Goal: Task Accomplishment & Management: Use online tool/utility

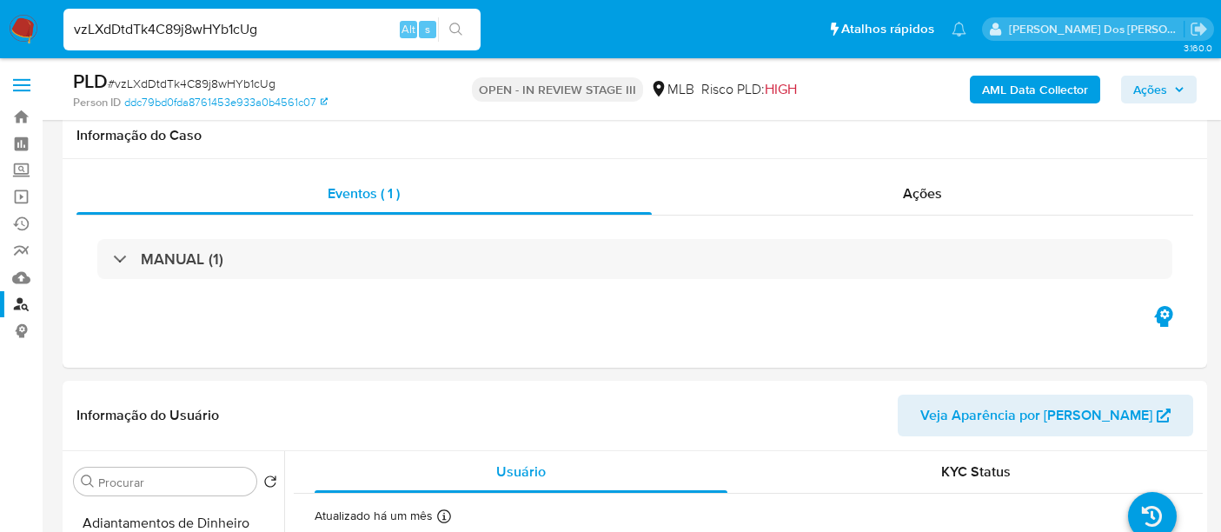
select select "10"
click at [141, 30] on input "vzLXdDtdTk4C89j8wHYb1cUg" at bounding box center [271, 29] width 417 height 23
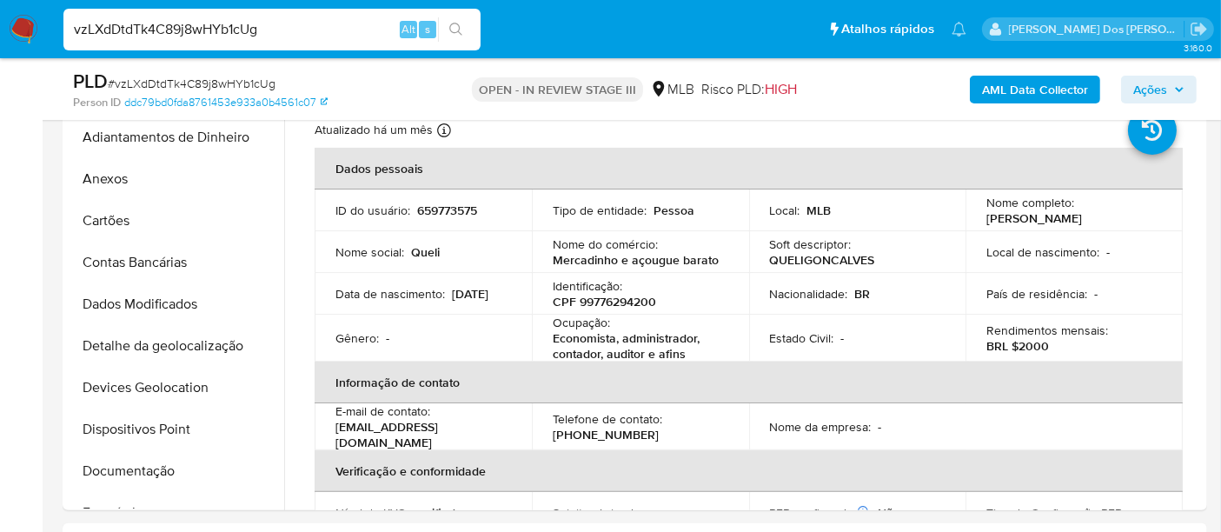
click at [141, 30] on input "vzLXdDtdTk4C89j8wHYb1cUg" at bounding box center [271, 29] width 417 height 23
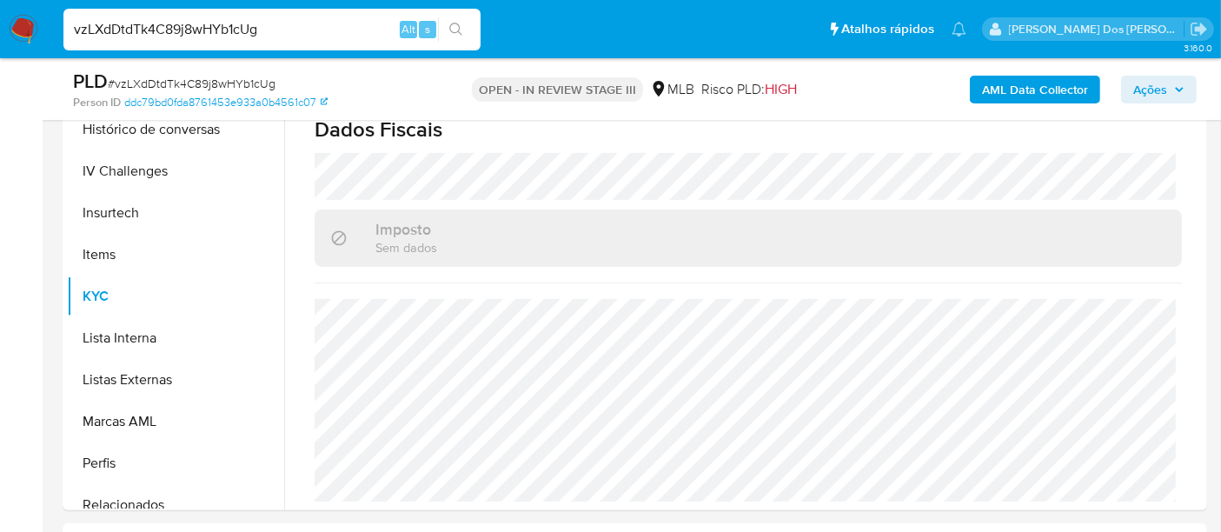
paste input "guTa6p82AfatWoZwwNnkksfv"
type input "guTa6p82AfatWoZwwNnkksfv"
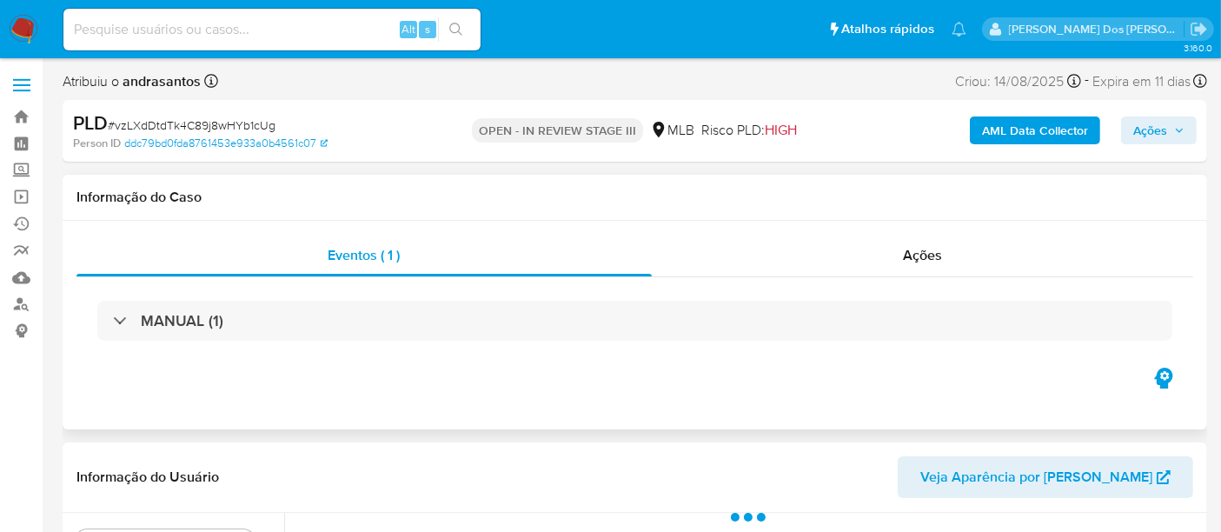
select select "10"
click at [338, 30] on input at bounding box center [271, 29] width 417 height 23
paste input "guTa6p82AfatWoZwwNnkksfv"
type input "guTa6p82AfatWoZwwNnkksfv"
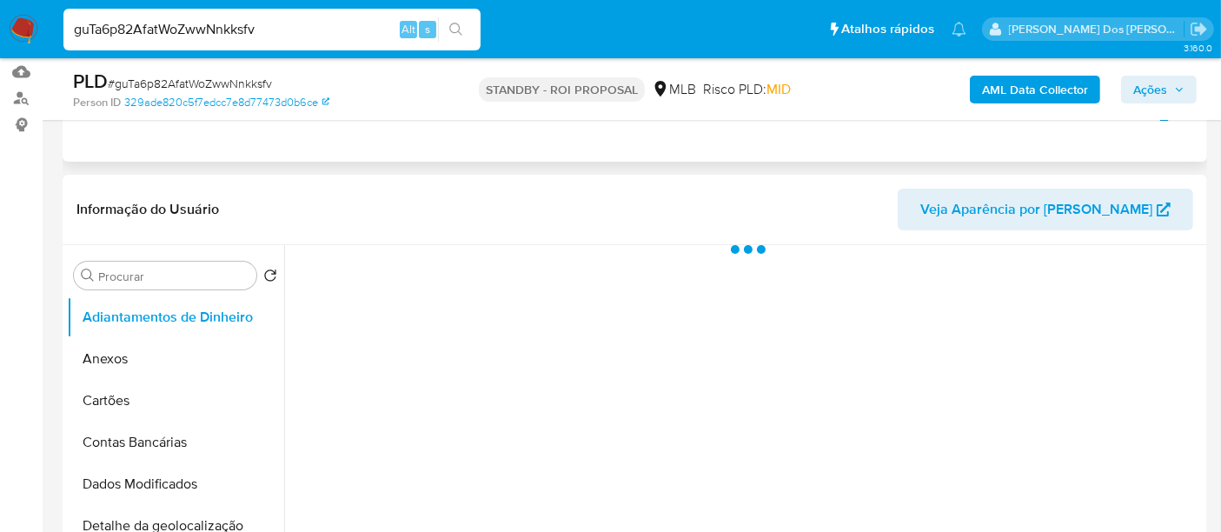
scroll to position [289, 0]
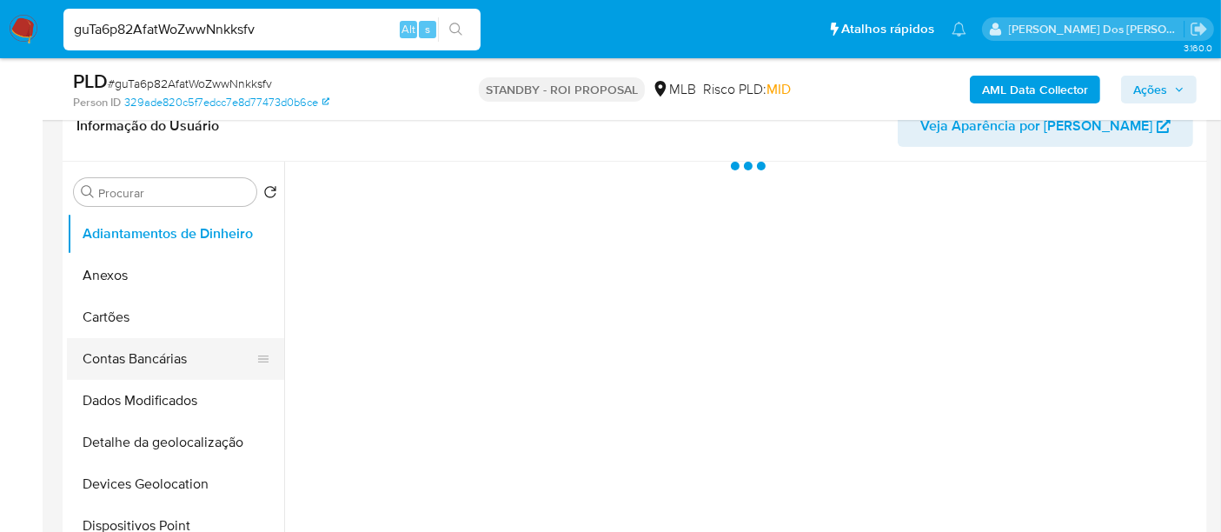
select select "10"
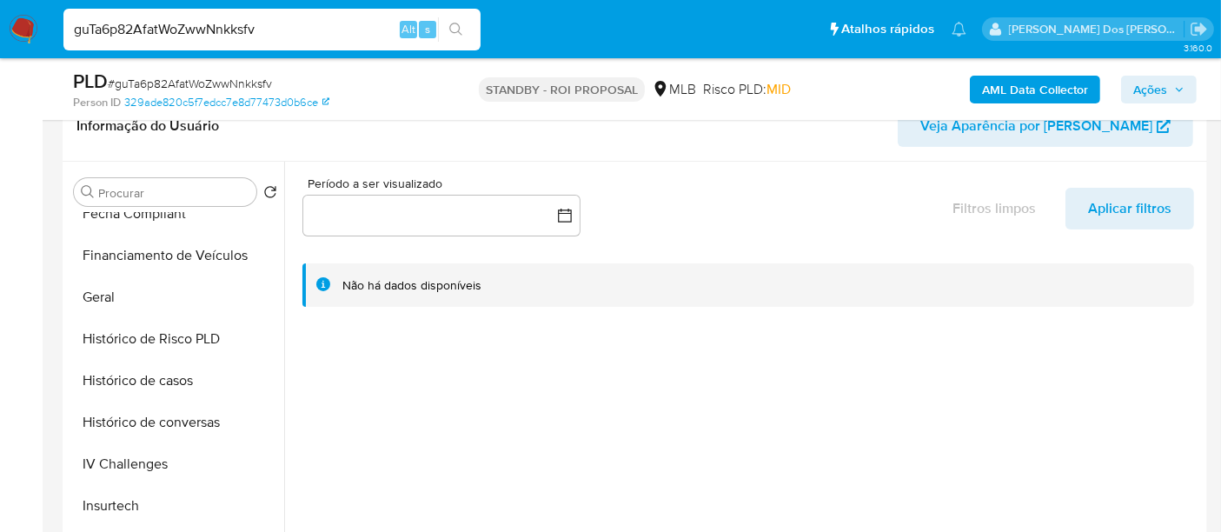
scroll to position [579, 0]
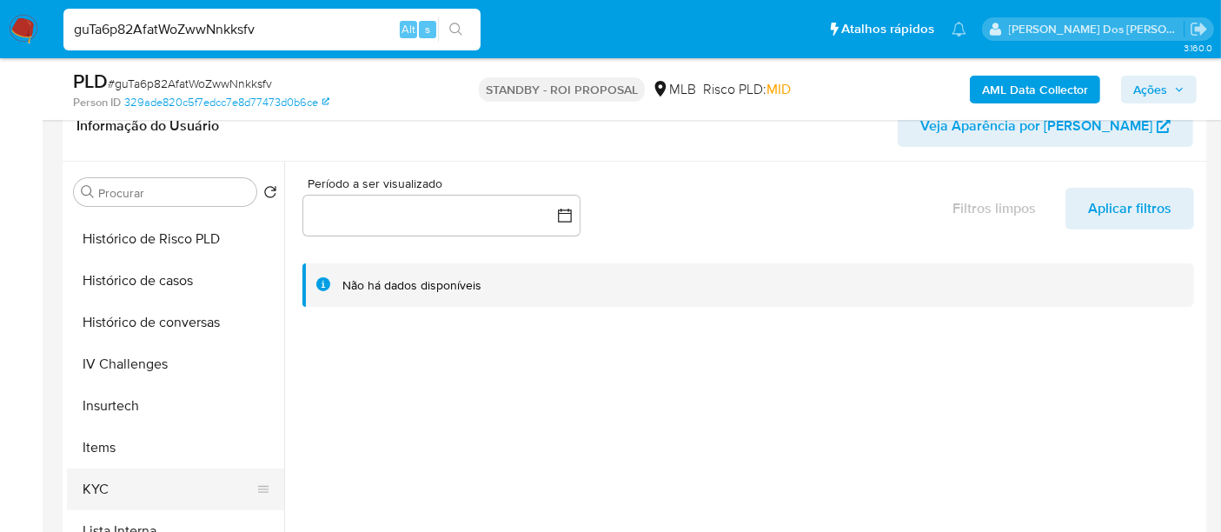
click at [106, 480] on button "KYC" at bounding box center [168, 489] width 203 height 42
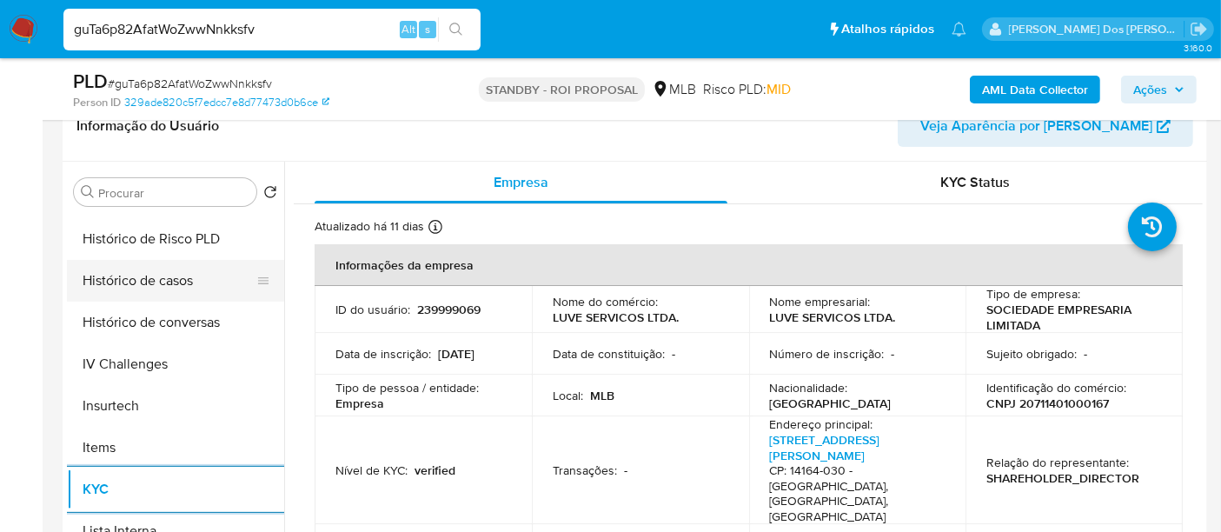
click at [140, 284] on button "Histórico de casos" at bounding box center [168, 281] width 203 height 42
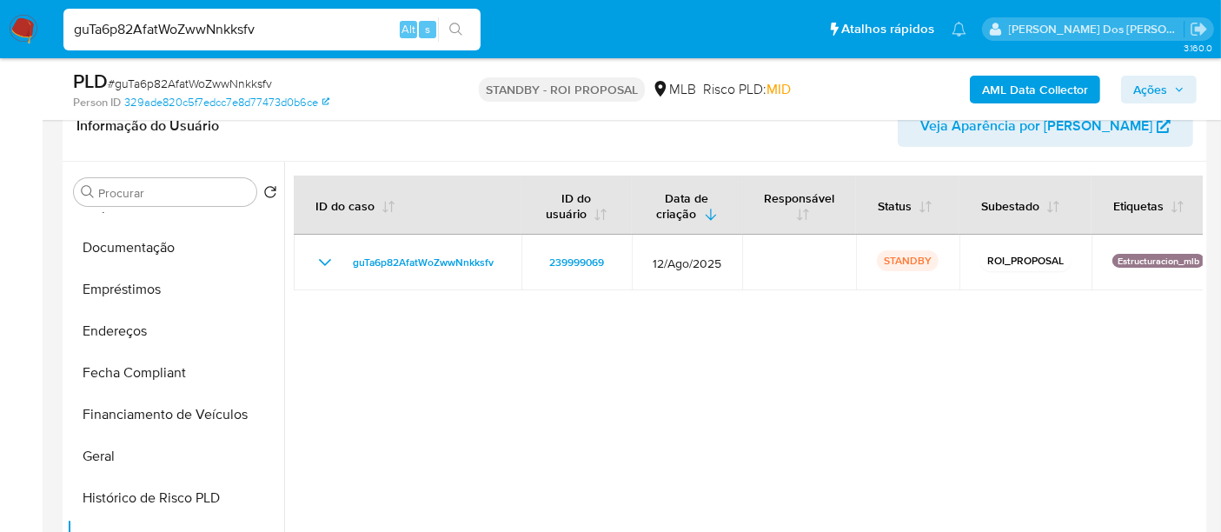
scroll to position [289, 0]
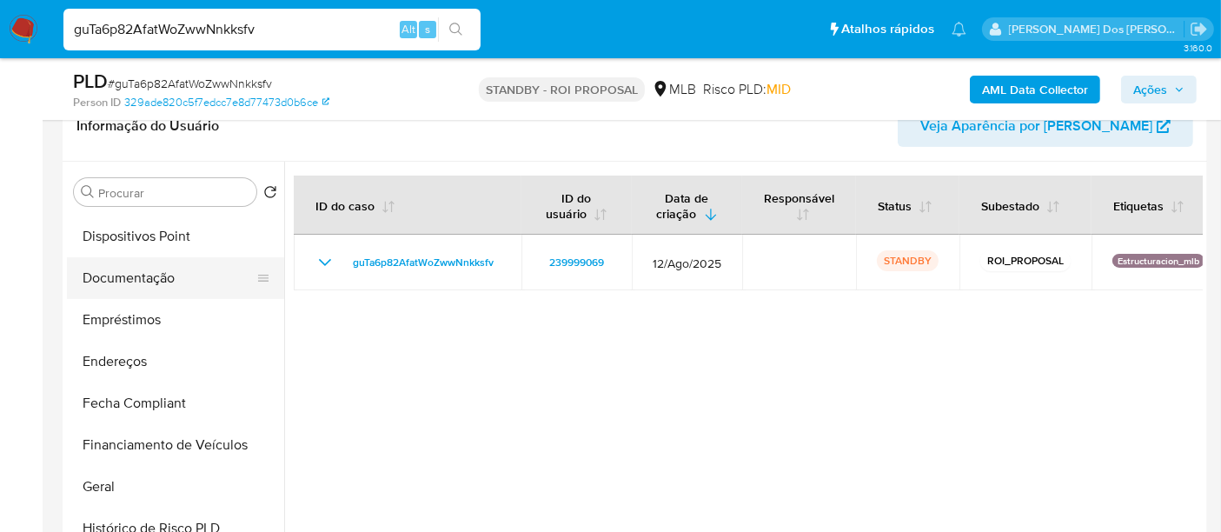
click at [164, 275] on button "Documentação" at bounding box center [168, 278] width 203 height 42
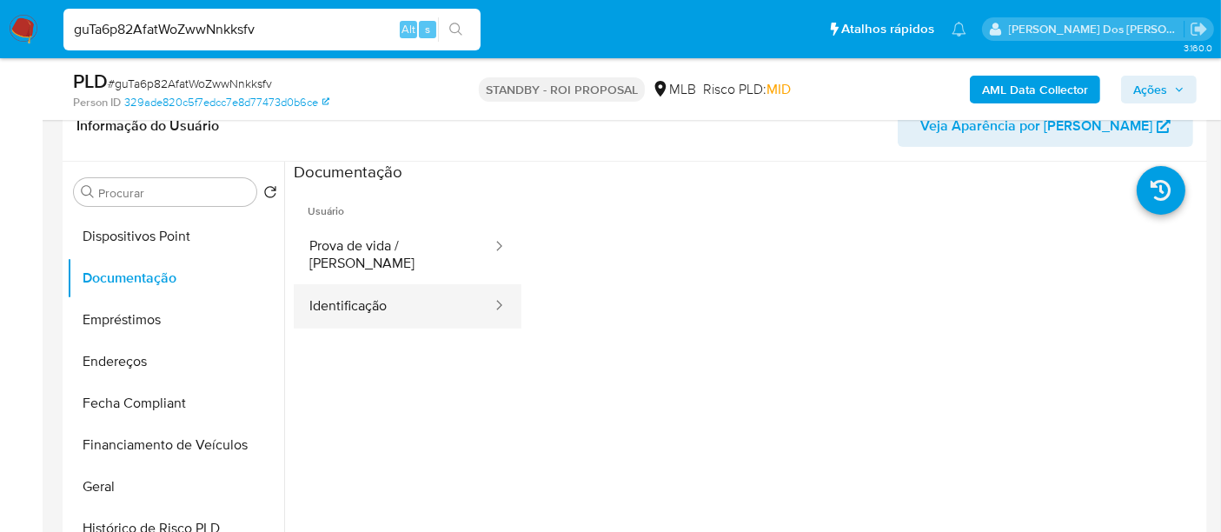
click at [328, 287] on button "Identificação" at bounding box center [394, 306] width 200 height 44
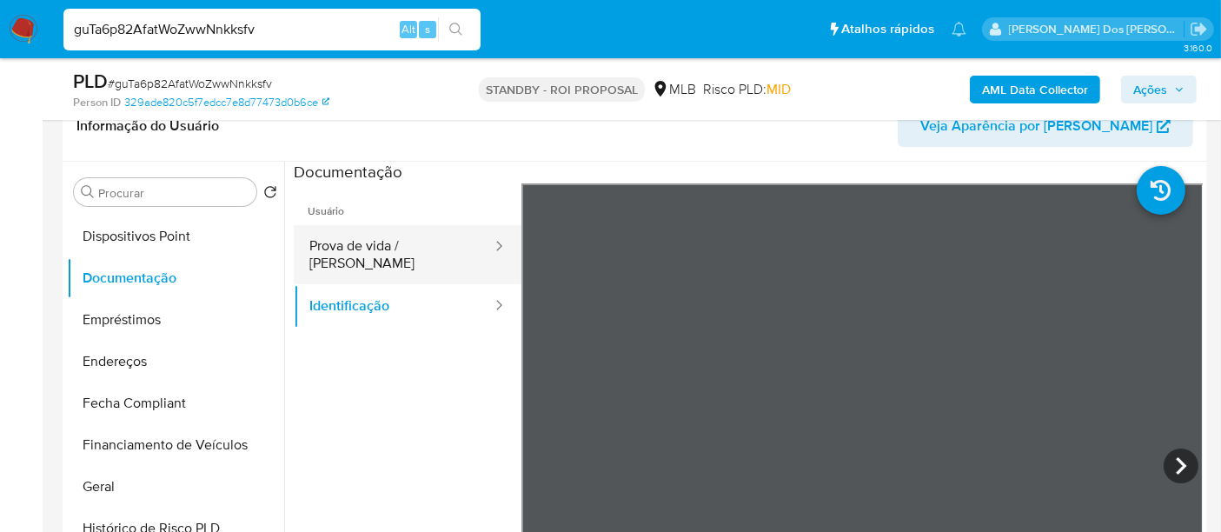
click at [434, 248] on button "Prova de vida / Selfie" at bounding box center [394, 254] width 200 height 59
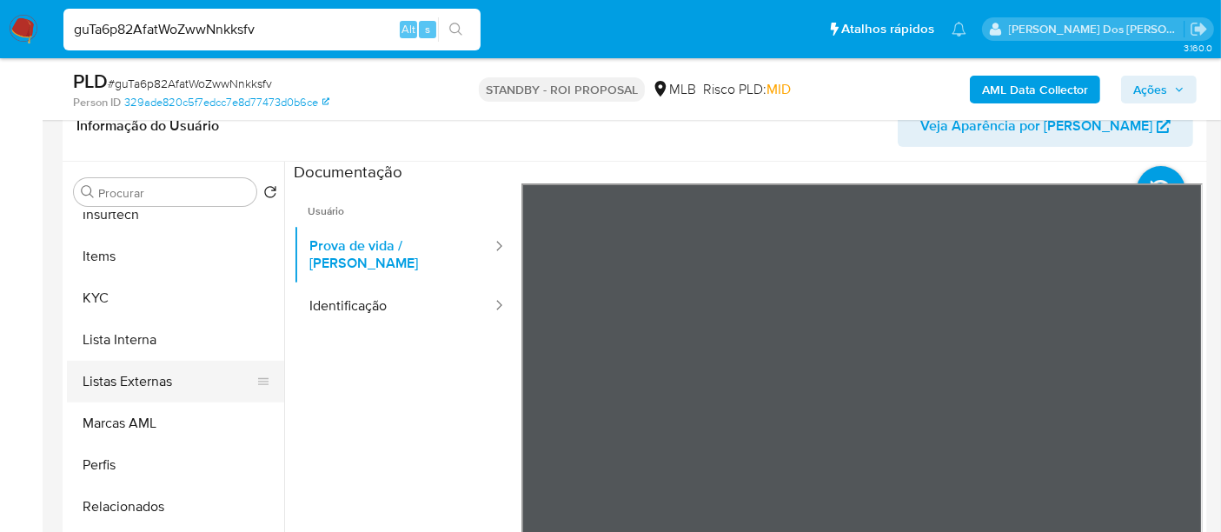
scroll to position [817, 0]
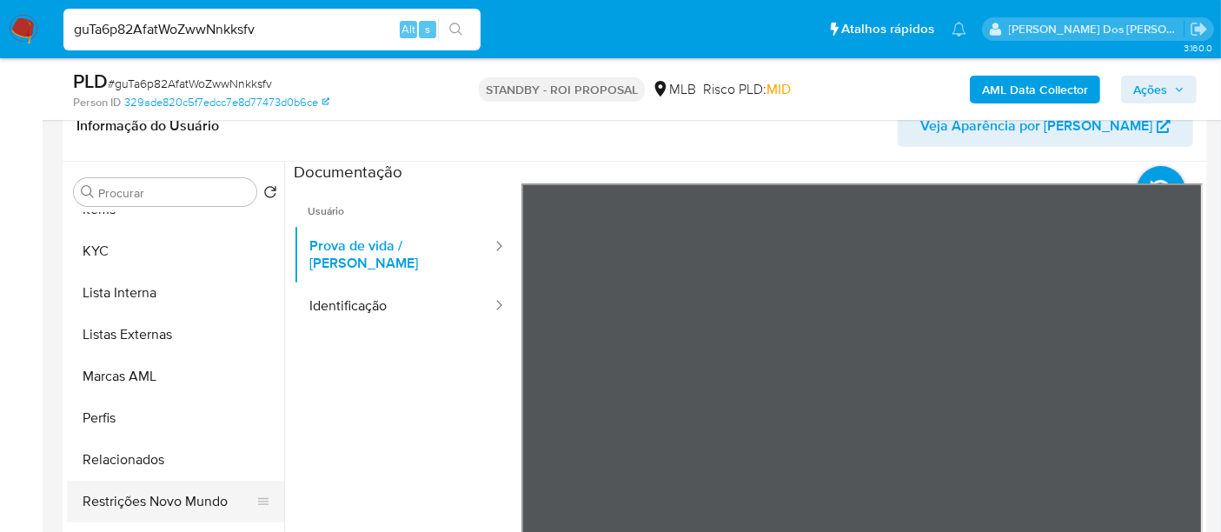
click at [193, 500] on button "Restrições Novo Mundo" at bounding box center [168, 502] width 203 height 42
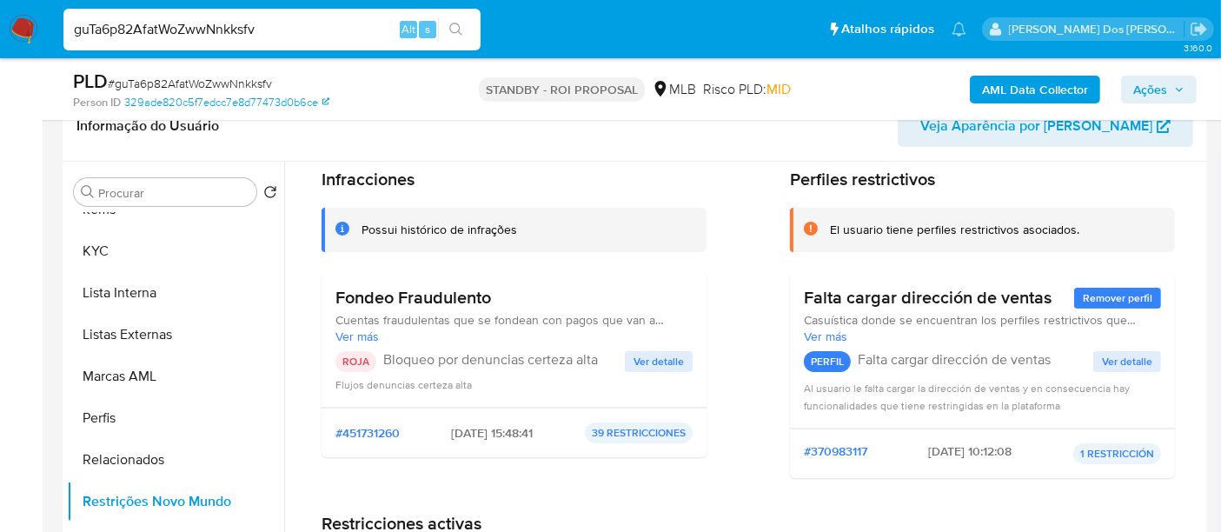
scroll to position [96, 0]
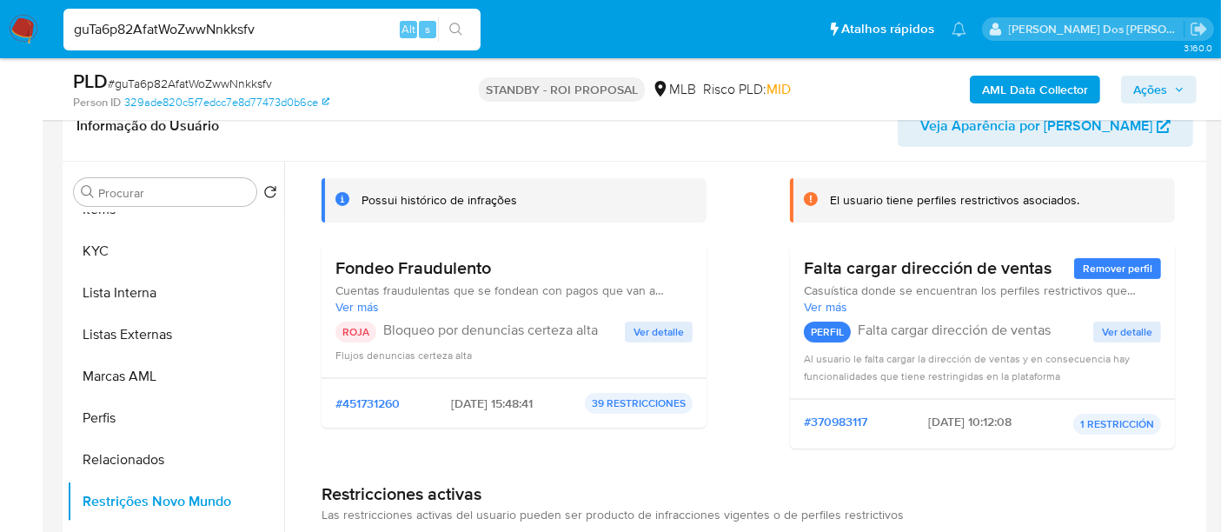
click at [650, 335] on span "Ver detalle" at bounding box center [658, 331] width 50 height 17
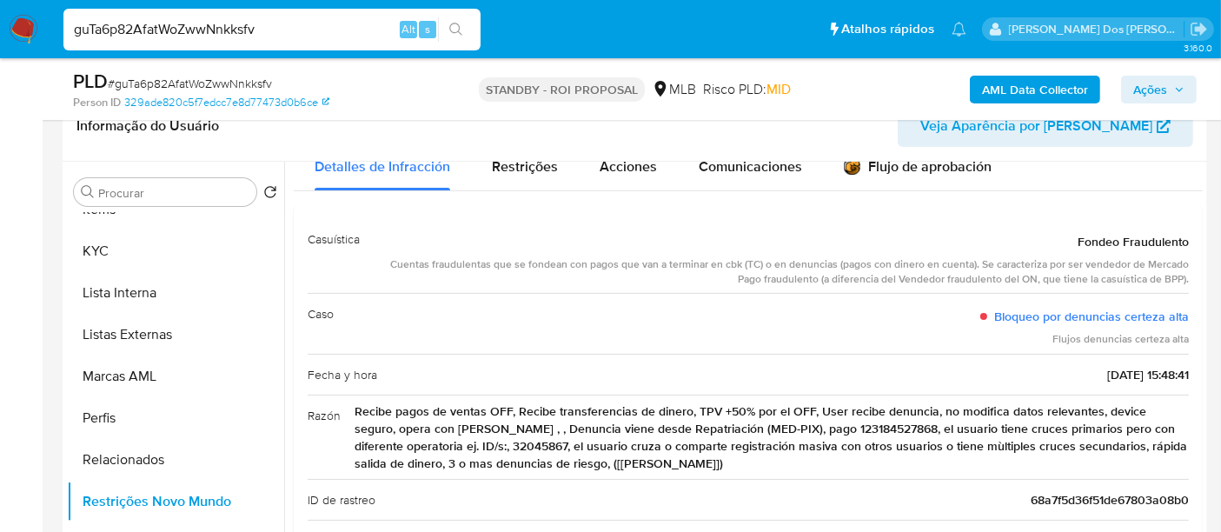
scroll to position [0, 0]
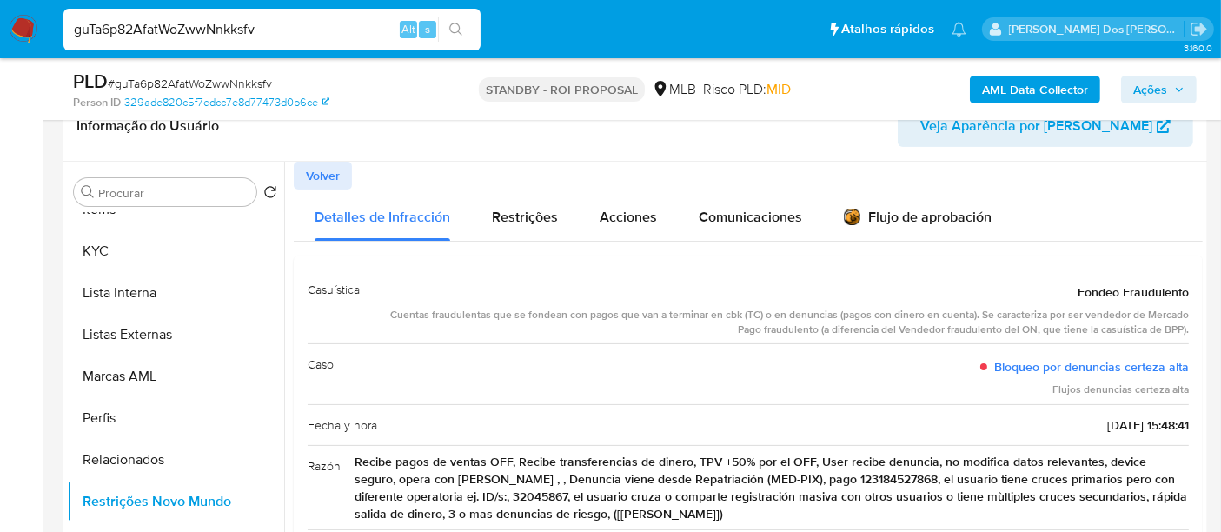
click at [322, 184] on span "Volver" at bounding box center [323, 175] width 34 height 24
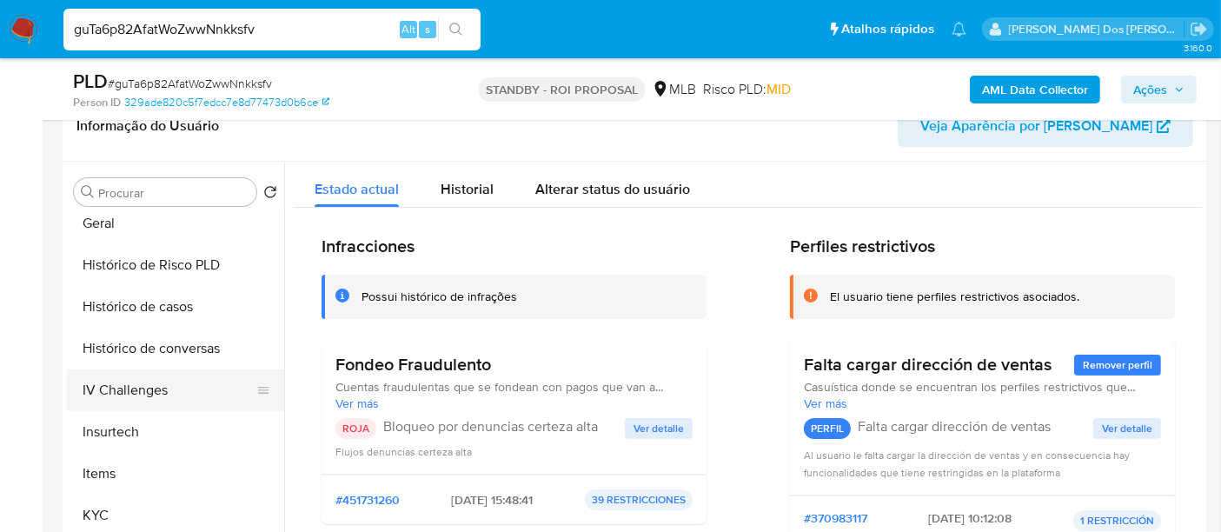
scroll to position [527, 0]
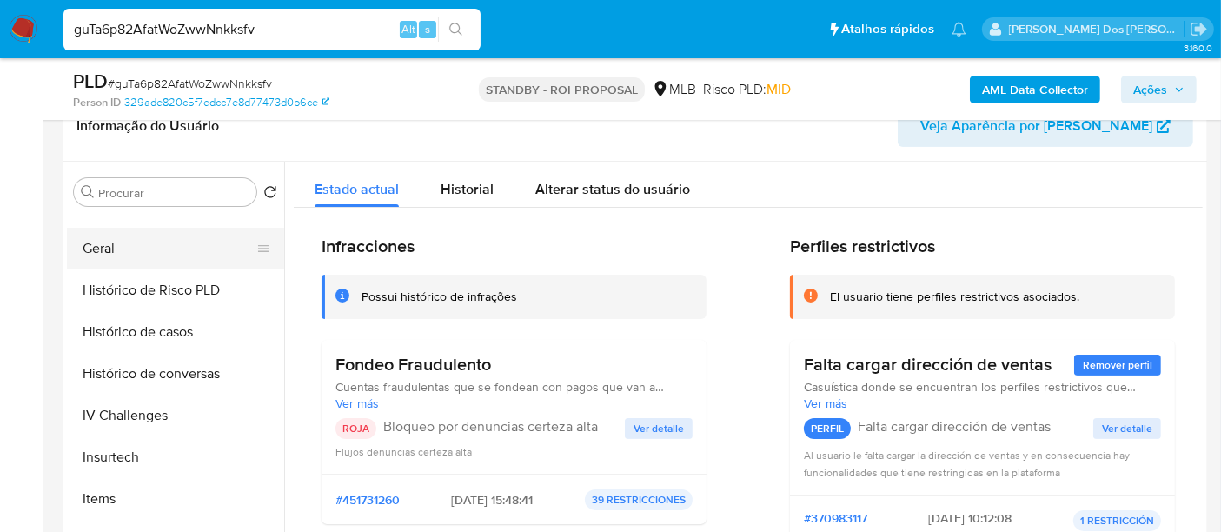
click at [98, 258] on button "Geral" at bounding box center [168, 249] width 203 height 42
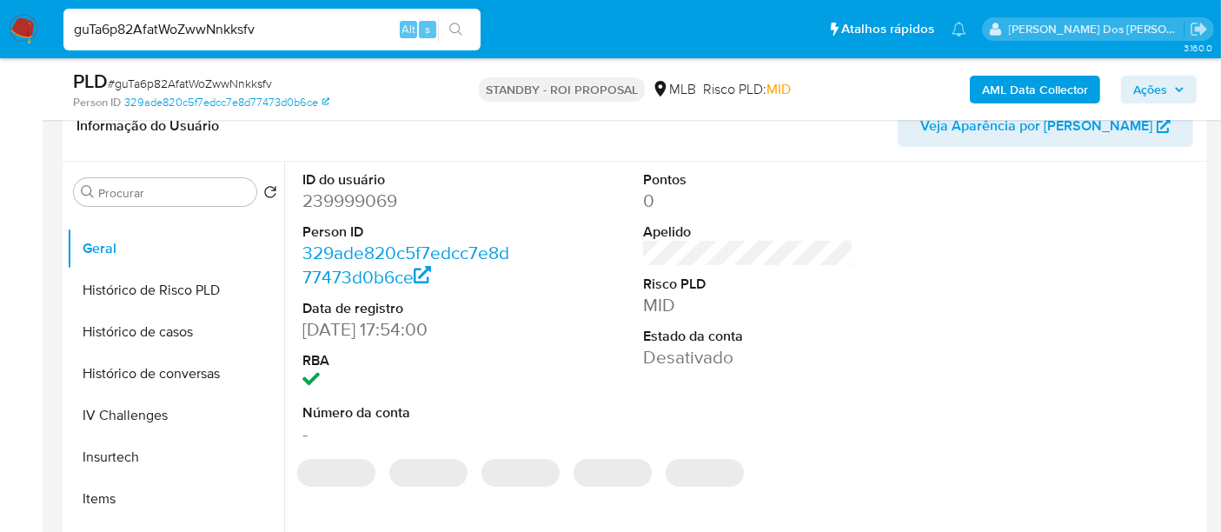
click at [337, 194] on dd "239999069" at bounding box center [407, 201] width 210 height 24
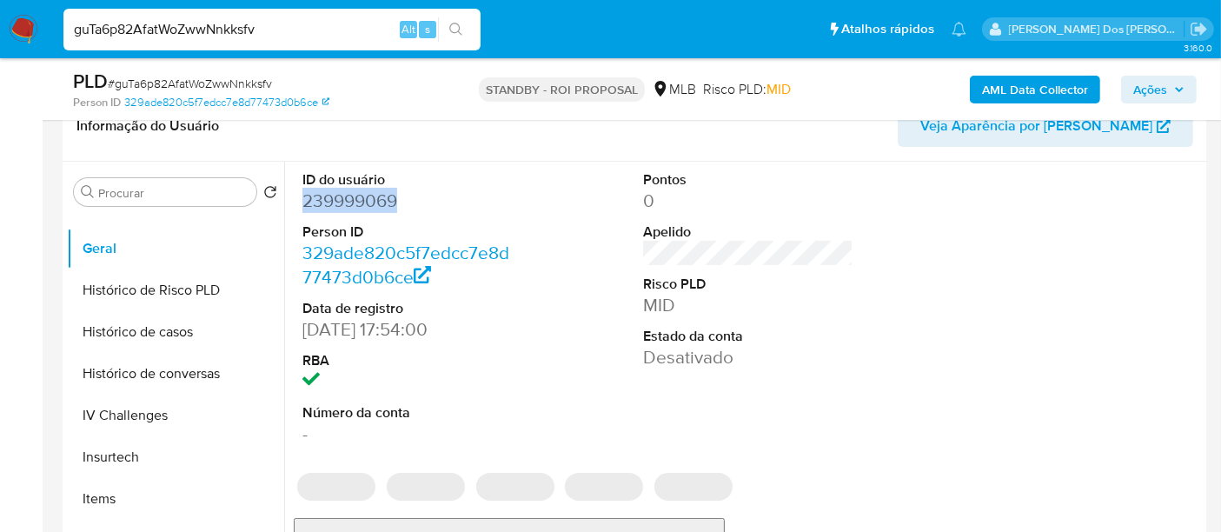
copy dd "239999069"
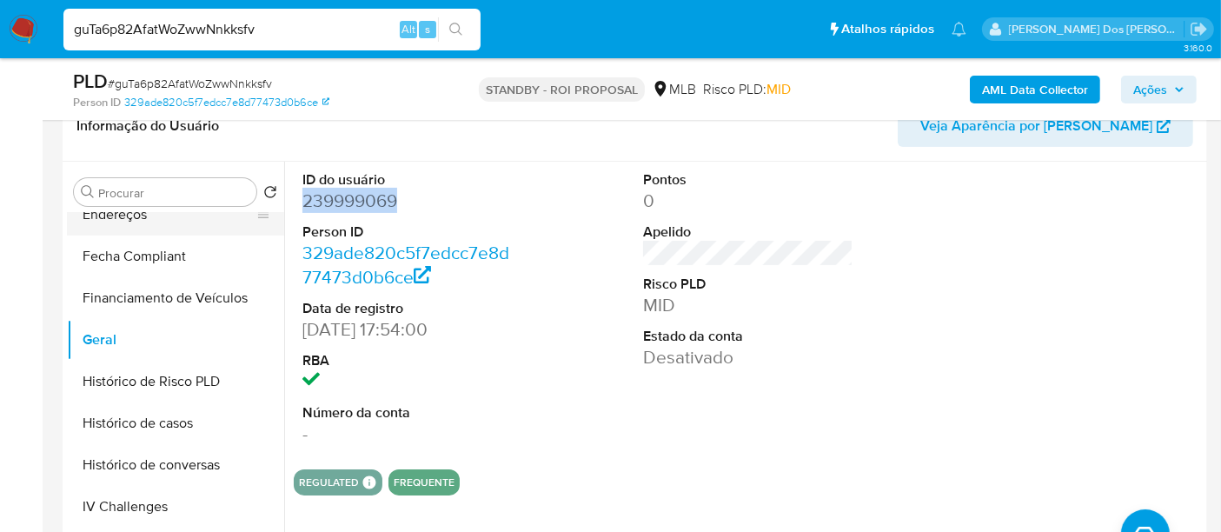
scroll to position [335, 0]
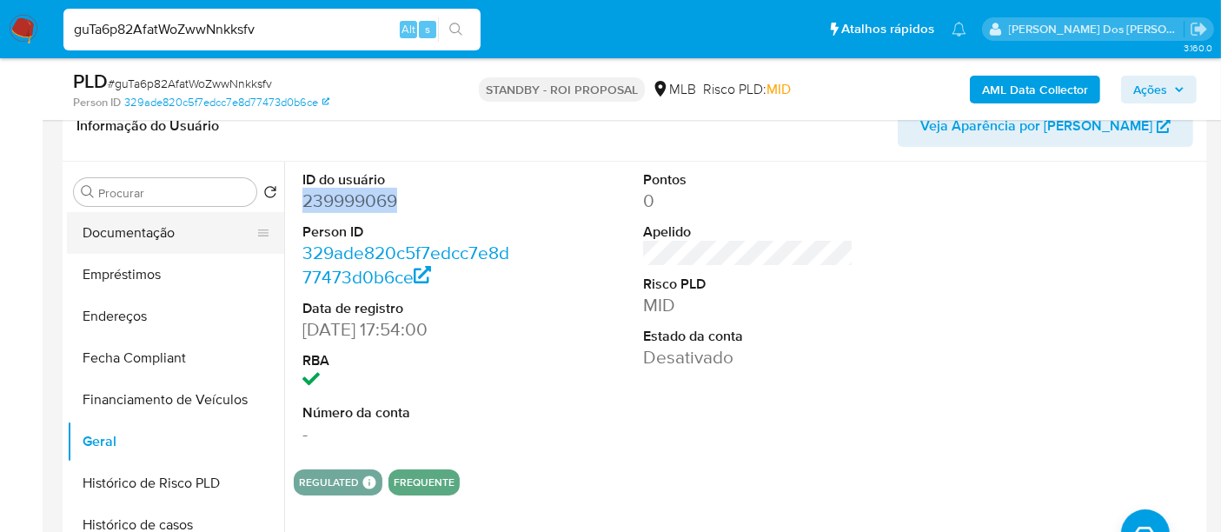
click at [136, 242] on button "Documentação" at bounding box center [168, 233] width 203 height 42
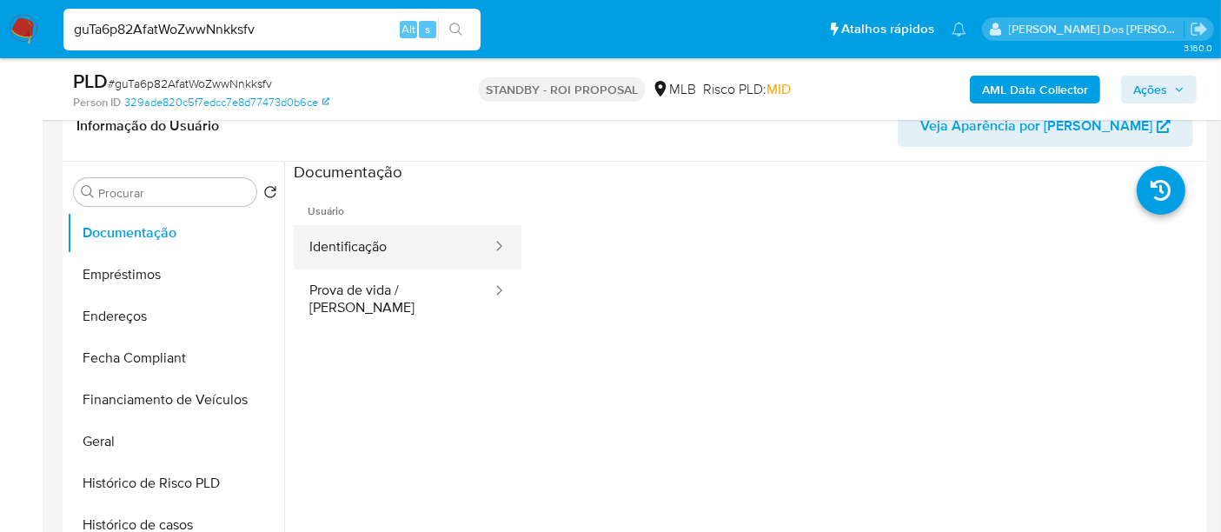
click at [355, 252] on button "Identificação" at bounding box center [394, 247] width 200 height 44
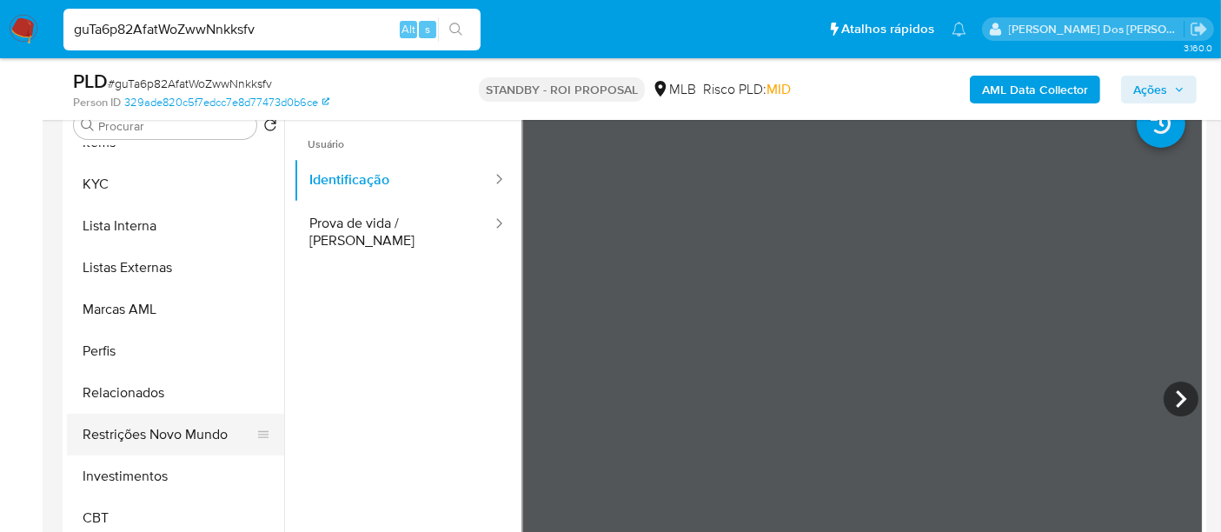
scroll to position [386, 0]
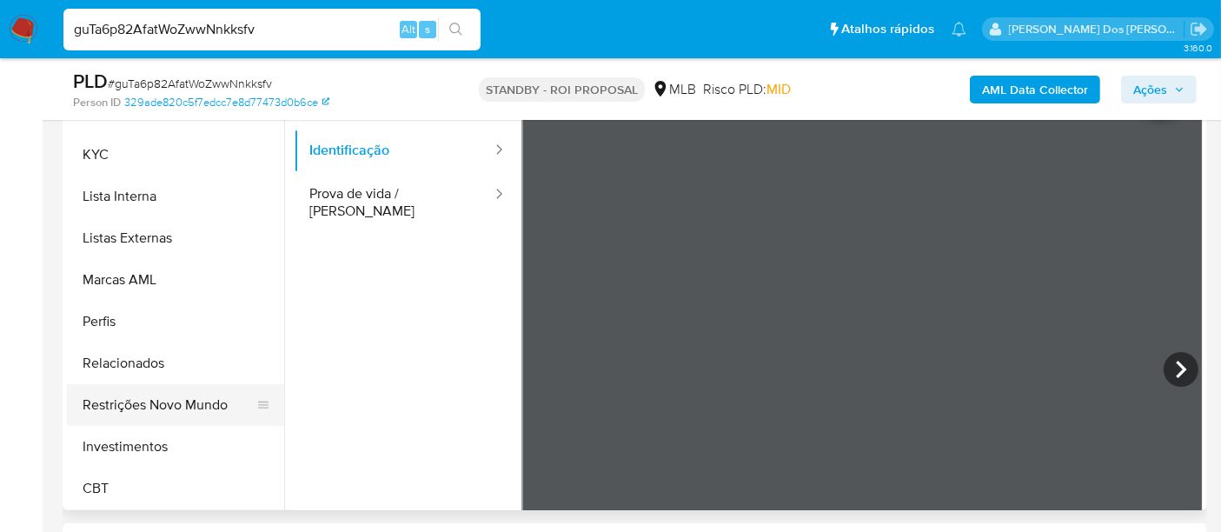
click at [161, 406] on button "Restrições Novo Mundo" at bounding box center [168, 405] width 203 height 42
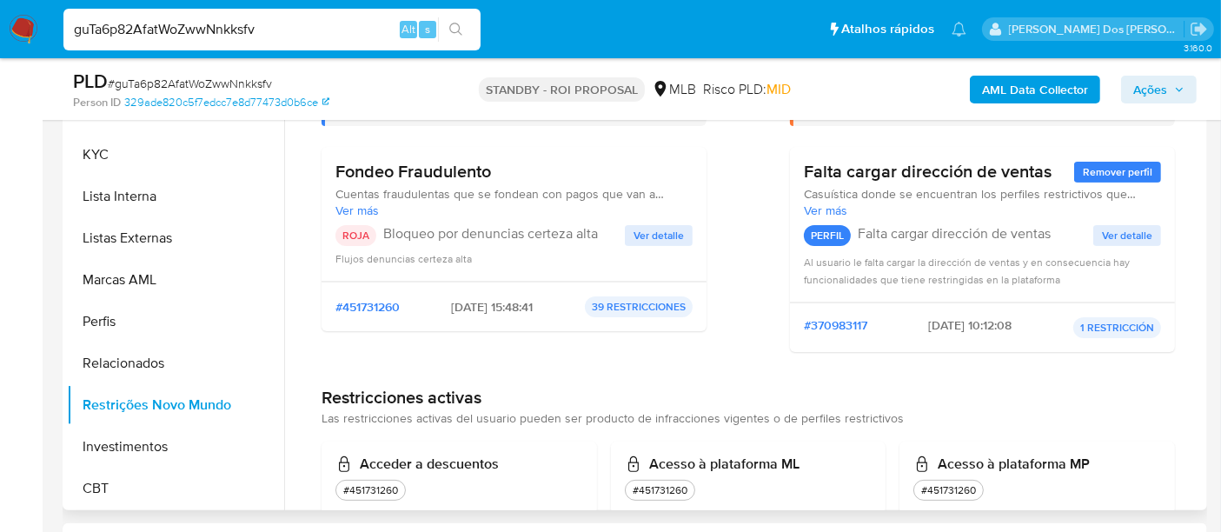
scroll to position [0, 0]
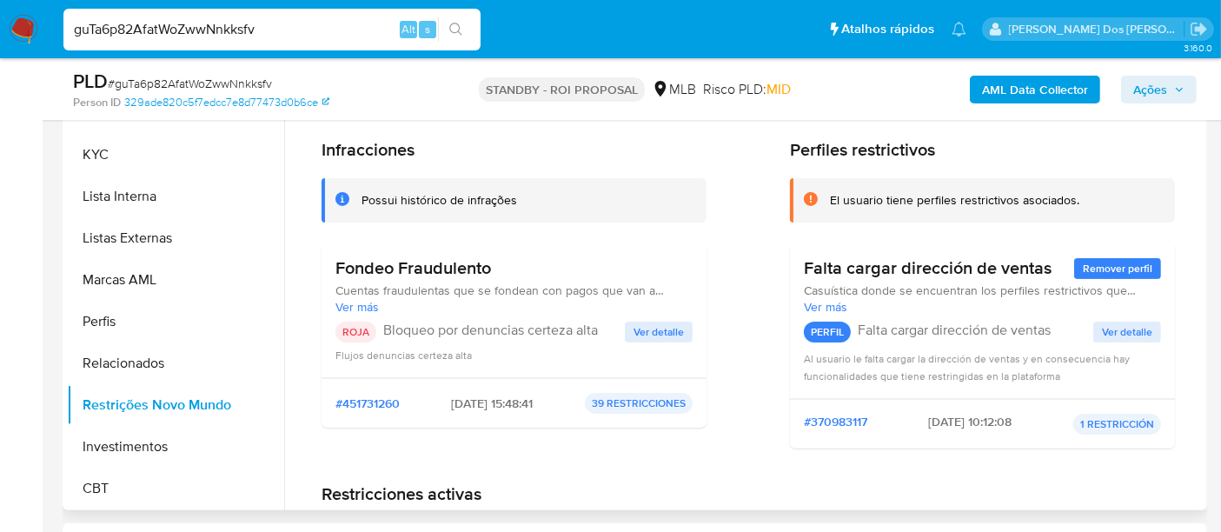
click at [637, 329] on span "Ver detalle" at bounding box center [658, 331] width 50 height 17
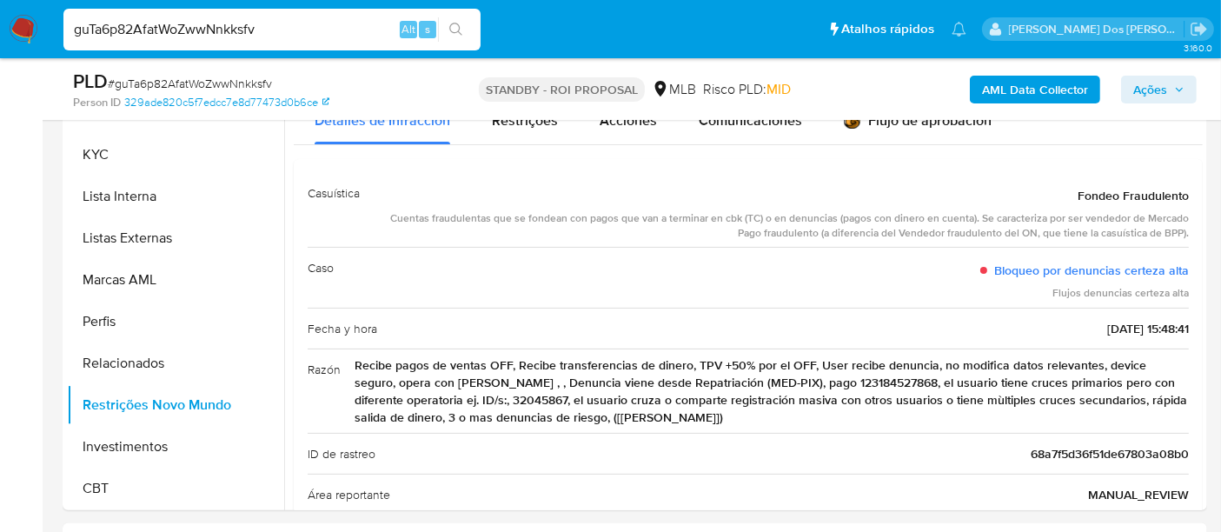
click at [233, 30] on input "guTa6p82AfatWoZwwNnkksfv" at bounding box center [271, 29] width 417 height 23
paste input "p5hzzeeRPEqFlFsaPyszFXPm"
type input "p5hzzeeRPEqFlFsaPyszFXPm"
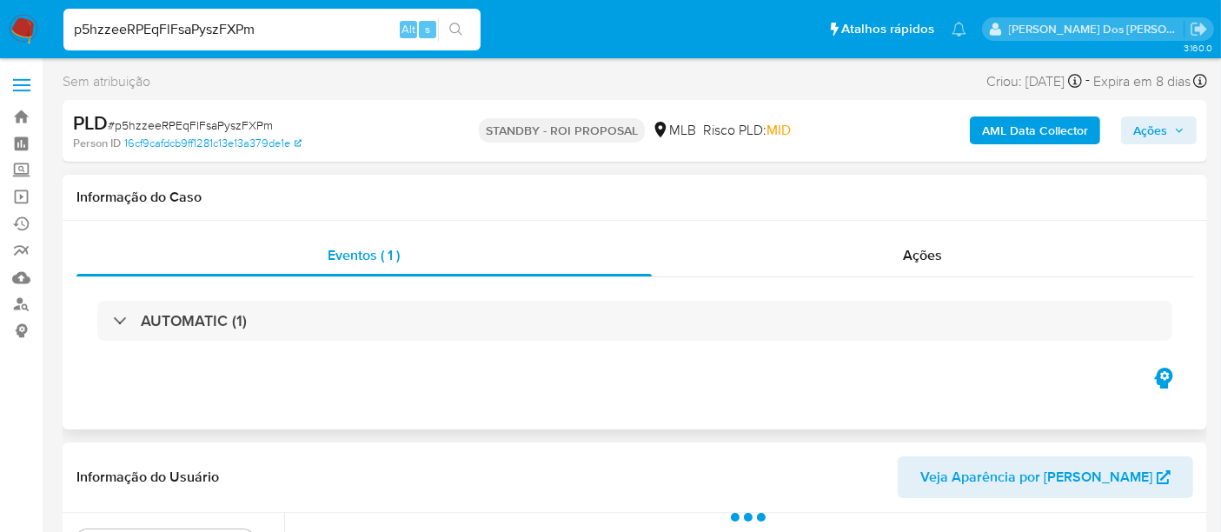
select select "10"
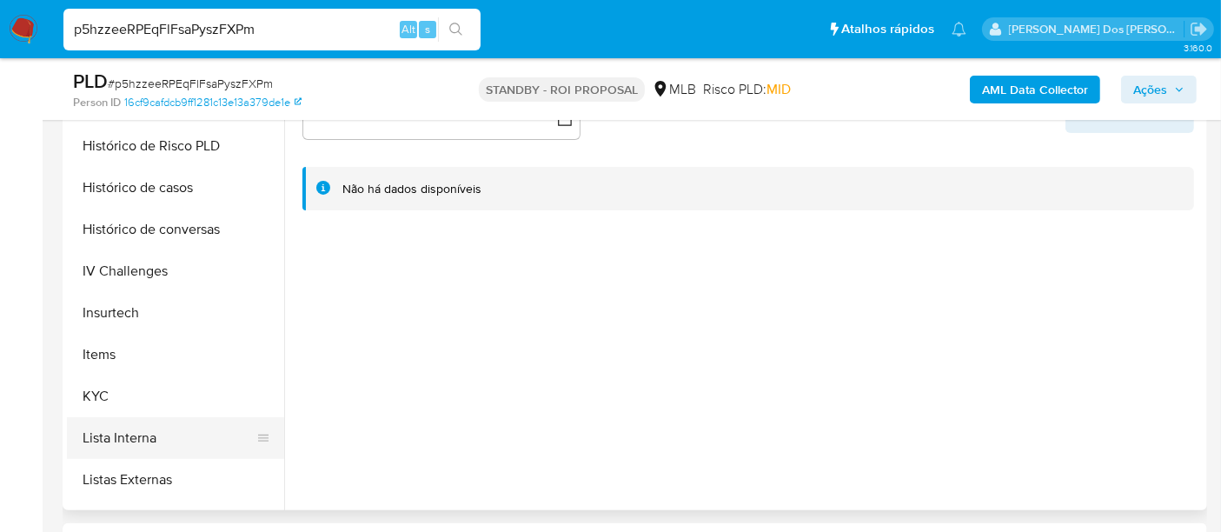
scroll to position [579, 0]
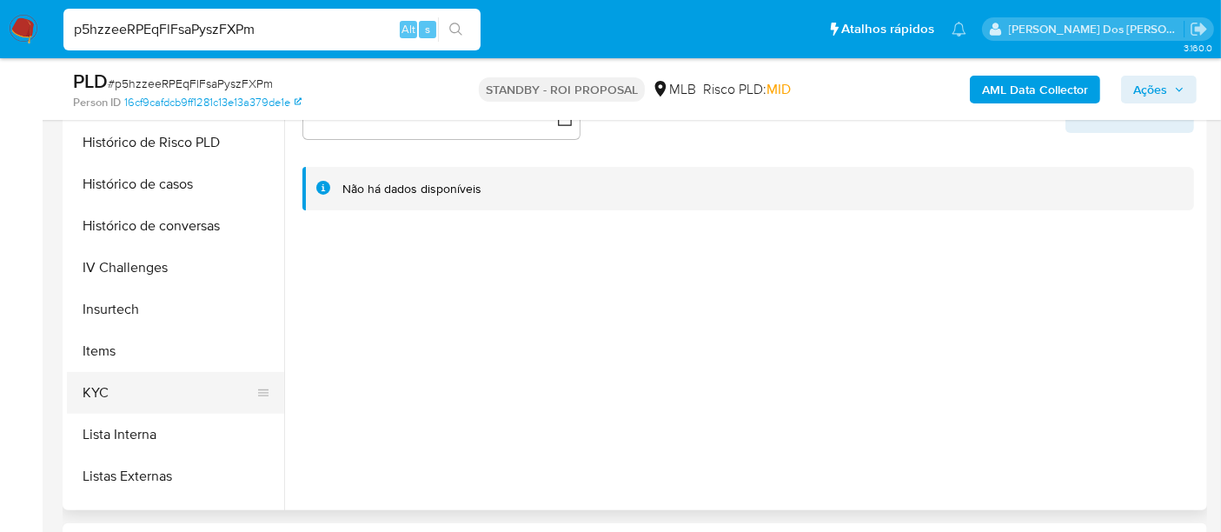
click at [87, 385] on button "KYC" at bounding box center [168, 393] width 203 height 42
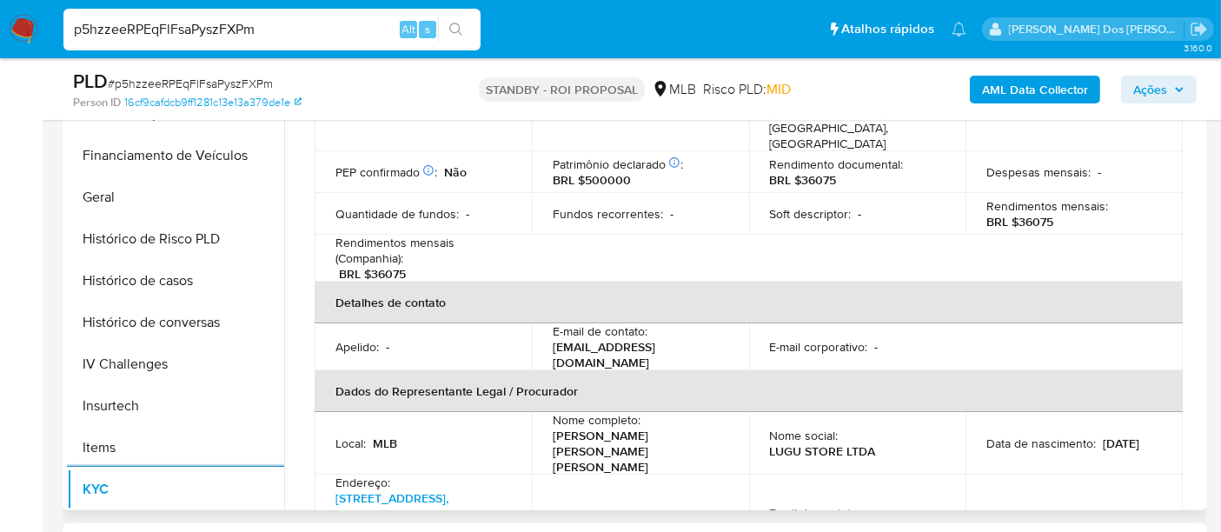
scroll to position [386, 0]
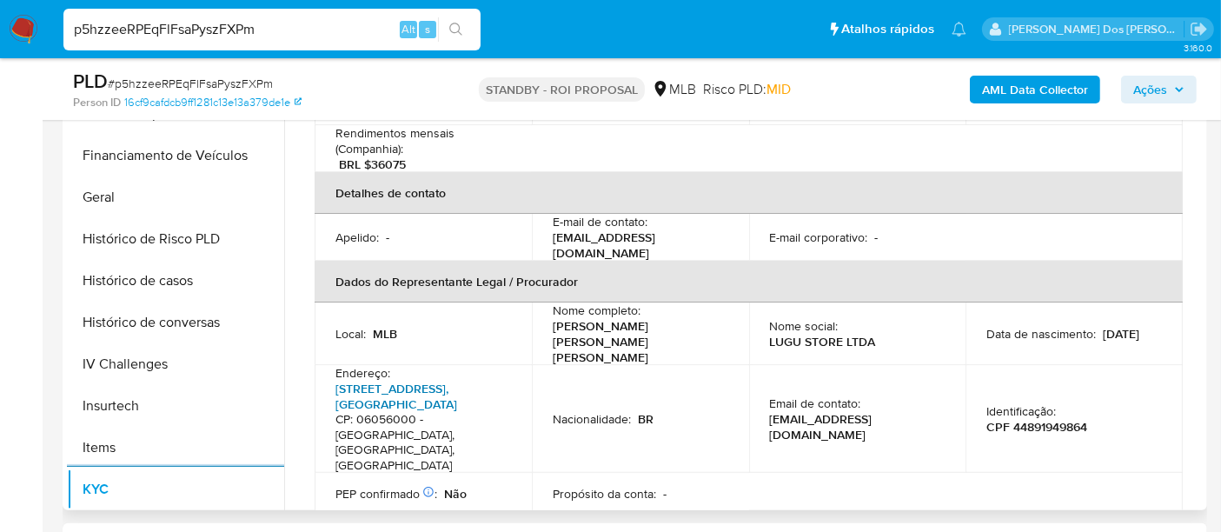
click at [395, 380] on link "Avenida Novo Osasco 974, Bussocaba" at bounding box center [396, 396] width 122 height 33
drag, startPoint x: 161, startPoint y: 284, endPoint x: 169, endPoint y: 282, distance: 8.9
click at [161, 284] on button "Histórico de casos" at bounding box center [168, 281] width 203 height 42
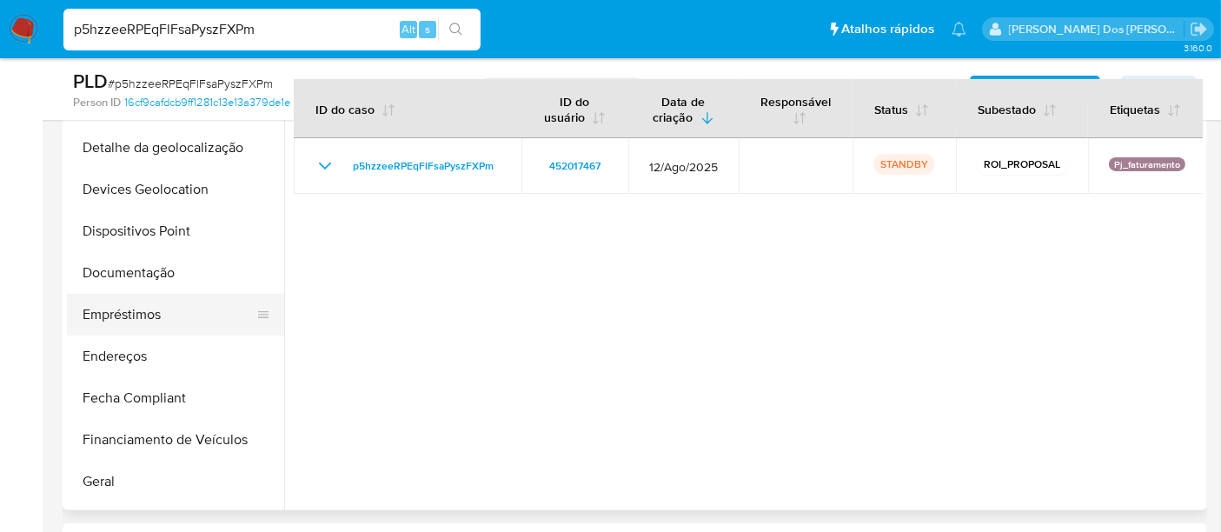
scroll to position [193, 0]
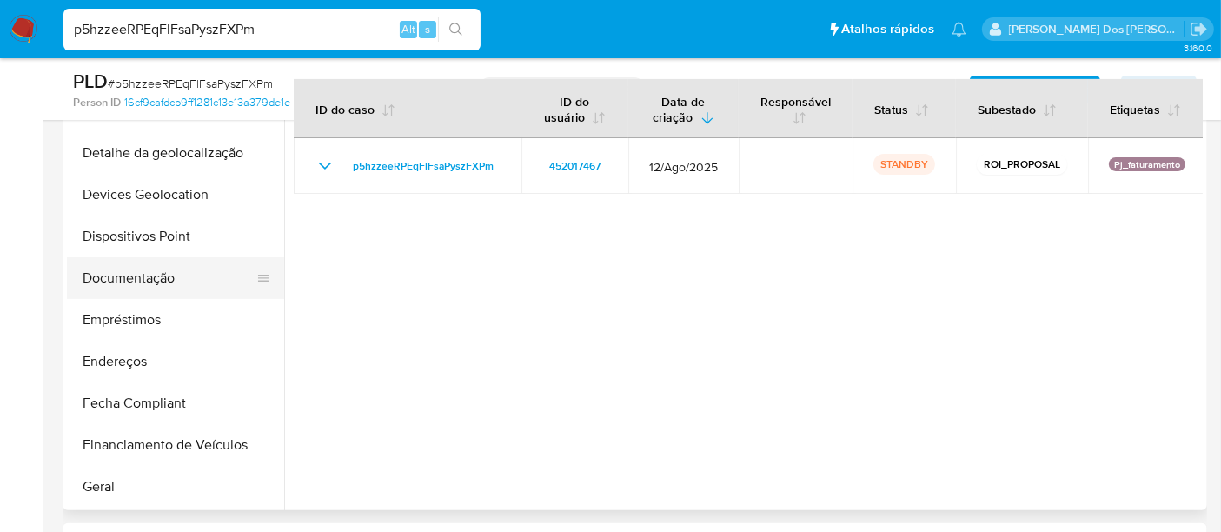
click at [136, 269] on button "Documentação" at bounding box center [168, 278] width 203 height 42
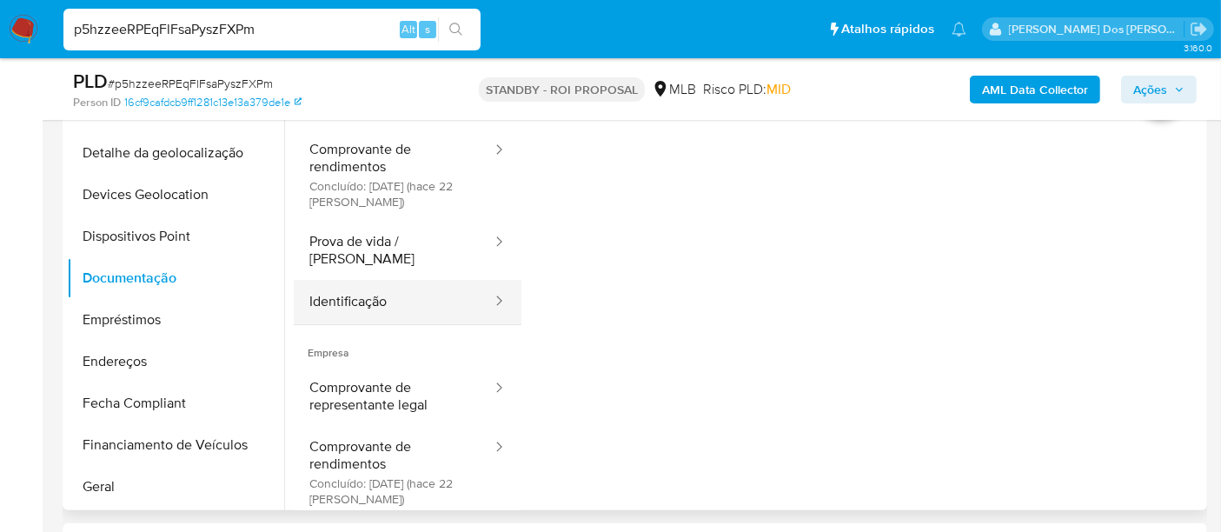
click at [365, 282] on button "Identificação" at bounding box center [394, 302] width 200 height 44
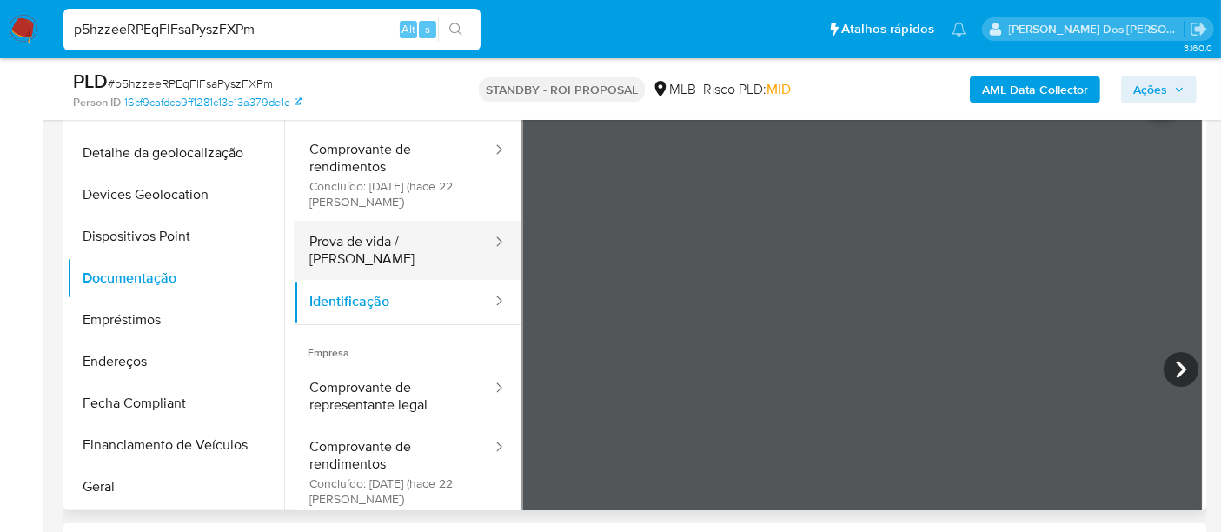
click at [405, 244] on button "Prova de vida / Selfie" at bounding box center [394, 250] width 200 height 59
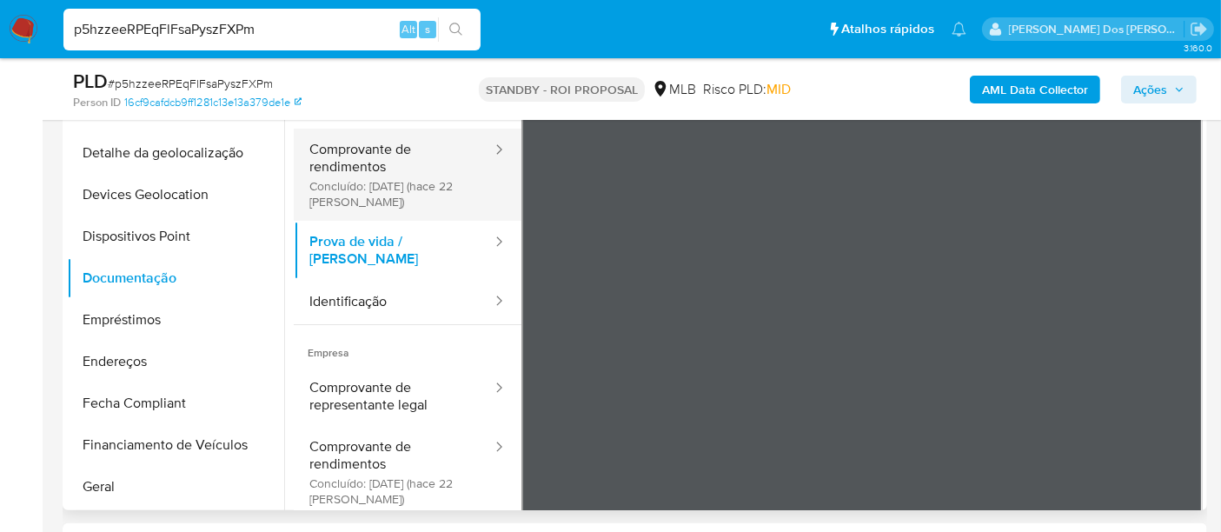
click at [400, 174] on button "Comprovante de rendimentos Concluído: 26/08/2025 (hace 22 días)" at bounding box center [394, 175] width 200 height 92
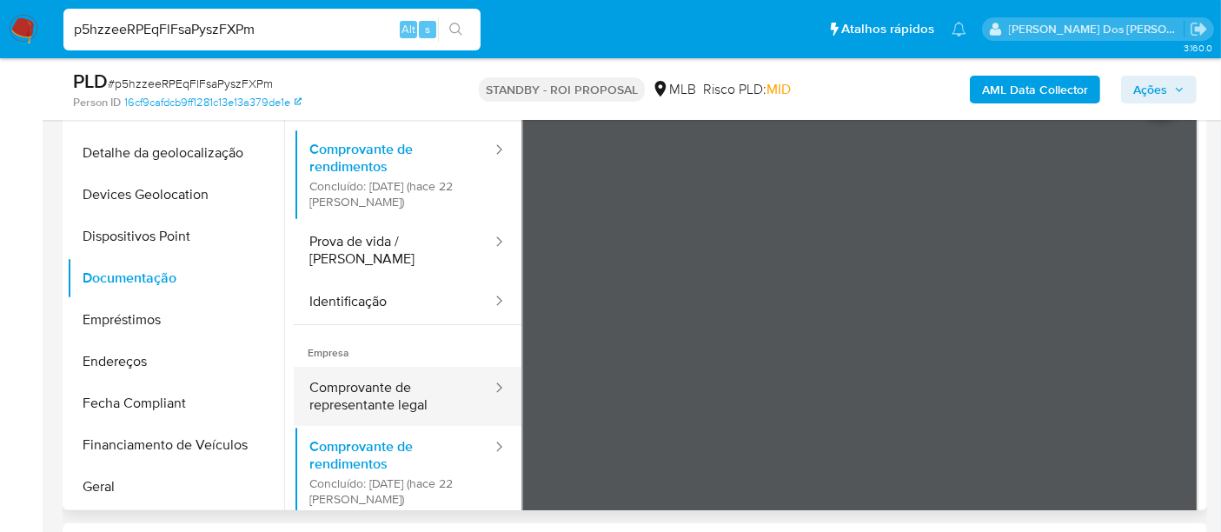
click at [335, 383] on button "Comprovante de representante legal" at bounding box center [394, 396] width 200 height 59
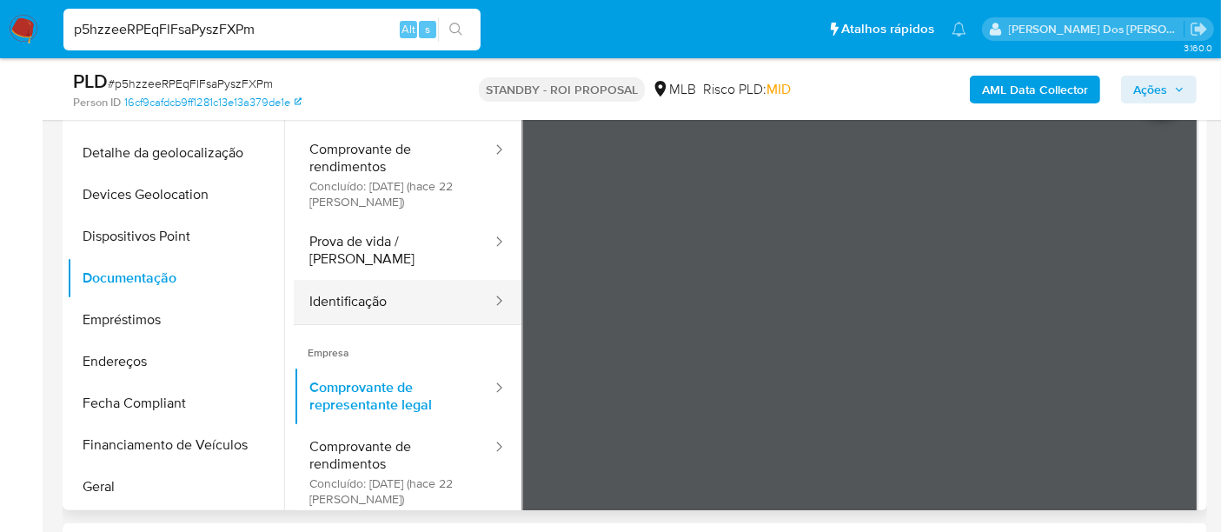
click at [359, 284] on button "Identificação" at bounding box center [394, 302] width 200 height 44
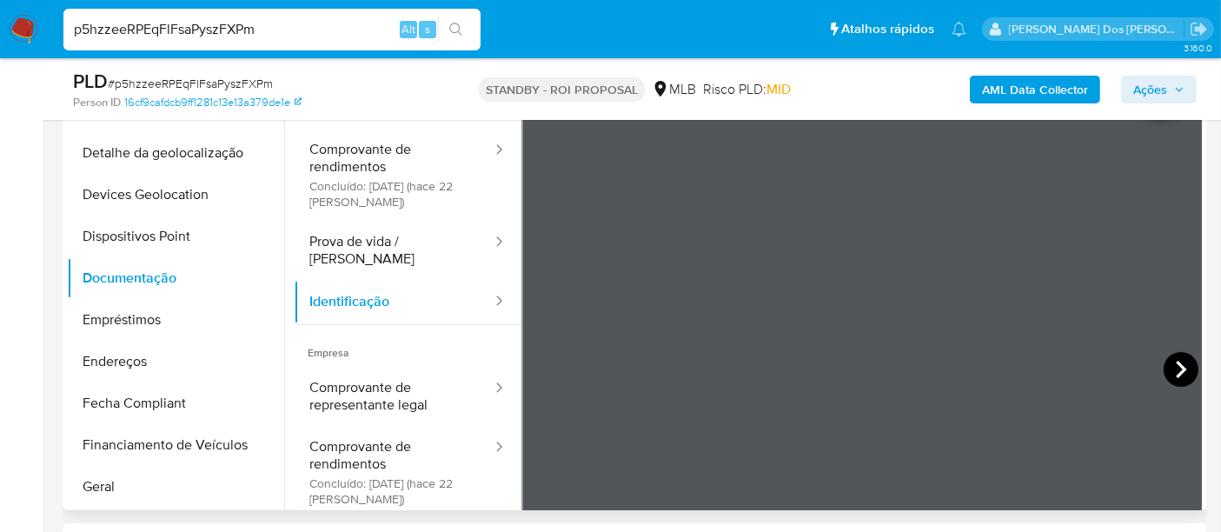
click at [1177, 366] on icon at bounding box center [1181, 369] width 10 height 17
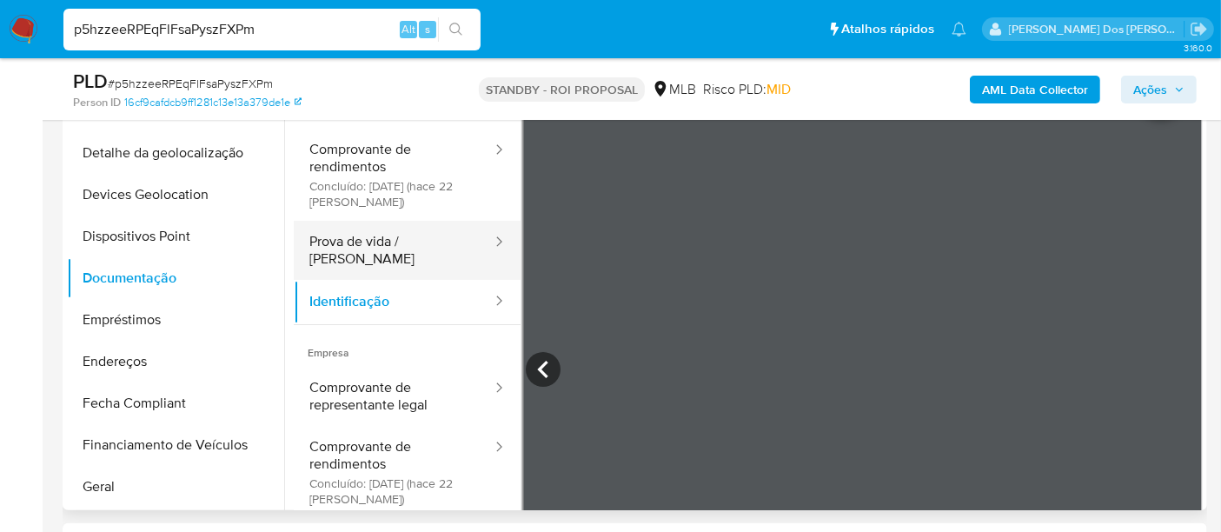
click at [377, 246] on button "Prova de vida / Selfie" at bounding box center [394, 250] width 200 height 59
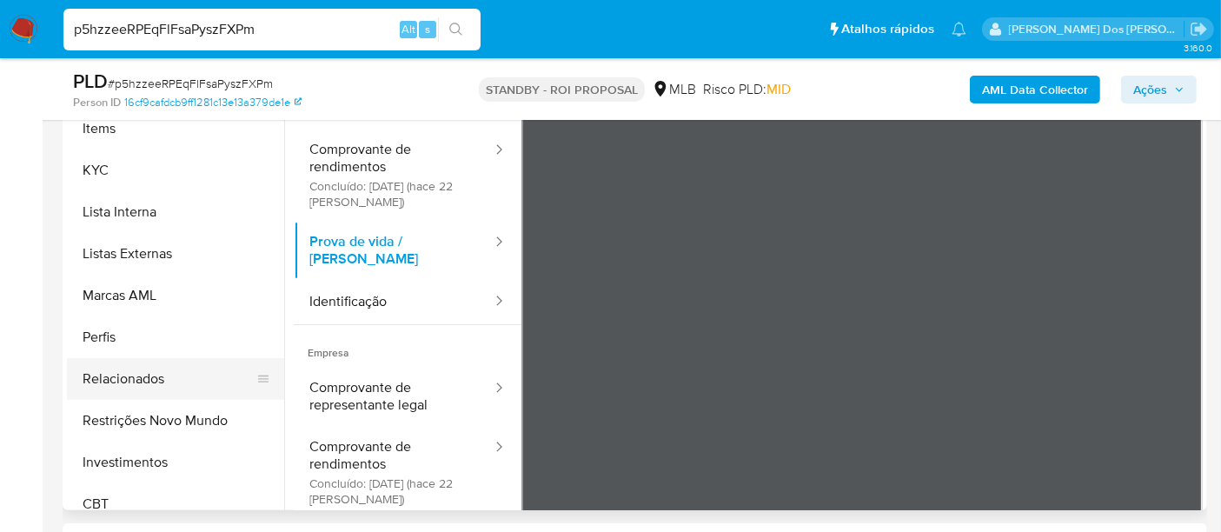
scroll to position [817, 0]
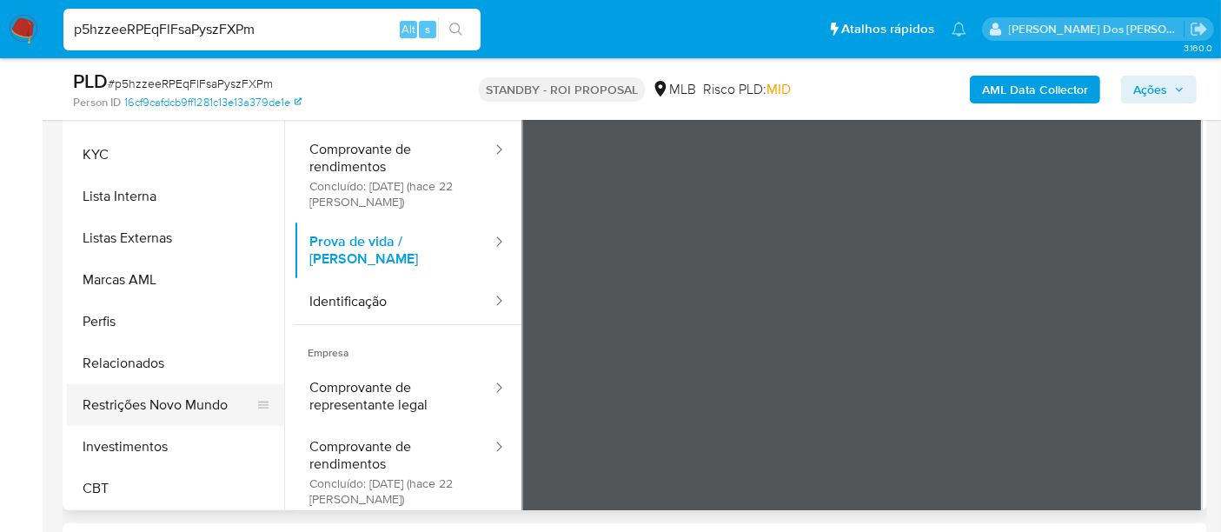
click at [203, 399] on button "Restrições Novo Mundo" at bounding box center [168, 405] width 203 height 42
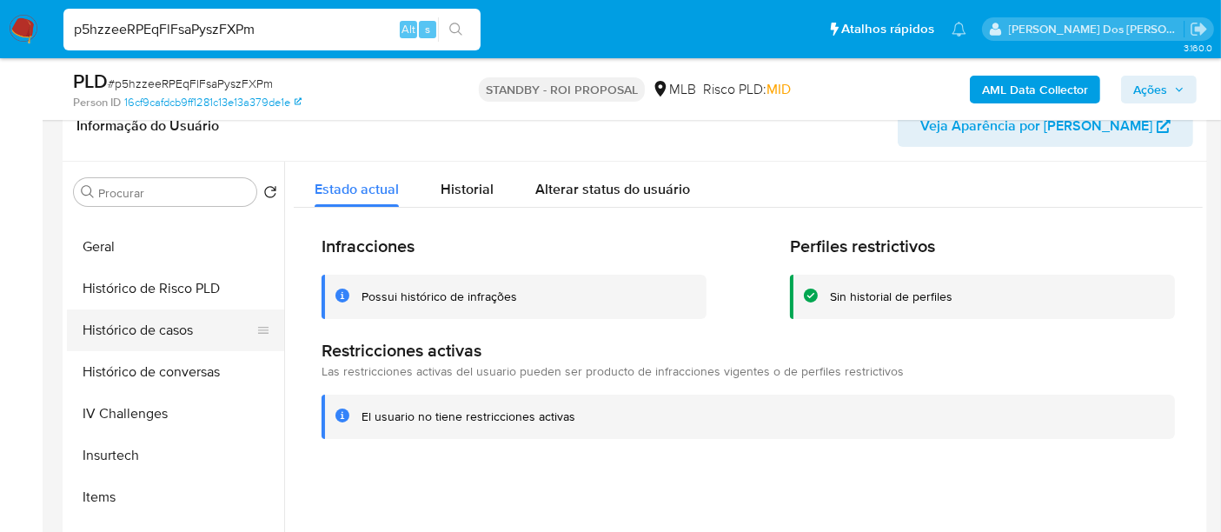
scroll to position [527, 0]
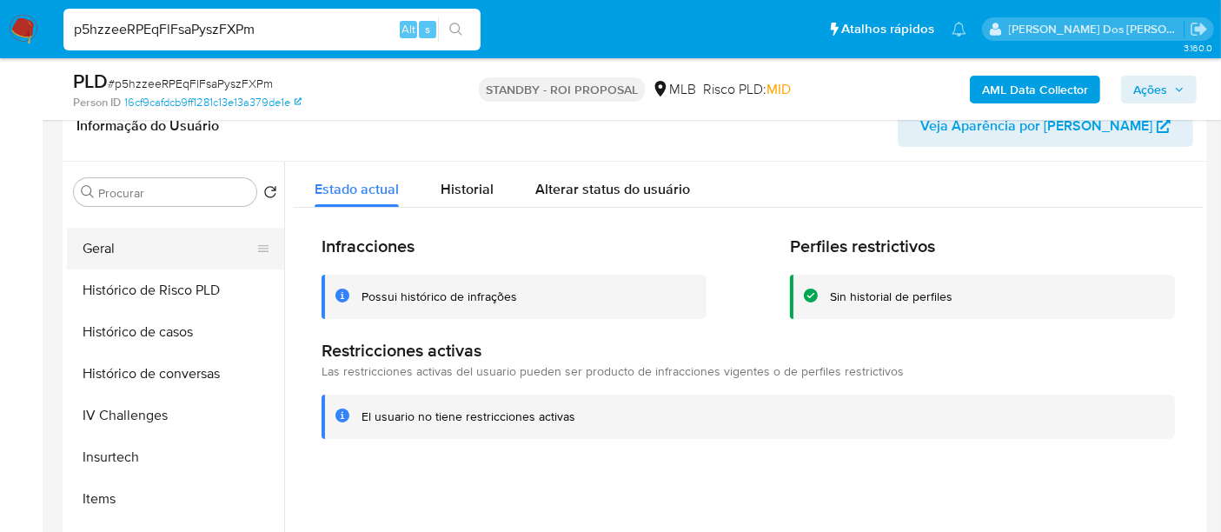
click at [101, 253] on button "Geral" at bounding box center [168, 249] width 203 height 42
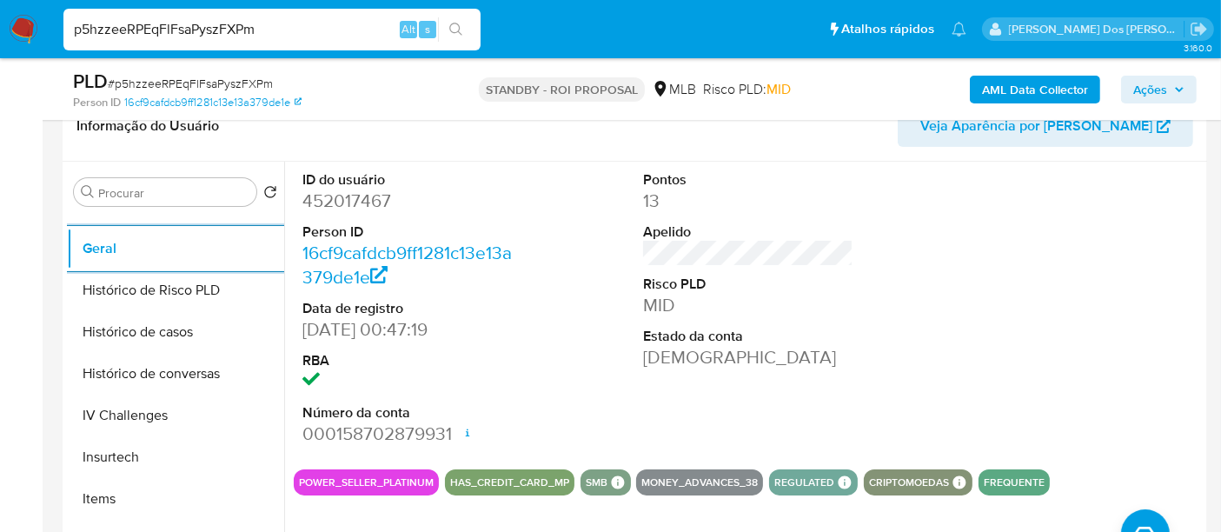
click at [261, 28] on input "p5hzzeeRPEqFlFsaPyszFXPm" at bounding box center [271, 29] width 417 height 23
paste input "2hwKRpxNnn3IDtjtCsz3ypEi"
type input "2hwKRpxNnn3IDtjtCsz3ypEi"
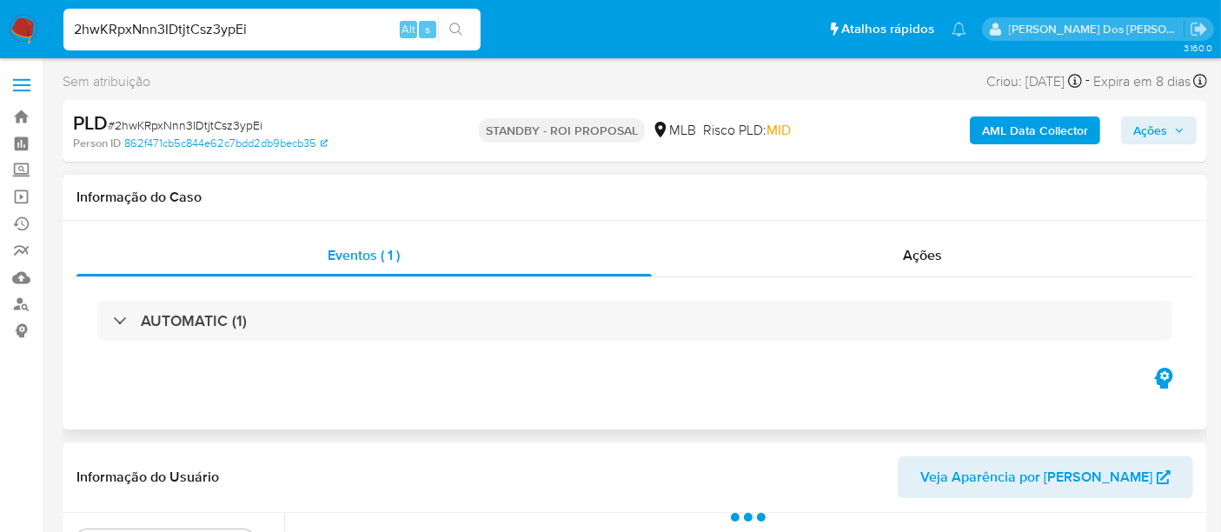
select select "10"
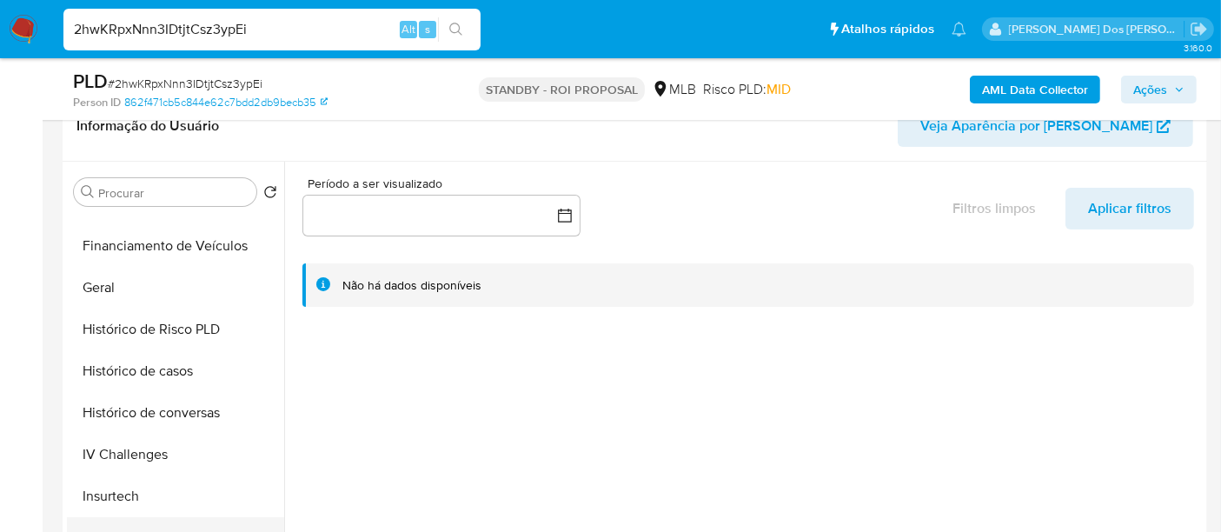
scroll to position [675, 0]
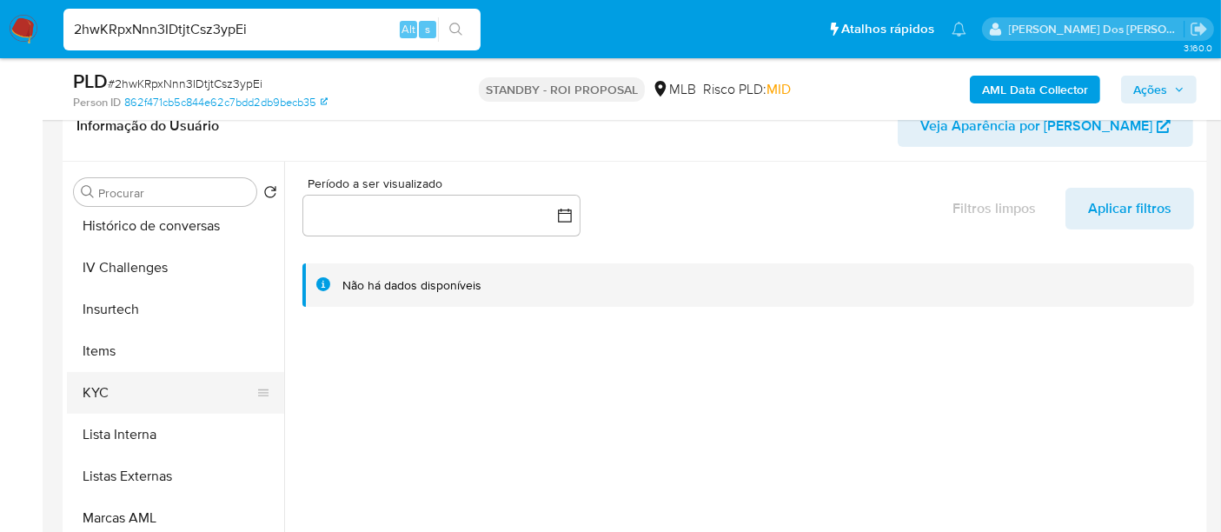
click at [109, 388] on button "KYC" at bounding box center [168, 393] width 203 height 42
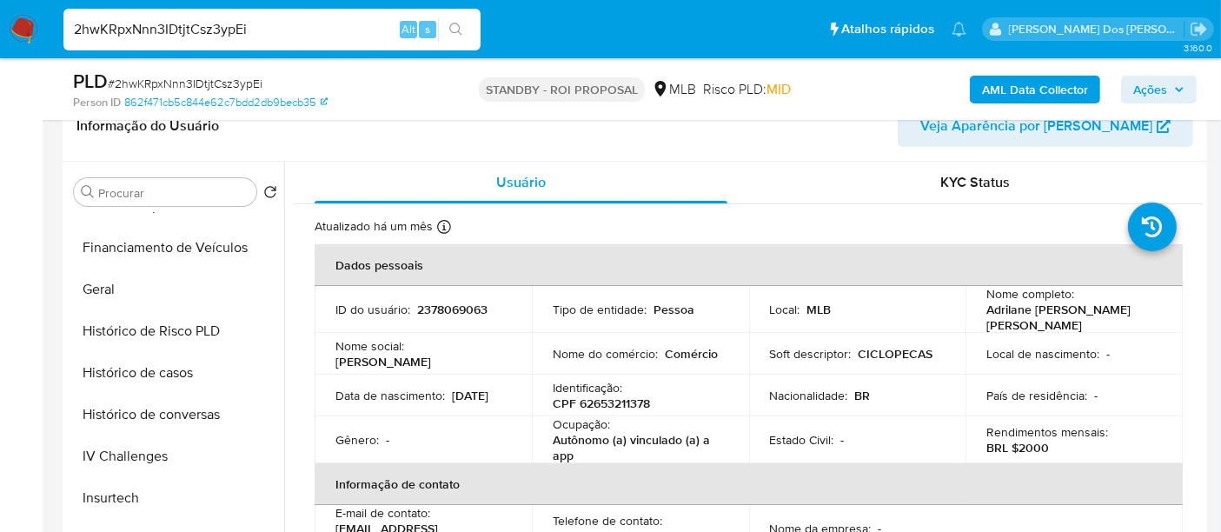
scroll to position [482, 0]
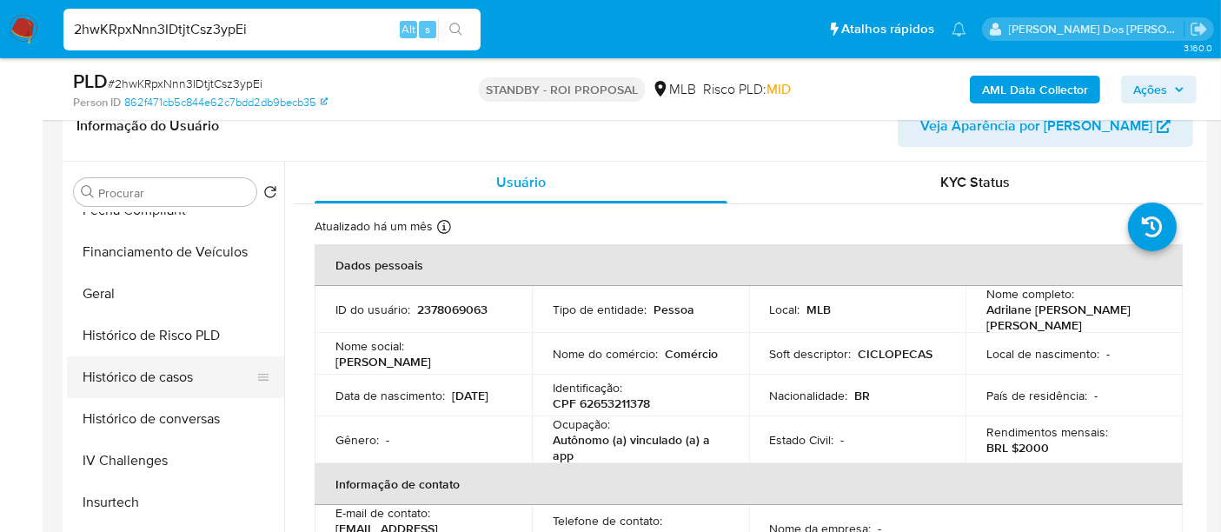
click at [129, 383] on button "Histórico de casos" at bounding box center [168, 377] width 203 height 42
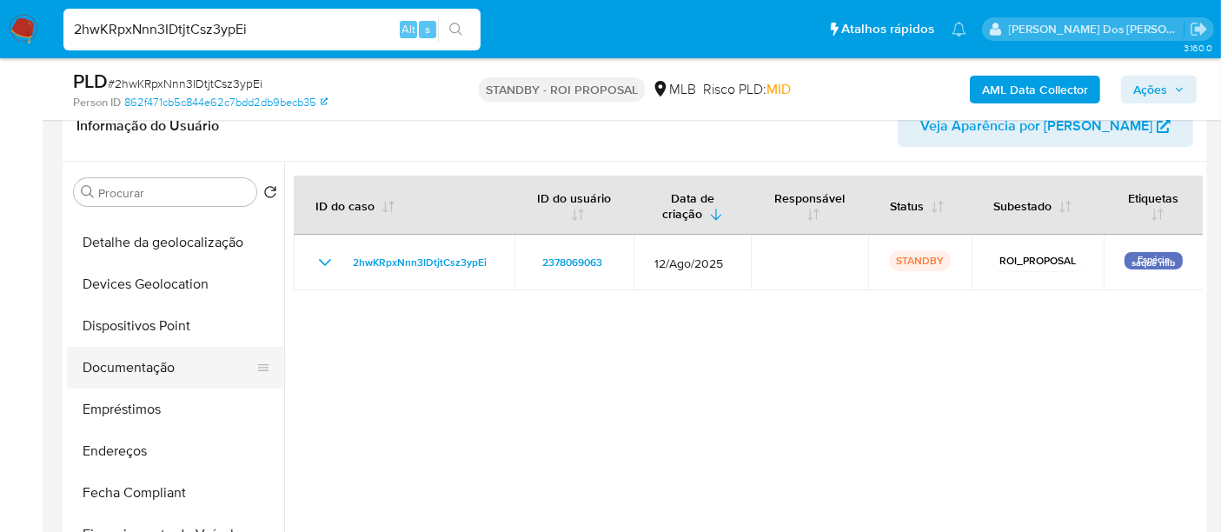
scroll to position [193, 0]
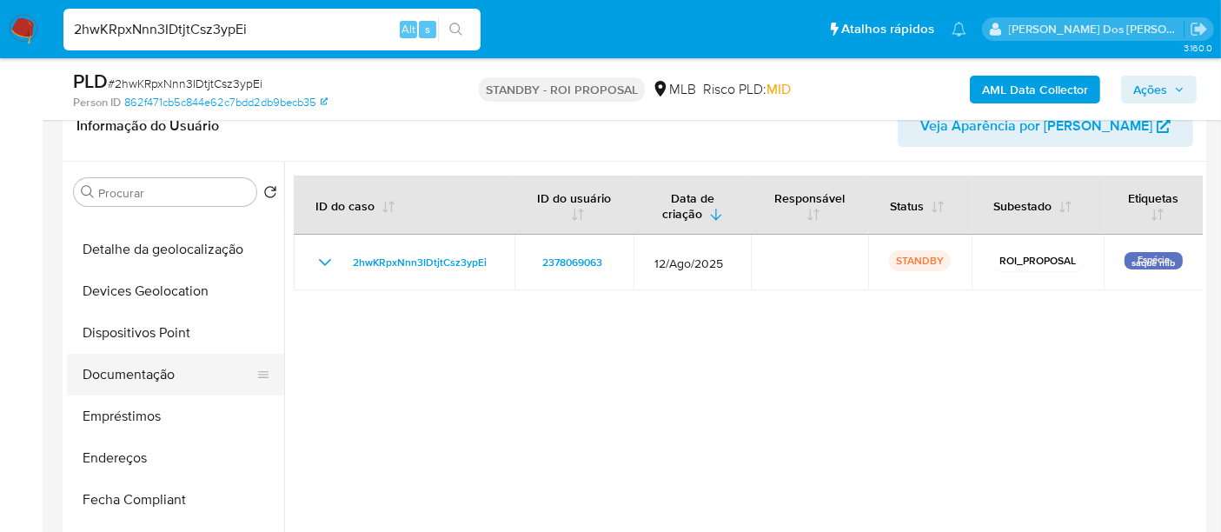
click at [169, 378] on button "Documentação" at bounding box center [168, 375] width 203 height 42
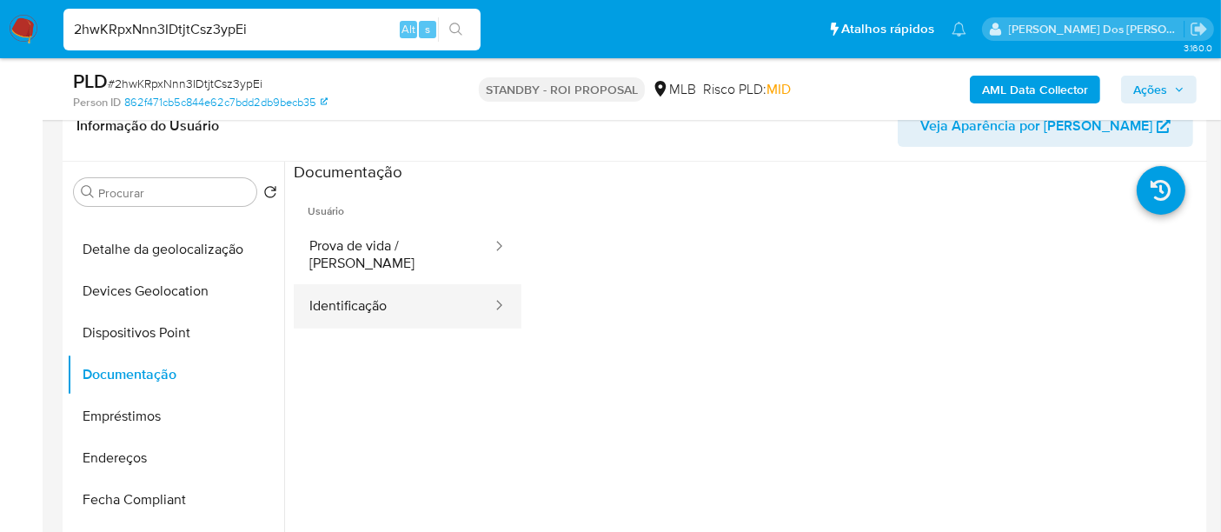
click at [384, 284] on button "Identificação" at bounding box center [394, 306] width 200 height 44
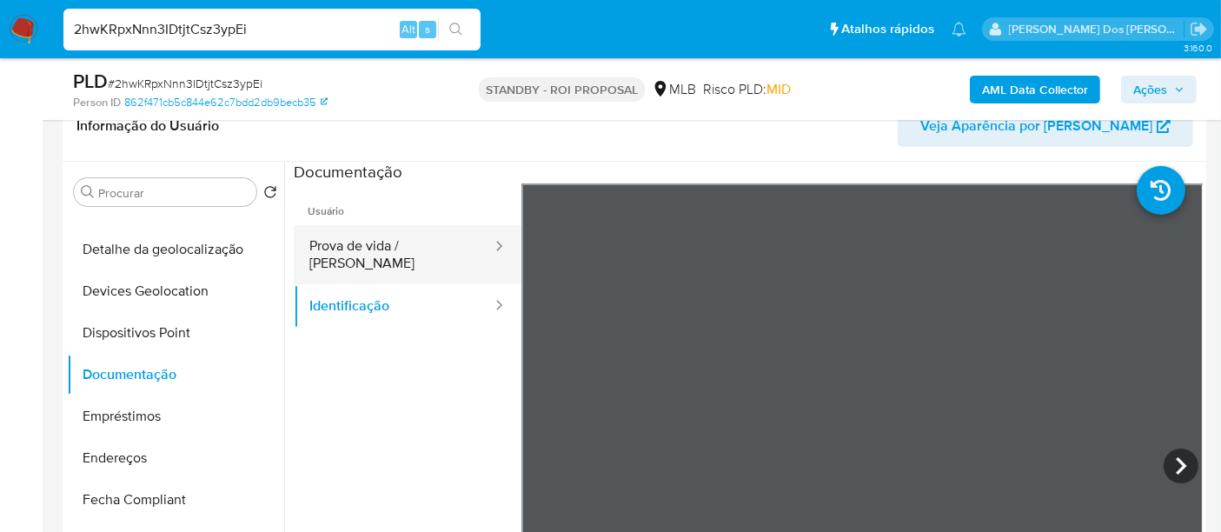
click at [429, 249] on button "Prova de vida / Selfie" at bounding box center [394, 254] width 200 height 59
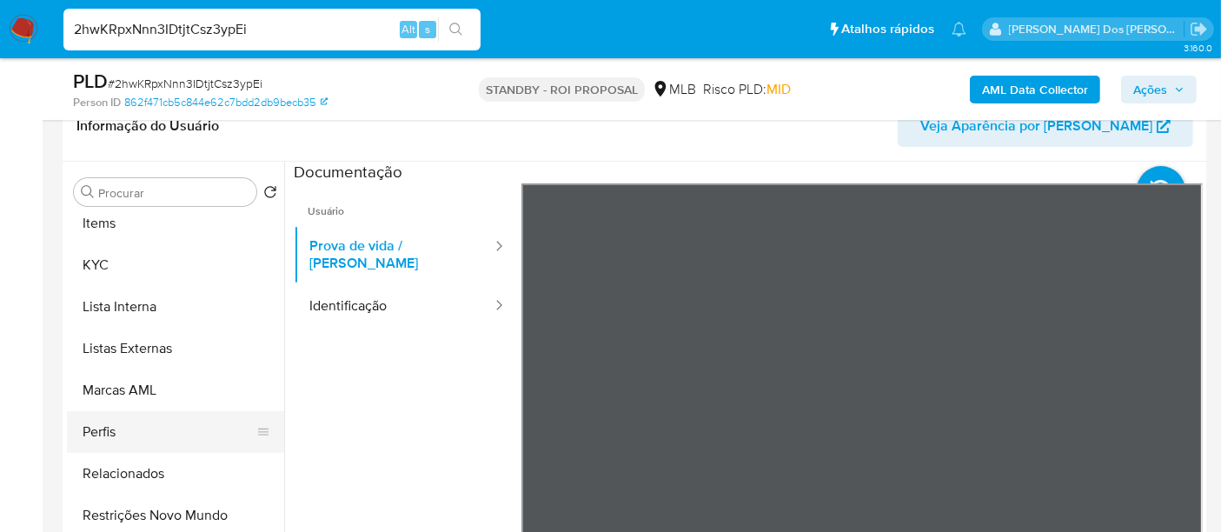
scroll to position [817, 0]
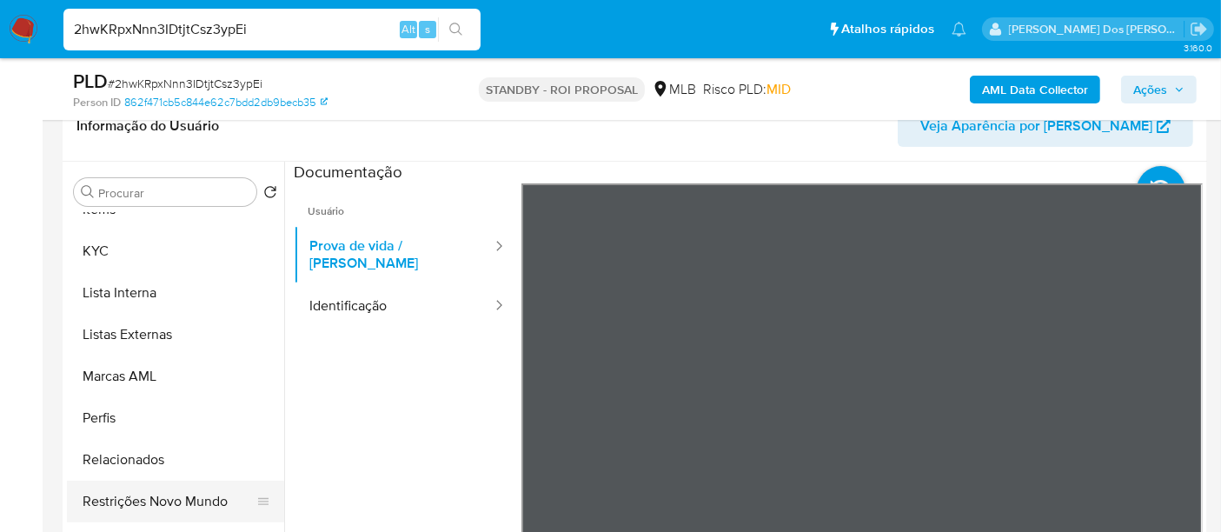
click at [165, 495] on button "Restrições Novo Mundo" at bounding box center [168, 502] width 203 height 42
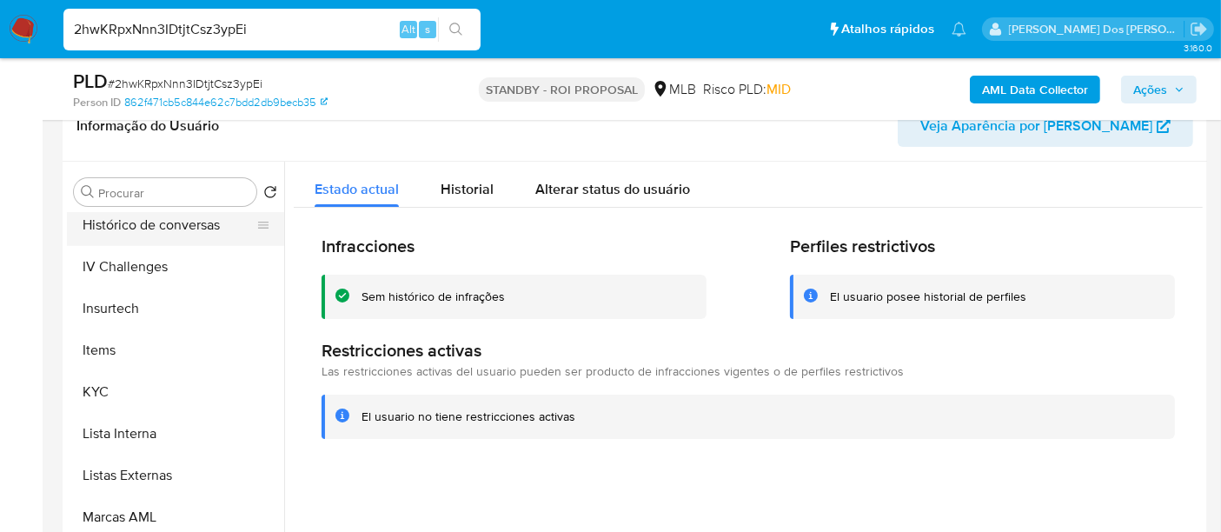
scroll to position [527, 0]
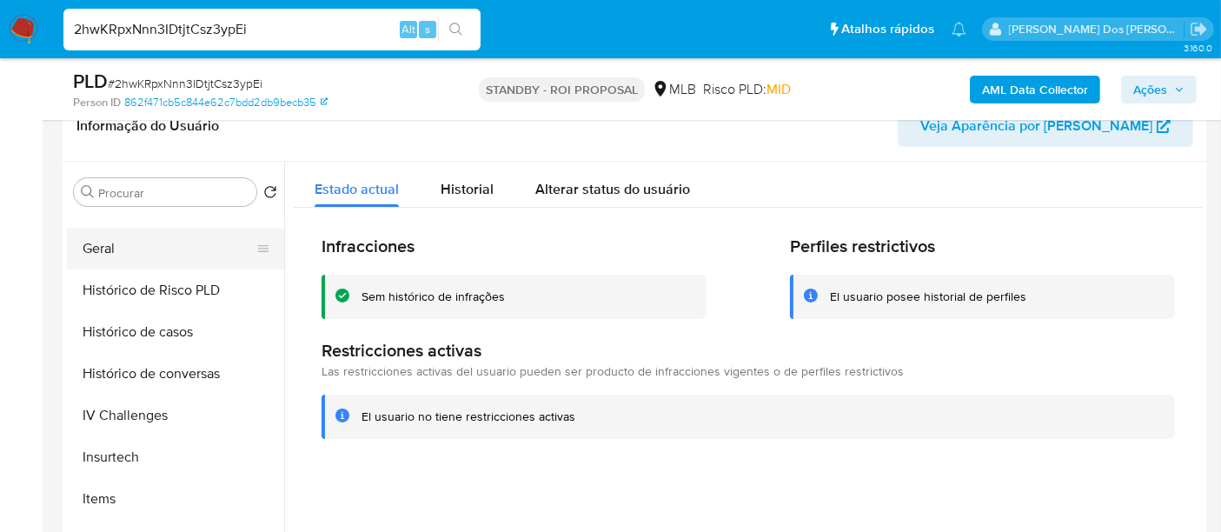
click at [109, 244] on button "Geral" at bounding box center [168, 249] width 203 height 42
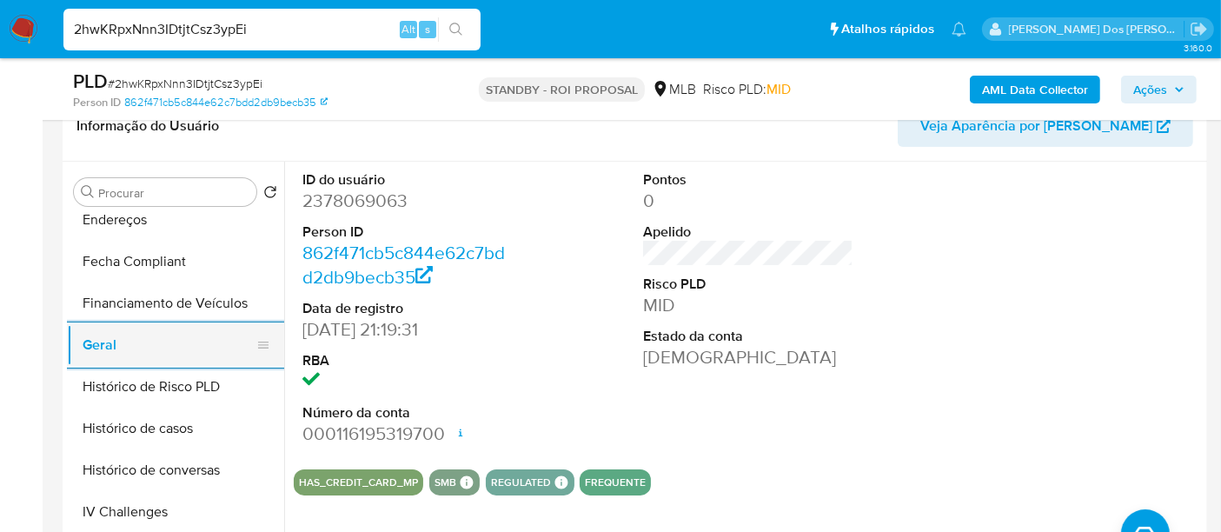
scroll to position [335, 0]
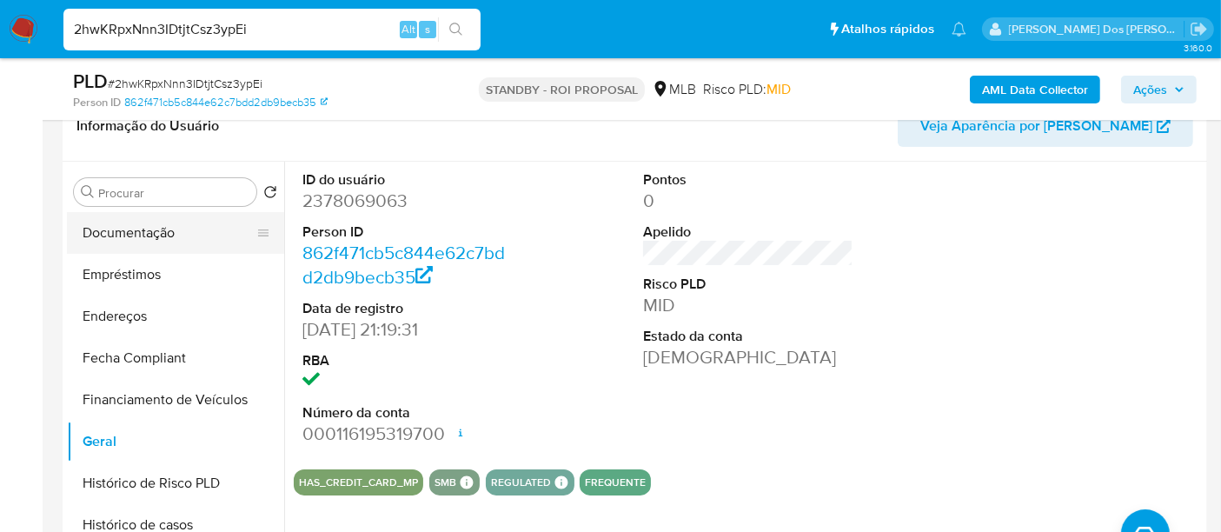
click at [139, 231] on button "Documentação" at bounding box center [168, 233] width 203 height 42
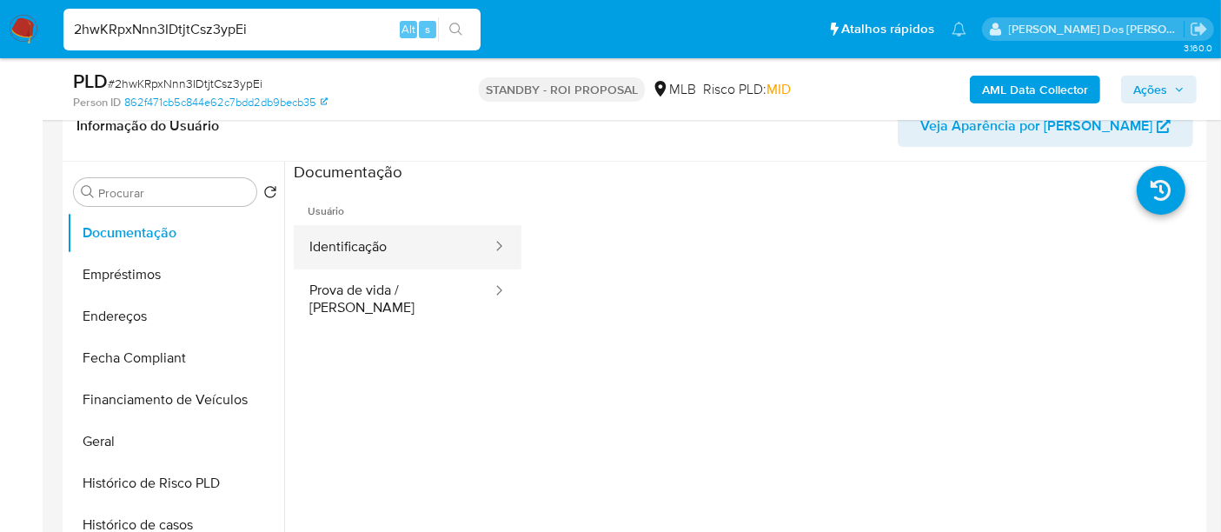
drag, startPoint x: 330, startPoint y: 249, endPoint x: 352, endPoint y: 252, distance: 21.9
click at [331, 249] on button "Identificação" at bounding box center [394, 247] width 200 height 44
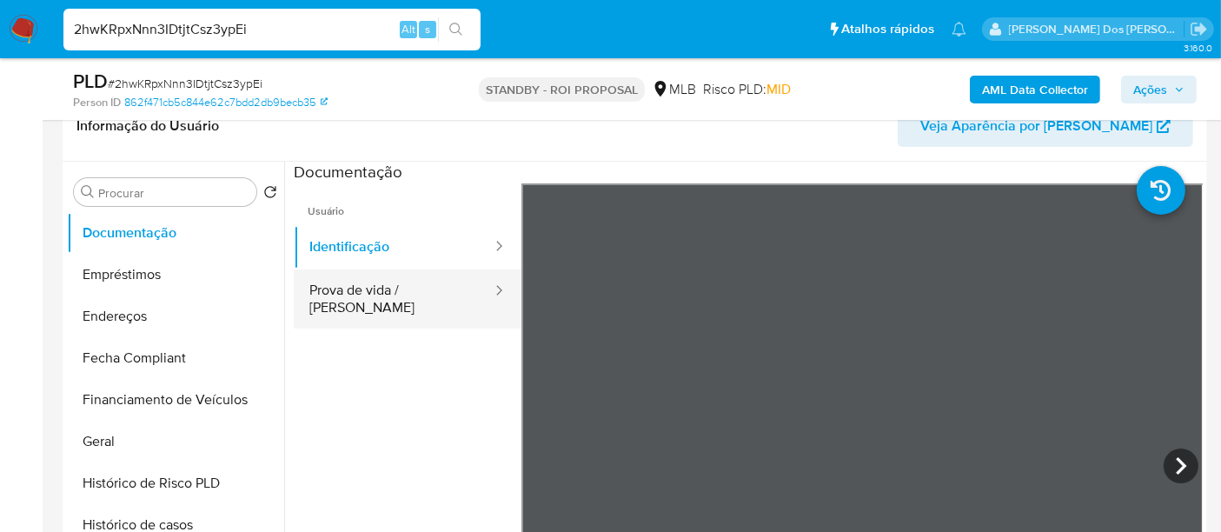
click at [412, 282] on button "Prova de vida / Selfie" at bounding box center [394, 298] width 200 height 59
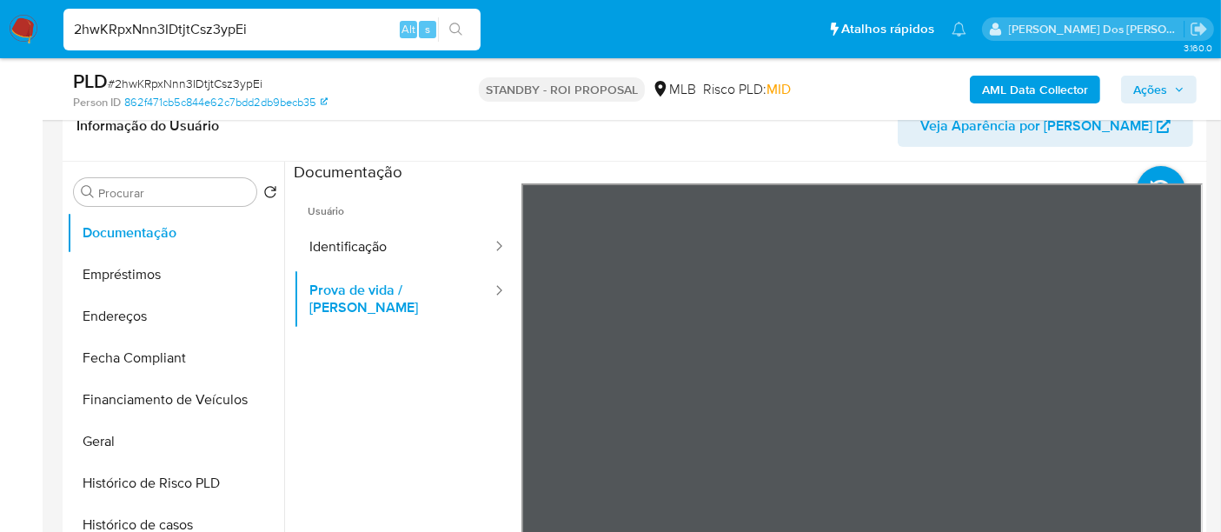
click at [238, 35] on input "2hwKRpxNnn3IDtjtCsz3ypEi" at bounding box center [271, 29] width 417 height 23
paste input "MqV2SmrK7n3zcKp6tkSKl7jZ"
type input "MqV2SmrK7n3zcKp6tkSKl7jZ"
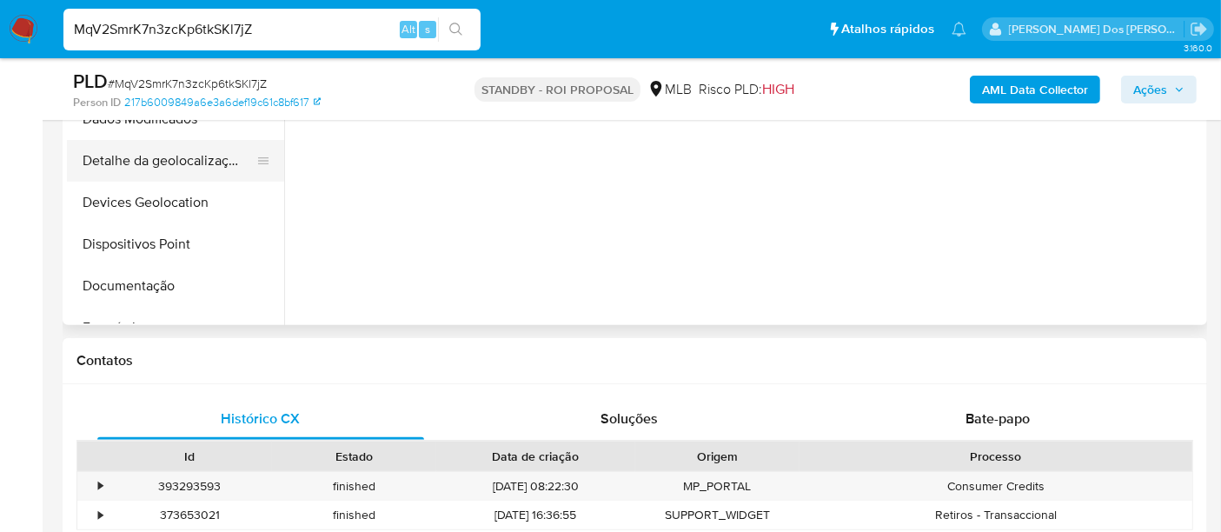
select select "10"
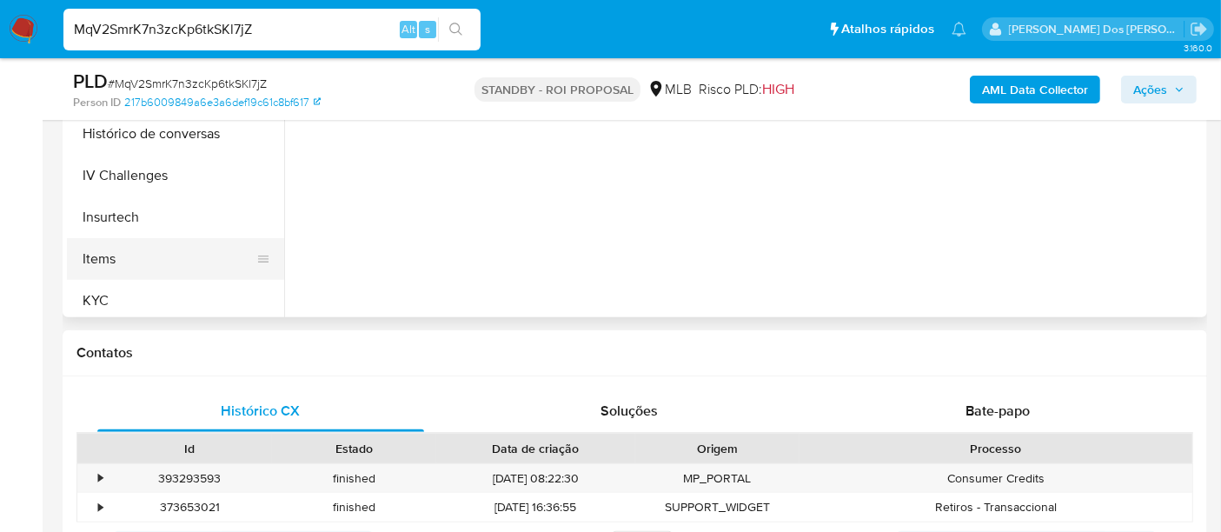
scroll to position [482, 0]
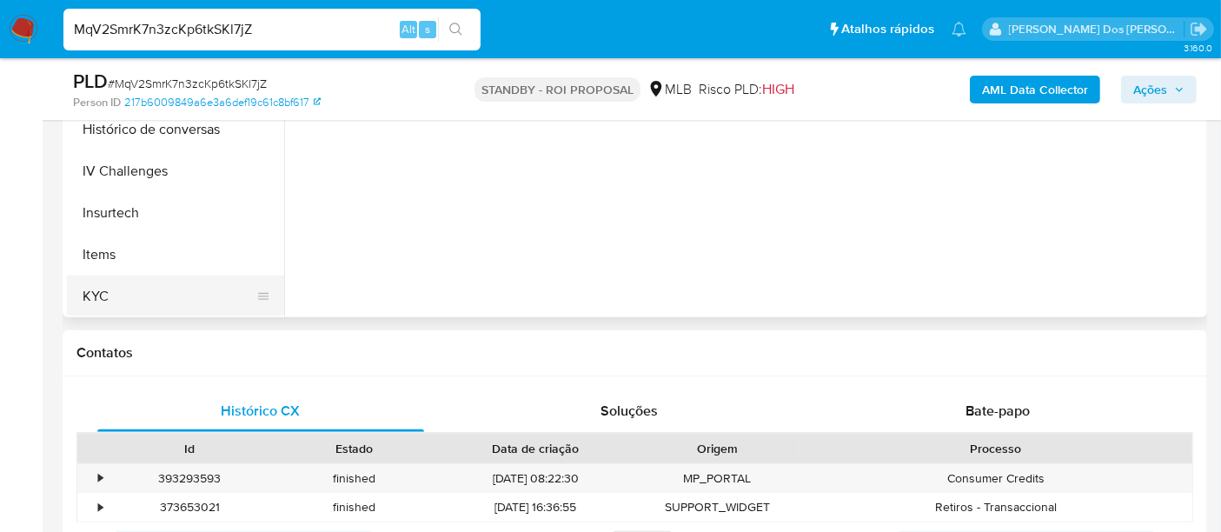
click at [96, 289] on button "KYC" at bounding box center [168, 296] width 203 height 42
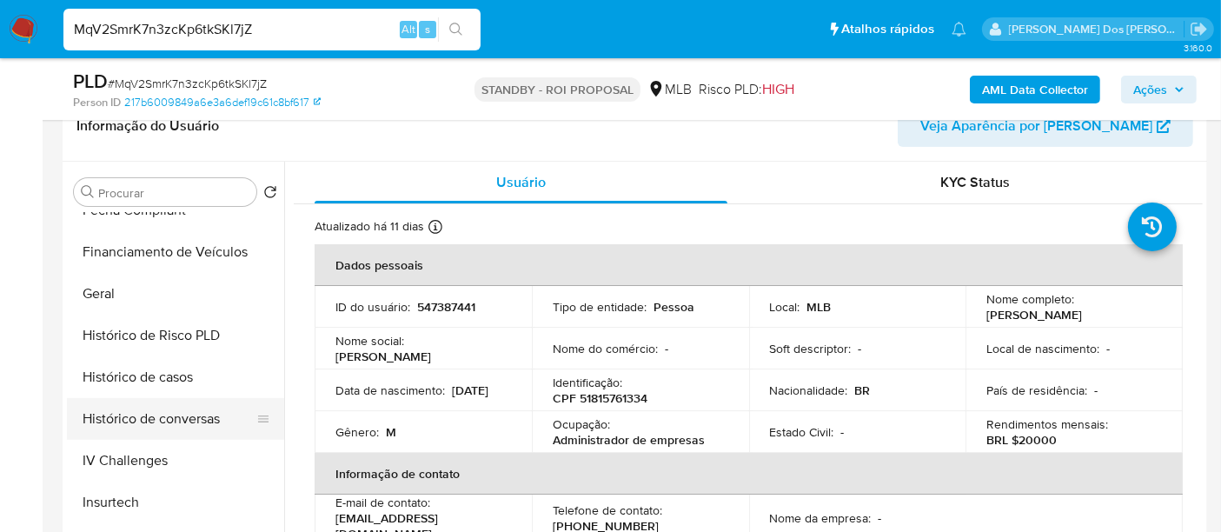
scroll to position [386, 0]
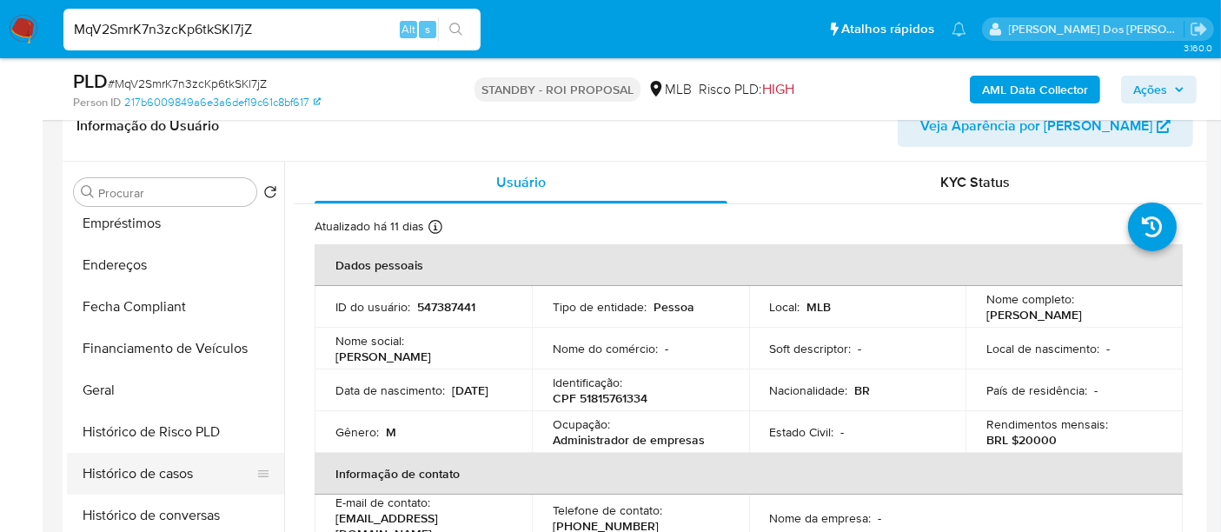
click at [156, 466] on button "Histórico de casos" at bounding box center [168, 474] width 203 height 42
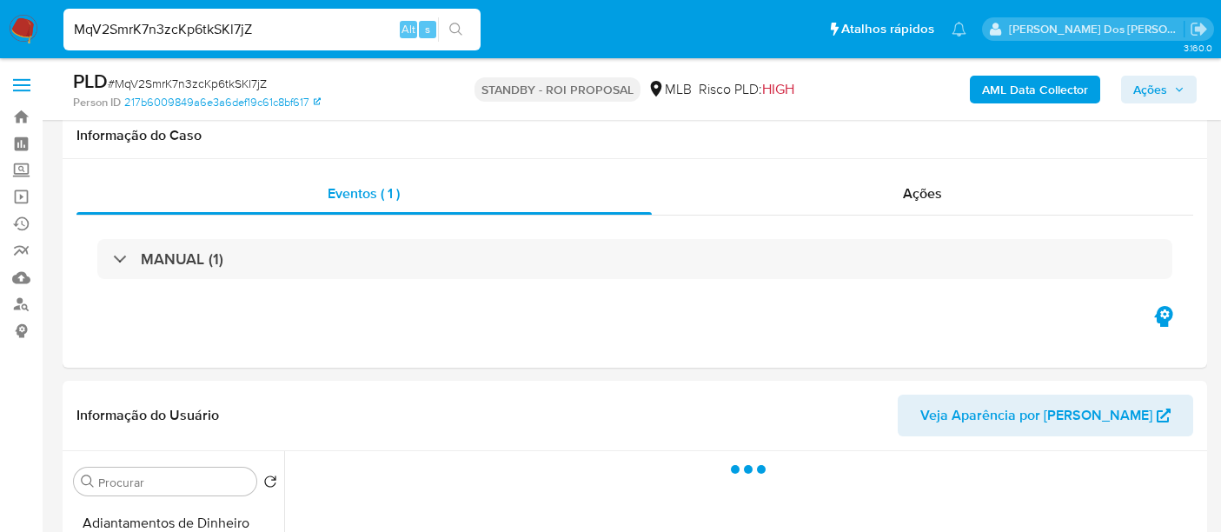
select select "10"
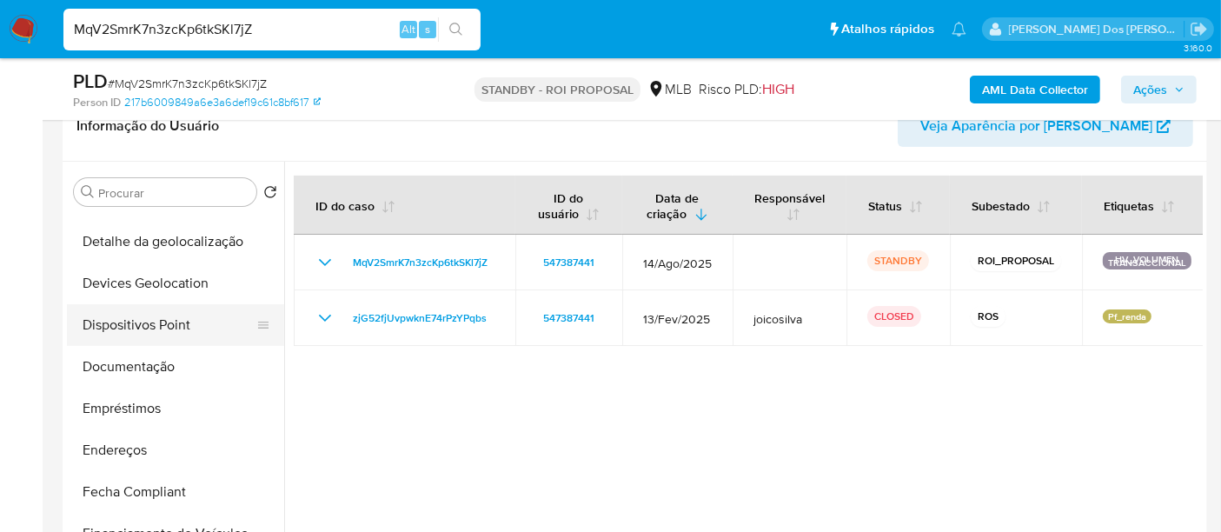
scroll to position [193, 0]
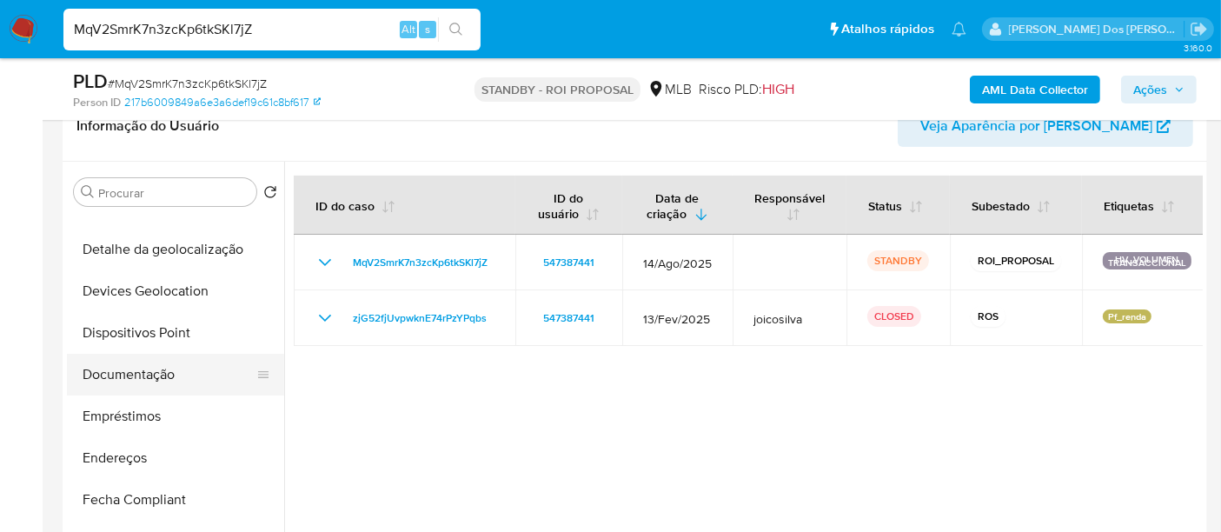
drag, startPoint x: 149, startPoint y: 374, endPoint x: 175, endPoint y: 368, distance: 26.6
click at [149, 374] on button "Documentação" at bounding box center [168, 375] width 203 height 42
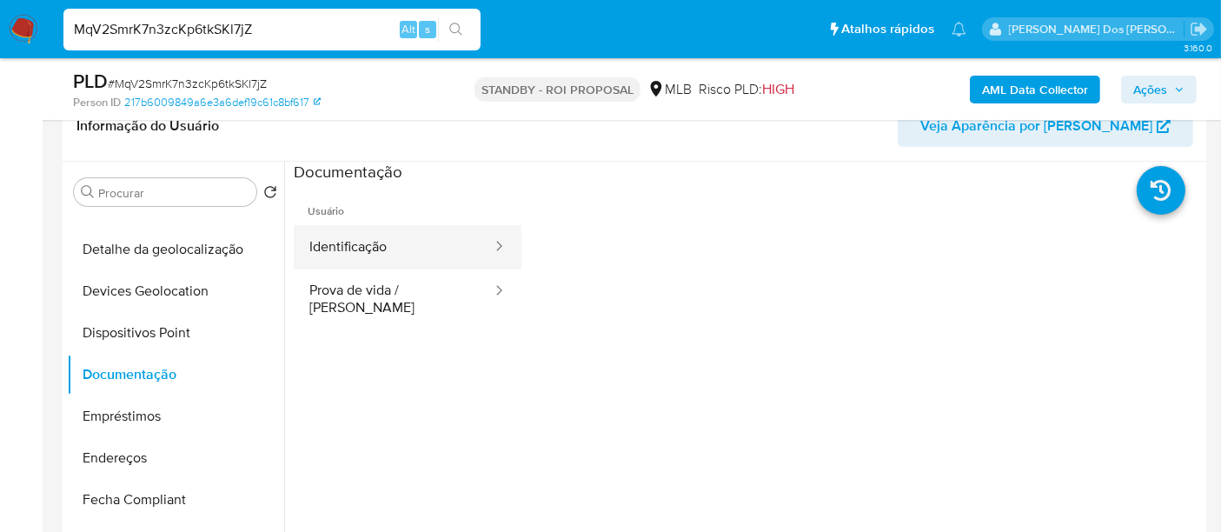
click at [375, 235] on button "Identificação" at bounding box center [394, 247] width 200 height 44
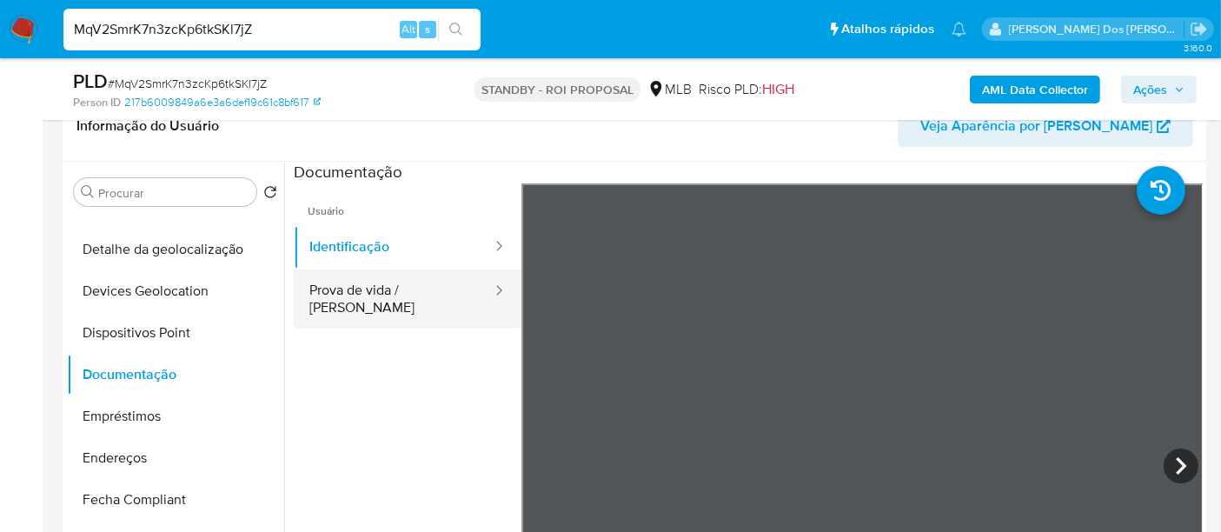
click at [429, 289] on button "Prova de vida / [PERSON_NAME]" at bounding box center [394, 298] width 200 height 59
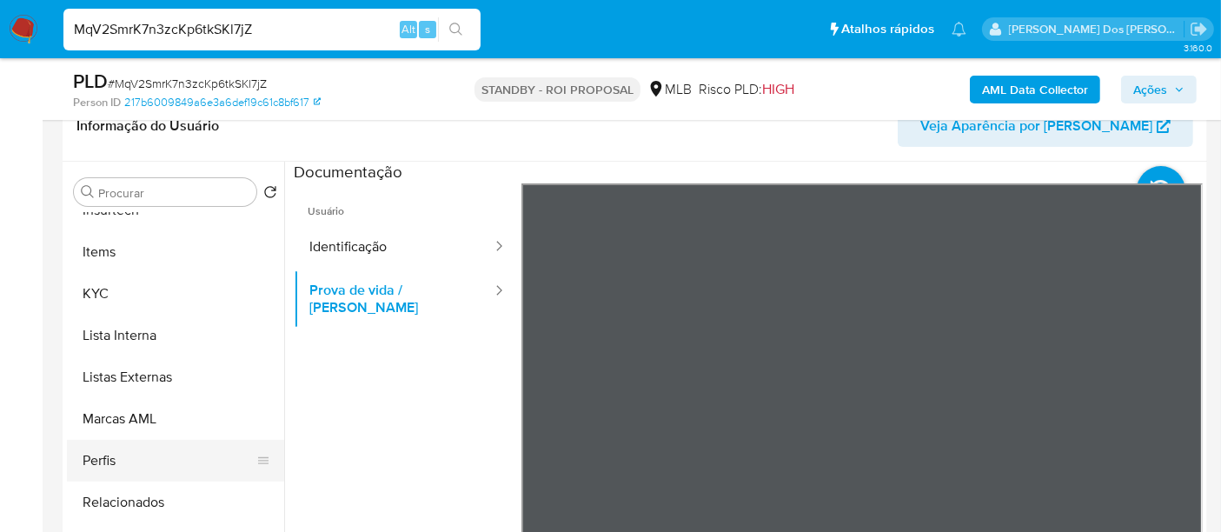
scroll to position [817, 0]
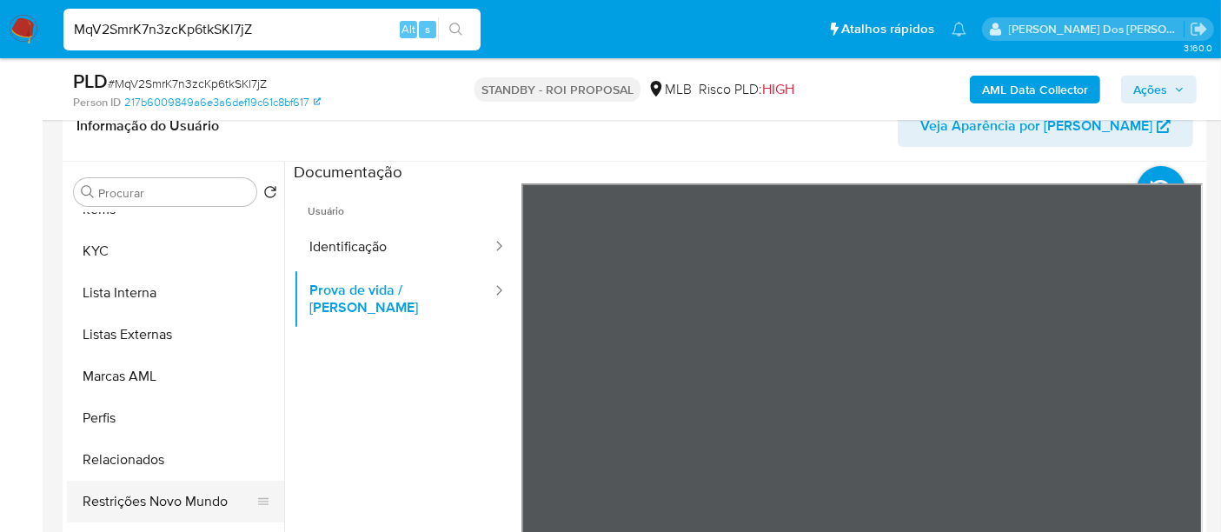
click at [186, 501] on button "Restrições Novo Mundo" at bounding box center [168, 502] width 203 height 42
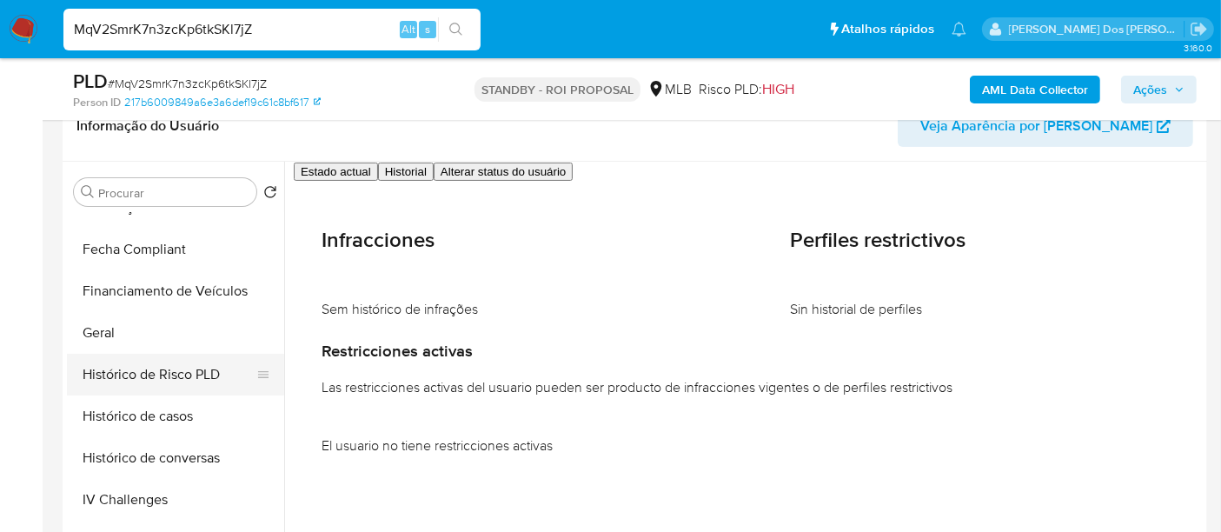
scroll to position [431, 0]
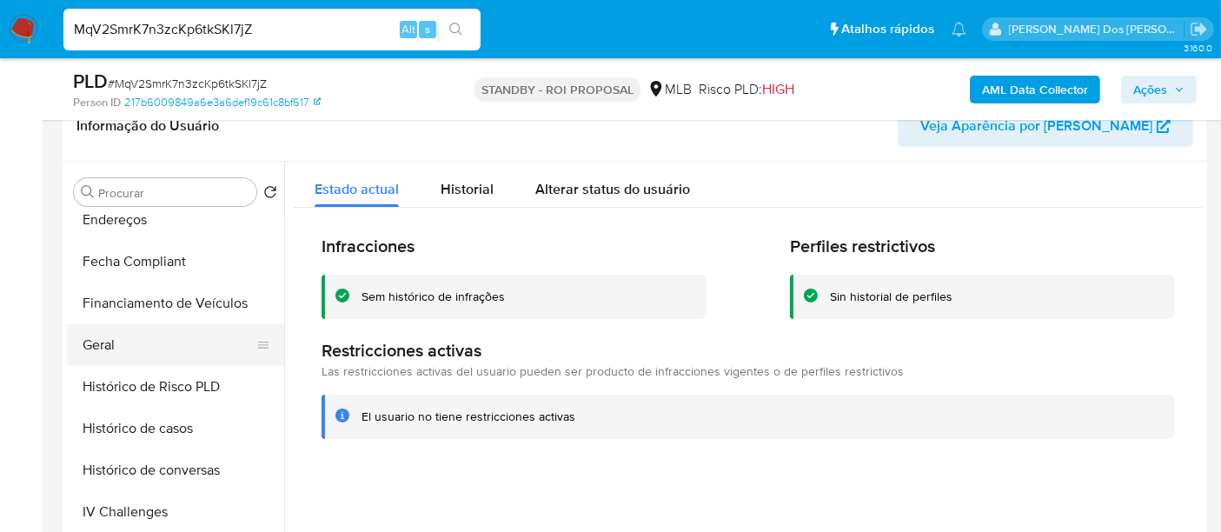
click at [122, 356] on button "Geral" at bounding box center [168, 345] width 203 height 42
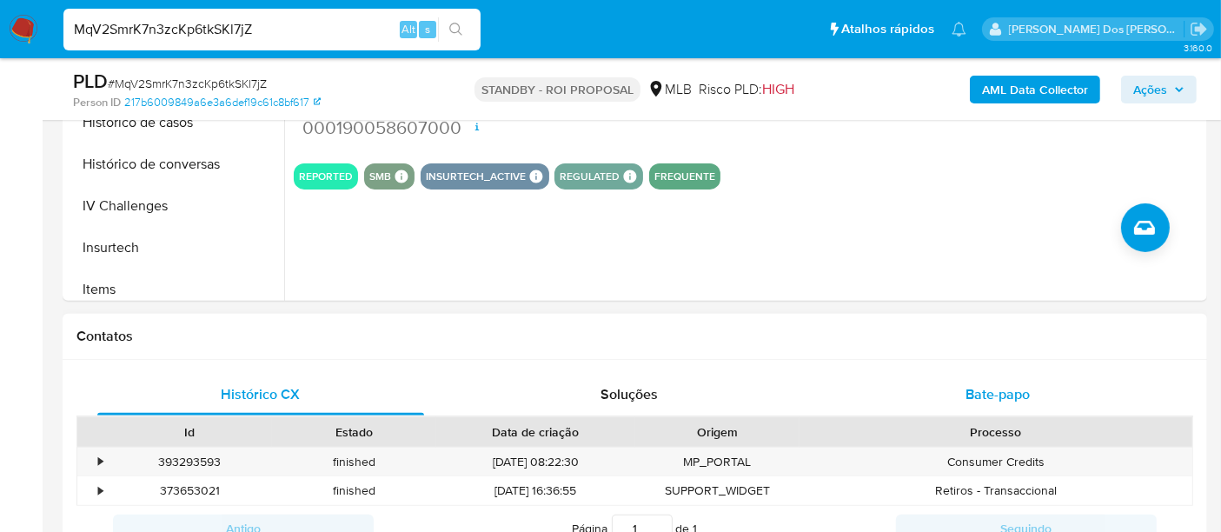
scroll to position [675, 0]
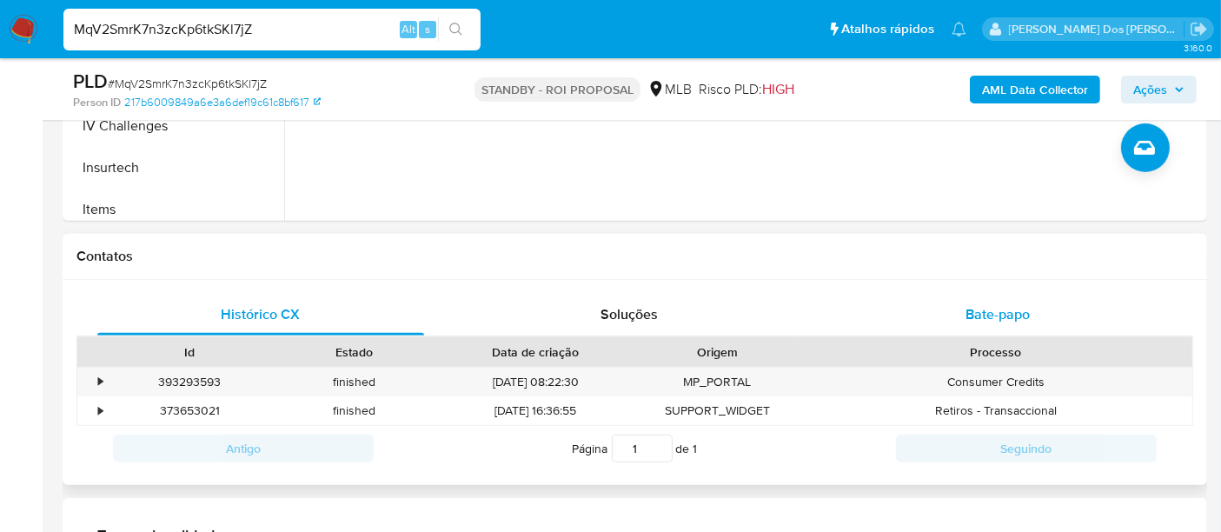
click at [984, 308] on span "Bate-papo" at bounding box center [997, 314] width 64 height 20
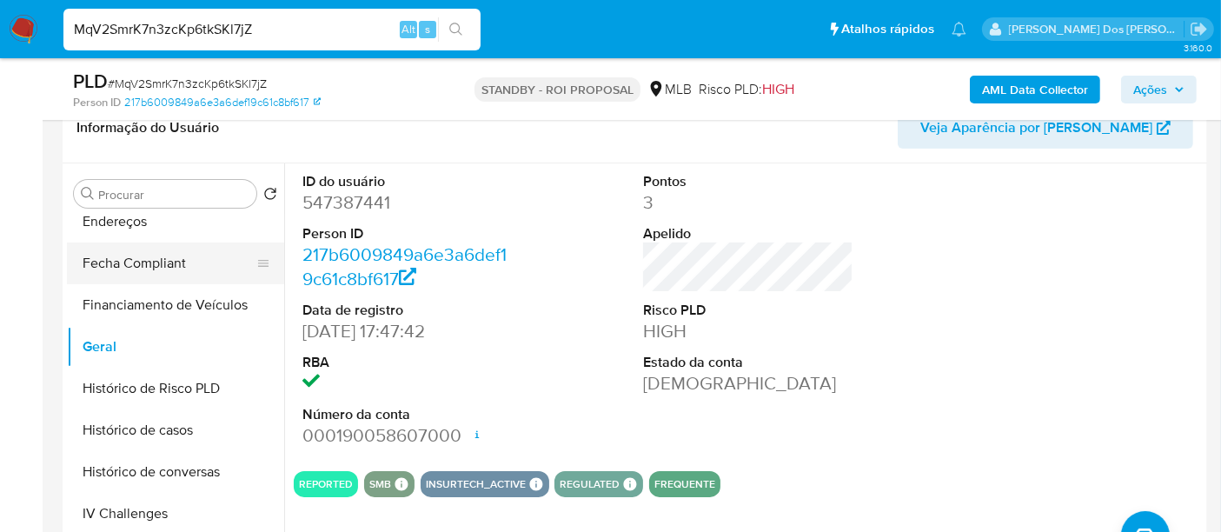
scroll to position [289, 0]
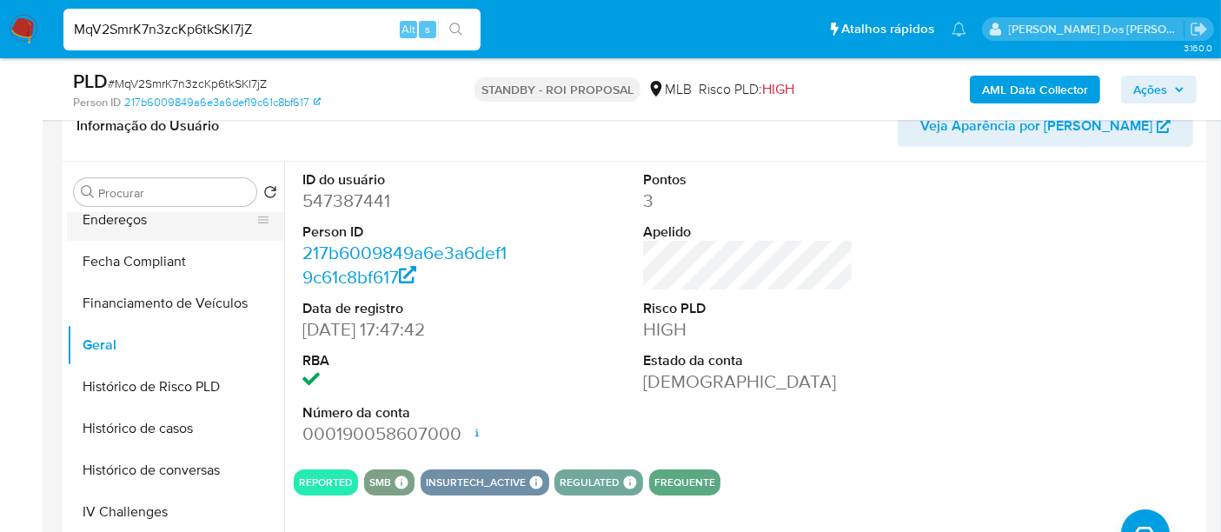
click at [133, 221] on button "Endereços" at bounding box center [168, 220] width 203 height 42
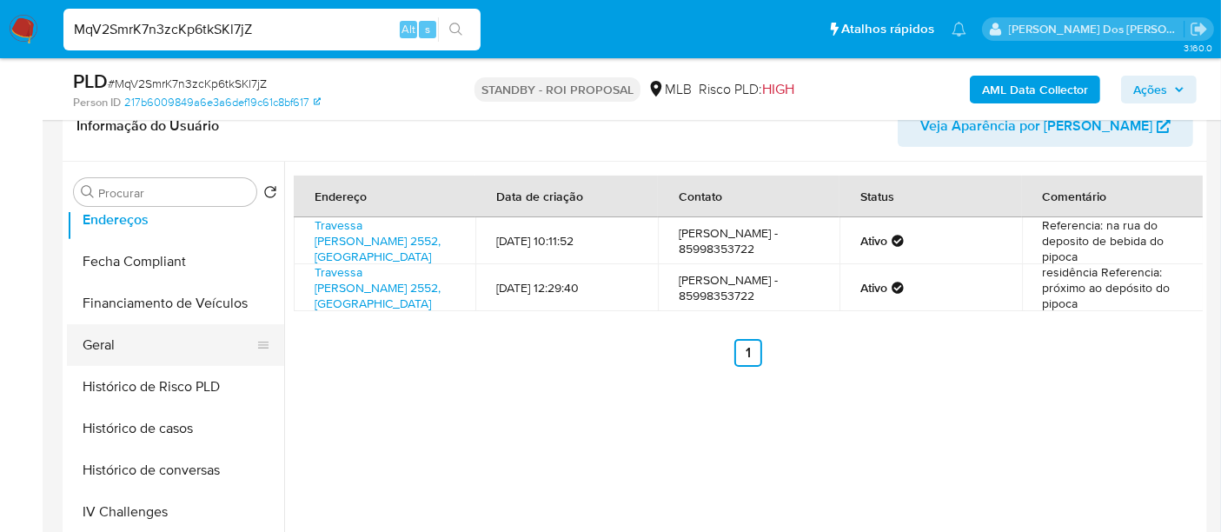
click at [108, 344] on button "Geral" at bounding box center [168, 345] width 203 height 42
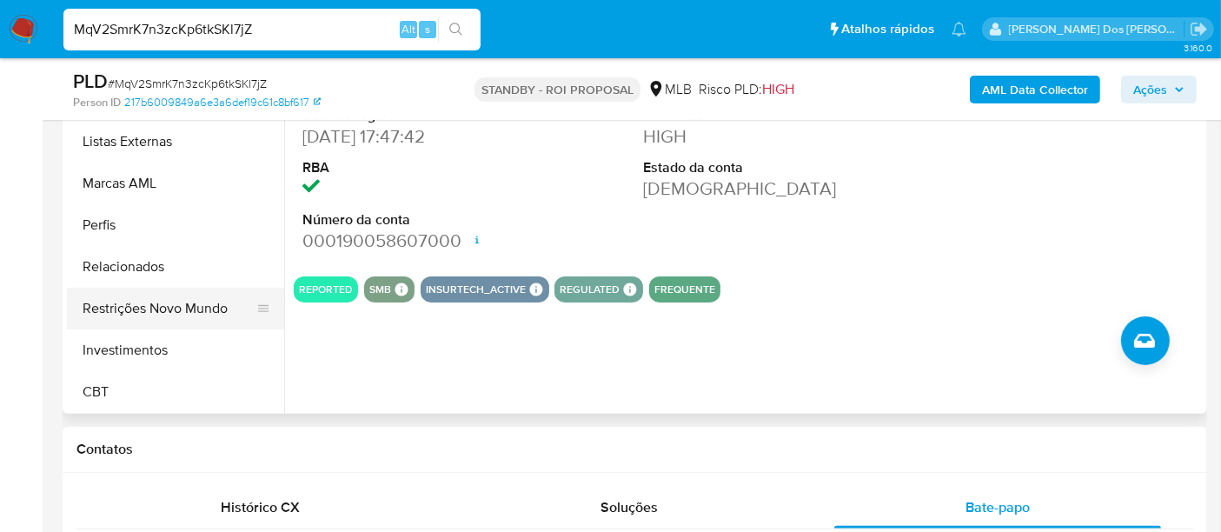
scroll to position [624, 0]
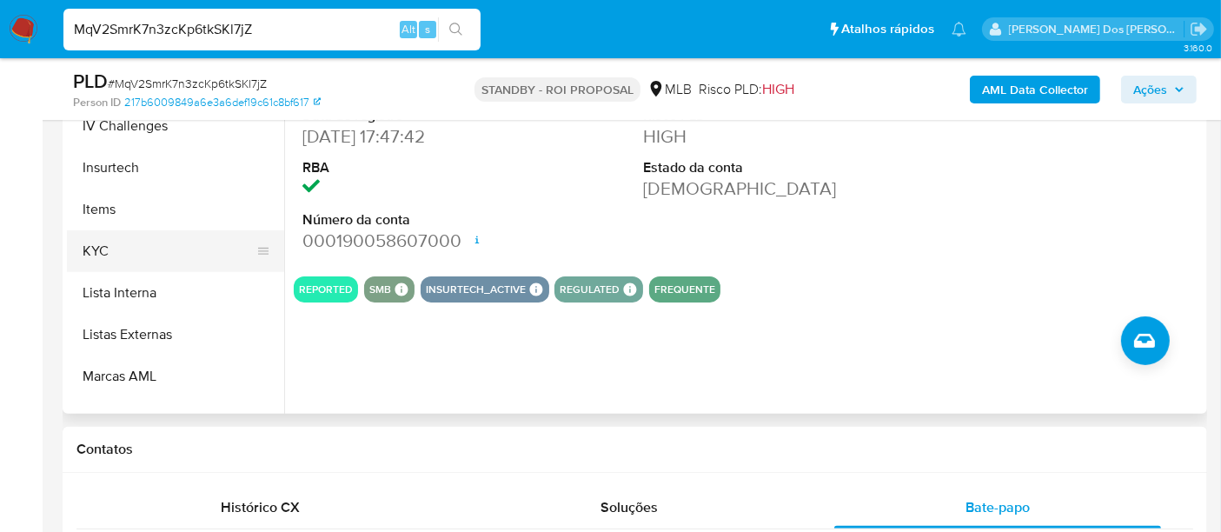
click at [94, 250] on button "KYC" at bounding box center [168, 251] width 203 height 42
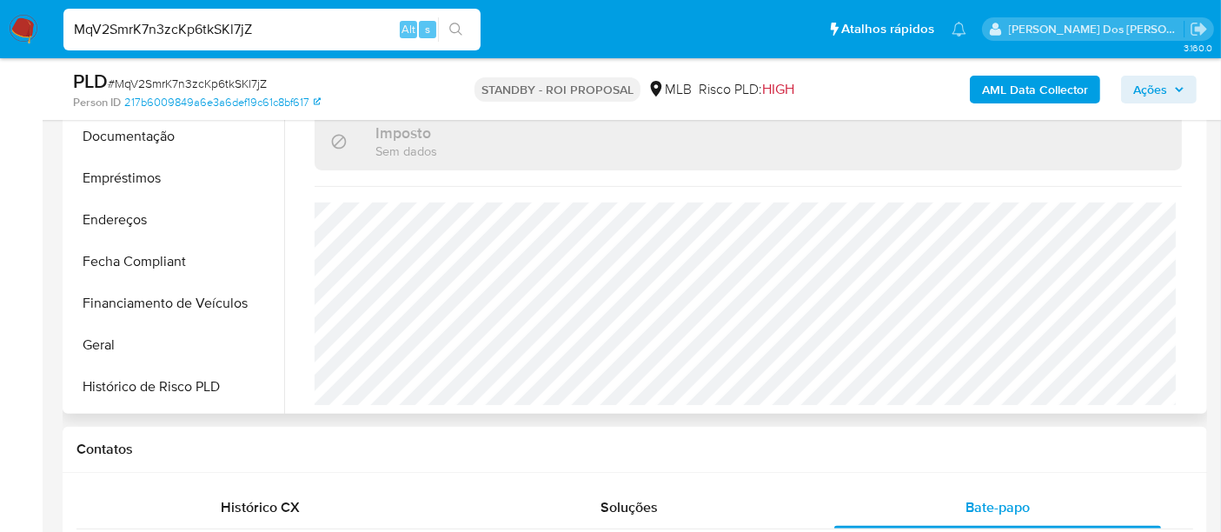
scroll to position [141, 0]
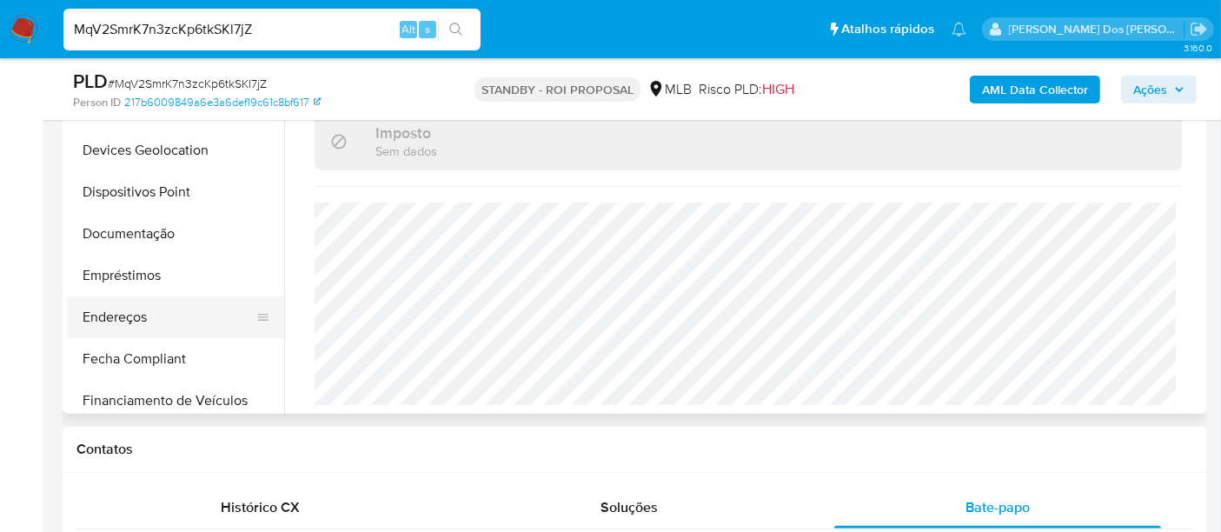
click at [131, 304] on button "Endereços" at bounding box center [168, 317] width 203 height 42
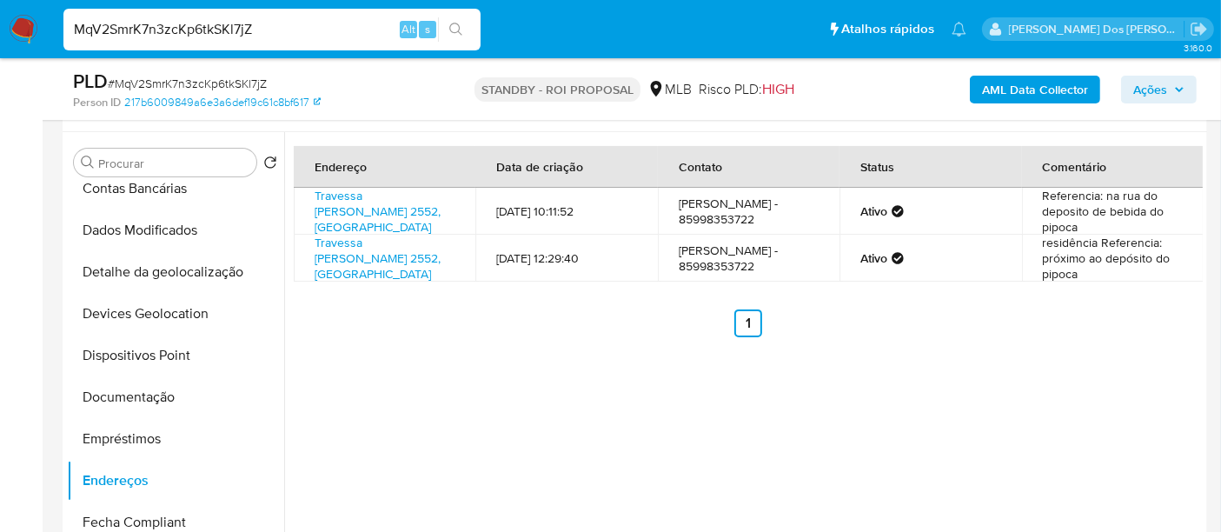
scroll to position [289, 0]
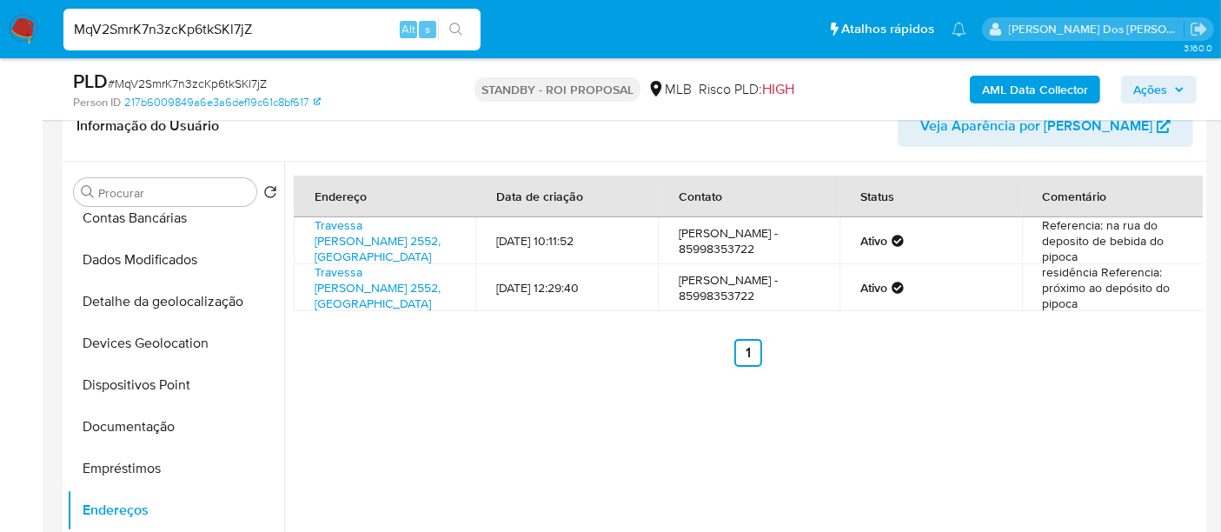
click at [193, 37] on input "MqV2SmrK7n3zcKp6tkSKl7jZ" at bounding box center [271, 29] width 417 height 23
click at [194, 37] on input "MqV2SmrK7n3zcKp6tkSKl7jZ" at bounding box center [271, 29] width 417 height 23
paste input "l7RiP6qjT5dJNK4v5vmkr3ry"
type input "l7RiP6qjT5dJNK4v5vmkr3ry"
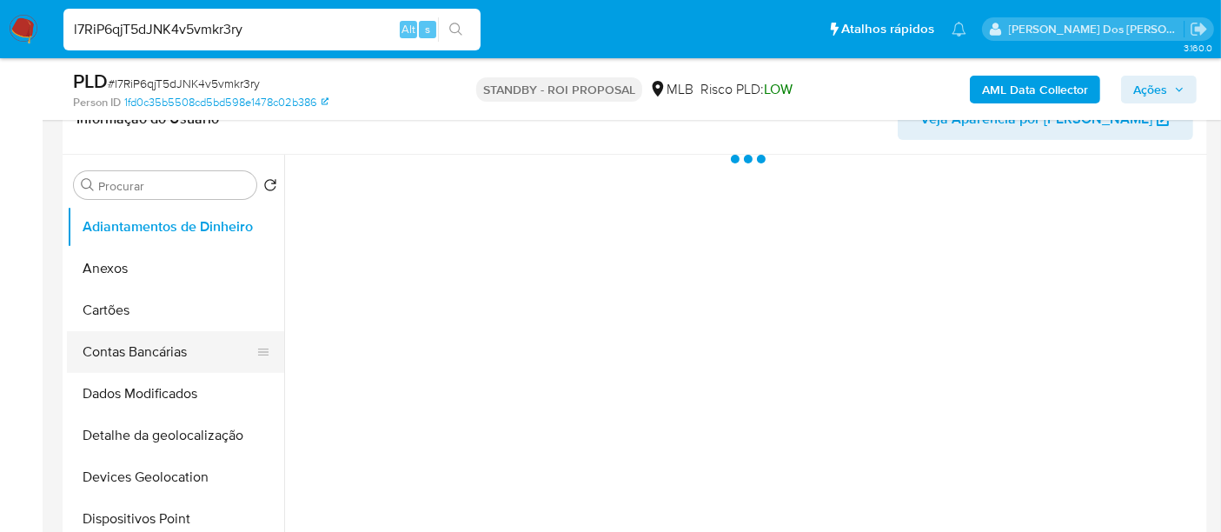
scroll to position [386, 0]
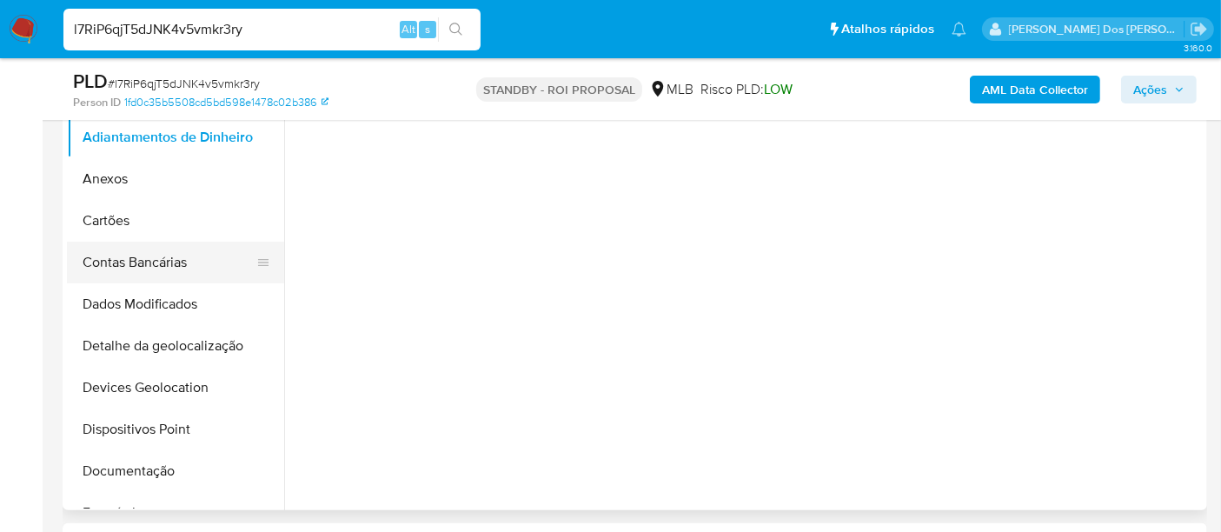
select select "10"
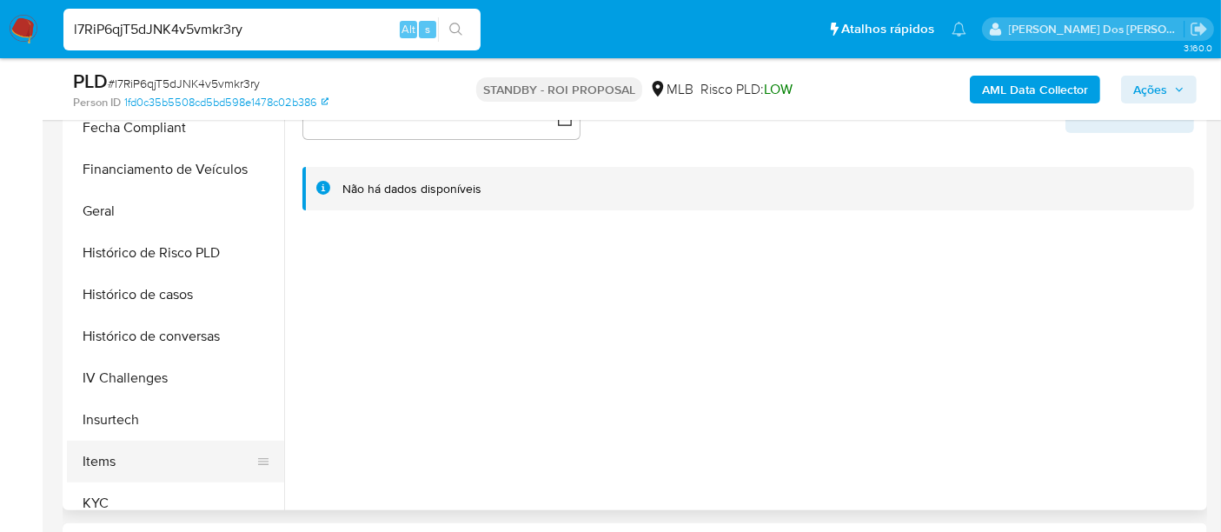
scroll to position [579, 0]
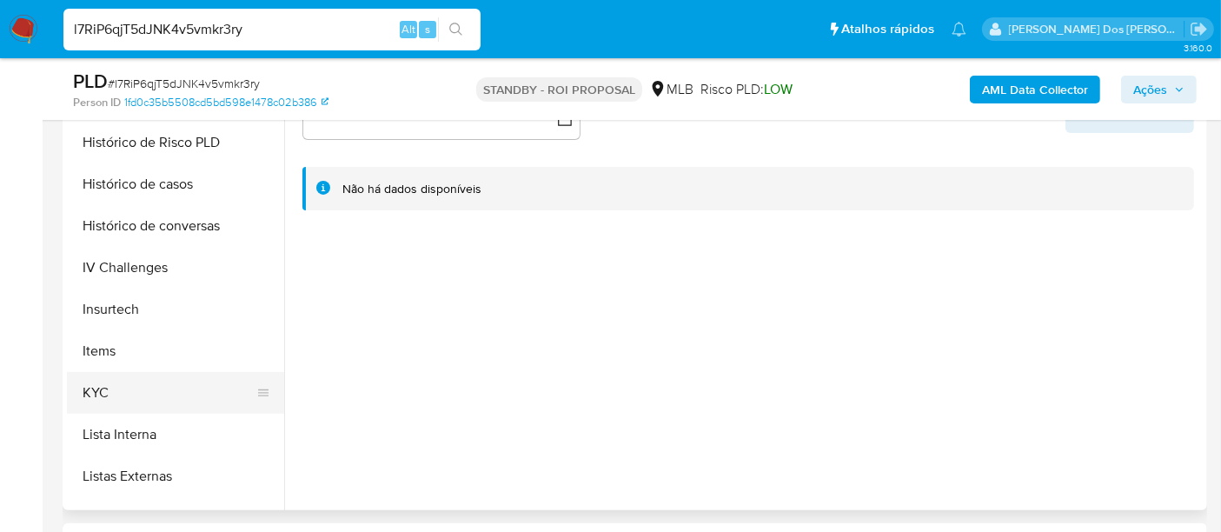
click at [87, 399] on button "KYC" at bounding box center [168, 393] width 203 height 42
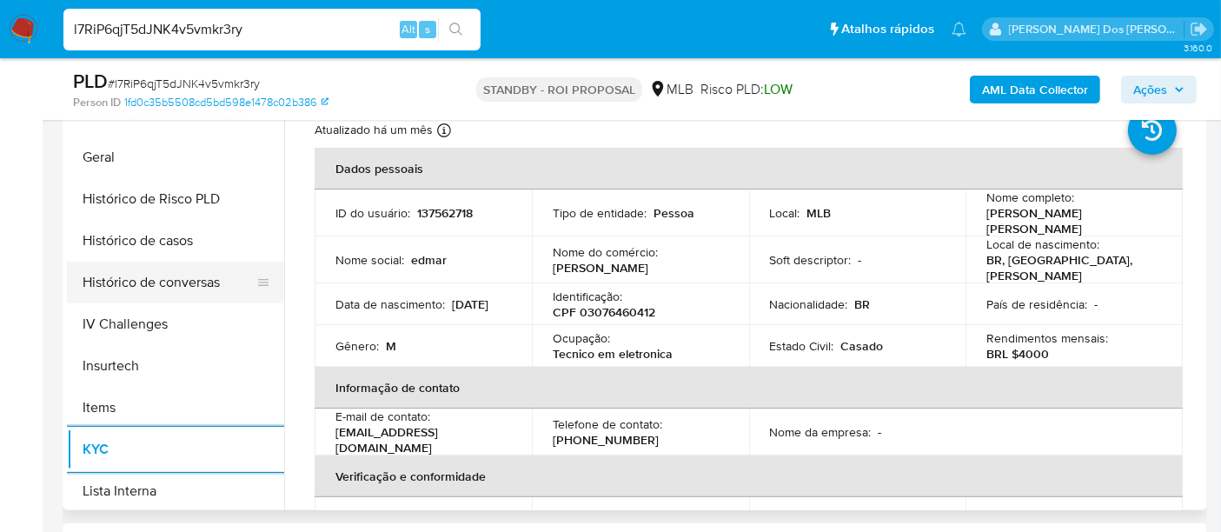
scroll to position [482, 0]
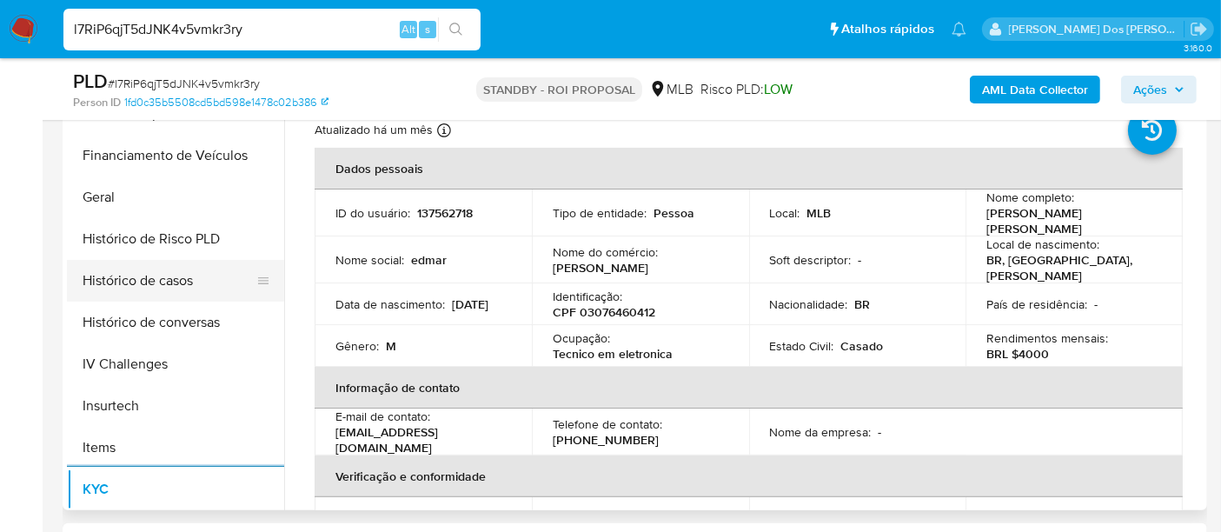
click at [152, 292] on button "Histórico de casos" at bounding box center [168, 281] width 203 height 42
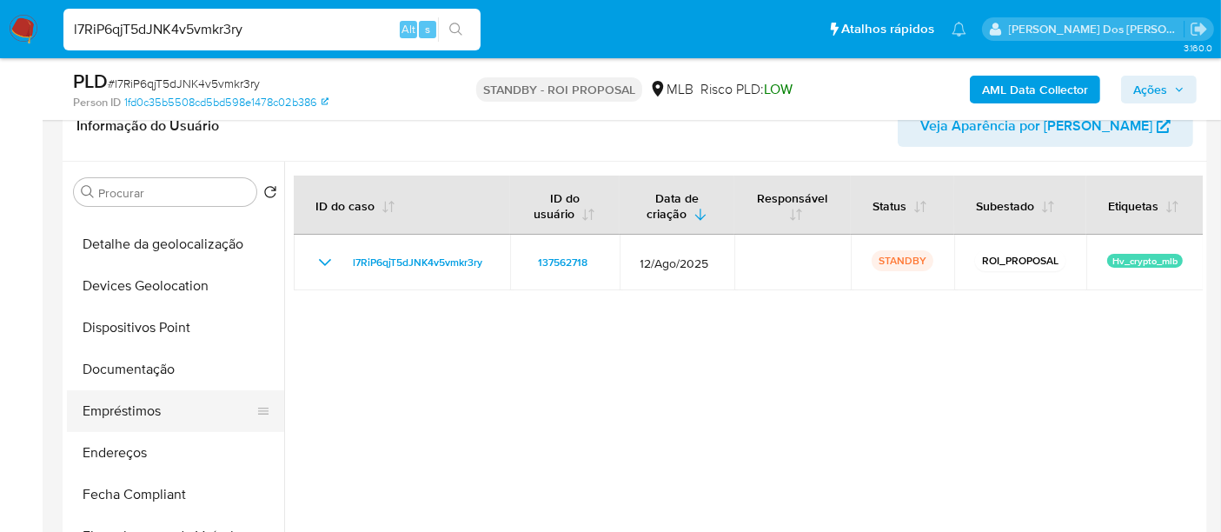
scroll to position [193, 0]
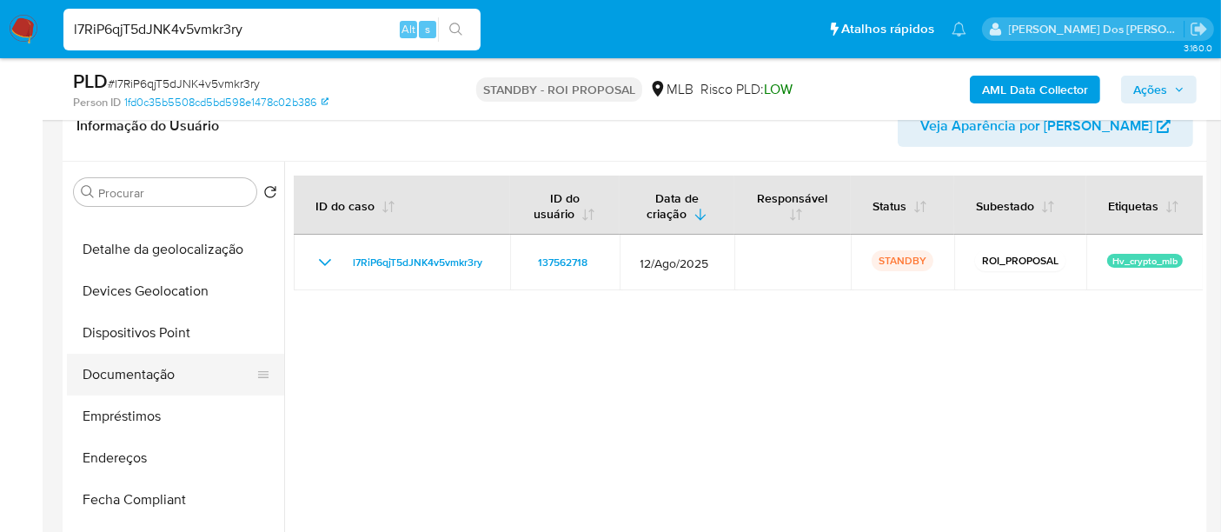
drag, startPoint x: 149, startPoint y: 378, endPoint x: 226, endPoint y: 365, distance: 78.4
click at [149, 377] on button "Documentação" at bounding box center [168, 375] width 203 height 42
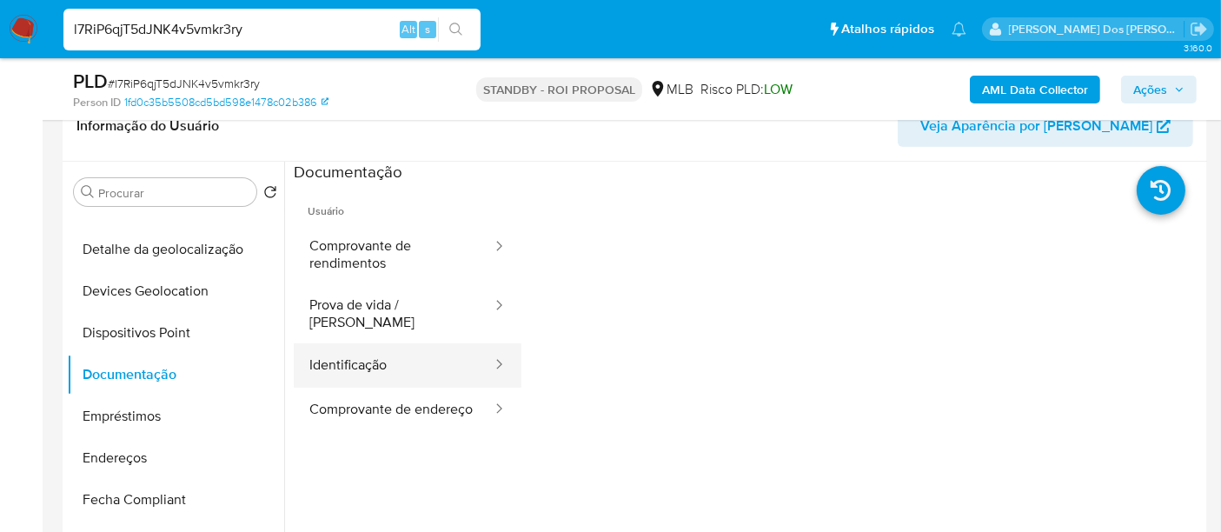
click at [327, 348] on button "Identificação" at bounding box center [394, 365] width 200 height 44
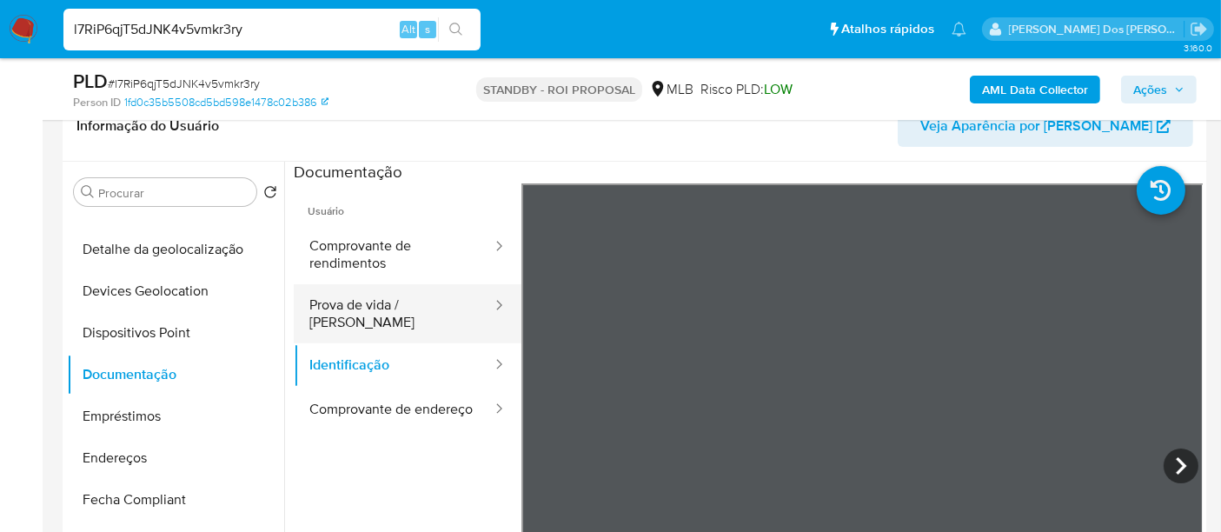
click at [390, 304] on button "Prova de vida / Selfie" at bounding box center [394, 313] width 200 height 59
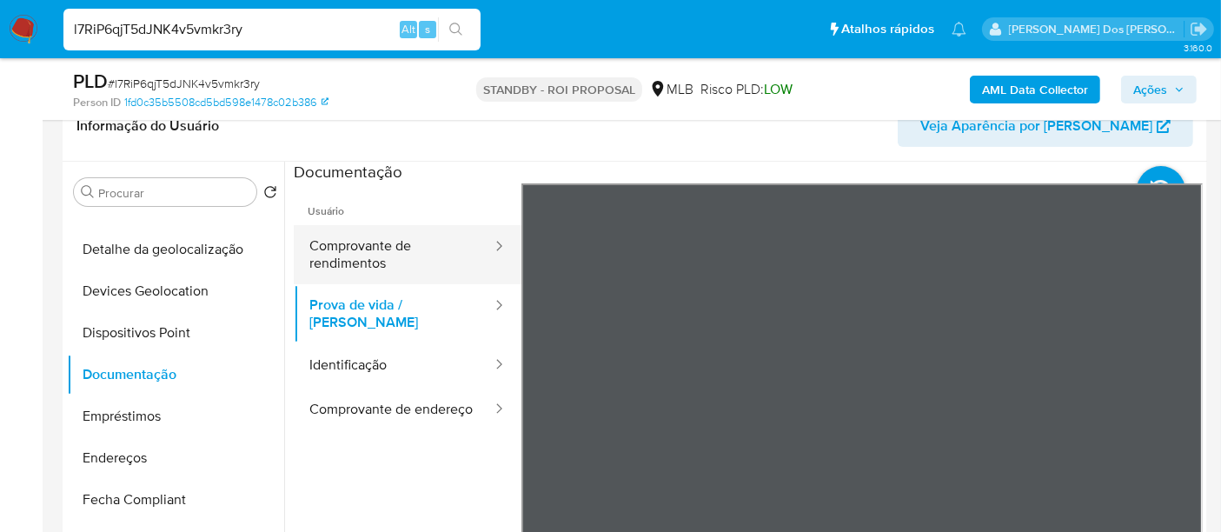
click at [351, 249] on button "Comprovante de rendimentos" at bounding box center [394, 254] width 200 height 59
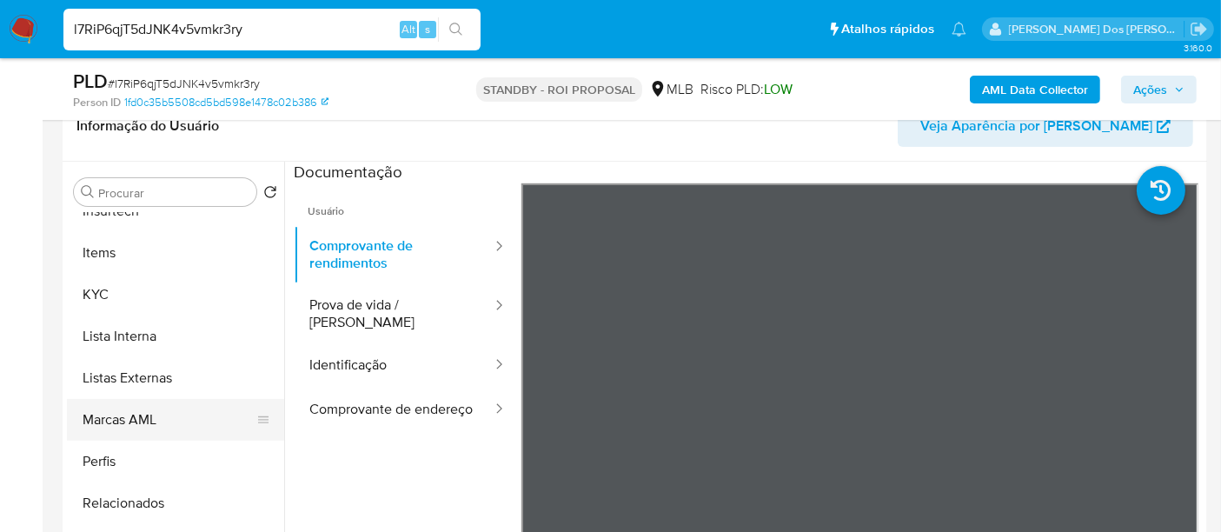
scroll to position [817, 0]
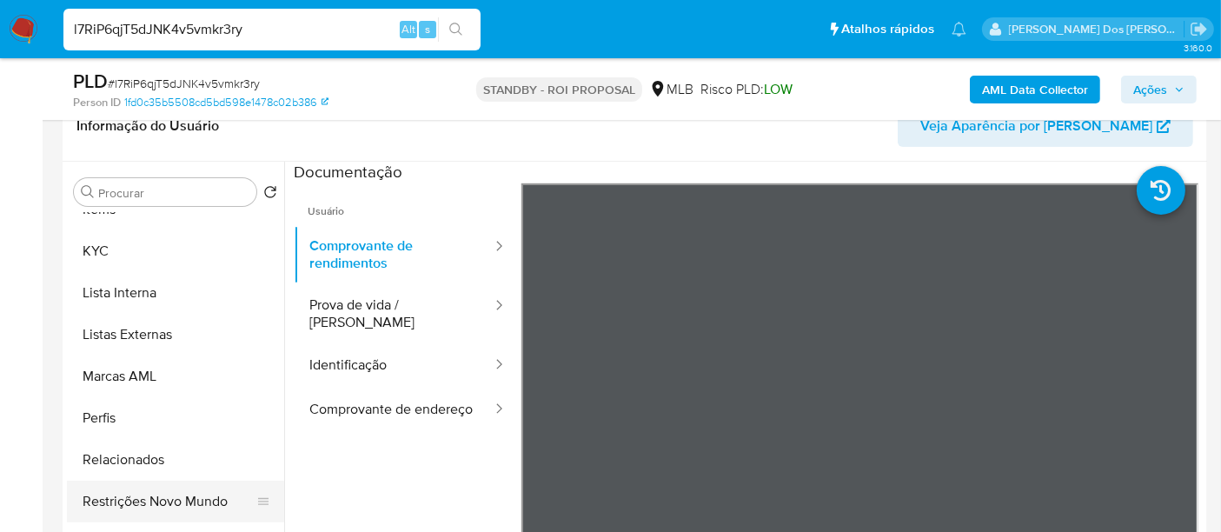
click at [151, 505] on button "Restrições Novo Mundo" at bounding box center [168, 502] width 203 height 42
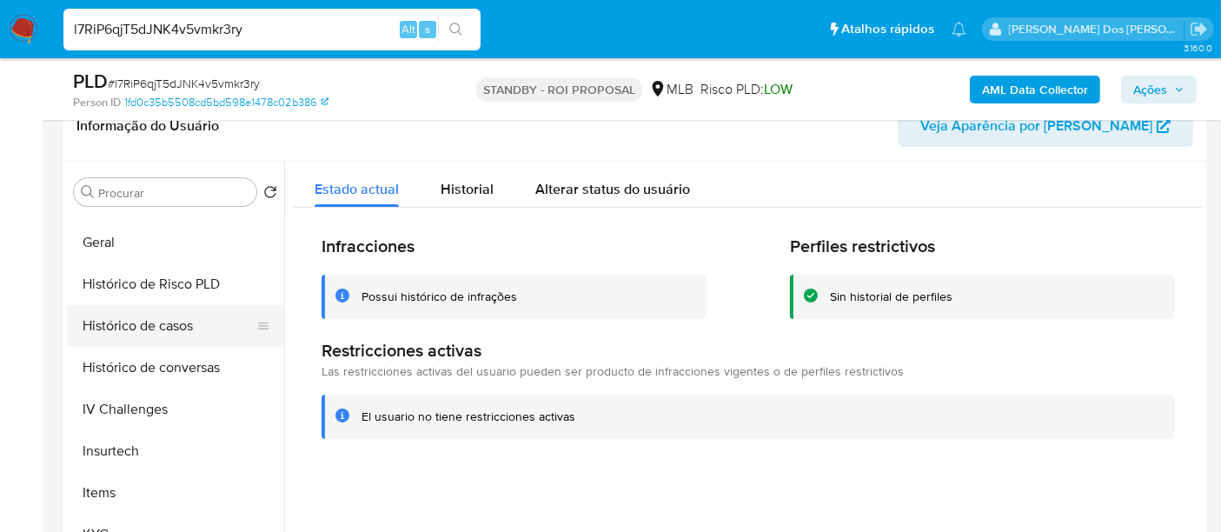
scroll to position [527, 0]
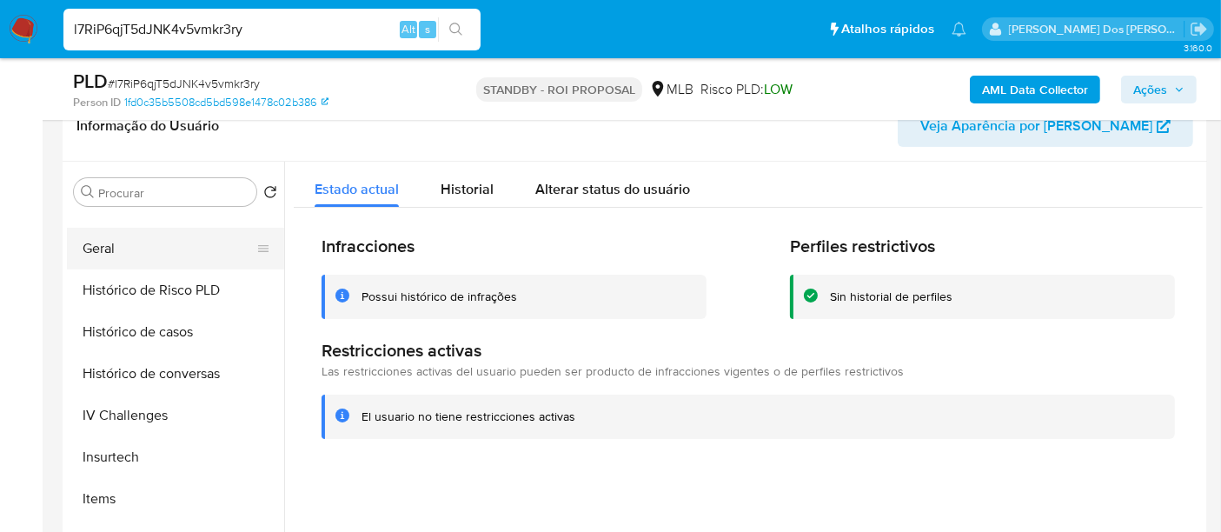
click at [103, 255] on button "Geral" at bounding box center [168, 249] width 203 height 42
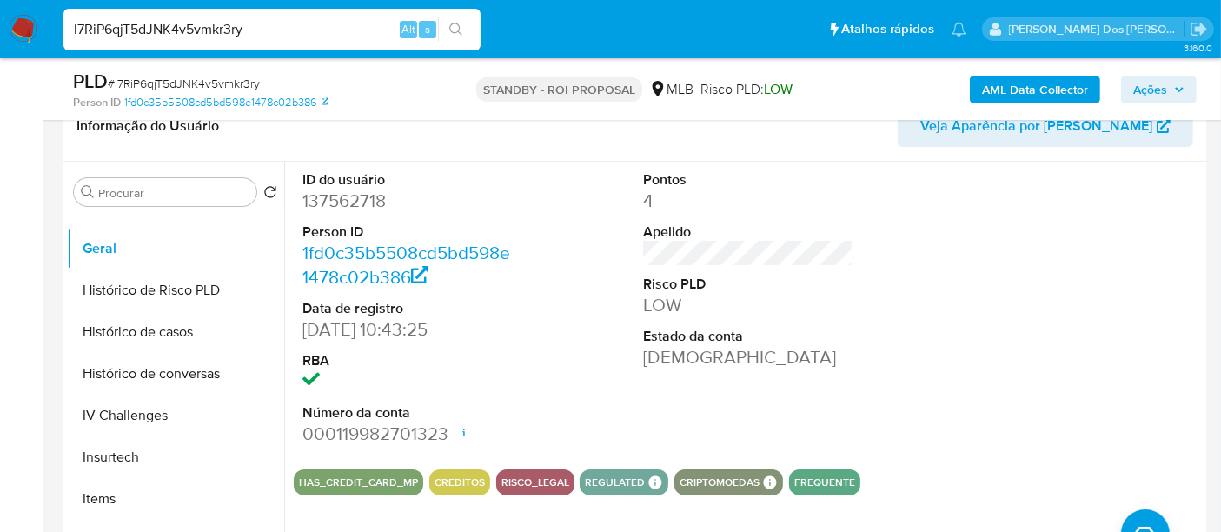
click at [163, 36] on input "l7RiP6qjT5dJNK4v5vmkr3ry" at bounding box center [271, 29] width 417 height 23
click at [164, 36] on input "l7RiP6qjT5dJNK4v5vmkr3ry" at bounding box center [271, 29] width 417 height 23
paste input "u6v8cTJSk7WUYXQN8xLsmjEh"
type input "u6v8cTJSk7WUYXQN8xLsmjEh"
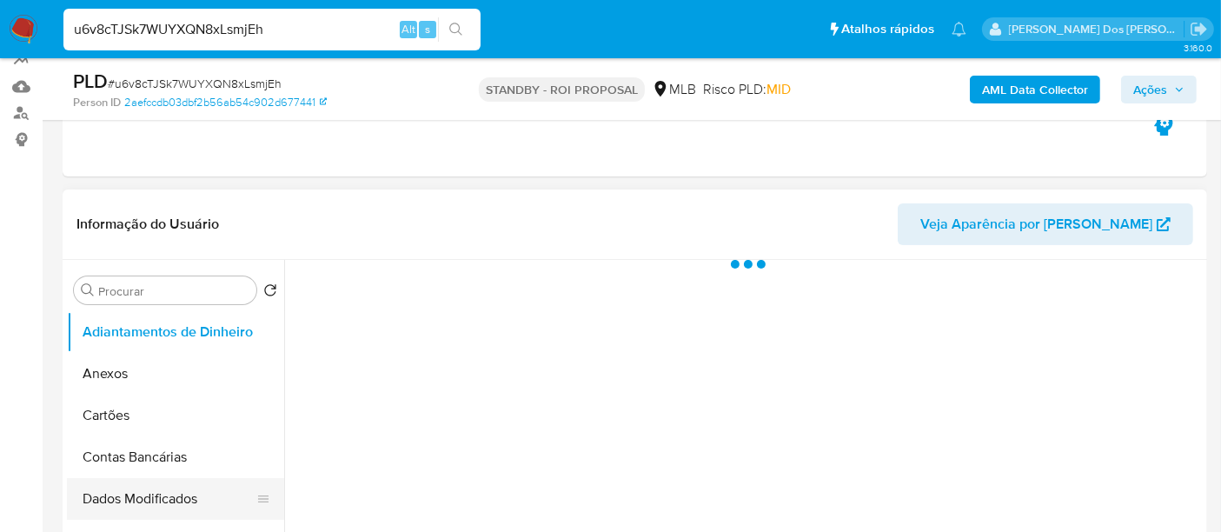
scroll to position [386, 0]
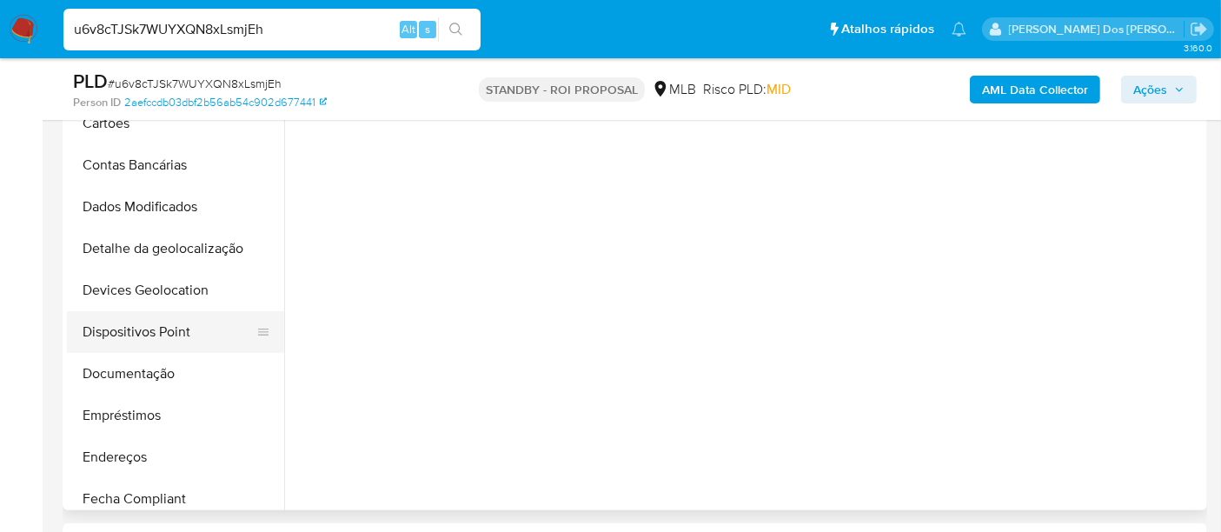
select select "10"
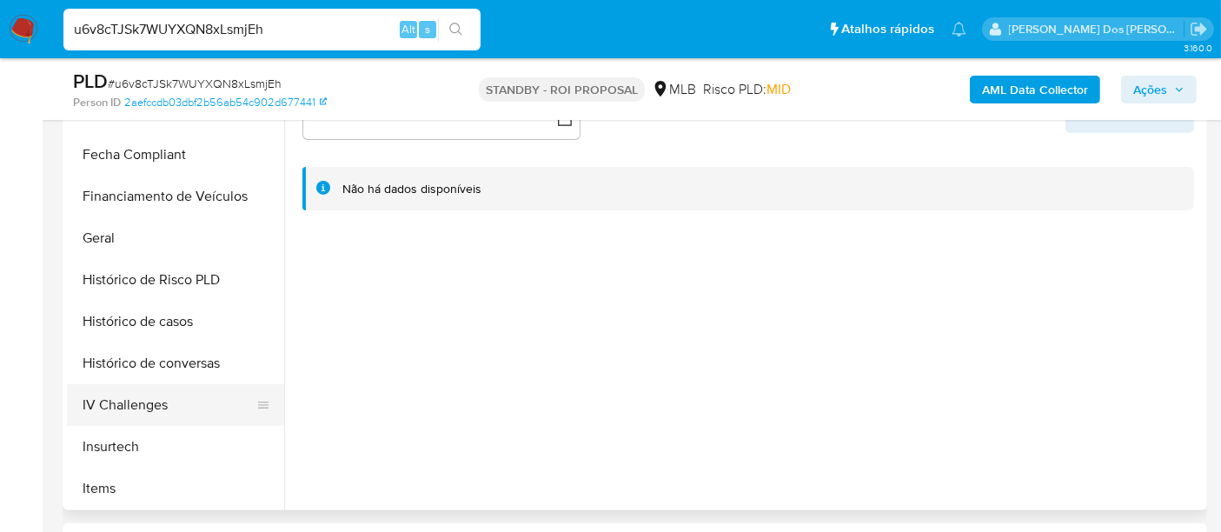
scroll to position [482, 0]
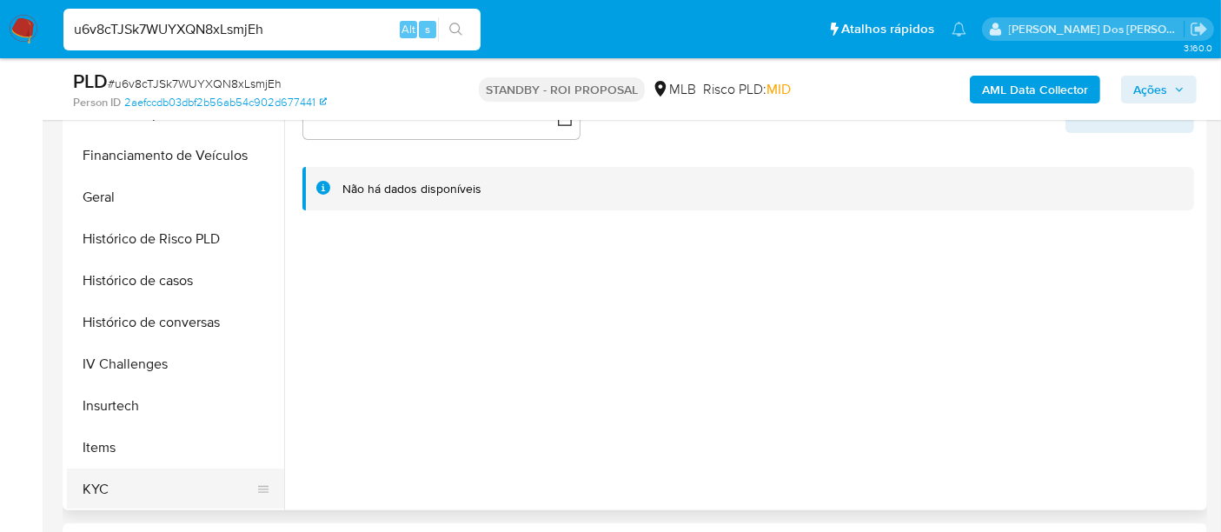
click at [84, 486] on button "KYC" at bounding box center [168, 489] width 203 height 42
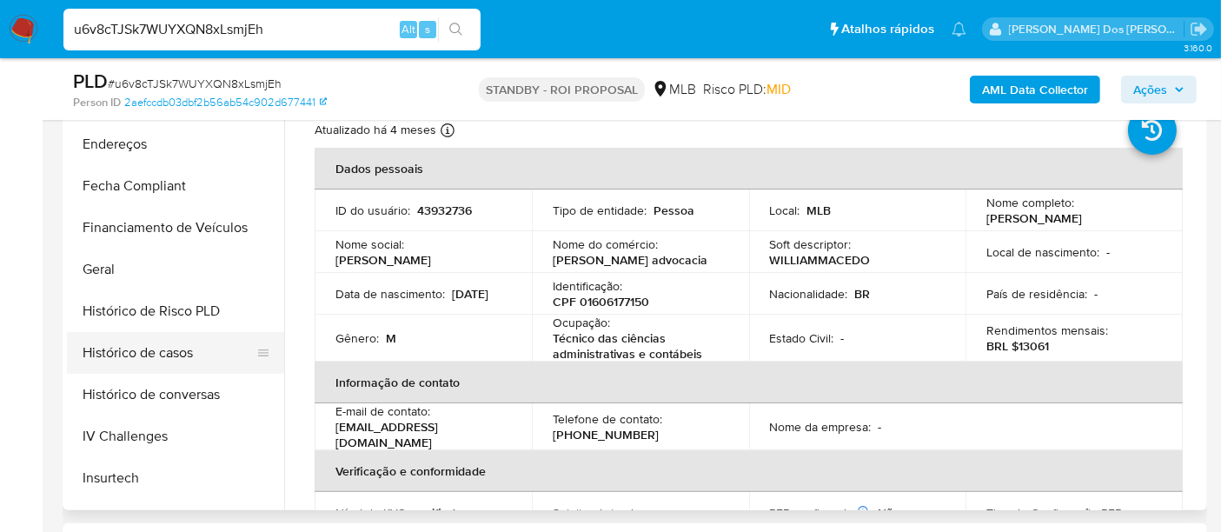
scroll to position [386, 0]
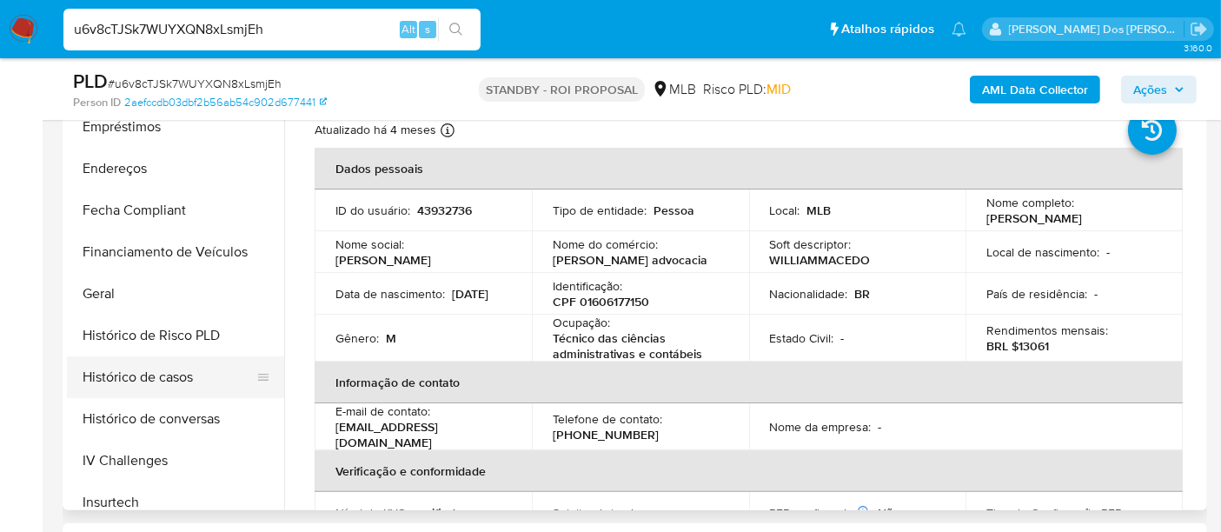
click at [139, 381] on button "Histórico de casos" at bounding box center [168, 377] width 203 height 42
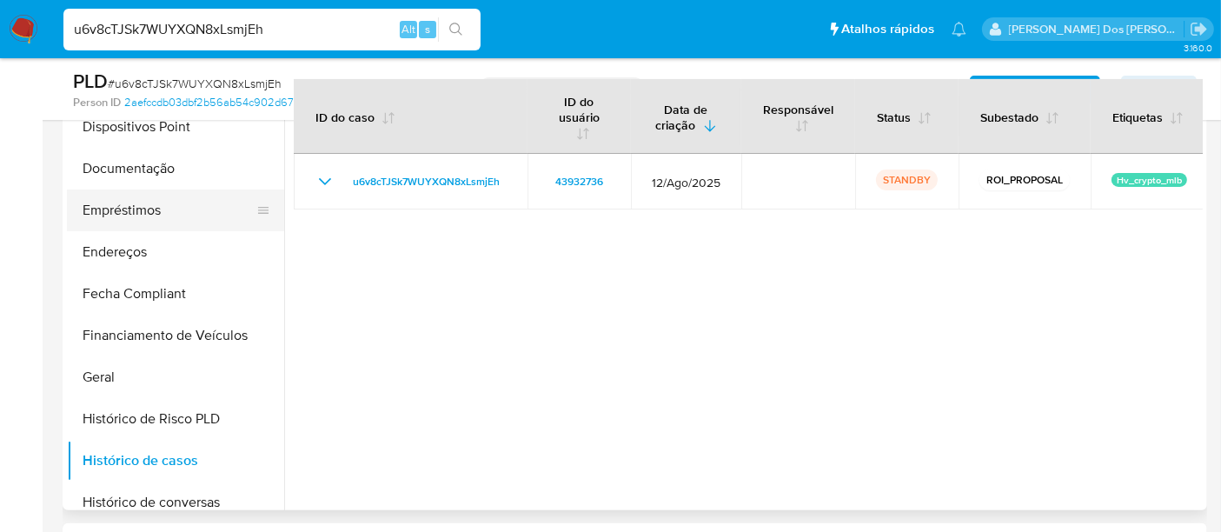
scroll to position [193, 0]
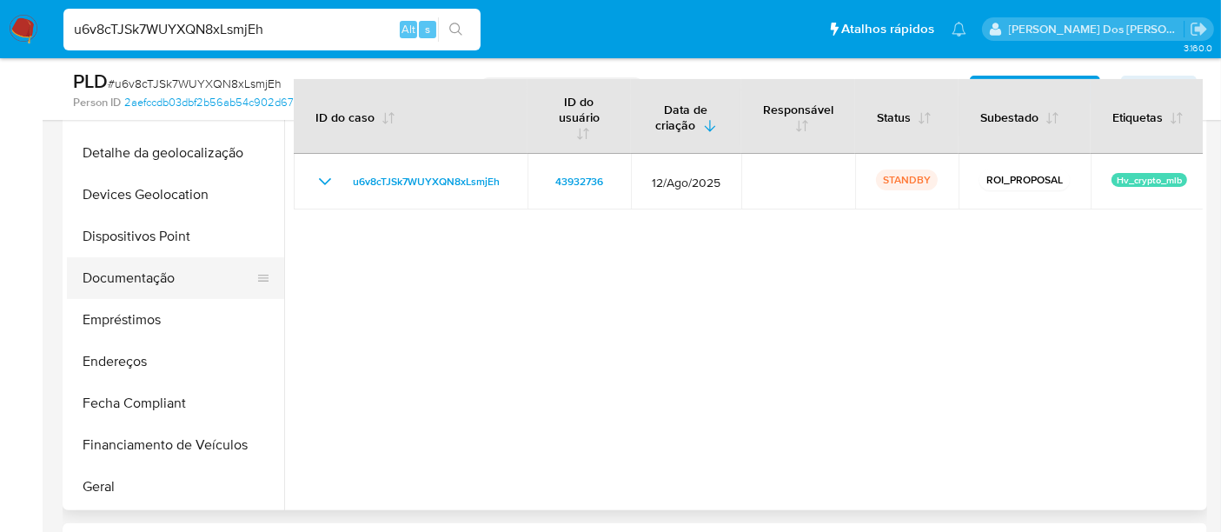
click at [123, 289] on button "Documentação" at bounding box center [168, 278] width 203 height 42
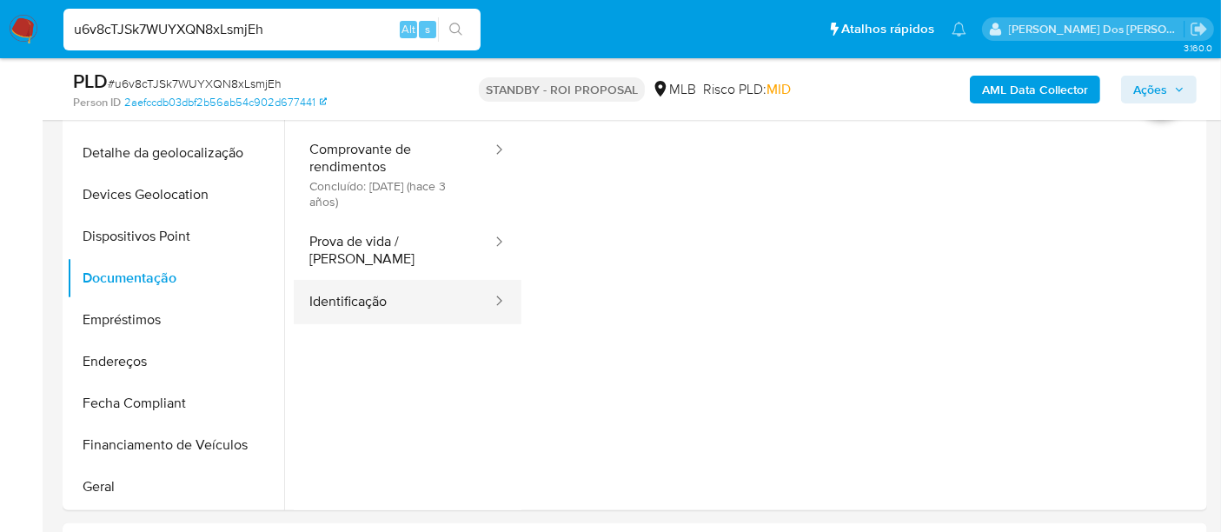
click at [335, 281] on button "Identificação" at bounding box center [394, 302] width 200 height 44
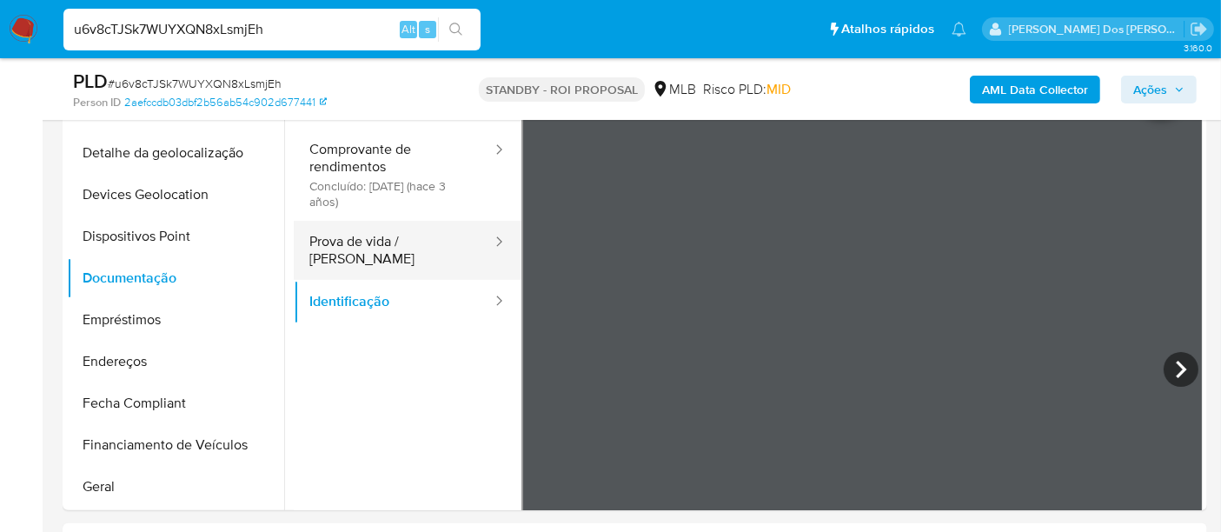
click at [372, 235] on button "Prova de vida / Selfie" at bounding box center [394, 250] width 200 height 59
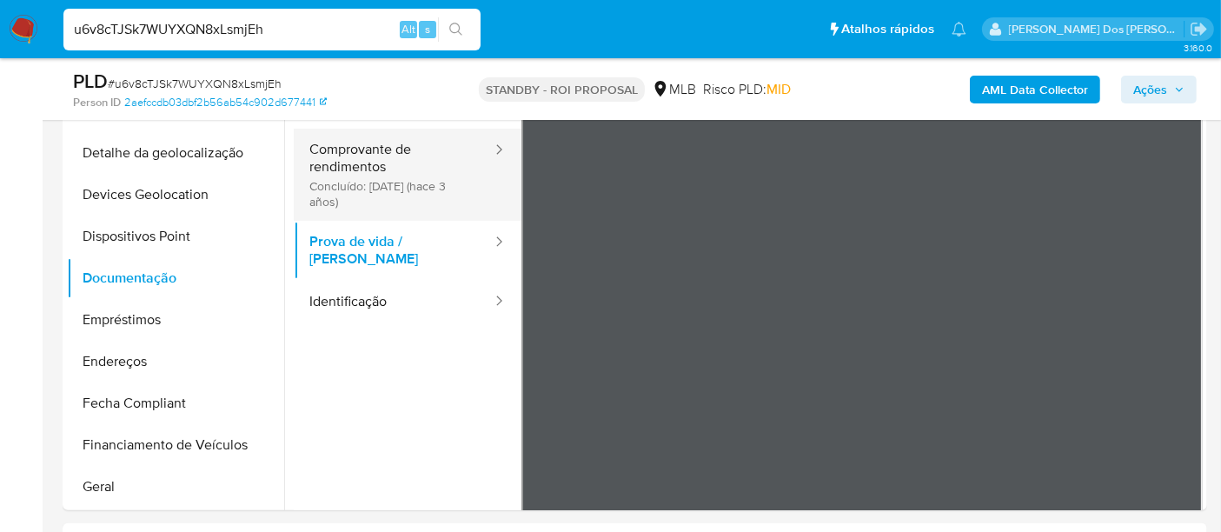
click at [340, 180] on button "Comprovante de rendimentos Concluído: 19/01/2023 (hace 3 años)" at bounding box center [394, 175] width 200 height 92
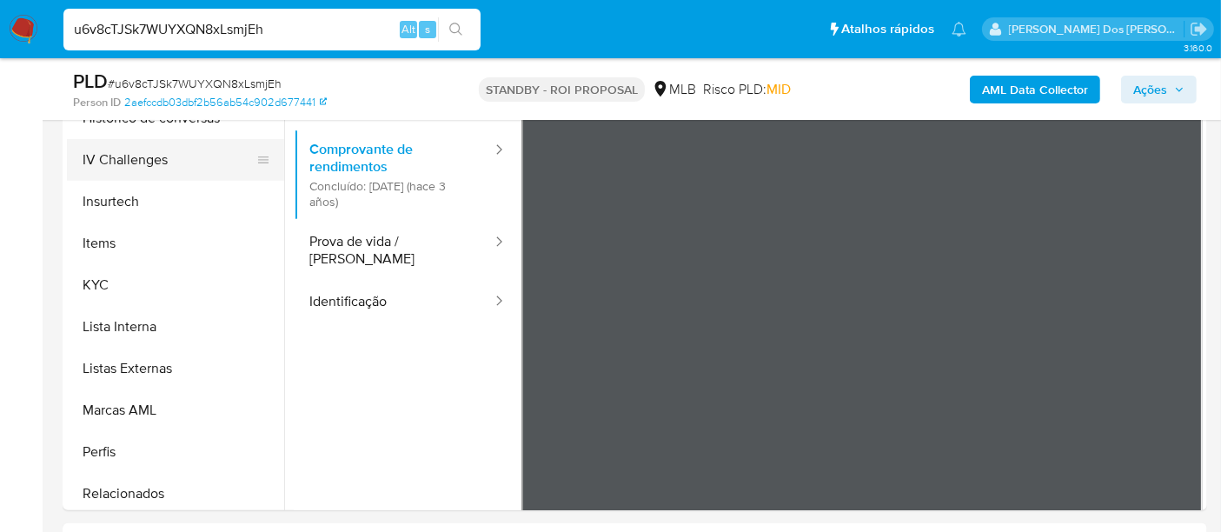
scroll to position [772, 0]
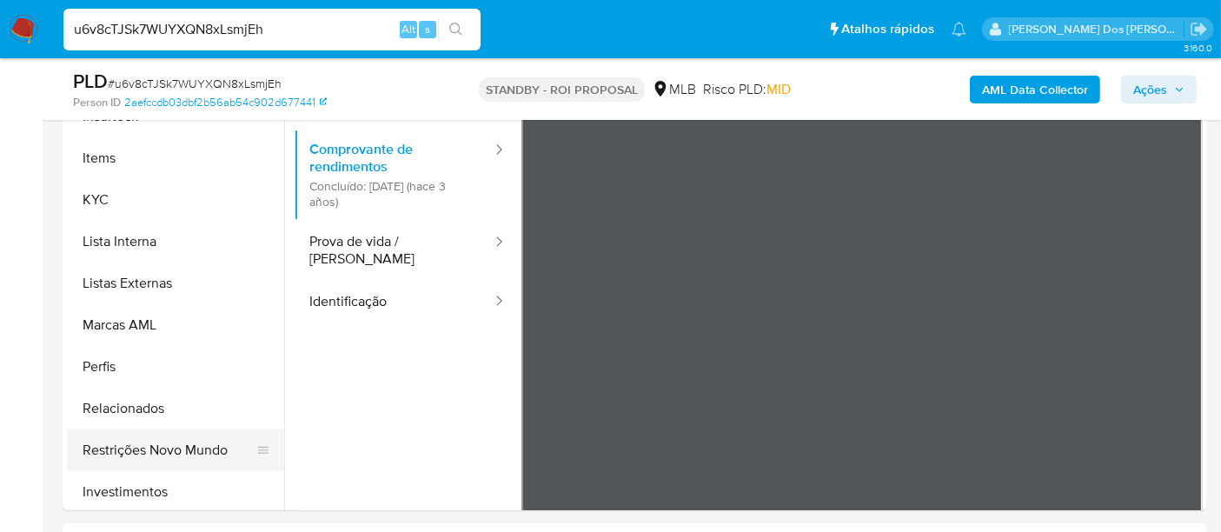
drag, startPoint x: 183, startPoint y: 448, endPoint x: 225, endPoint y: 446, distance: 41.7
click at [185, 448] on button "Restrições Novo Mundo" at bounding box center [168, 450] width 203 height 42
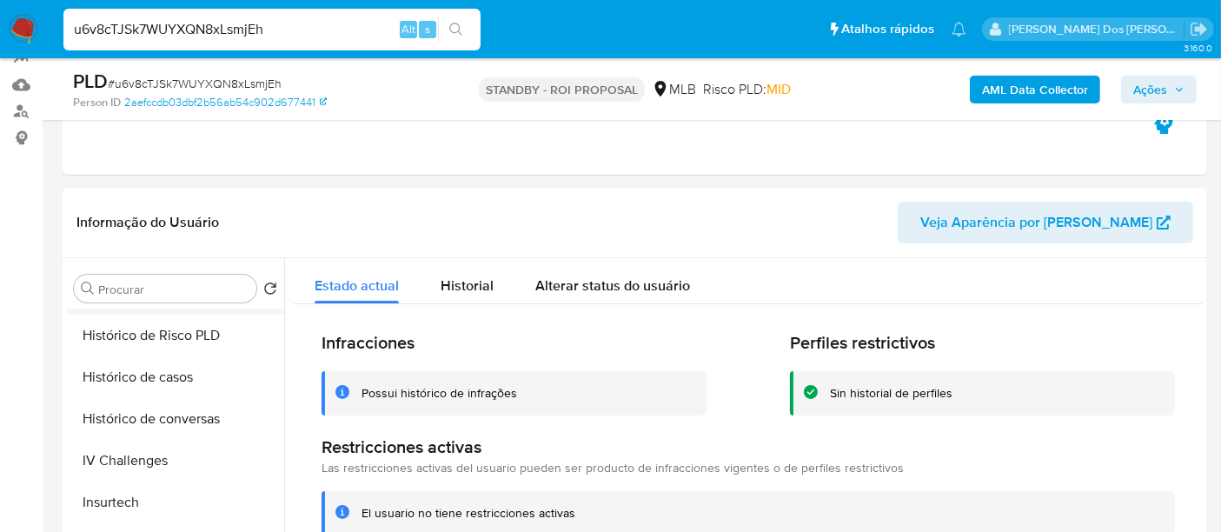
scroll to position [482, 0]
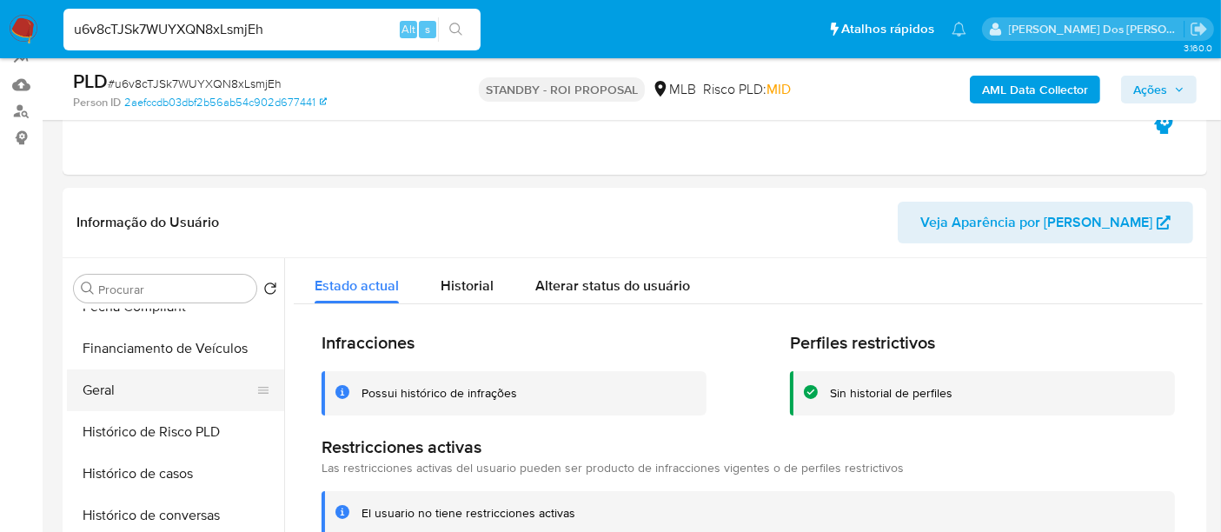
click at [116, 390] on button "Geral" at bounding box center [168, 390] width 203 height 42
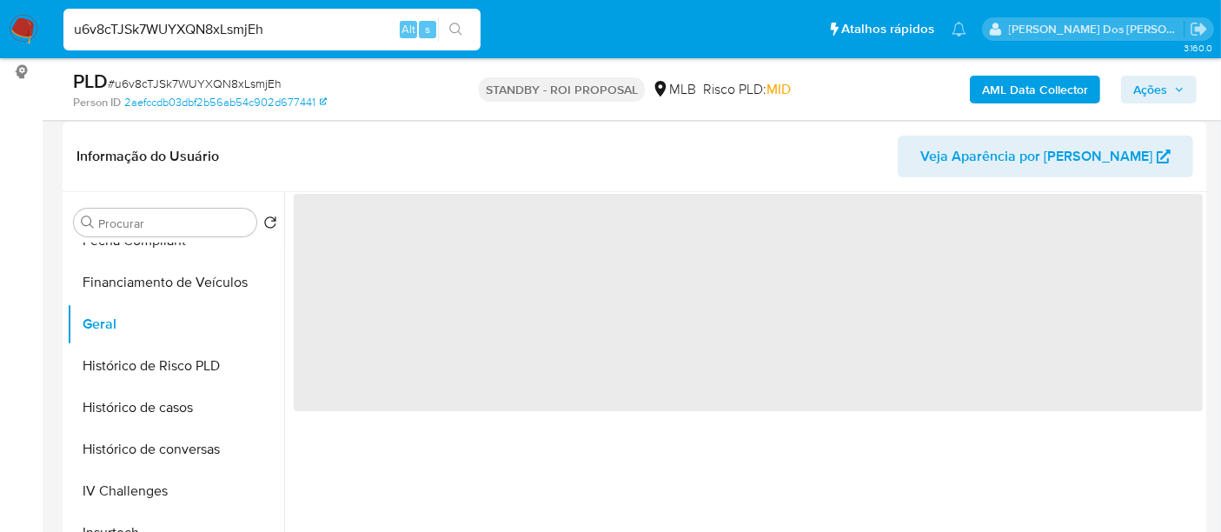
scroll to position [289, 0]
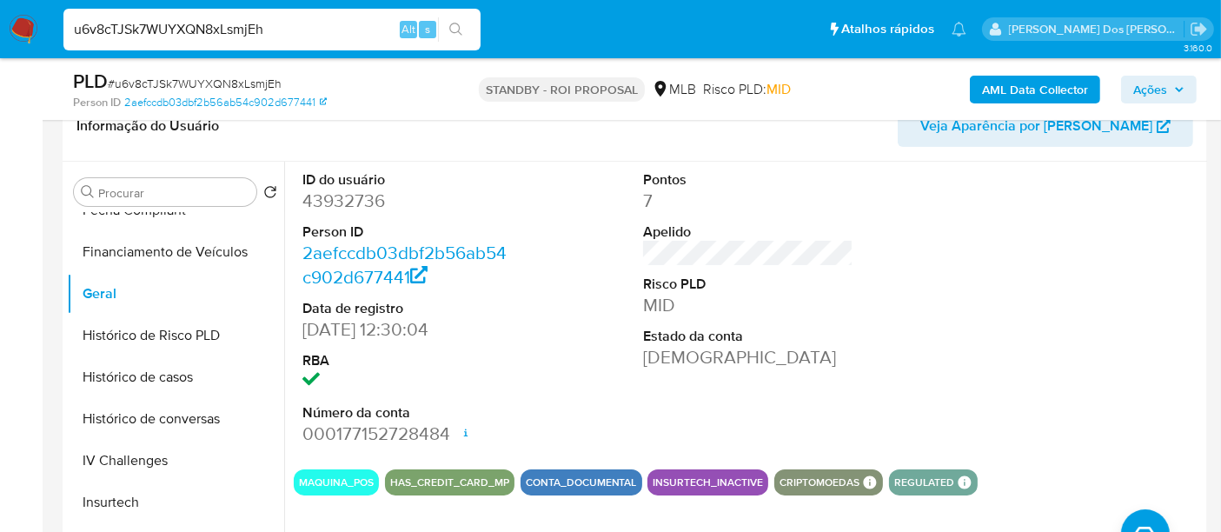
click at [169, 29] on input "u6v8cTJSk7WUYXQN8xLsmjEh" at bounding box center [271, 29] width 417 height 23
paste input "vvfmqZ6oPCU9KhGdtqiwfmXi"
type input "vvfmqZ6oPCU9KhGdtqiwfmXi"
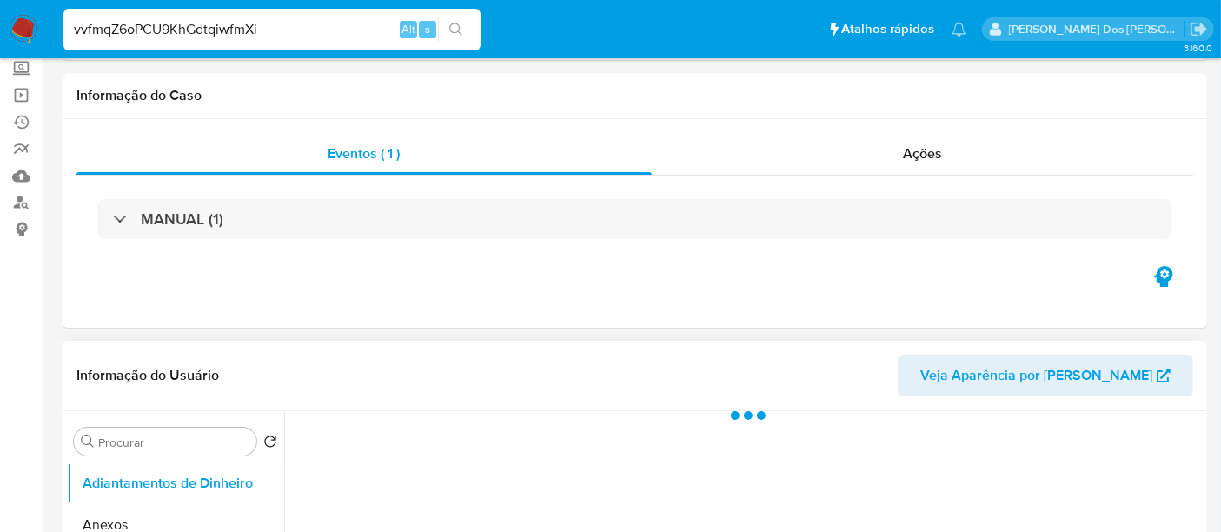
scroll to position [193, 0]
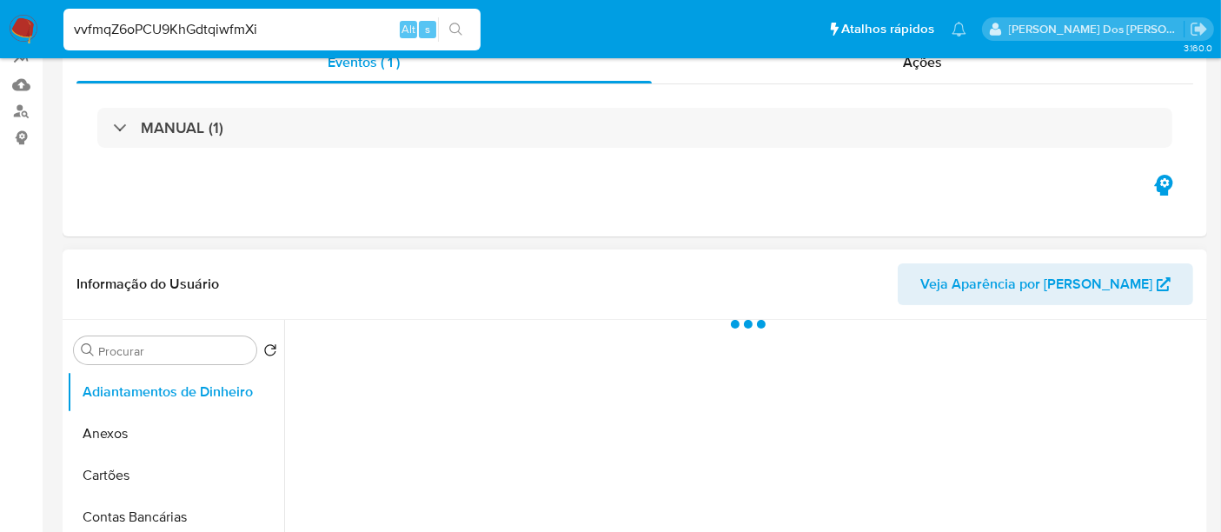
select select "10"
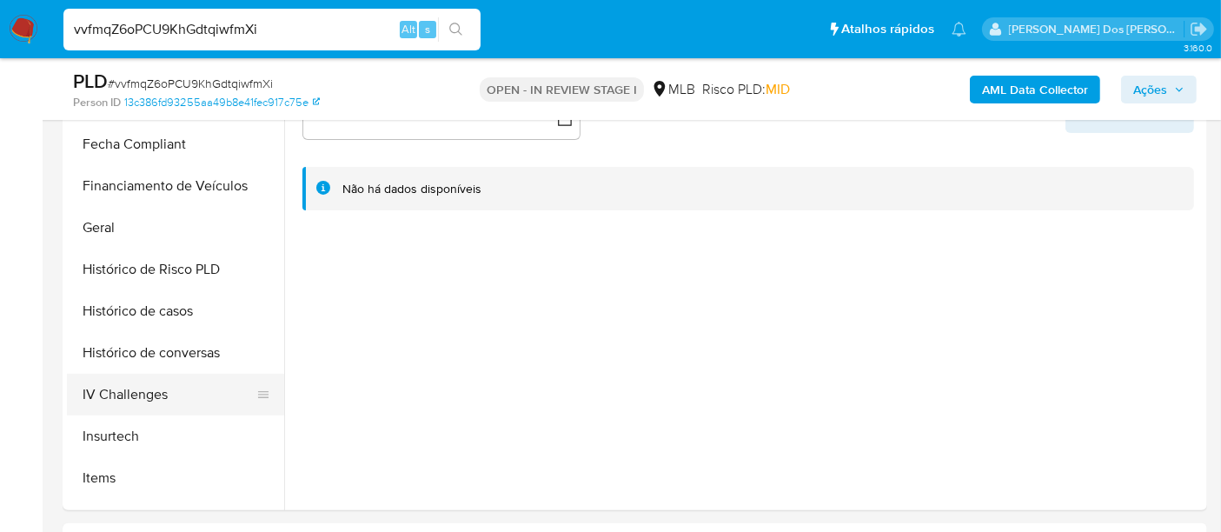
scroll to position [482, 0]
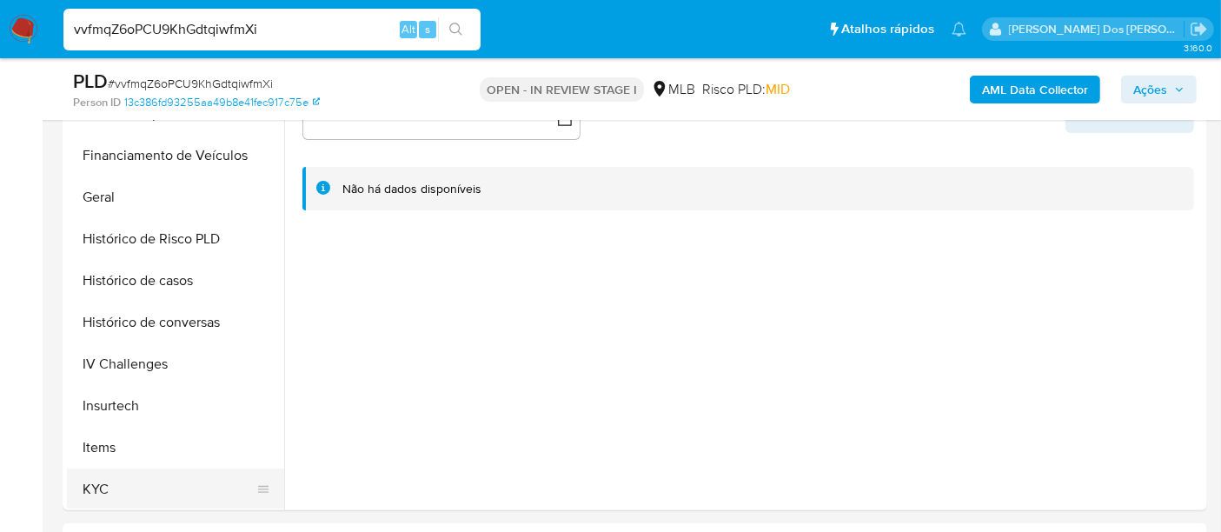
click at [90, 488] on button "KYC" at bounding box center [168, 489] width 203 height 42
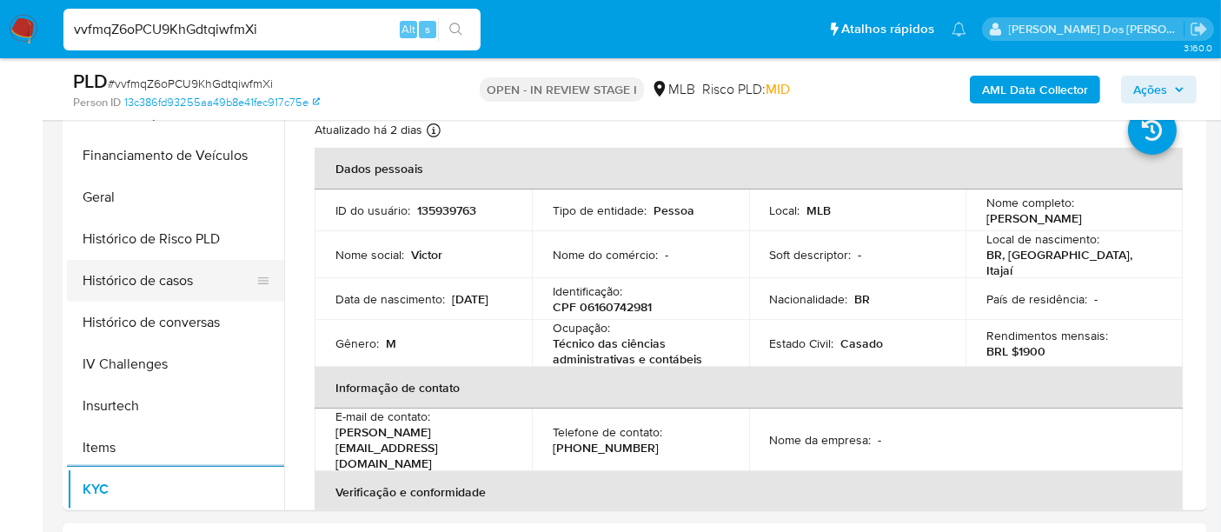
click at [166, 281] on button "Histórico de casos" at bounding box center [168, 281] width 203 height 42
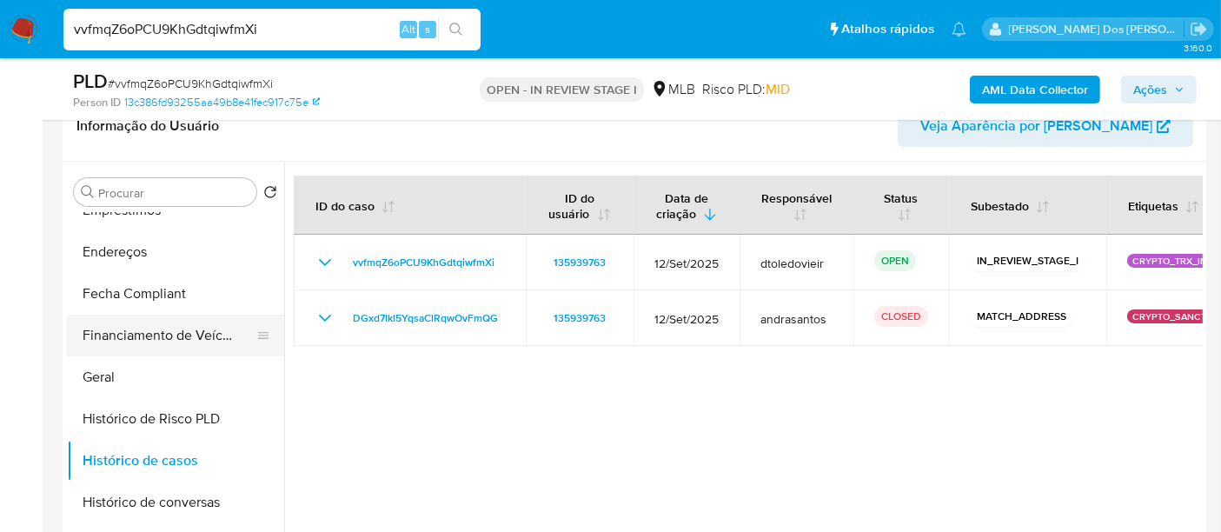
scroll to position [289, 0]
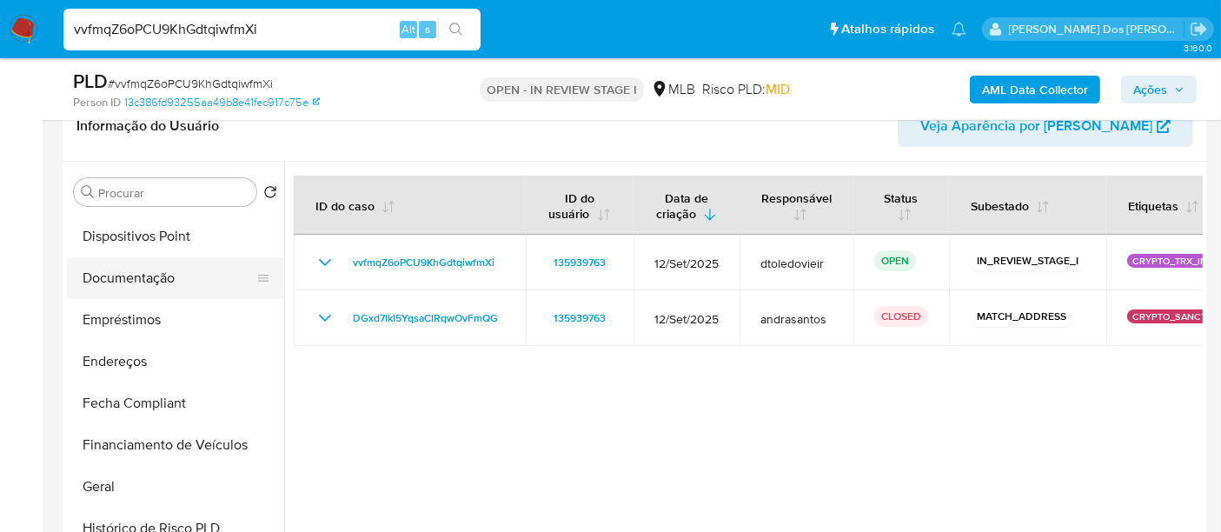
click at [145, 282] on button "Documentação" at bounding box center [168, 278] width 203 height 42
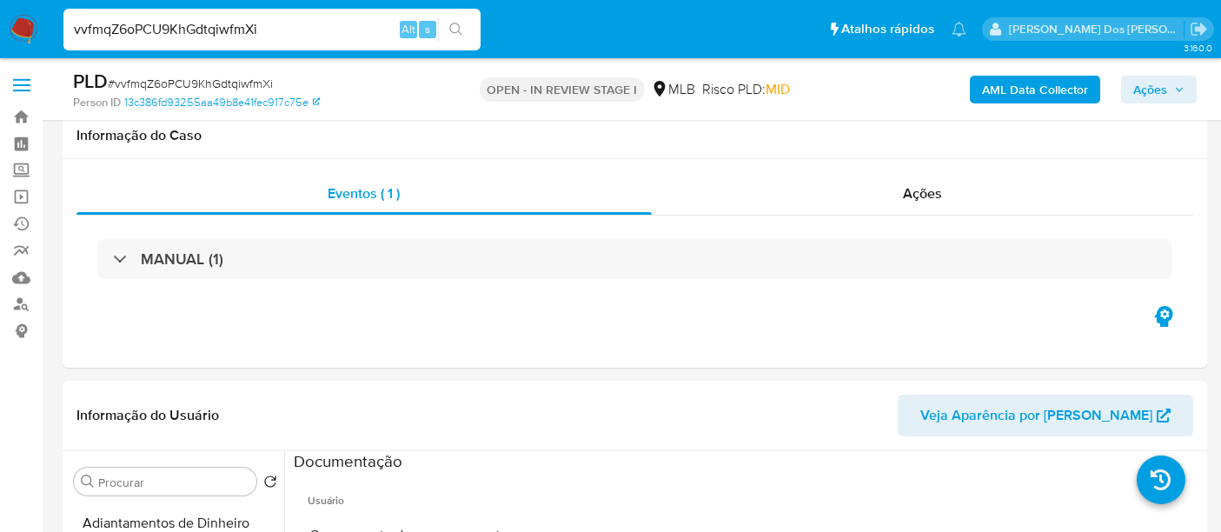
select select "10"
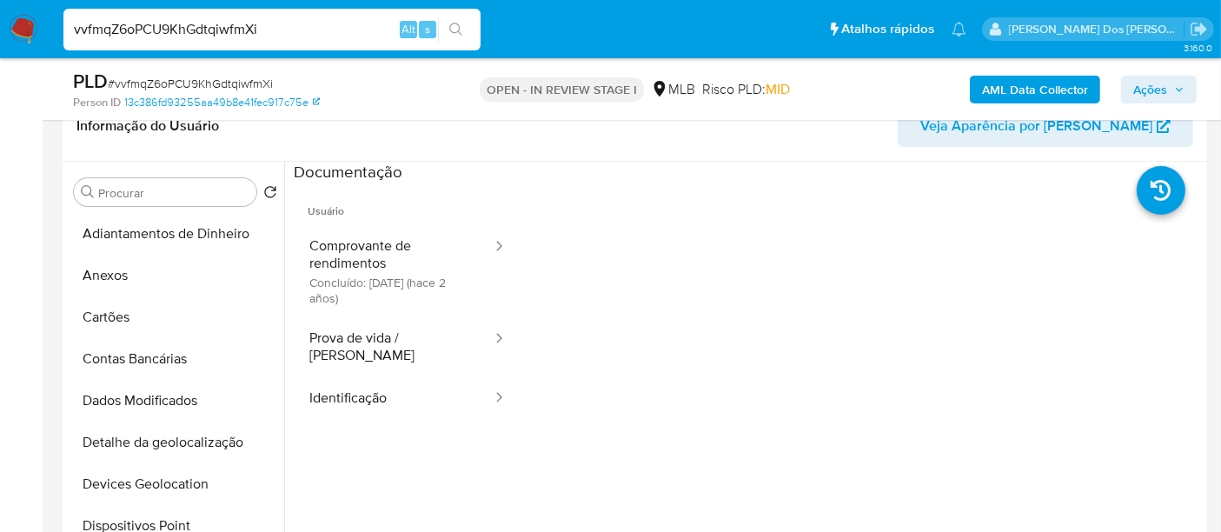
scroll to position [289, 0]
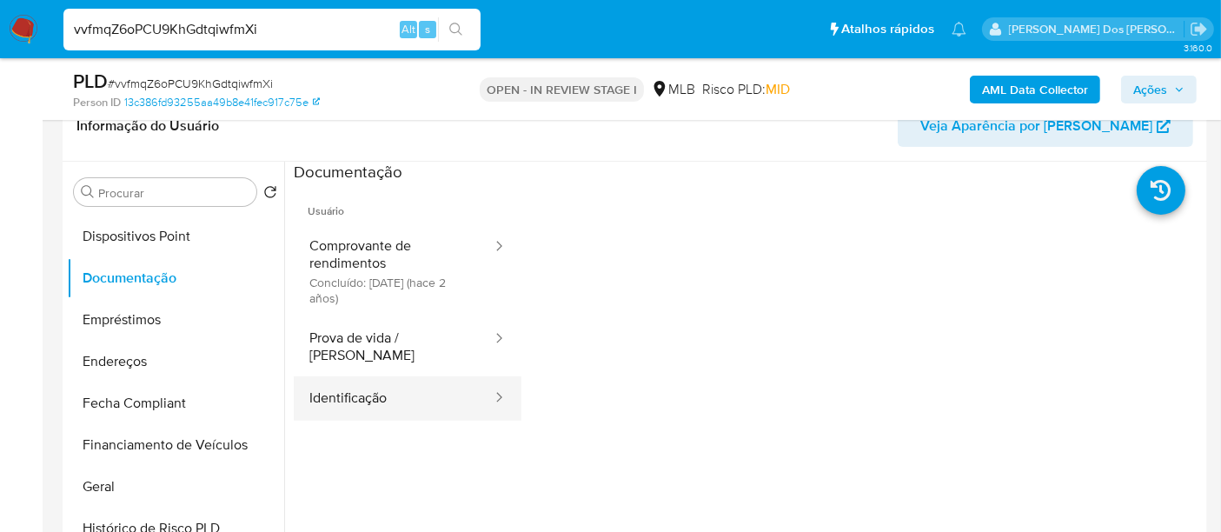
click at [340, 380] on button "Identificação" at bounding box center [394, 398] width 200 height 44
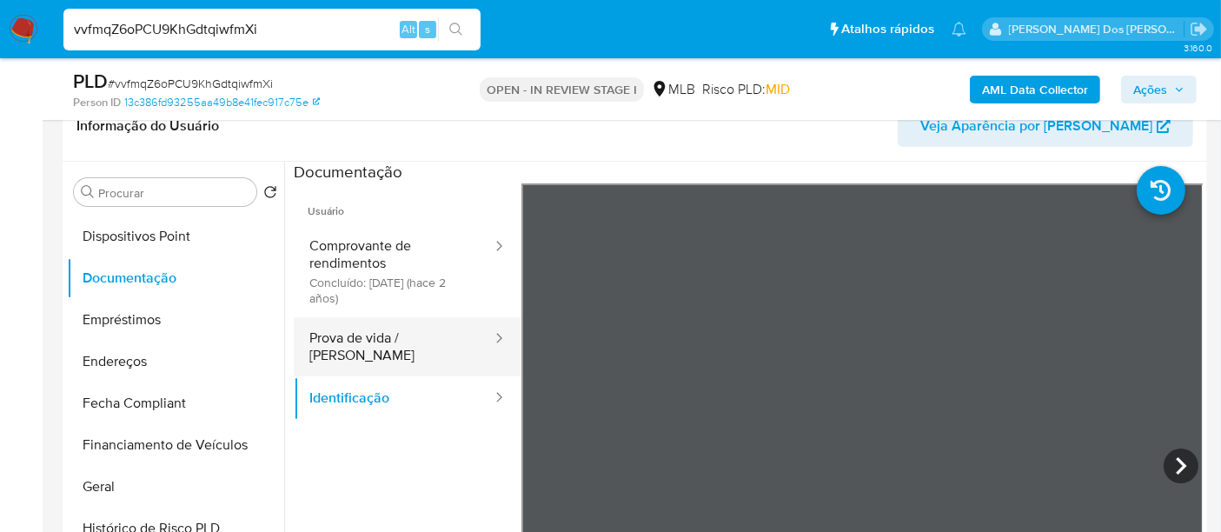
click at [361, 348] on button "Prova de vida / Selfie" at bounding box center [394, 346] width 200 height 59
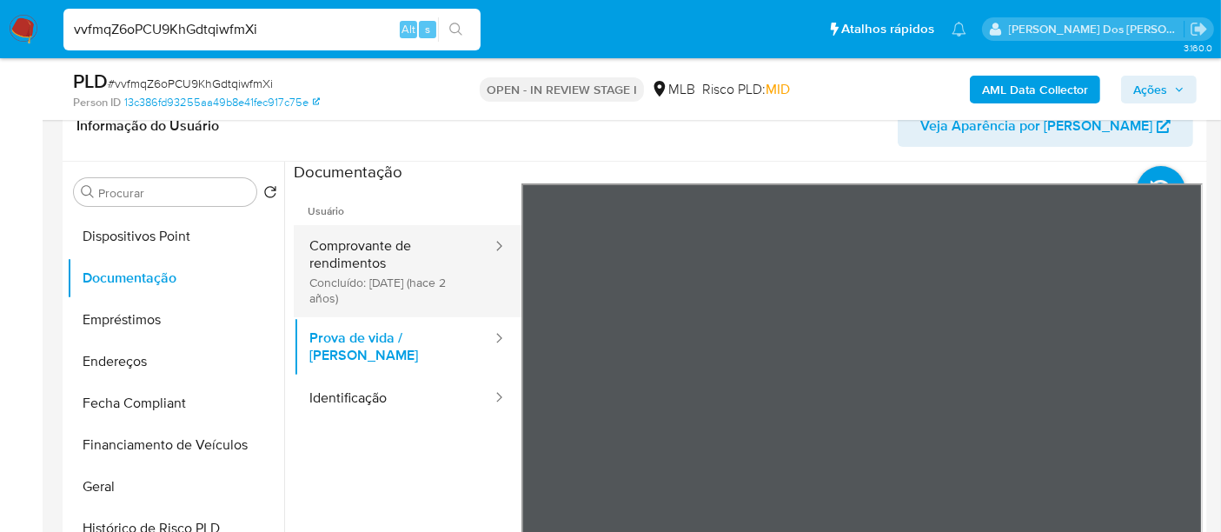
click at [340, 266] on button "Comprovante de rendimentos Concluído: 13/01/2024 (hace 2 años)" at bounding box center [394, 271] width 200 height 92
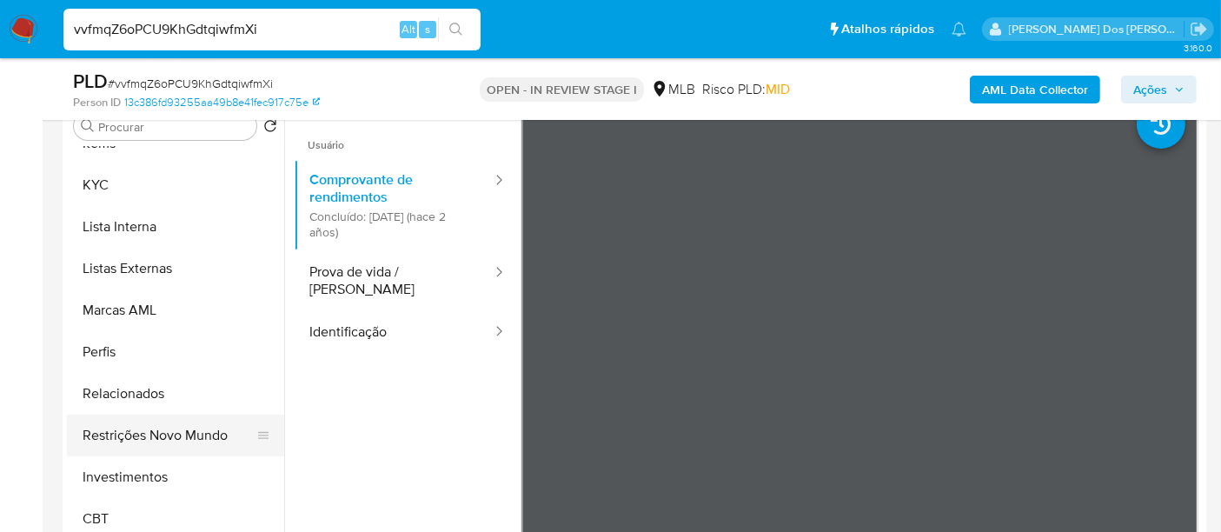
scroll to position [386, 0]
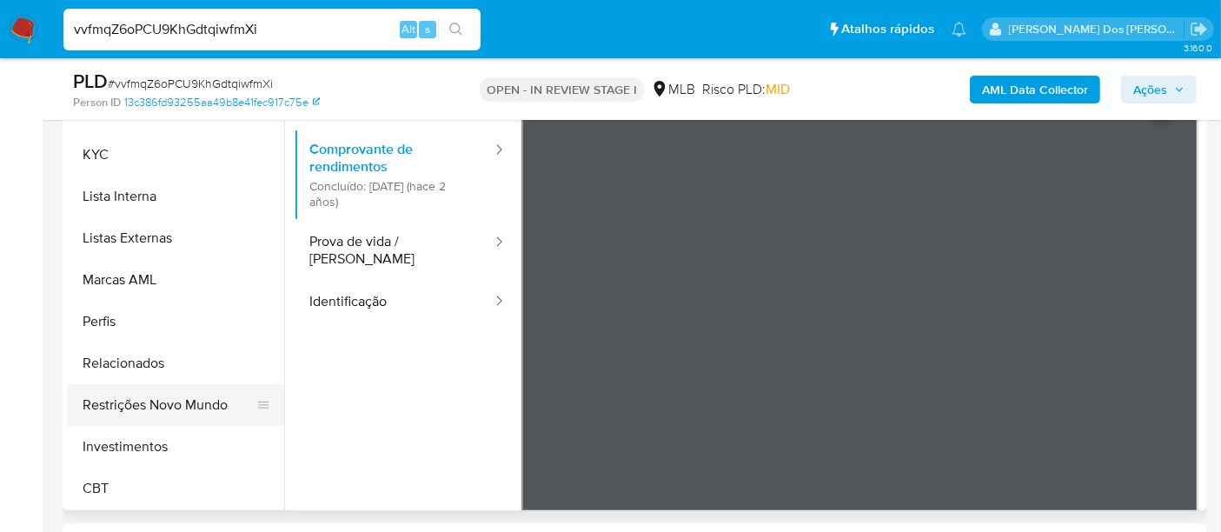
click at [206, 406] on button "Restrições Novo Mundo" at bounding box center [168, 405] width 203 height 42
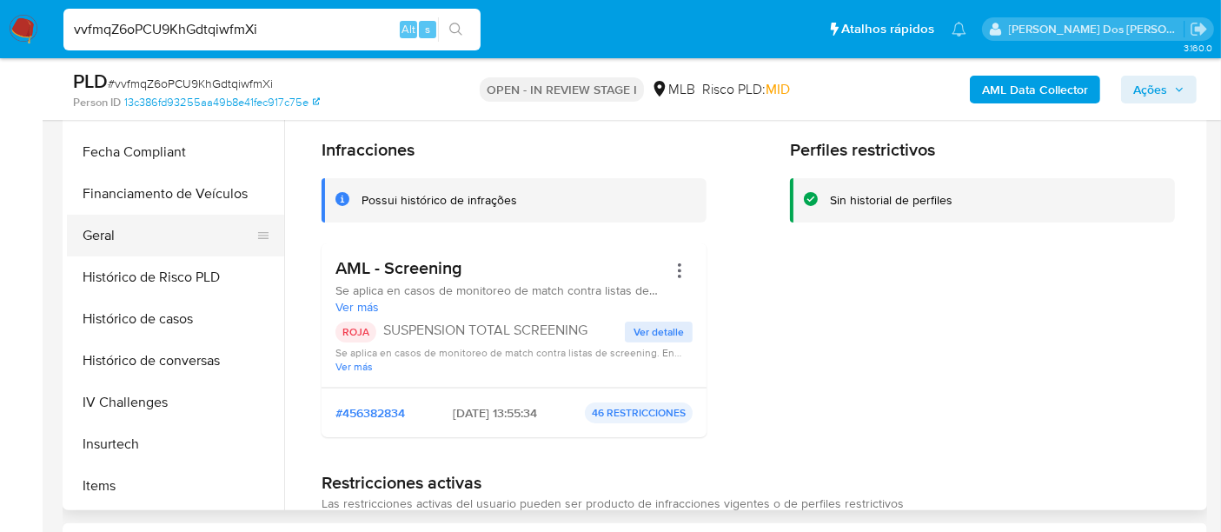
scroll to position [335, 0]
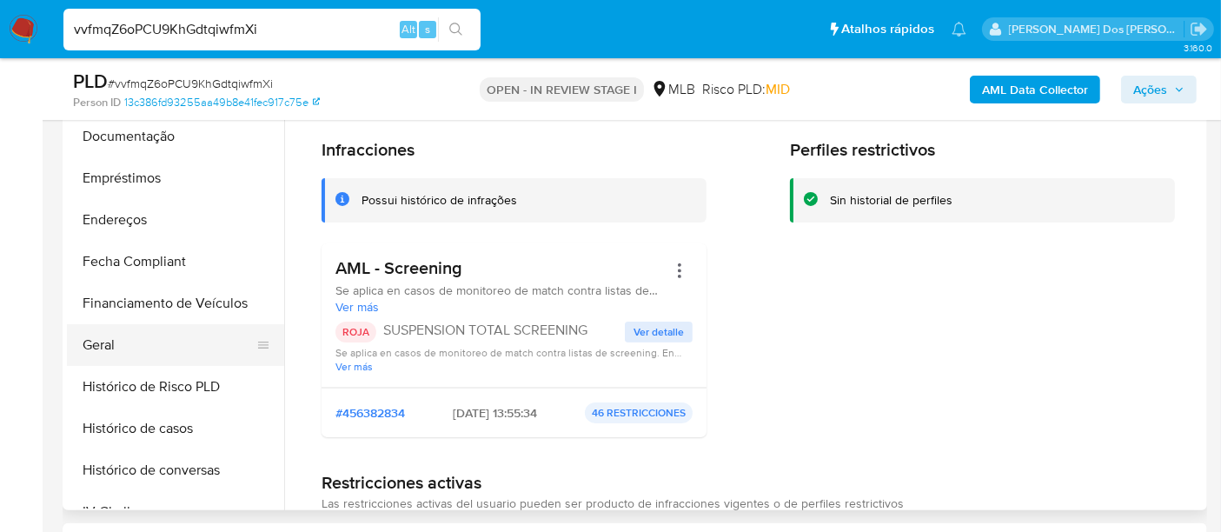
click at [98, 336] on button "Geral" at bounding box center [168, 345] width 203 height 42
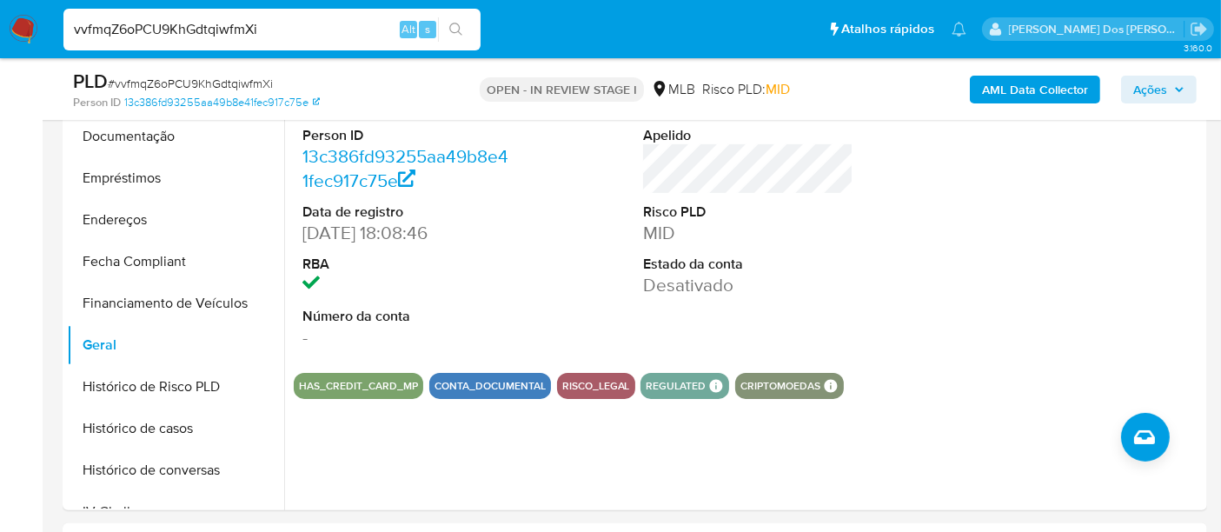
click at [24, 25] on img at bounding box center [24, 30] width 30 height 30
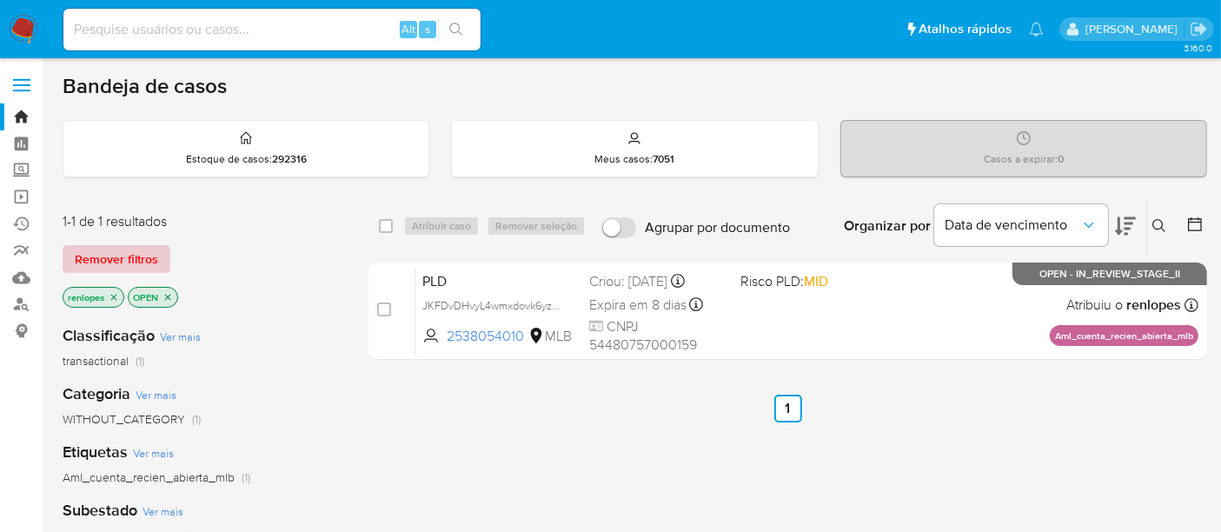
click at [139, 251] on span "Remover filtros" at bounding box center [116, 259] width 83 height 24
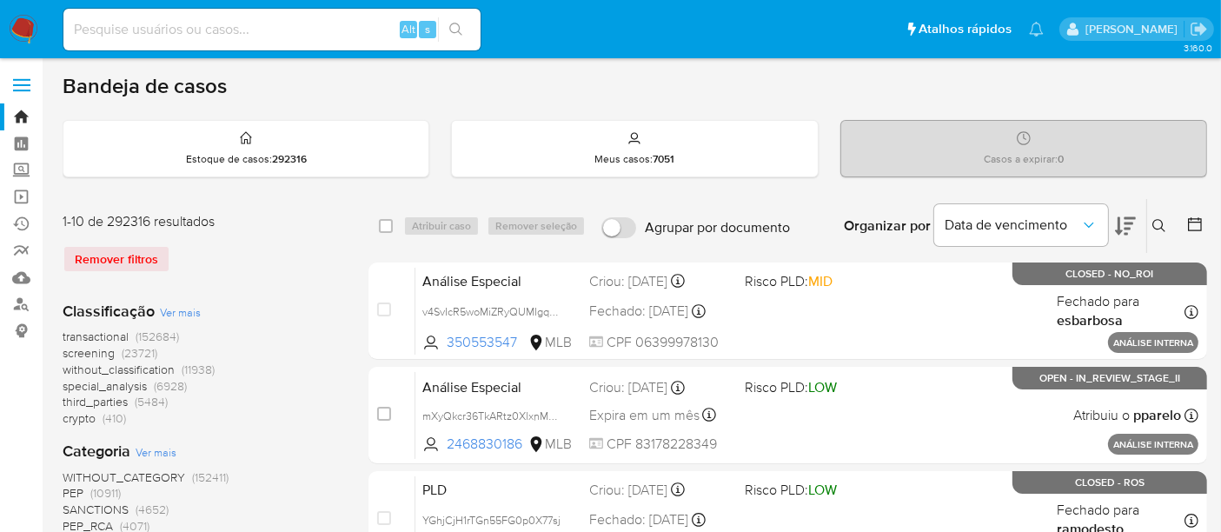
click at [1166, 224] on button at bounding box center [1161, 226] width 29 height 21
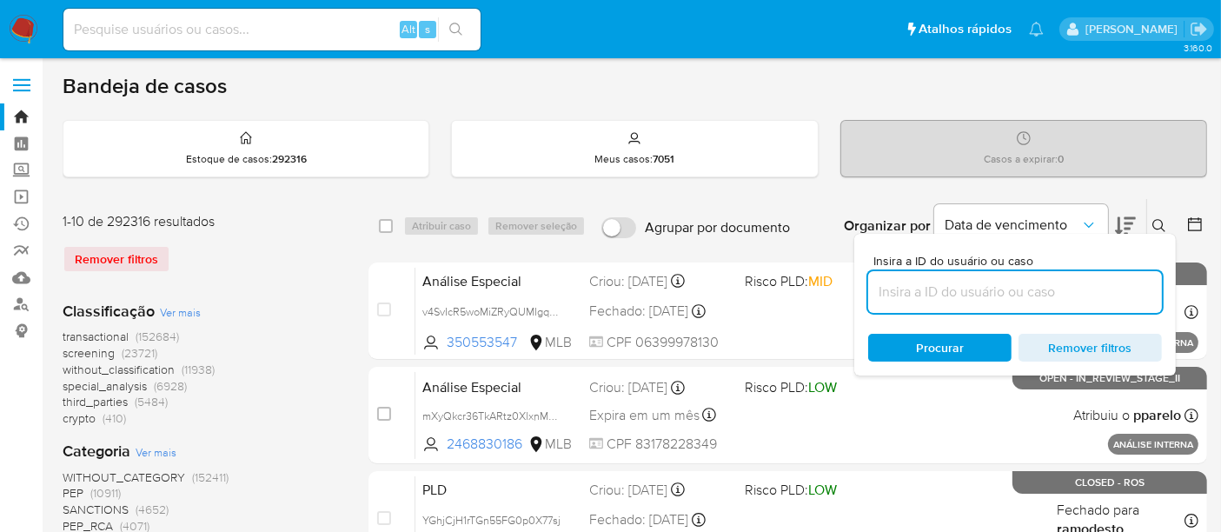
click at [953, 293] on input at bounding box center [1015, 292] width 294 height 23
type input "h64VqHJDHlUuU9Ei3bBPzuHr"
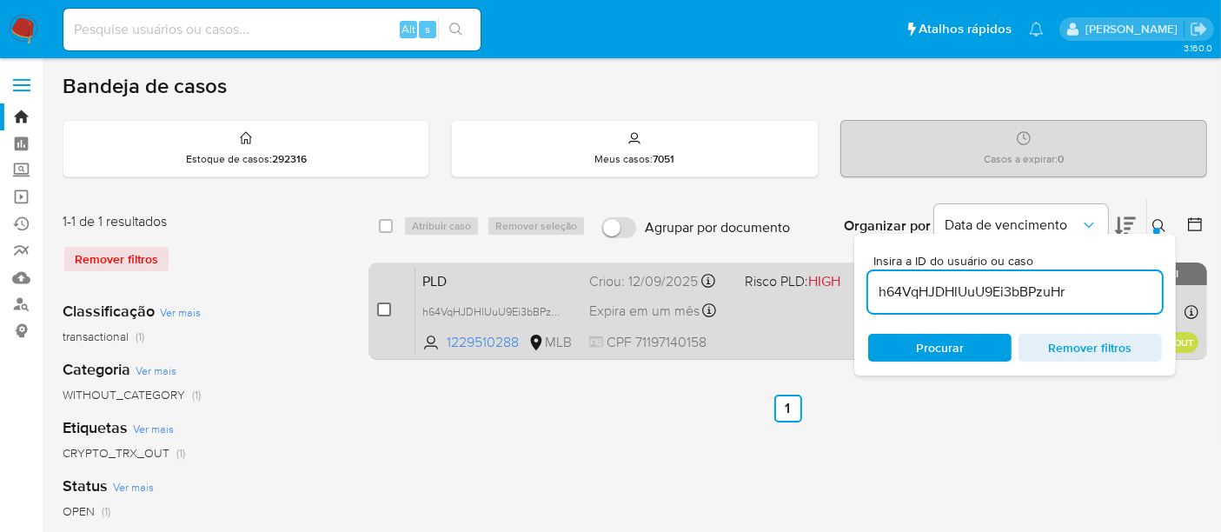
click at [387, 302] on input "checkbox" at bounding box center [384, 309] width 14 height 14
checkbox input "true"
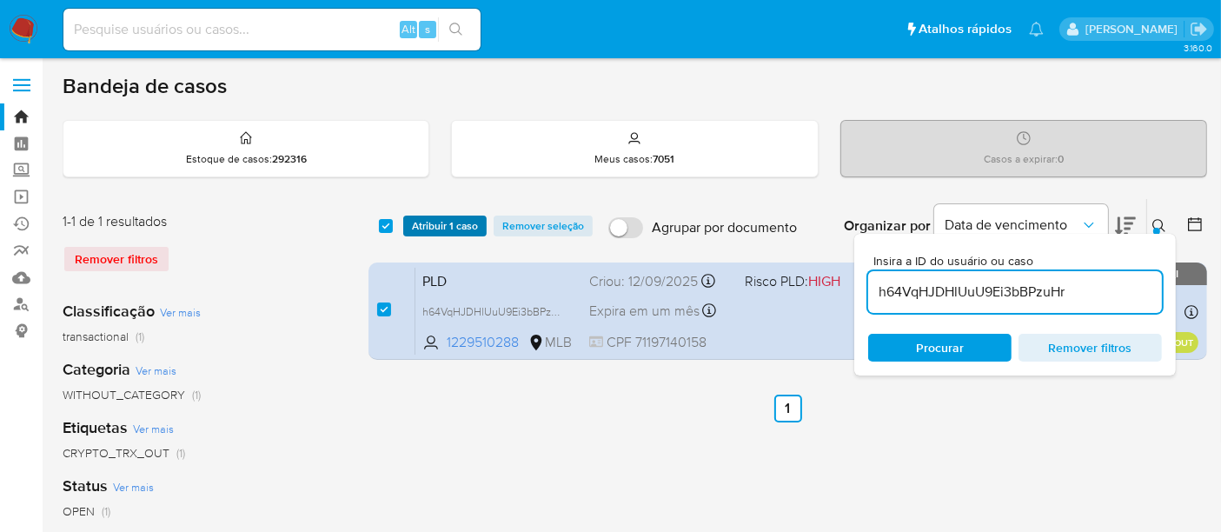
click at [420, 234] on span "Atribuir 1 caso" at bounding box center [445, 225] width 66 height 17
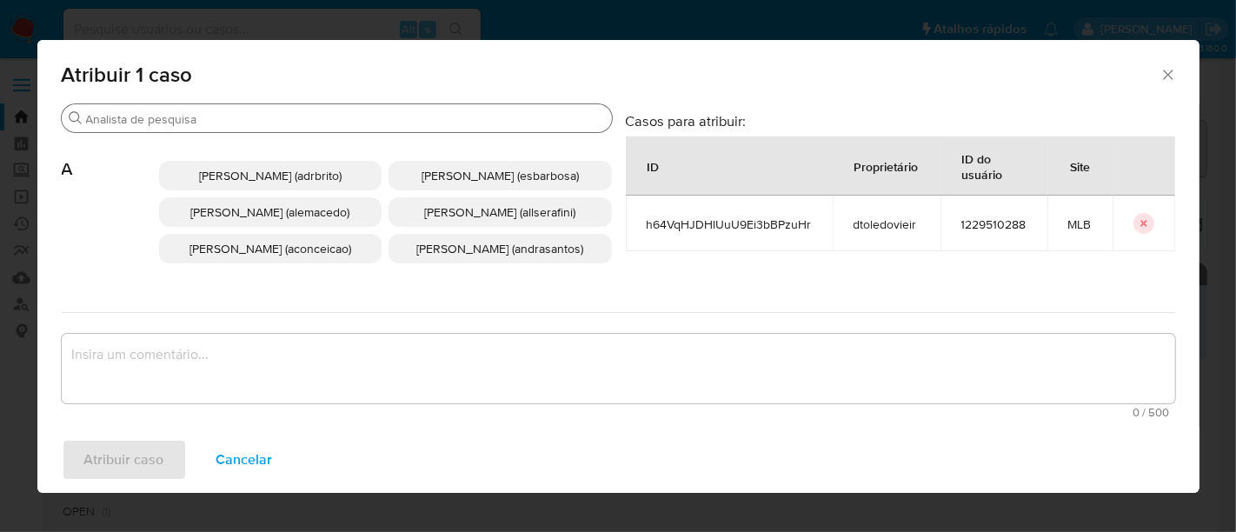
click at [375, 120] on input "Buscar" at bounding box center [345, 119] width 519 height 16
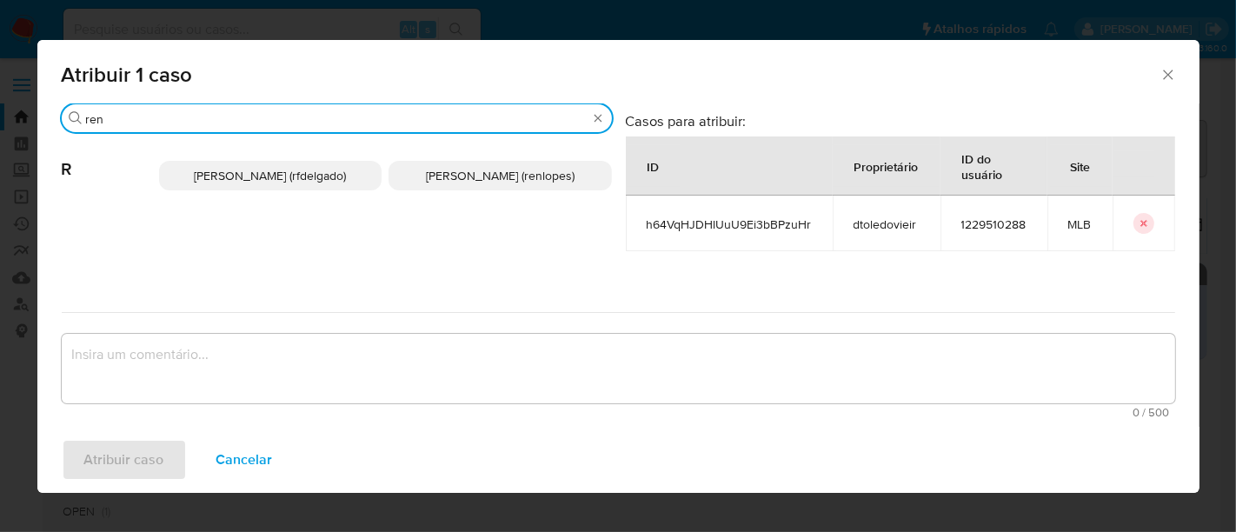
type input "ren"
click at [426, 180] on span "Renato Lopes Dos Santos (renlopes)" at bounding box center [500, 175] width 149 height 17
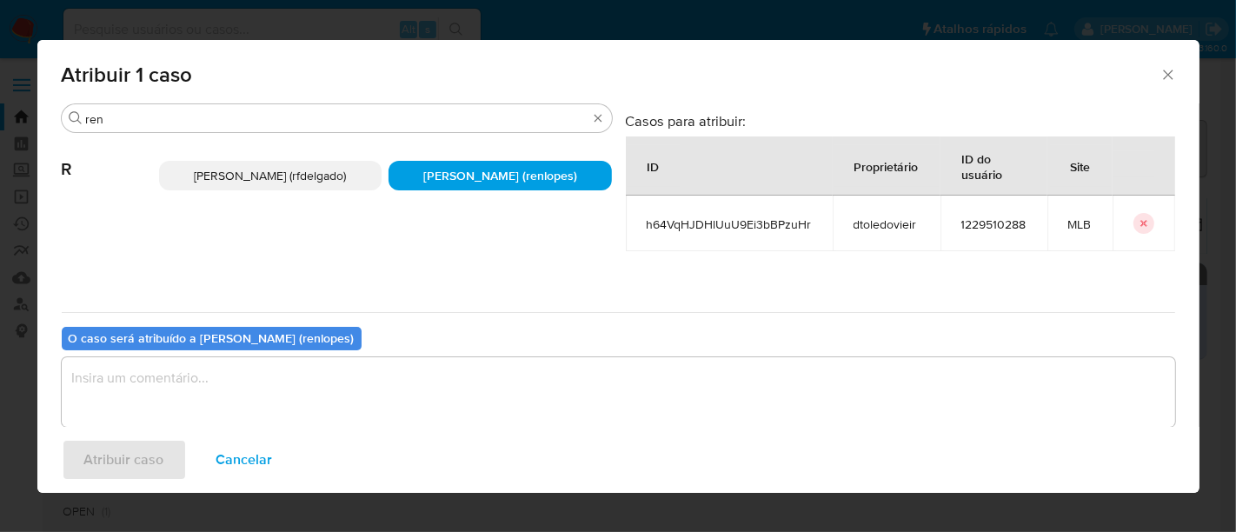
click at [436, 375] on textarea "assign-modal" at bounding box center [618, 392] width 1113 height 70
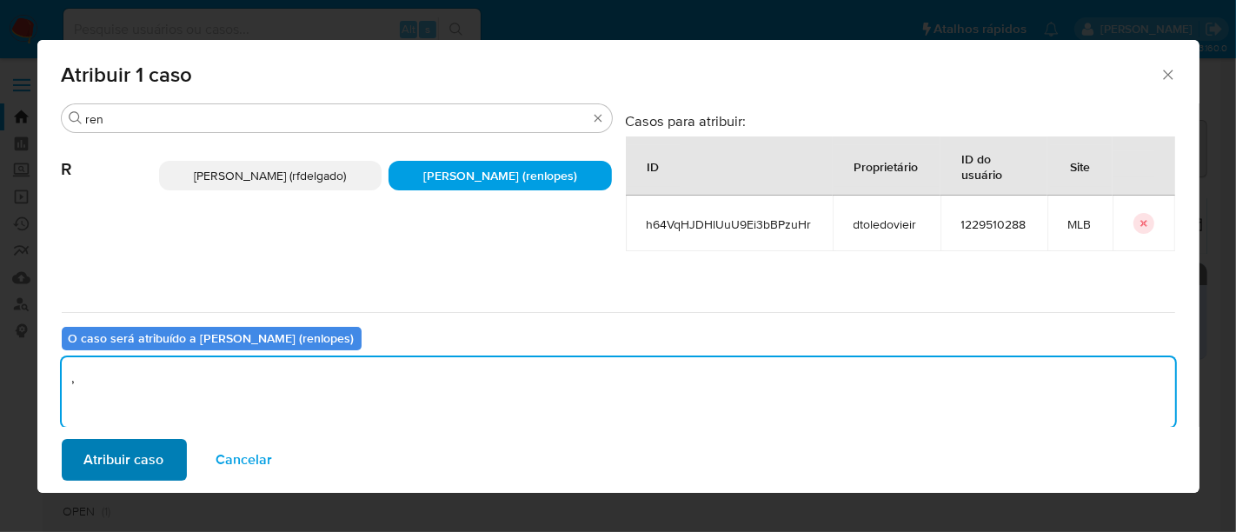
type textarea ","
click at [89, 458] on span "Atribuir caso" at bounding box center [124, 460] width 80 height 38
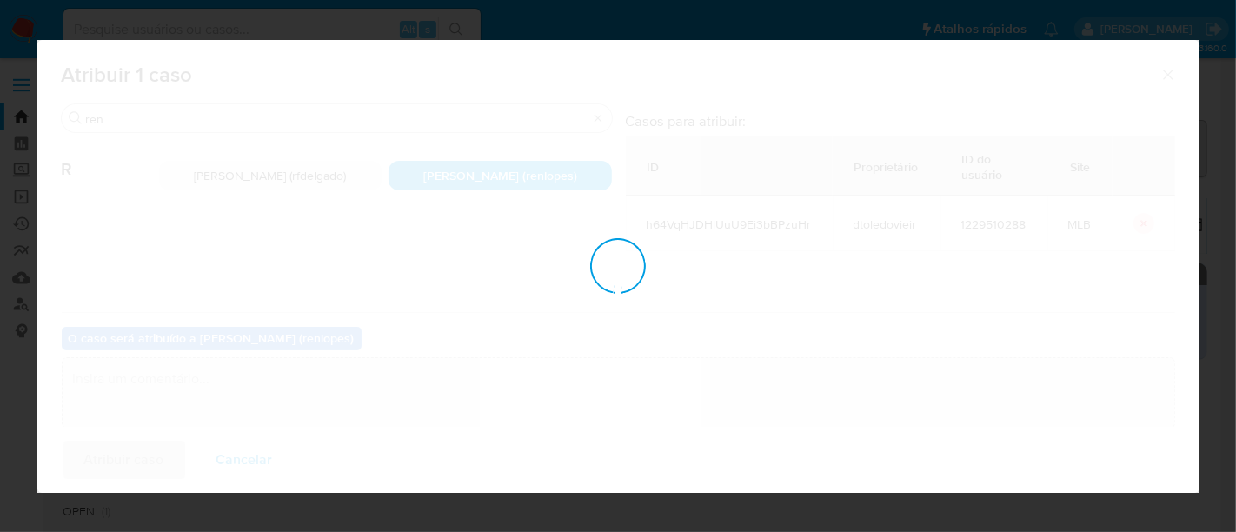
checkbox input "false"
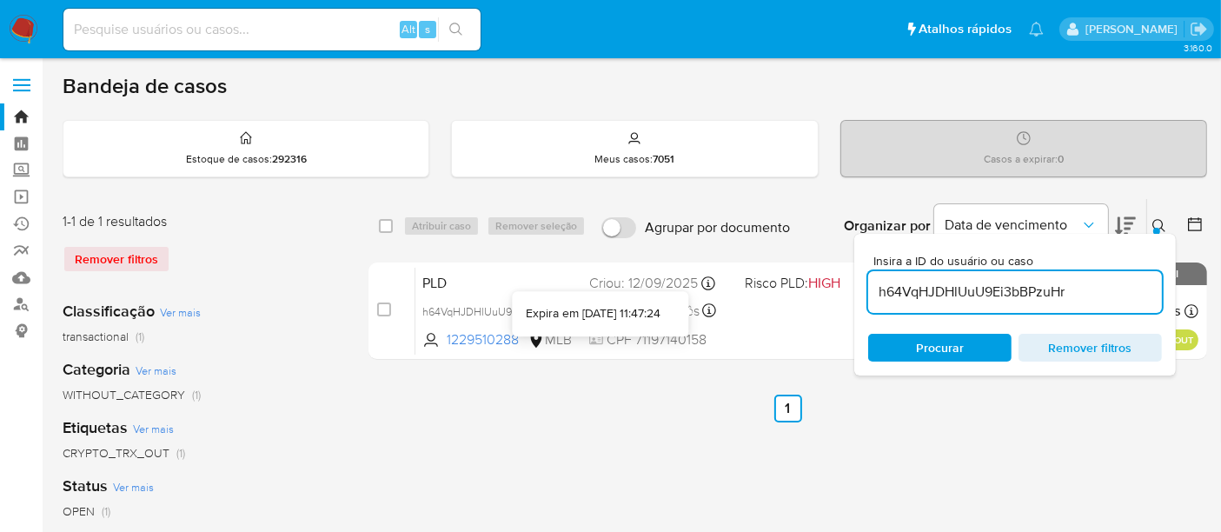
click at [635, 296] on div "PLD h64VqHJDHlUuU9Ei3bBPzuHr 1229510288 MLB Risco PLD: HIGH Criou: 12/09/2025 C…" at bounding box center [806, 311] width 783 height 88
click at [171, 29] on input at bounding box center [271, 29] width 417 height 23
paste input "VCOLKPIU77vKgh83okpUKqj7"
type input "VCOLKPIU77vKgh83okpUKqj7"
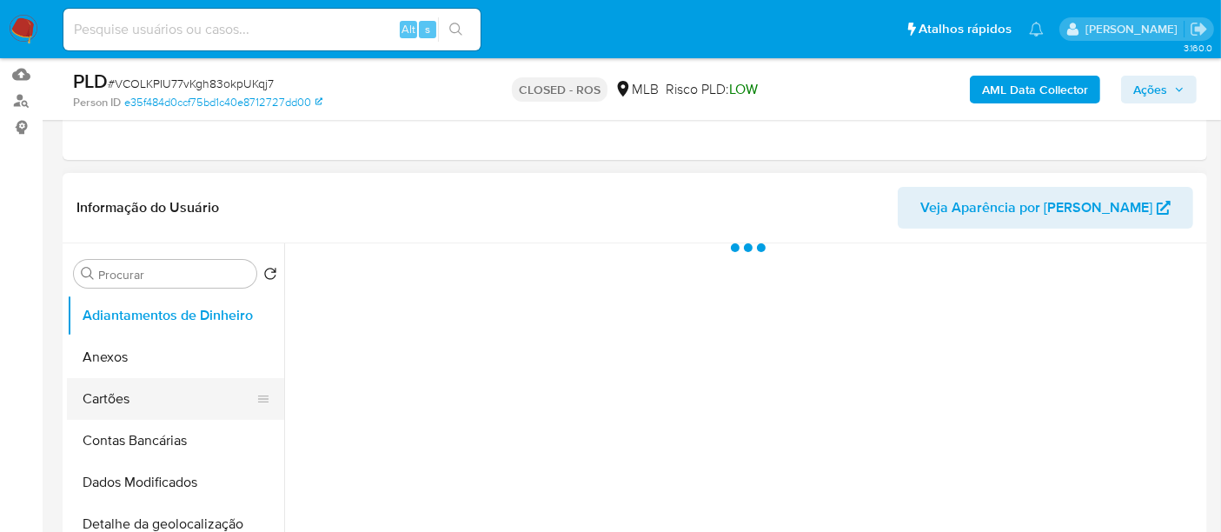
scroll to position [289, 0]
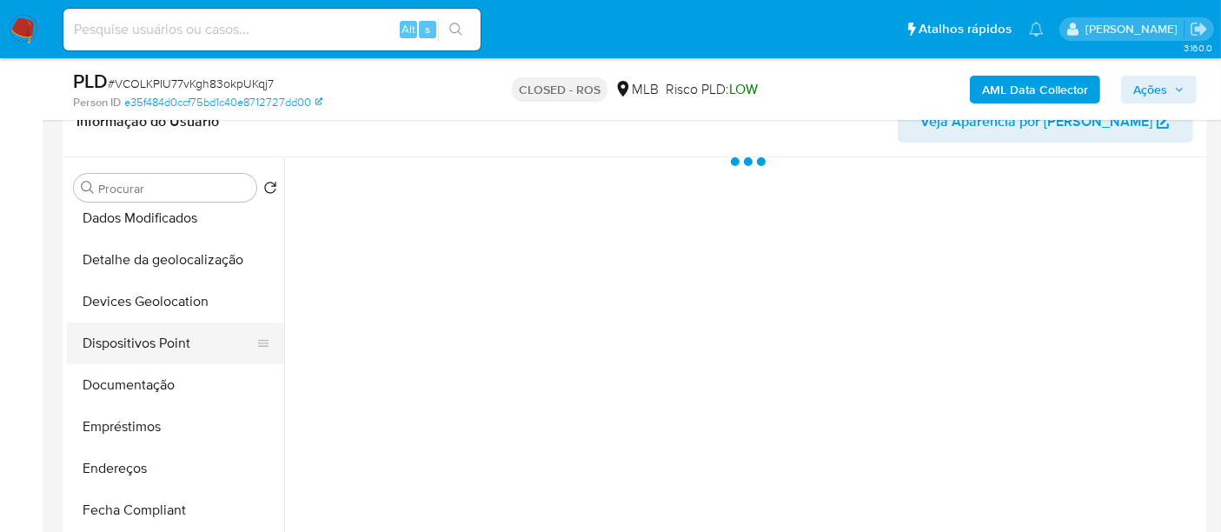
select select "10"
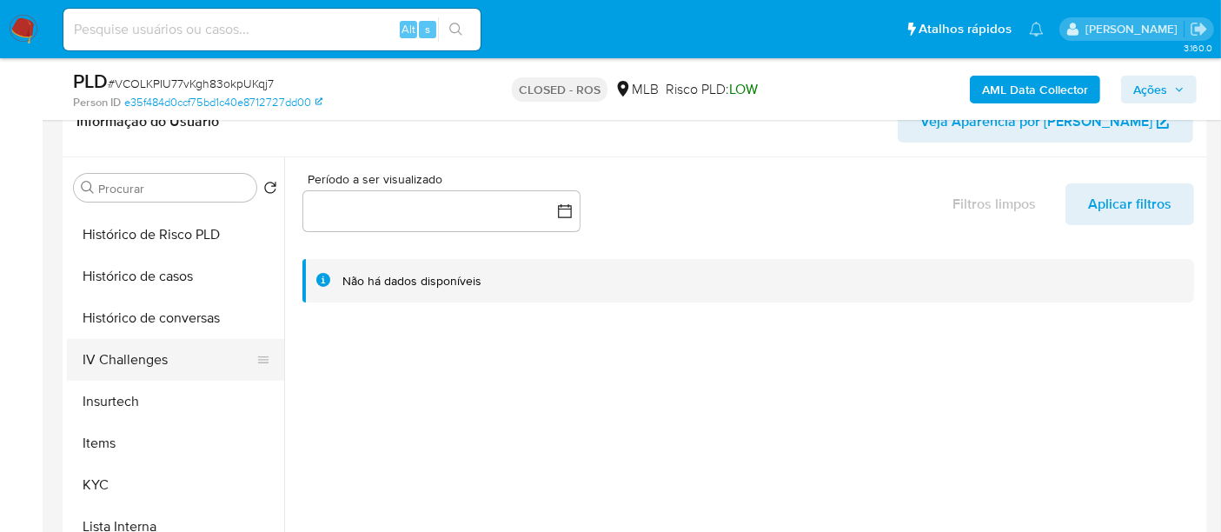
scroll to position [817, 0]
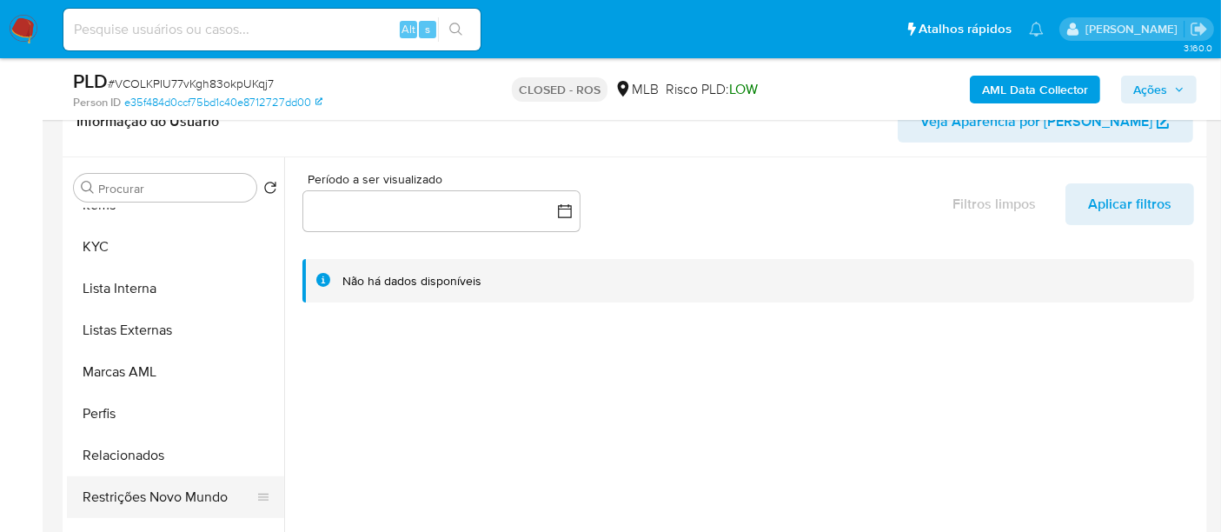
click at [163, 487] on button "Restrições Novo Mundo" at bounding box center [168, 497] width 203 height 42
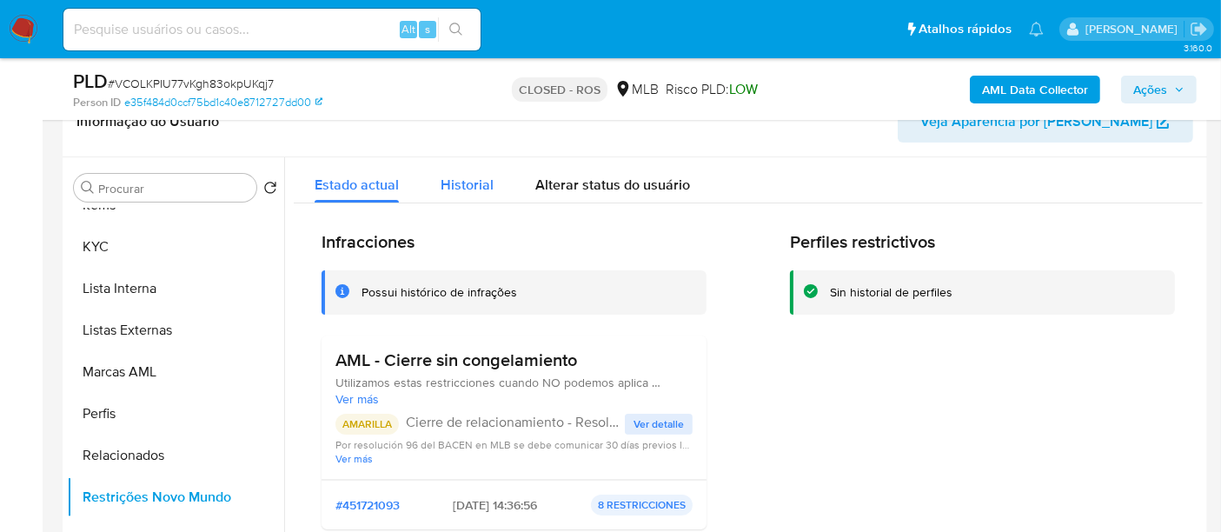
scroll to position [96, 0]
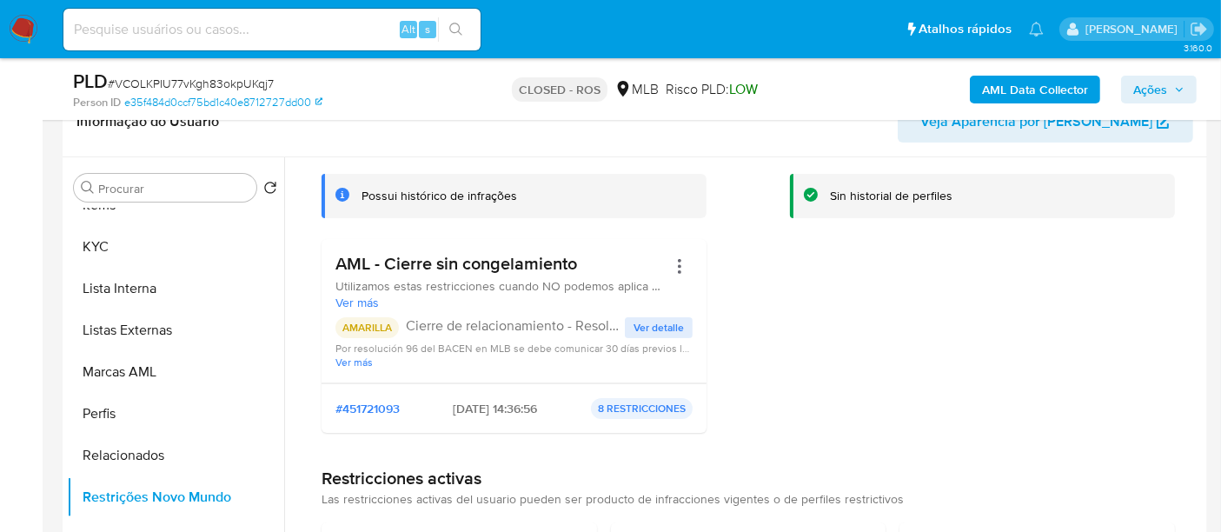
click at [658, 322] on span "Ver detalle" at bounding box center [658, 327] width 50 height 17
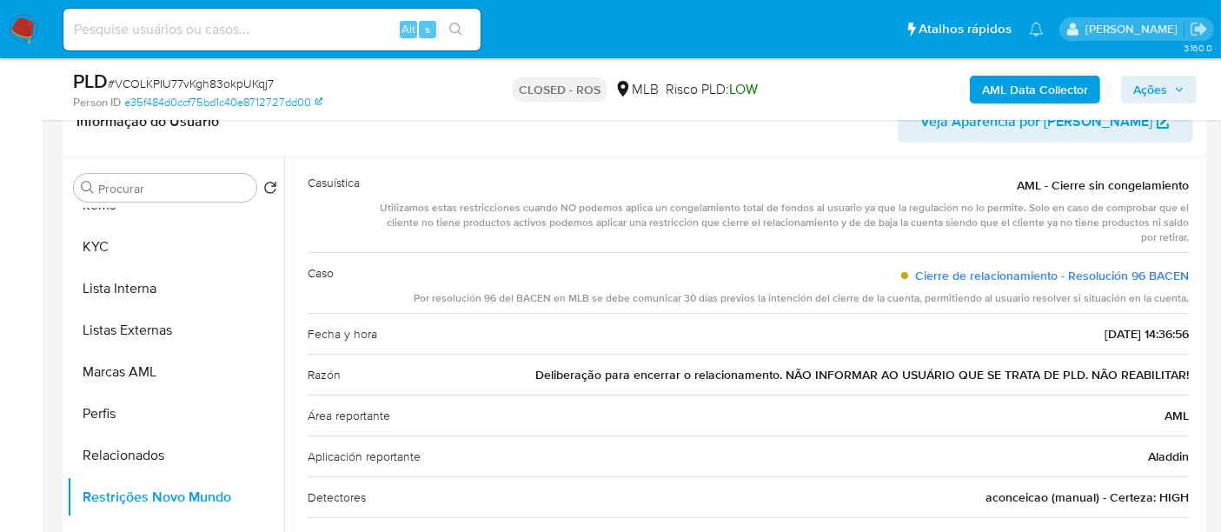
click at [781, 377] on span "Deliberação para encerrar o relacionamento. NÃO INFORMAR AO USUÁRIO QUE SE TRAT…" at bounding box center [861, 374] width 653 height 17
click at [782, 378] on span "Deliberação para encerrar o relacionamento. NÃO INFORMAR AO USUÁRIO QUE SE TRAT…" at bounding box center [861, 374] width 653 height 17
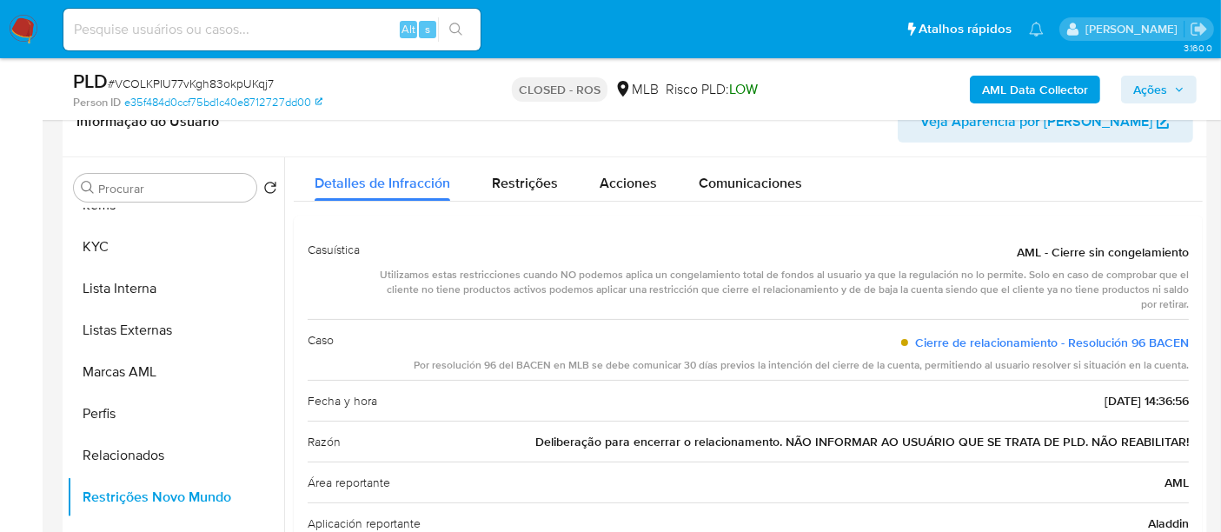
scroll to position [0, 0]
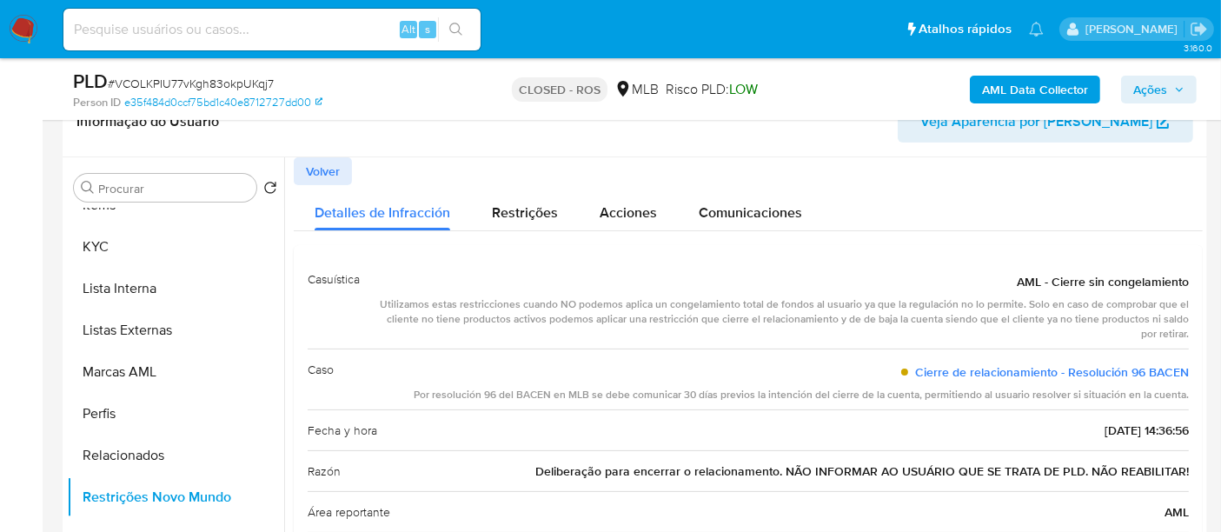
click at [307, 162] on span "Volver" at bounding box center [323, 171] width 34 height 24
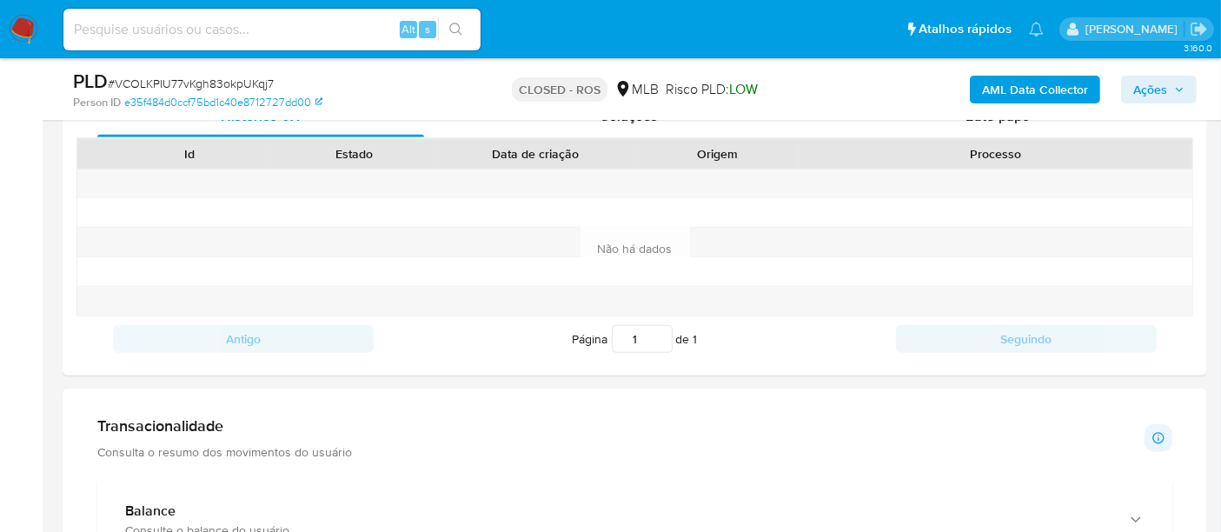
scroll to position [482, 0]
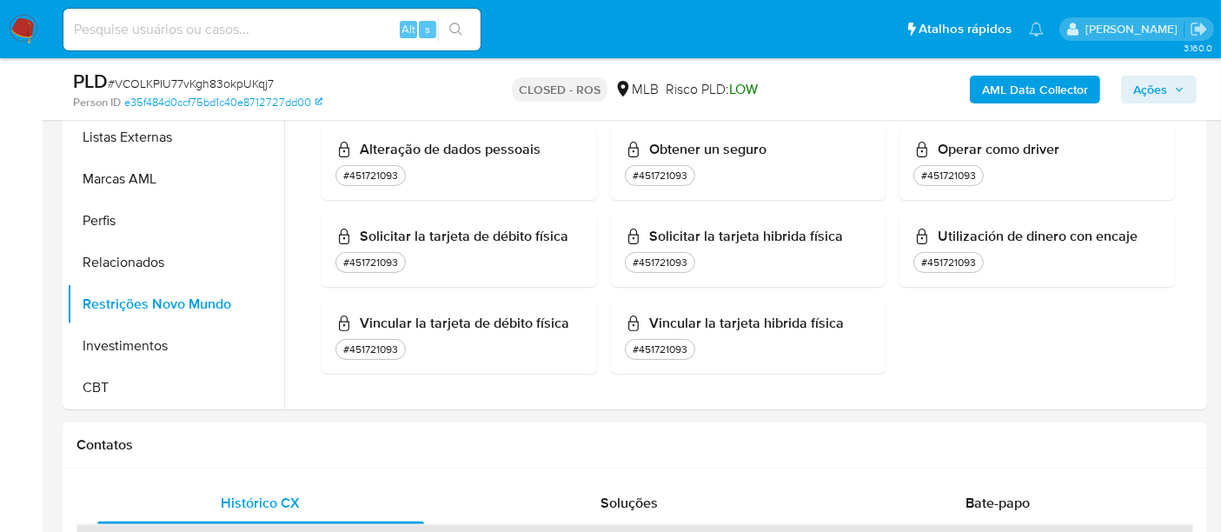
drag, startPoint x: 25, startPoint y: 28, endPoint x: 97, endPoint y: 46, distance: 74.4
click at [24, 28] on img at bounding box center [24, 30] width 30 height 30
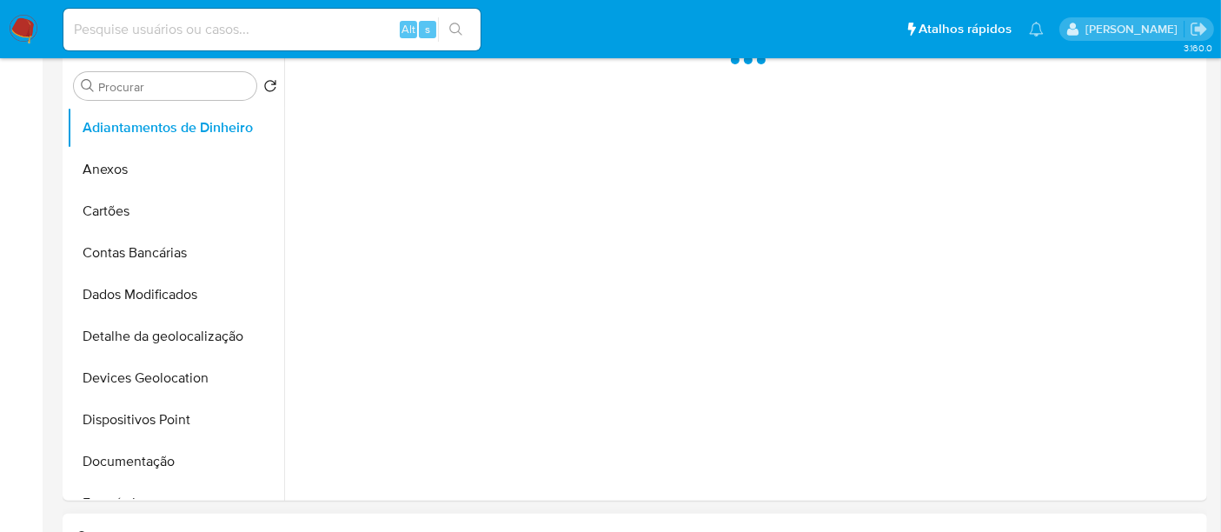
select select "10"
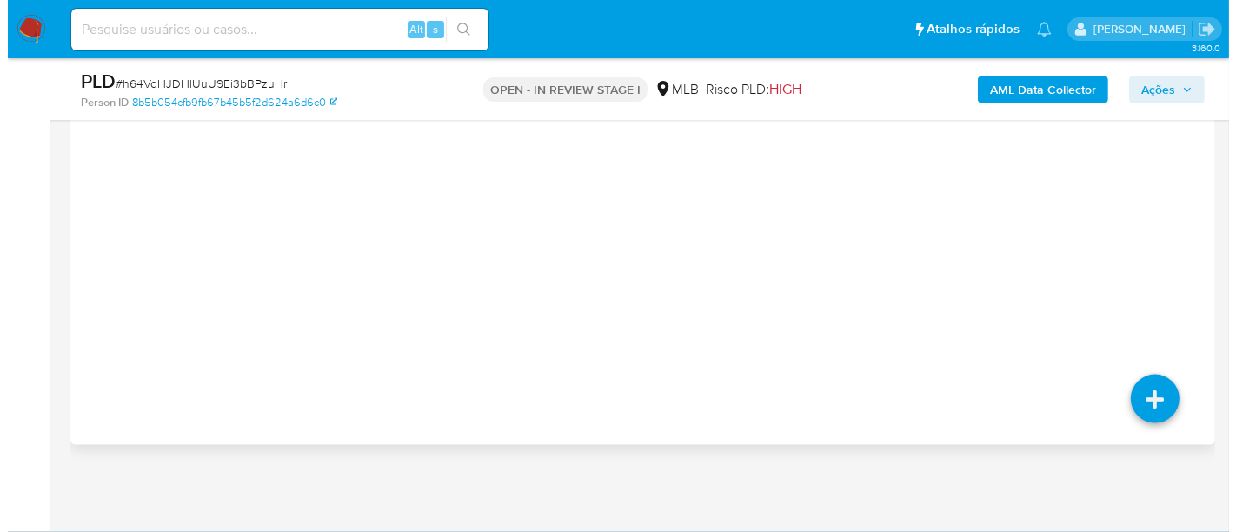
scroll to position [2552, 0]
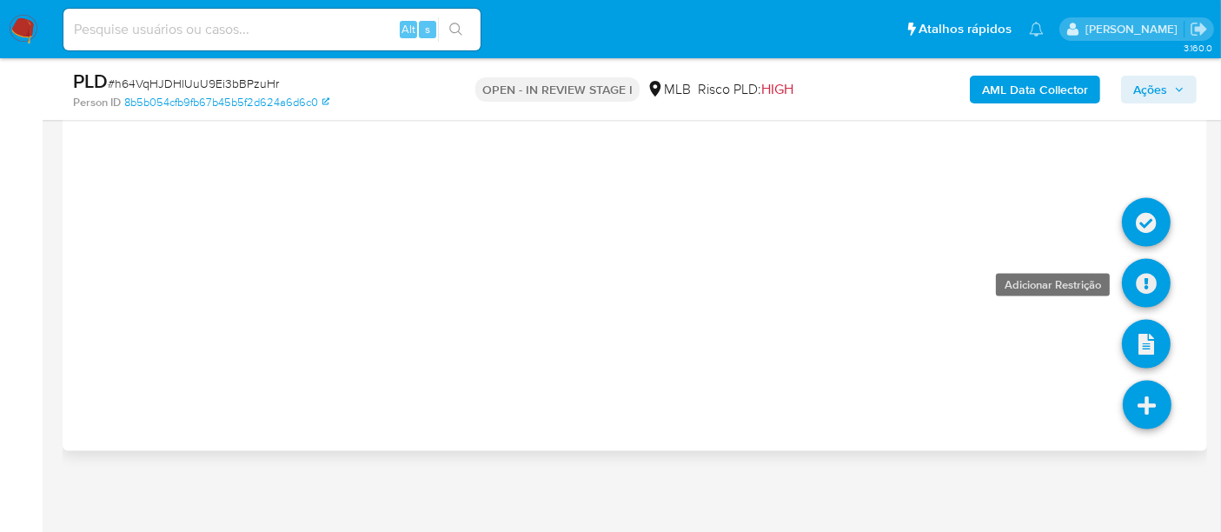
click at [1154, 284] on link at bounding box center [1146, 283] width 49 height 49
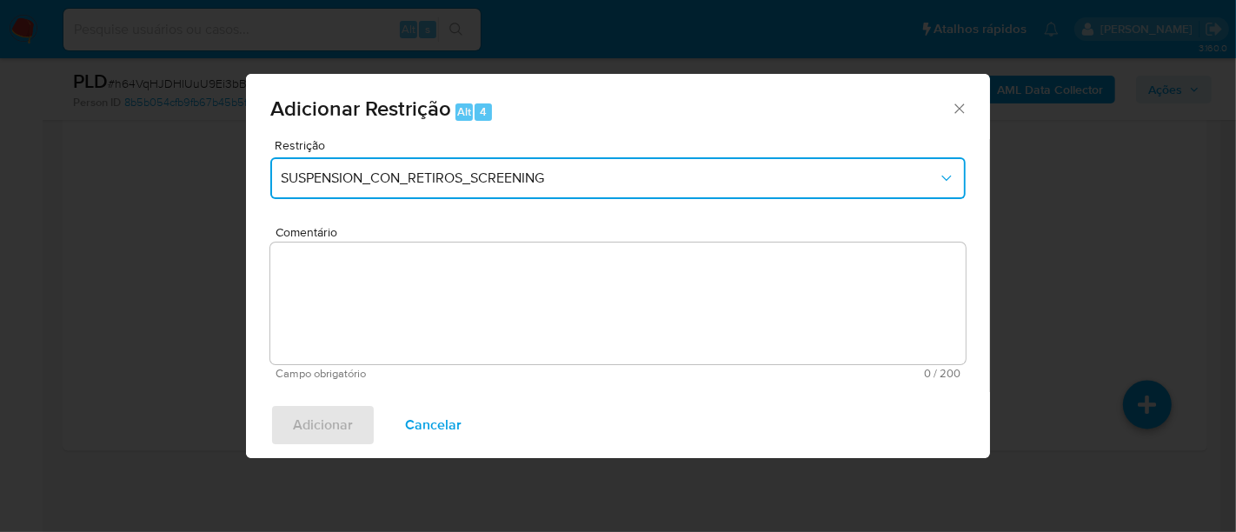
click at [528, 174] on span "SUSPENSION_CON_RETIROS_SCREENING" at bounding box center [609, 177] width 657 height 17
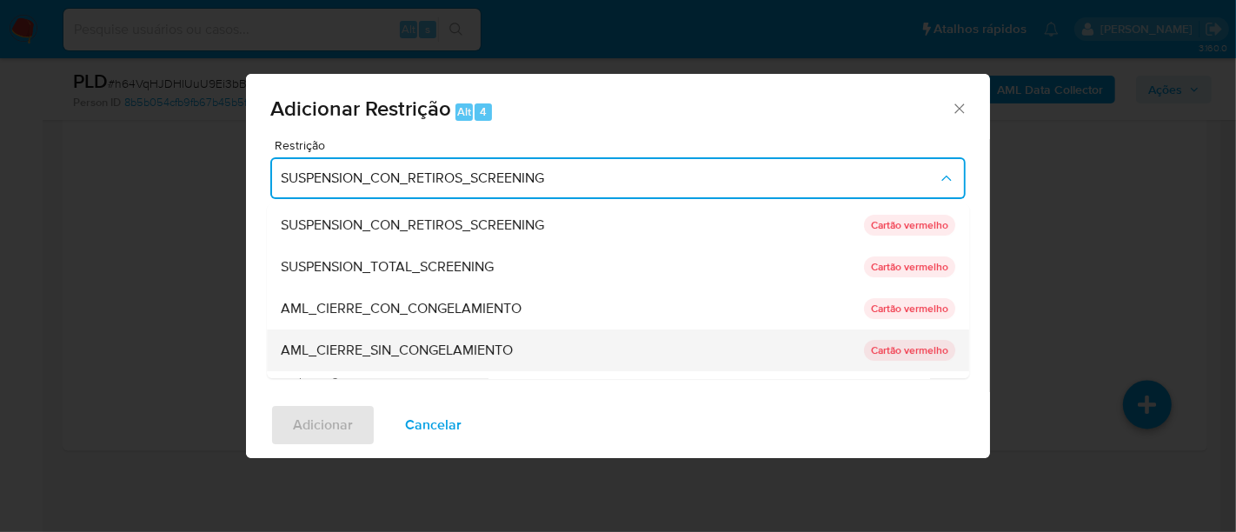
click at [449, 347] on span "AML_CIERRE_SIN_CONGELAMIENTO" at bounding box center [397, 350] width 232 height 17
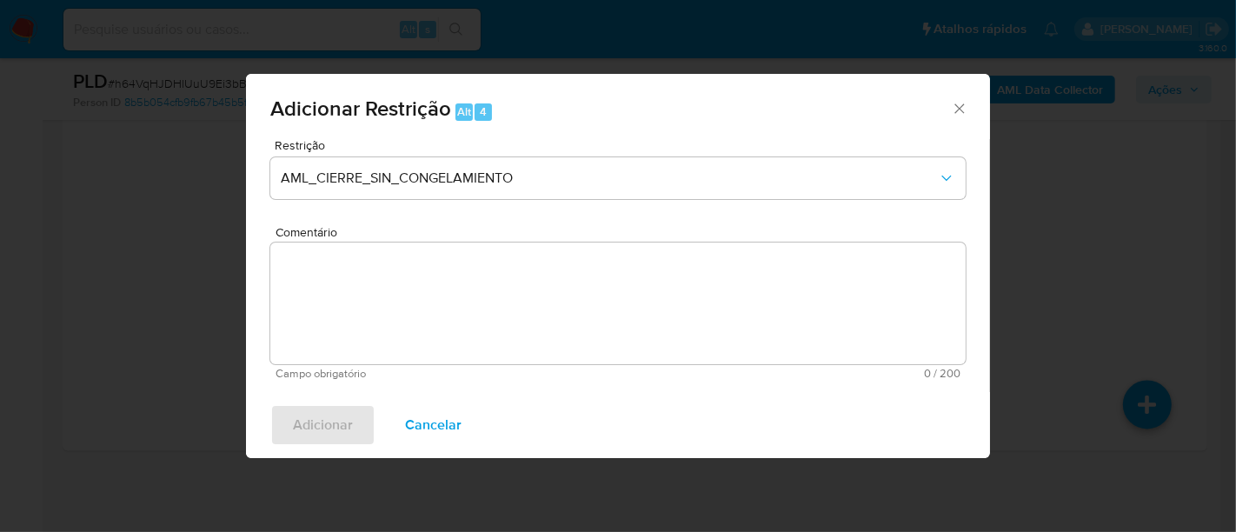
click at [799, 321] on textarea "Comentário" at bounding box center [617, 303] width 695 height 122
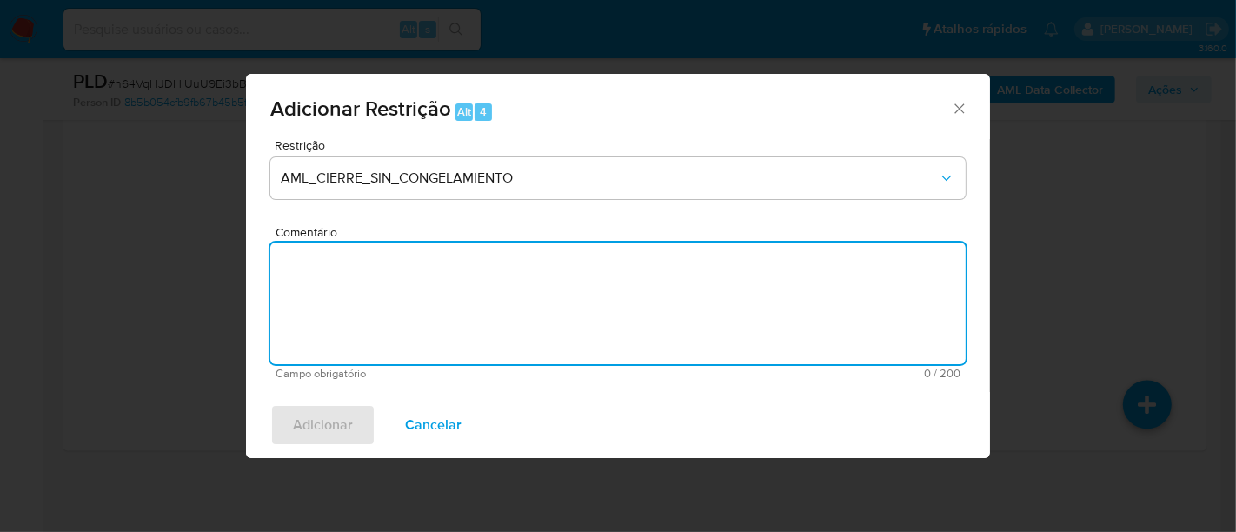
paste textarea "Deliberação para encerrar o relacionamento. NÃO INFORMAR AO USUÁRIO QUE SE TRAT…"
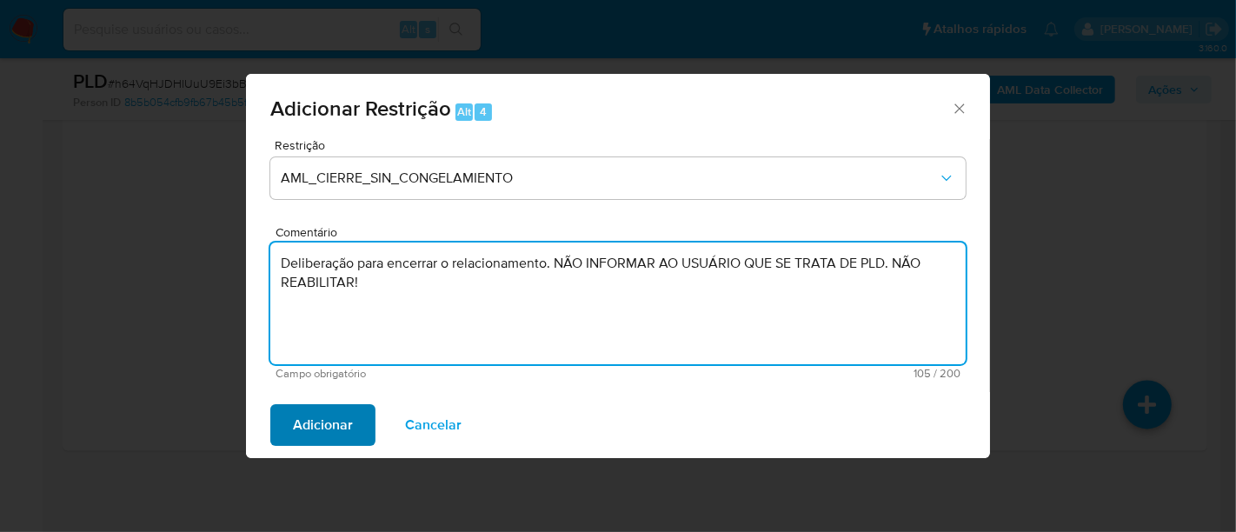
type textarea "Deliberação para encerrar o relacionamento. NÃO INFORMAR AO USUÁRIO QUE SE TRAT…"
click at [325, 421] on span "Adicionar" at bounding box center [323, 425] width 60 height 38
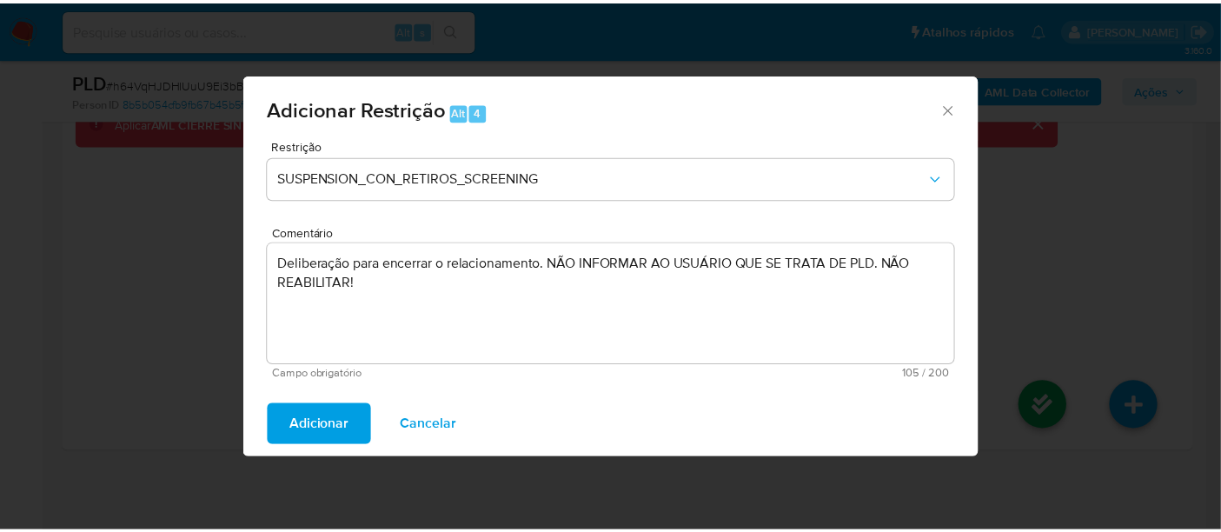
scroll to position [2506, 0]
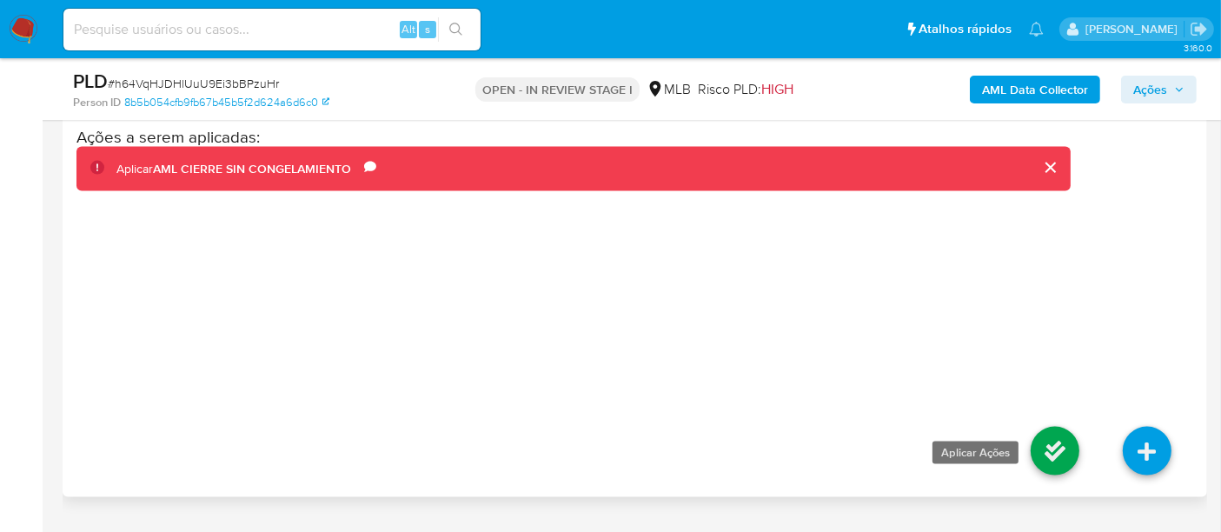
click at [1043, 436] on link at bounding box center [1055, 451] width 49 height 49
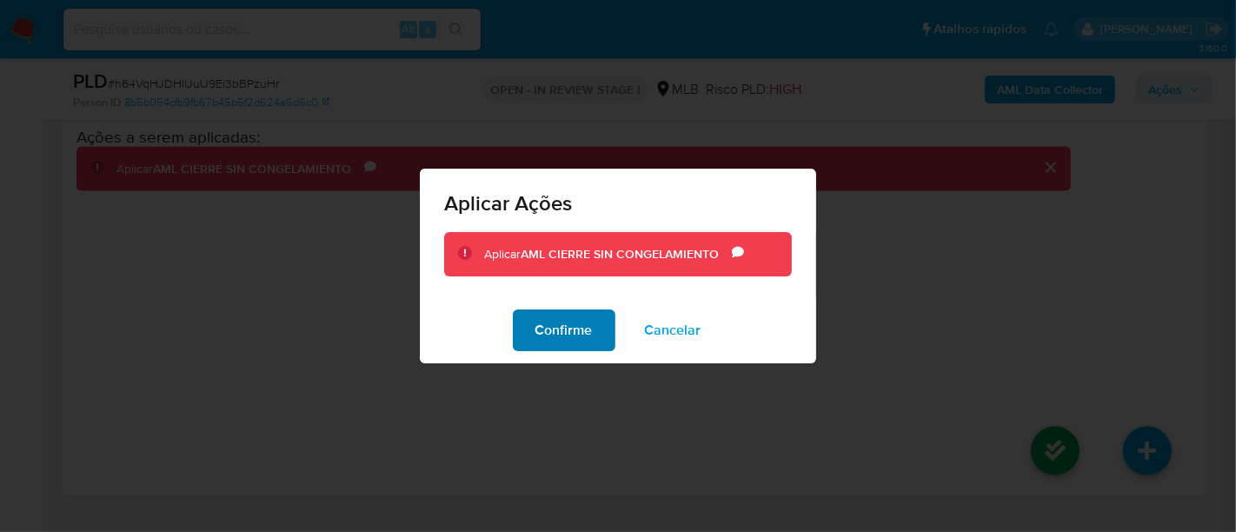
click at [585, 339] on span "Confirme" at bounding box center [563, 330] width 57 height 38
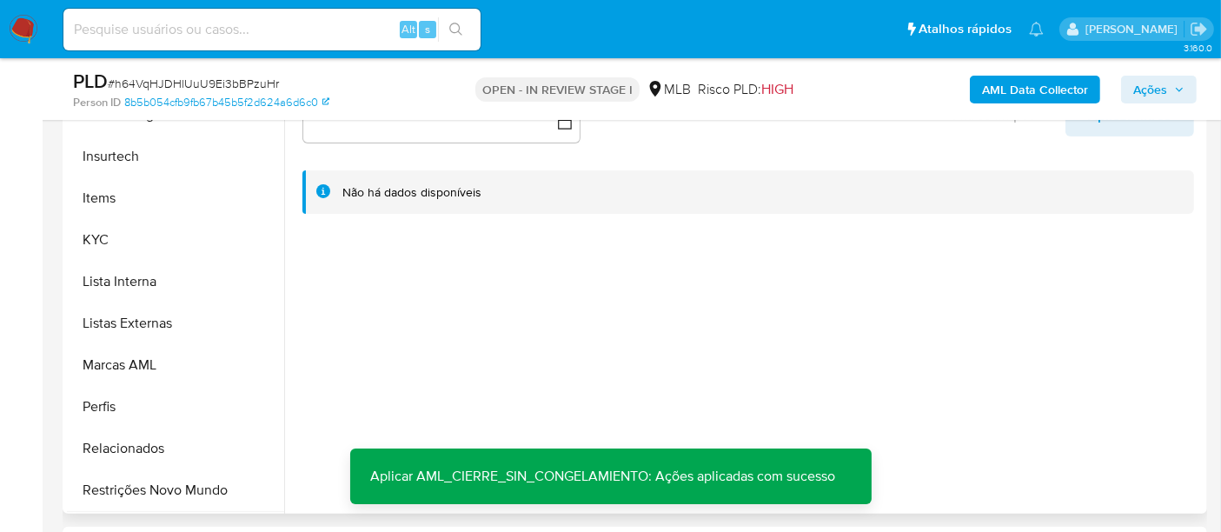
scroll to position [817, 0]
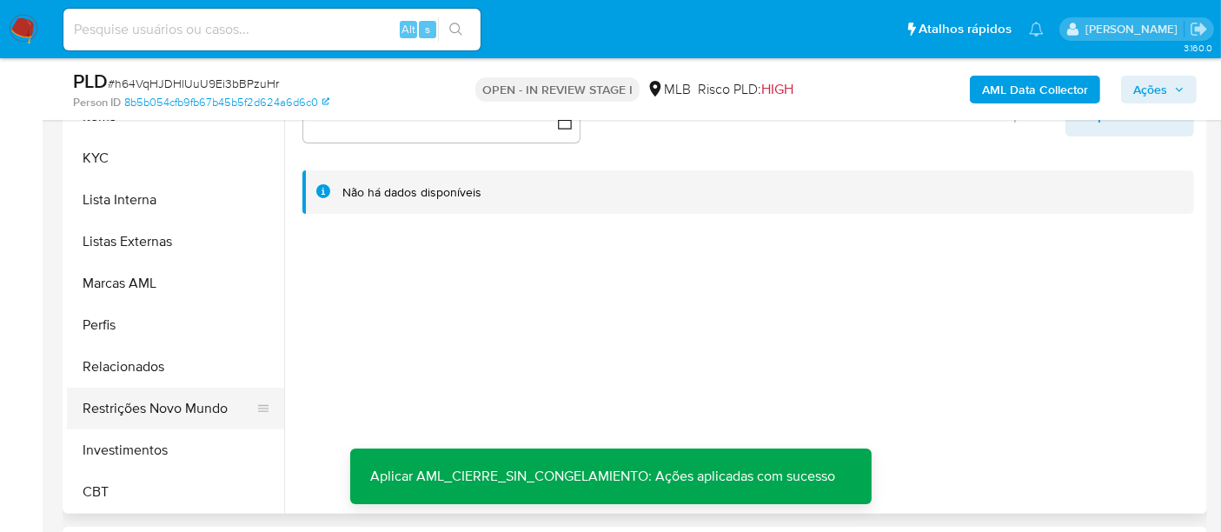
click at [170, 401] on button "Restrições Novo Mundo" at bounding box center [168, 409] width 203 height 42
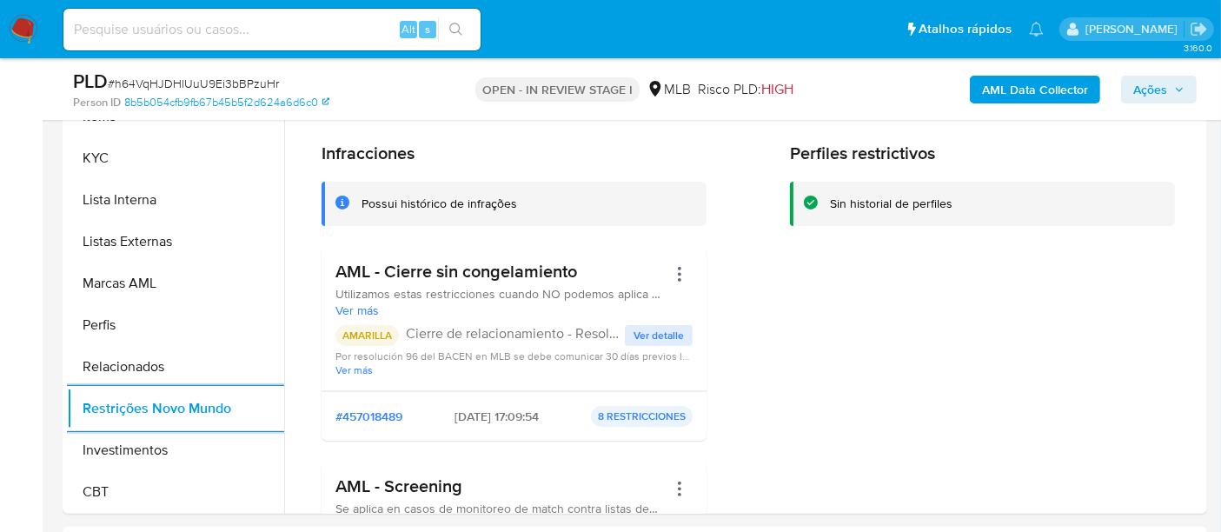
click at [1127, 89] on button "Ações" at bounding box center [1159, 90] width 76 height 28
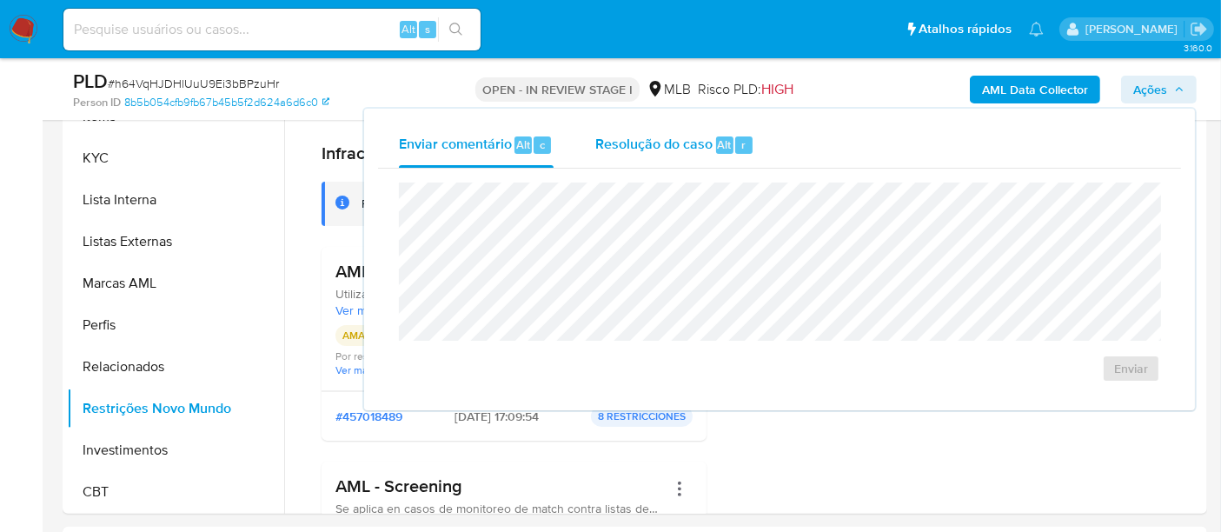
click at [658, 148] on span "Resolução do caso" at bounding box center [653, 144] width 117 height 20
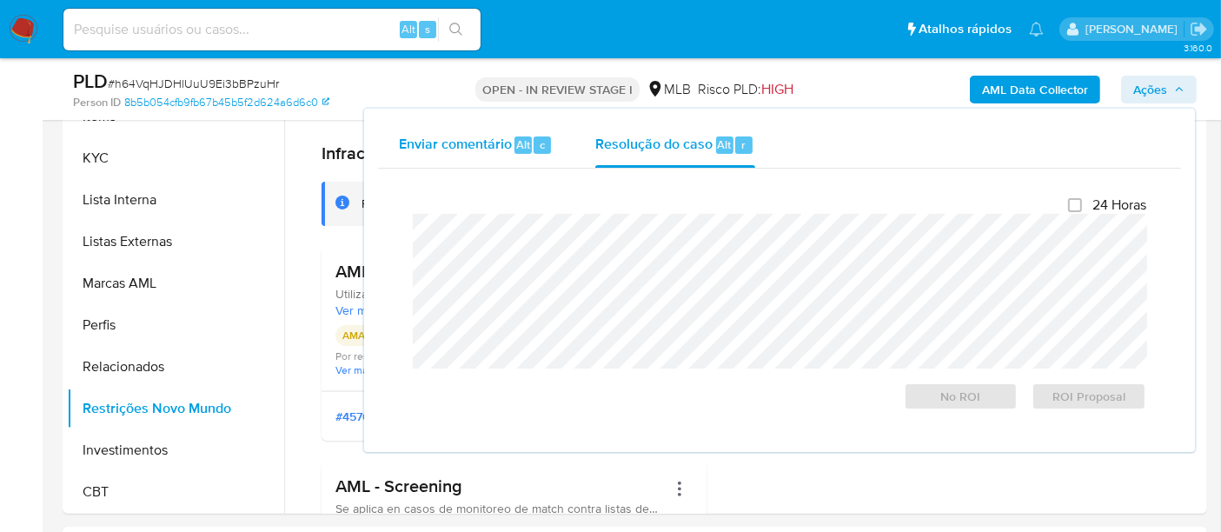
click at [491, 145] on span "Enviar comentário" at bounding box center [455, 144] width 113 height 20
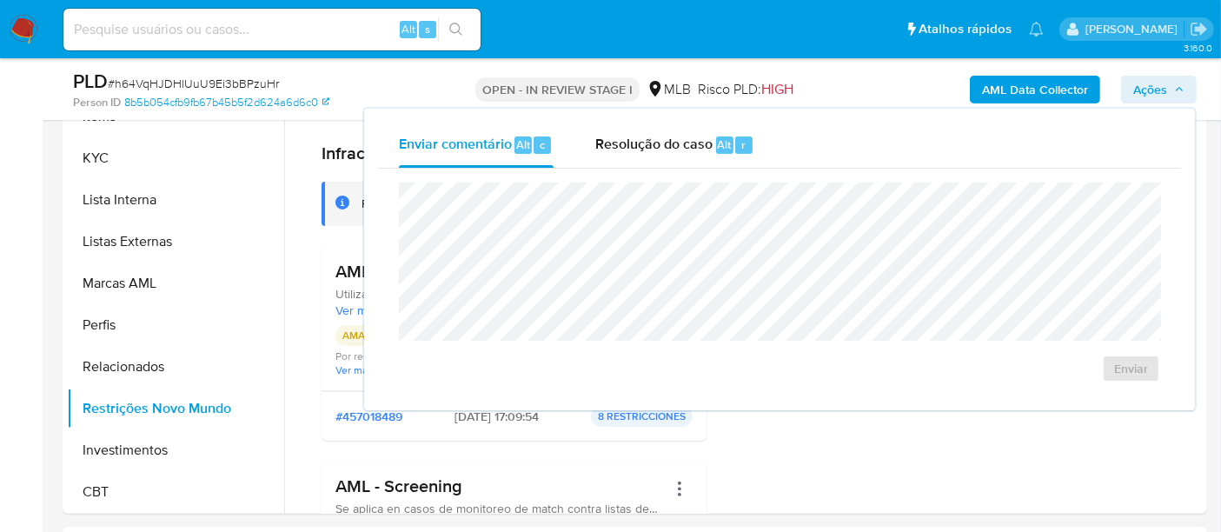
click at [235, 79] on span "# h64VqHJDHlUuU9Ei3bBPzuHr" at bounding box center [193, 83] width 171 height 17
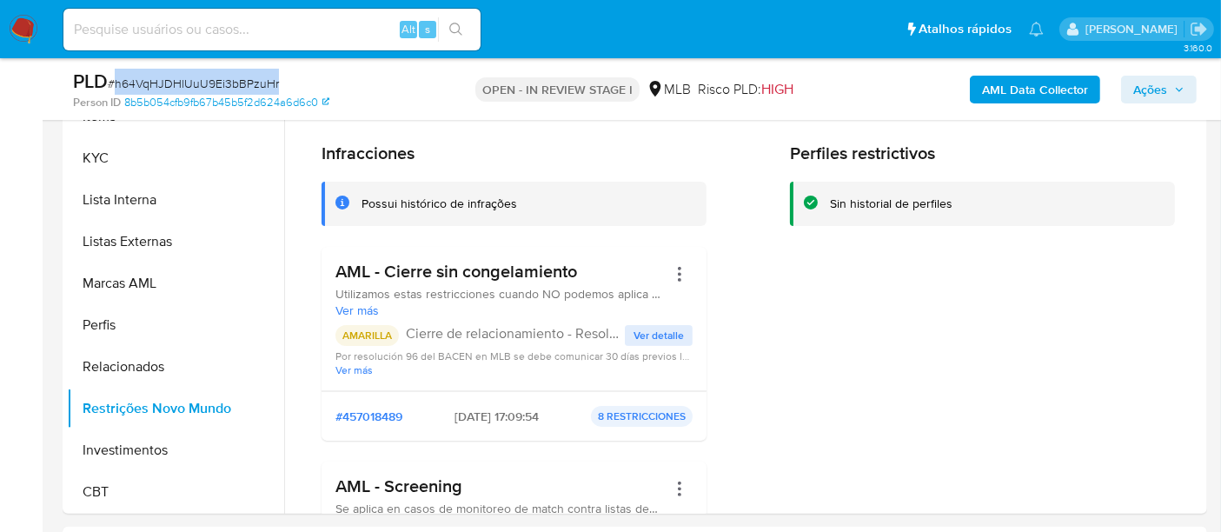
click at [235, 79] on span "# h64VqHJDHlUuU9Ei3bBPzuHr" at bounding box center [193, 83] width 171 height 17
copy span "h64VqHJDHlUuU9Ei3bBPzuHr"
click at [7, 26] on nav "Pausado Ver notificaciones Alt s Atalhos rápidos Presiona las siguientes teclas…" at bounding box center [610, 29] width 1221 height 58
click at [14, 19] on img at bounding box center [24, 30] width 30 height 30
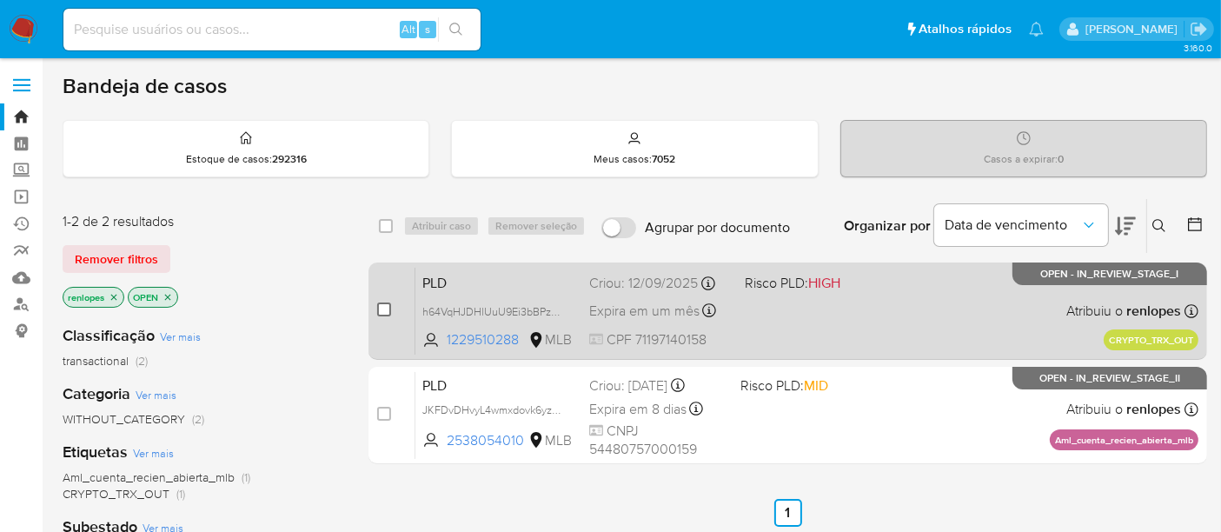
click at [378, 306] on input "checkbox" at bounding box center [384, 309] width 14 height 14
checkbox input "true"
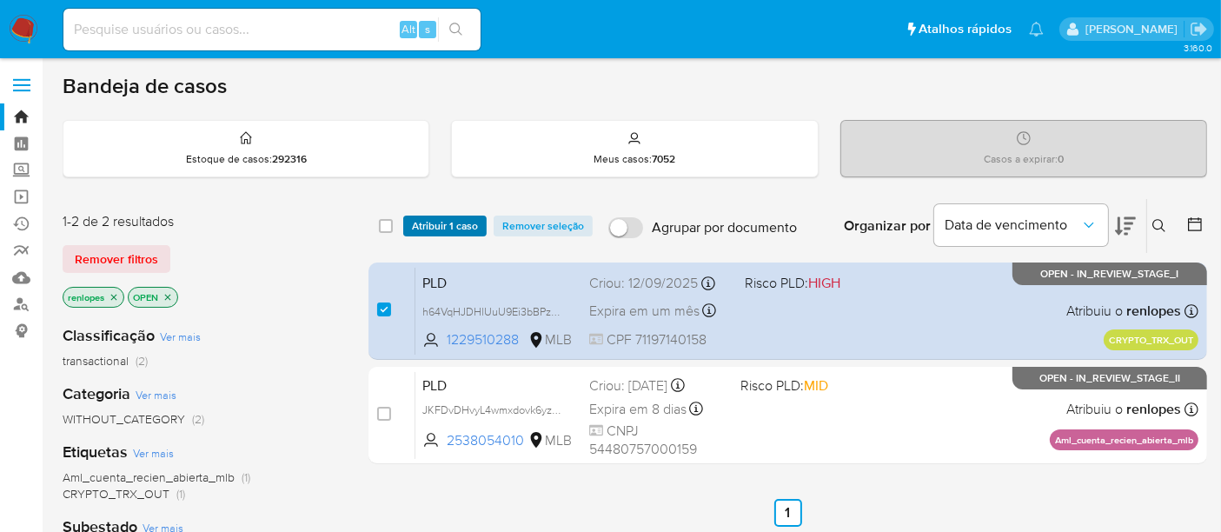
click at [421, 224] on span "Atribuir 1 caso" at bounding box center [445, 225] width 66 height 17
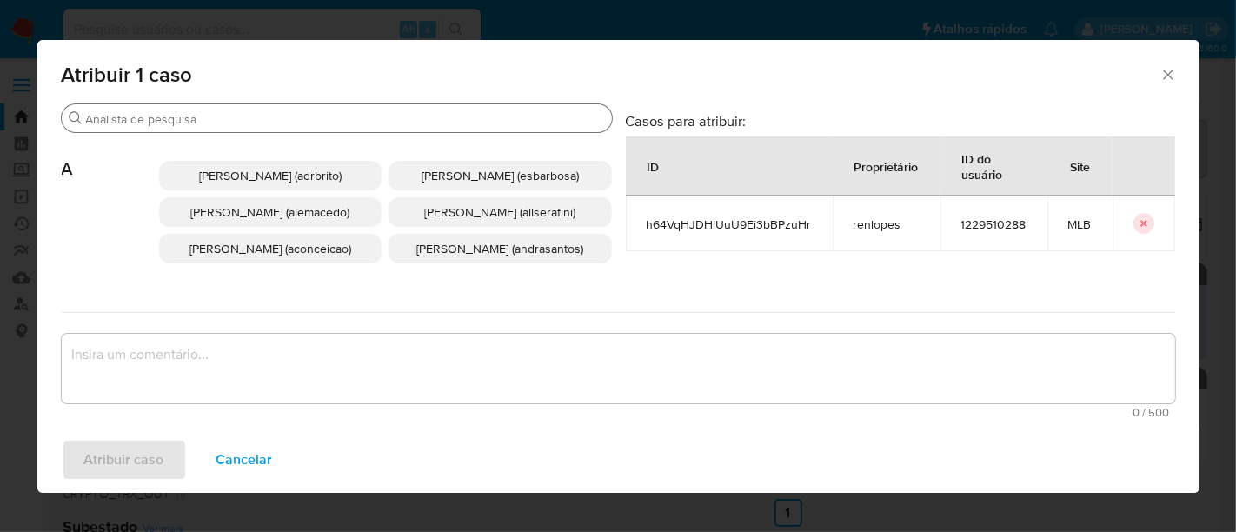
click at [408, 125] on input "Buscar" at bounding box center [345, 119] width 519 height 16
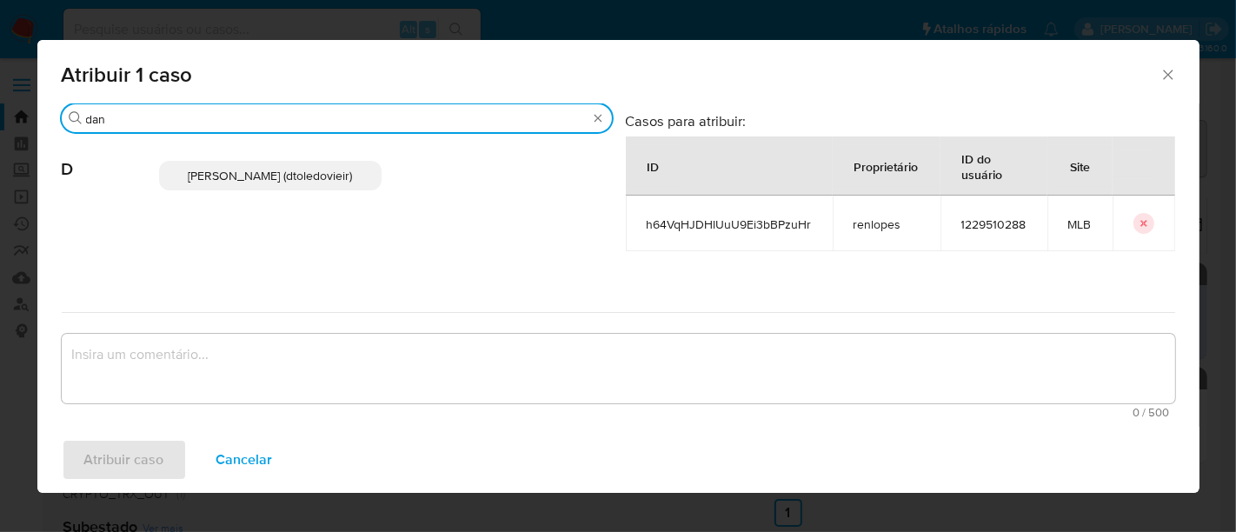
type input "dan"
click at [289, 171] on span "[PERSON_NAME] (dtoledovieir)" at bounding box center [270, 175] width 164 height 17
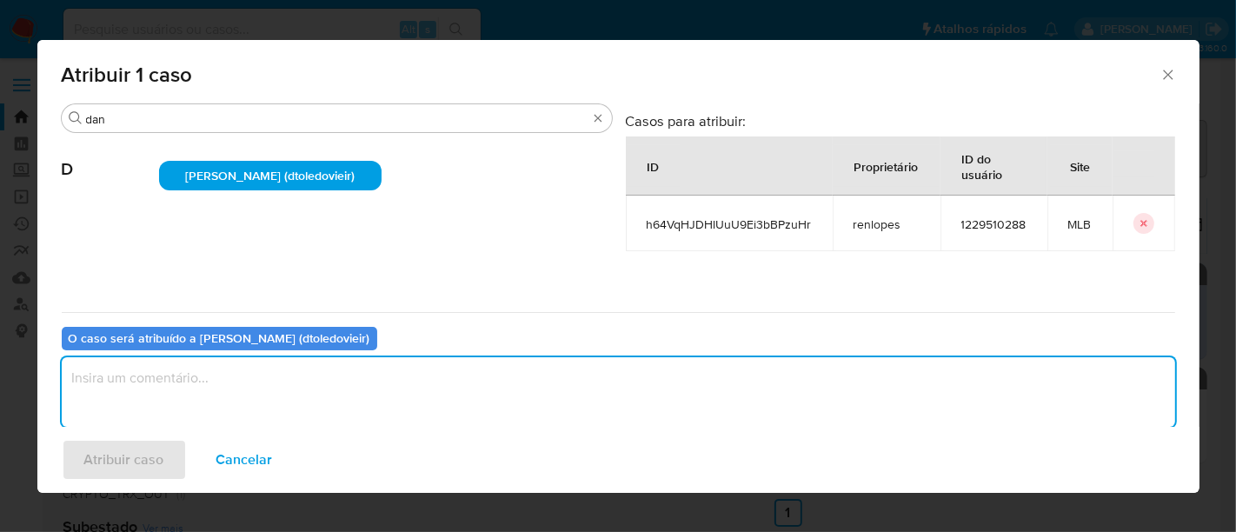
click at [364, 406] on textarea "assign-modal" at bounding box center [618, 392] width 1113 height 70
type textarea "."
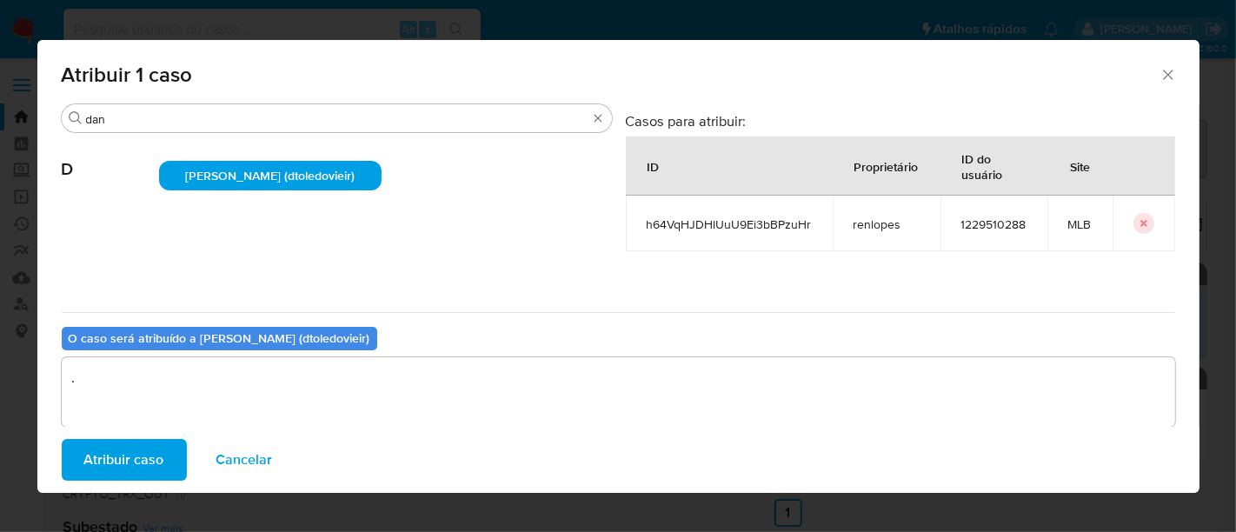
click at [154, 452] on span "Atribuir caso" at bounding box center [124, 460] width 80 height 38
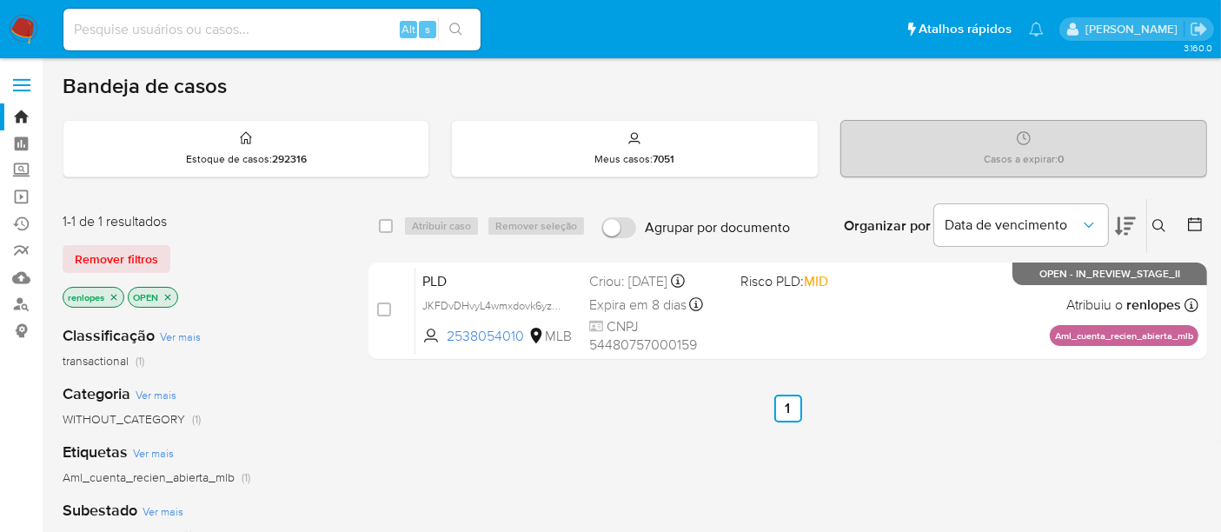
click at [147, 253] on span "Remover filtros" at bounding box center [116, 259] width 83 height 24
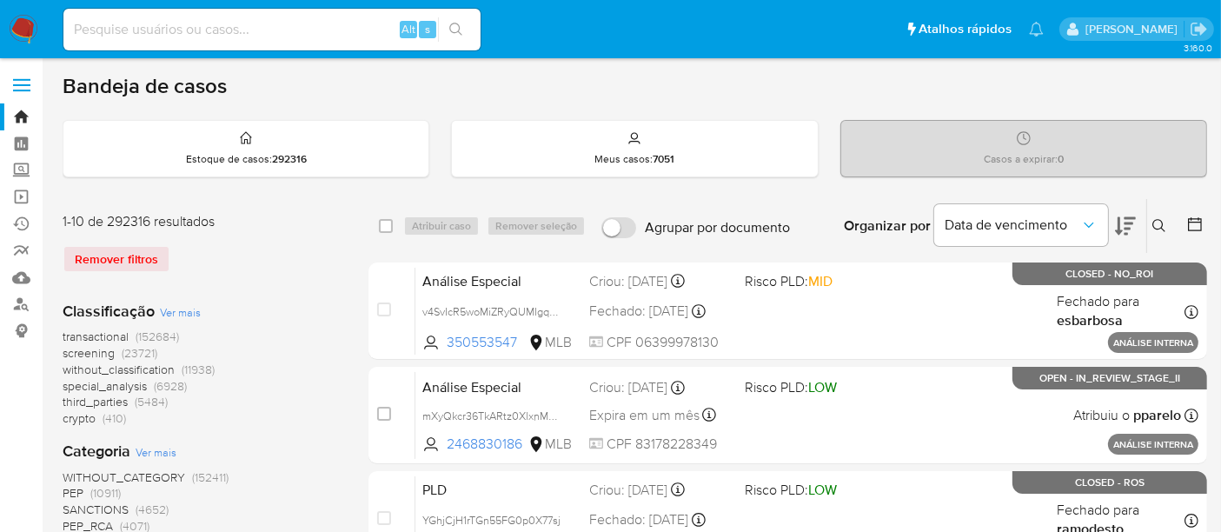
drag, startPoint x: 1154, startPoint y: 220, endPoint x: 983, endPoint y: 267, distance: 177.5
click at [1154, 219] on icon at bounding box center [1159, 226] width 14 height 14
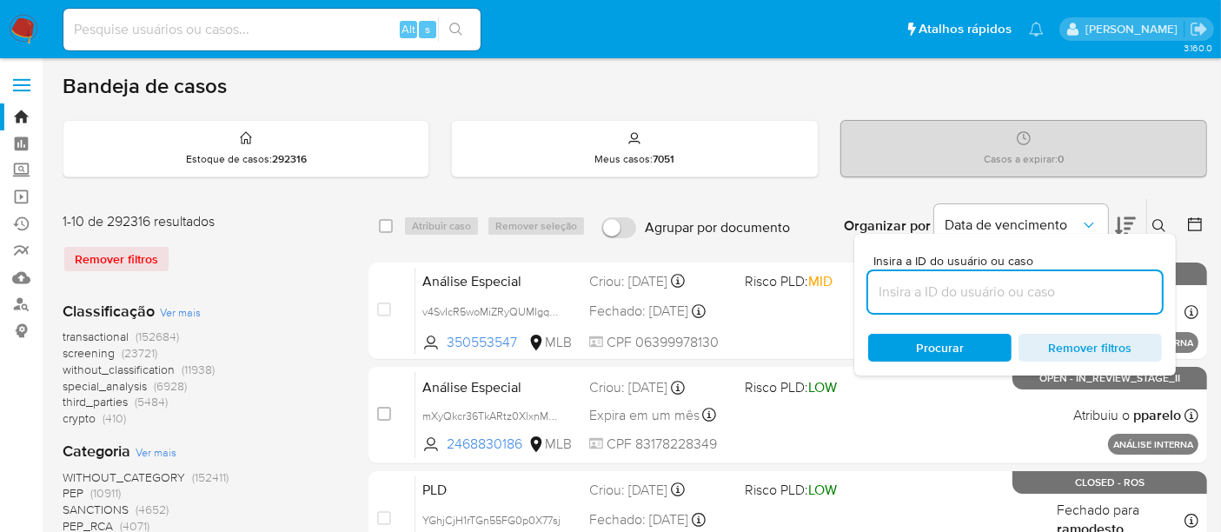
click at [956, 292] on input at bounding box center [1015, 292] width 294 height 23
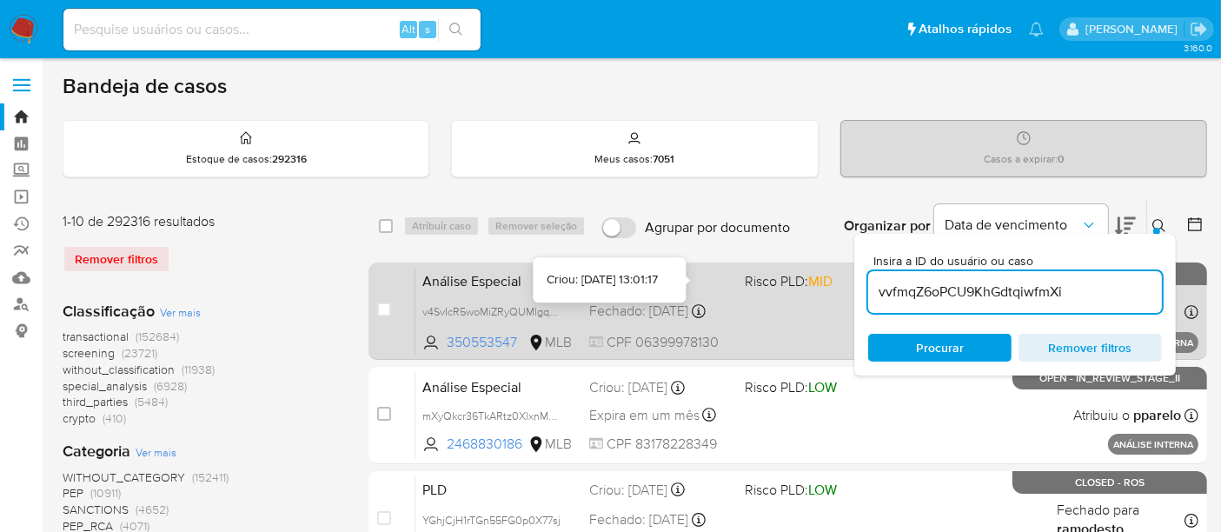
type input "vvfmqZ6oPCU9KhGdtqiwfmXi"
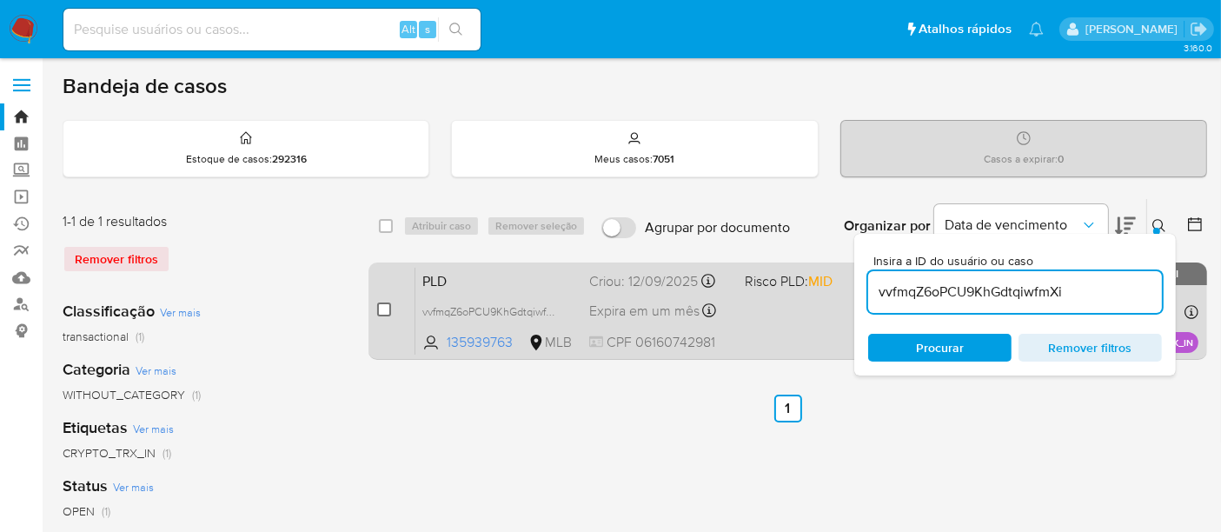
click at [382, 308] on input "checkbox" at bounding box center [384, 309] width 14 height 14
checkbox input "true"
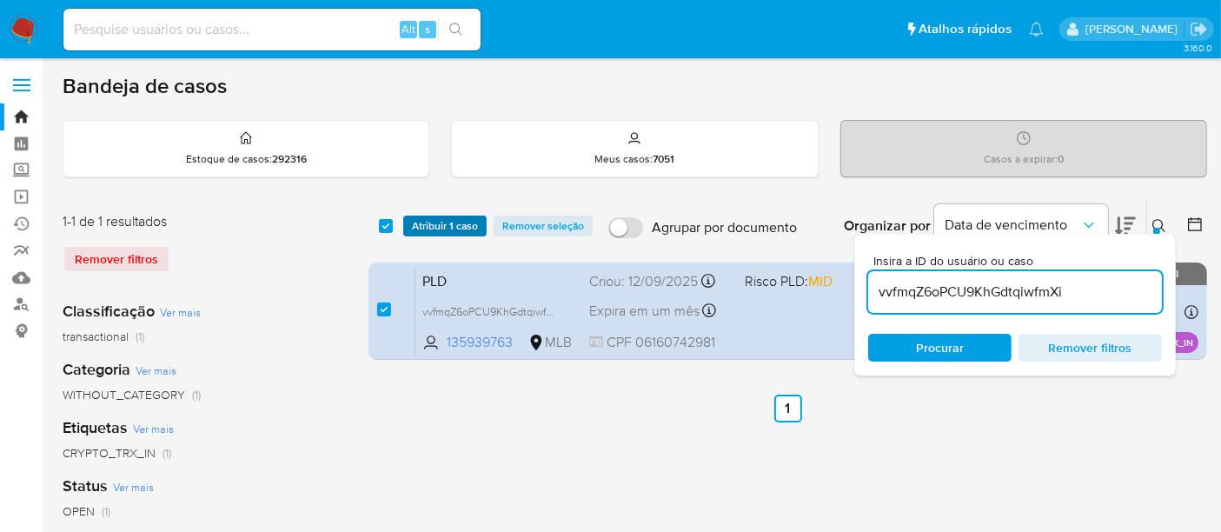
click at [431, 229] on span "Atribuir 1 caso" at bounding box center [445, 225] width 66 height 17
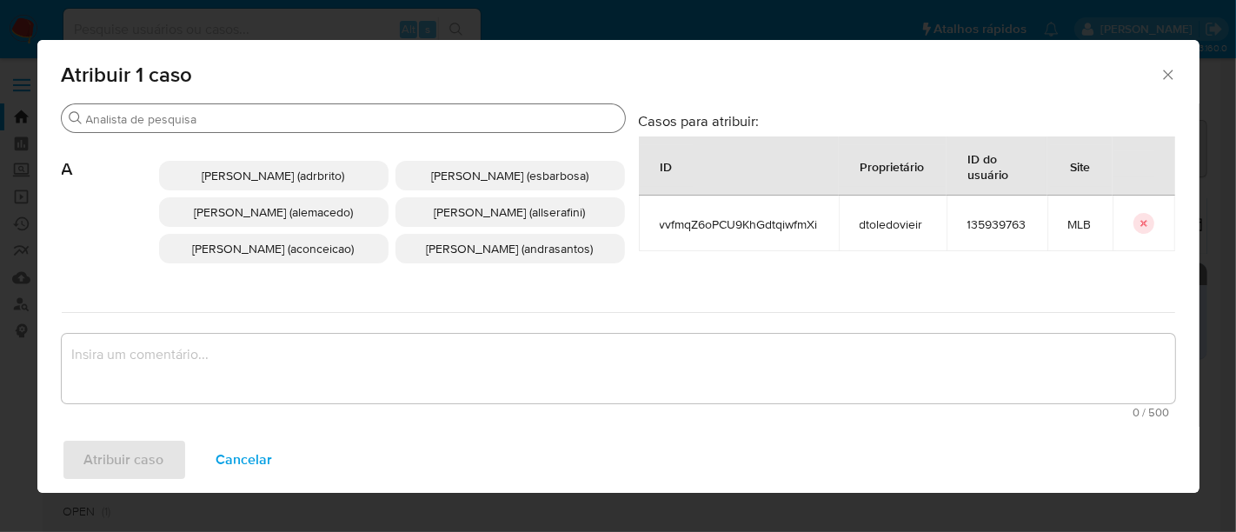
click at [409, 122] on input "Buscar" at bounding box center [352, 119] width 532 height 16
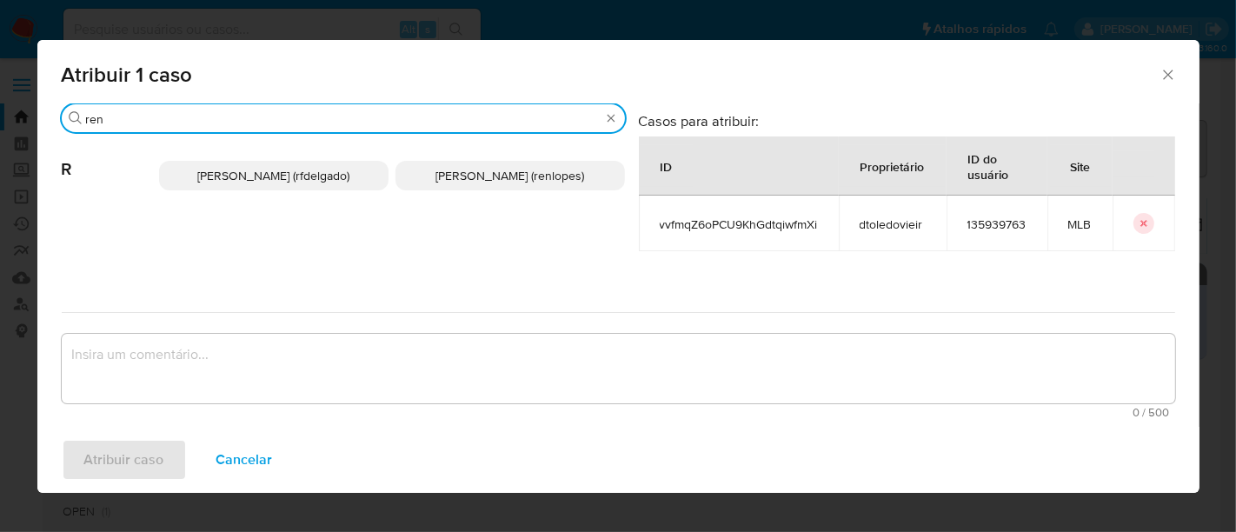
type input "ren"
click at [435, 177] on span "Renato Lopes Dos Santos (renlopes)" at bounding box center [509, 175] width 149 height 17
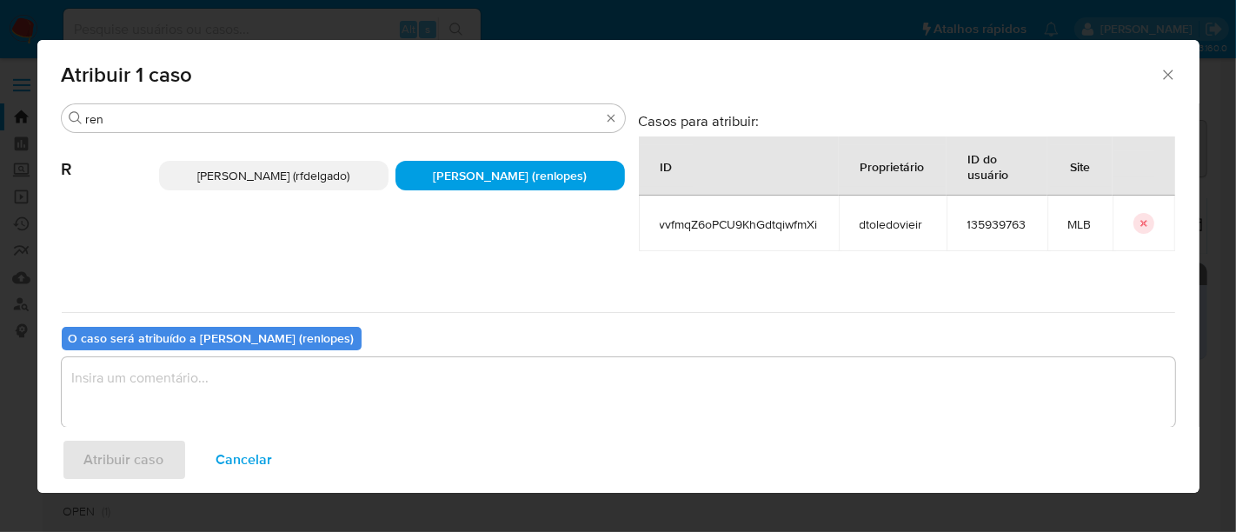
click at [368, 402] on textarea "assign-modal" at bounding box center [618, 392] width 1113 height 70
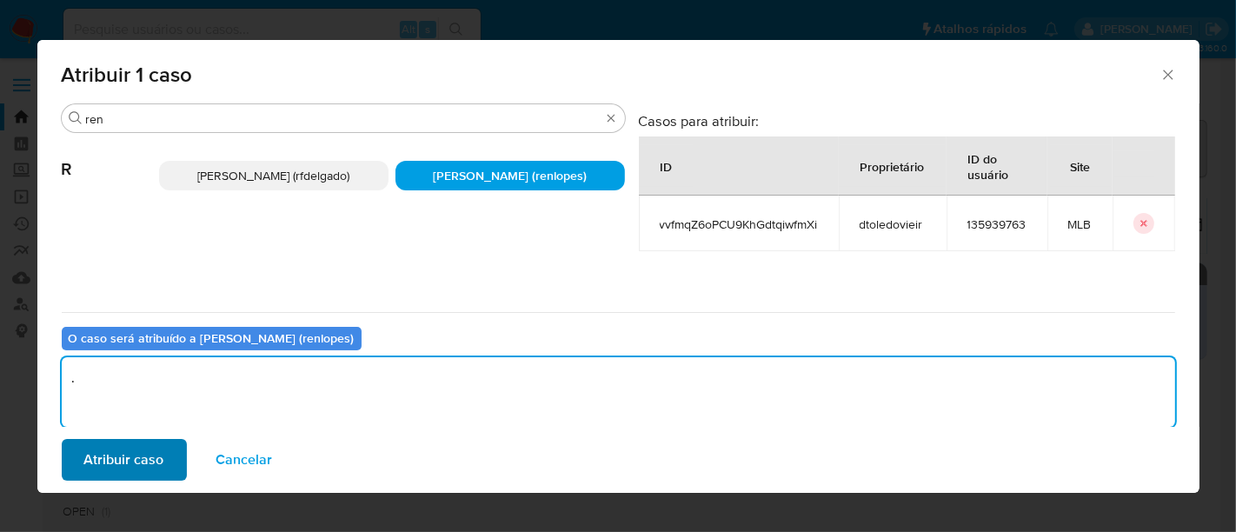
type textarea "."
click at [143, 448] on span "Atribuir caso" at bounding box center [124, 460] width 80 height 38
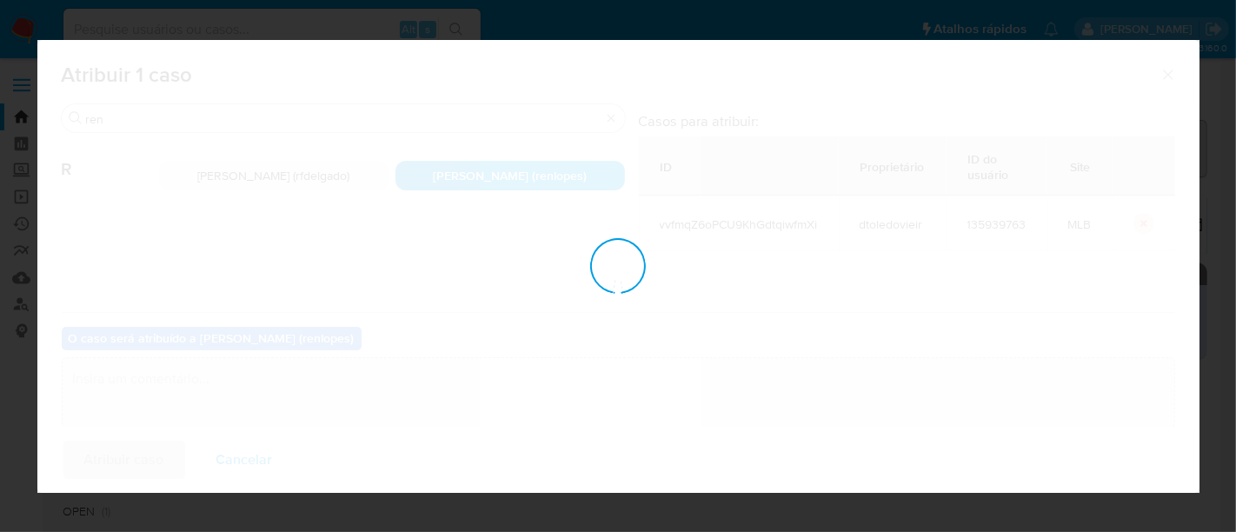
checkbox input "false"
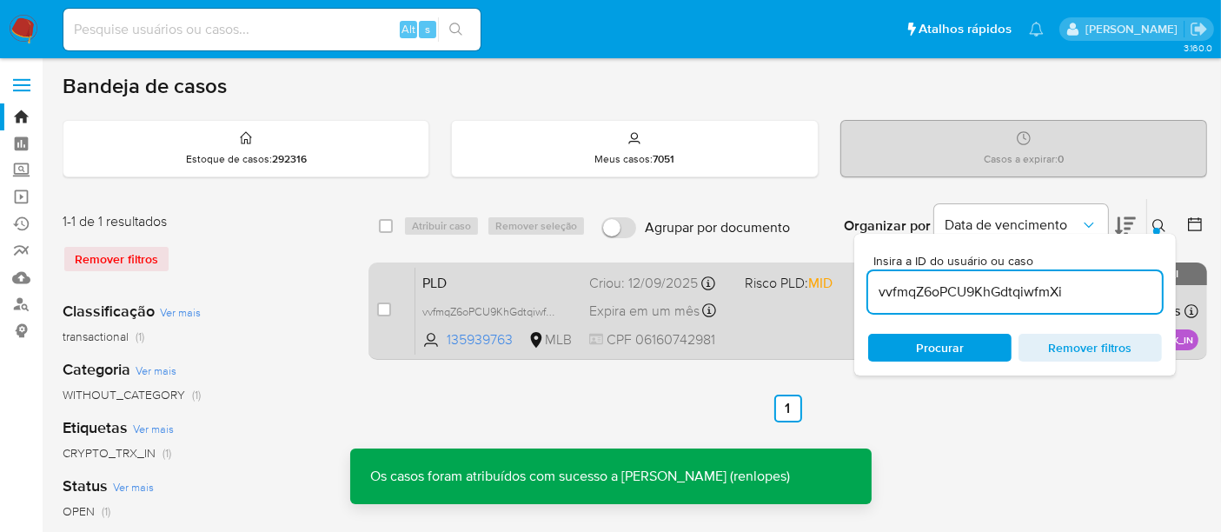
click at [620, 292] on div "PLD vvfmqZ6oPCU9KhGdtqiwfmXi 135939763 MLB Risco PLD: MID Criou: 12/09/2025 Cri…" at bounding box center [806, 311] width 783 height 88
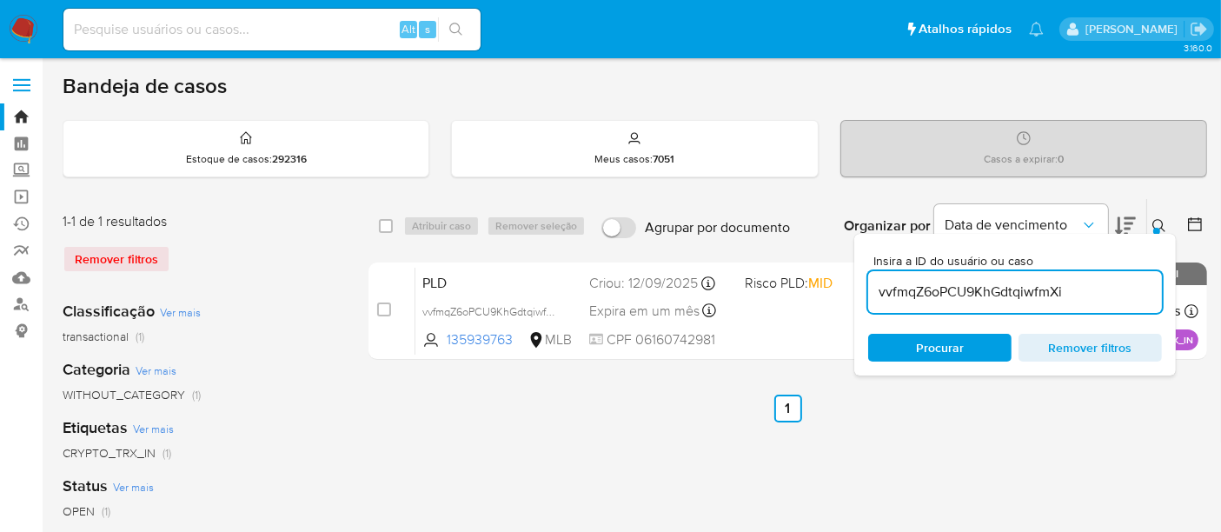
click at [191, 26] on input at bounding box center [271, 29] width 417 height 23
paste input "VCOLKPIU77vKgh83okpUKqj7"
type input "VCOLKPIU77vKgh83okpUKqj7"
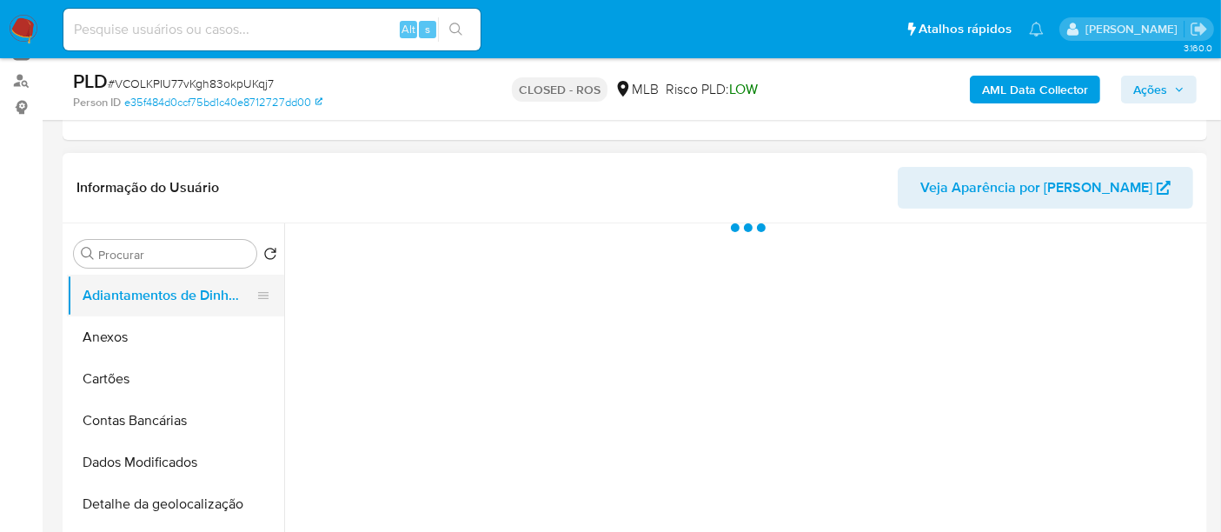
scroll to position [289, 0]
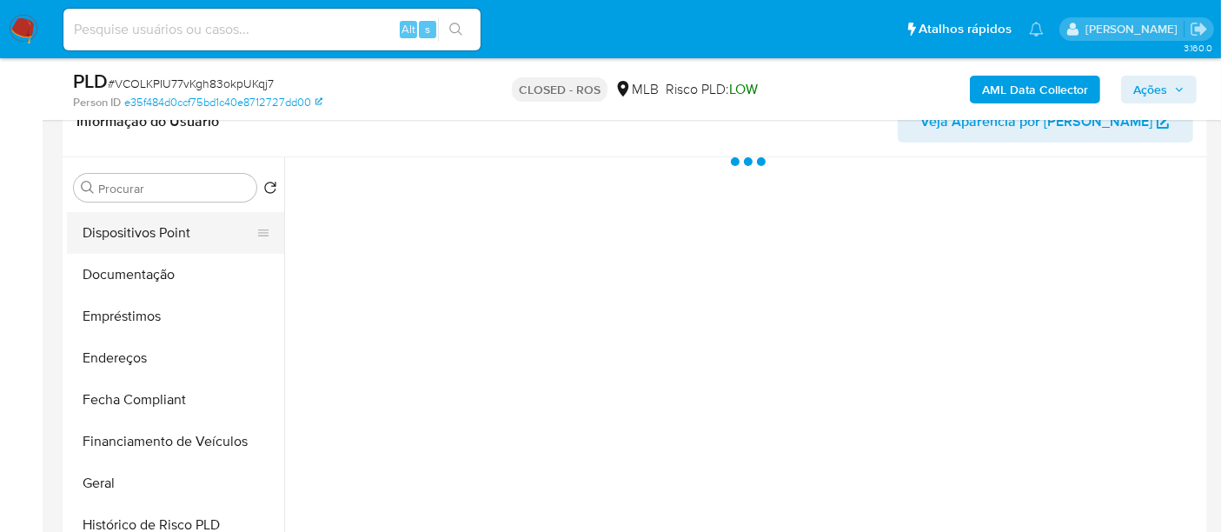
select select "10"
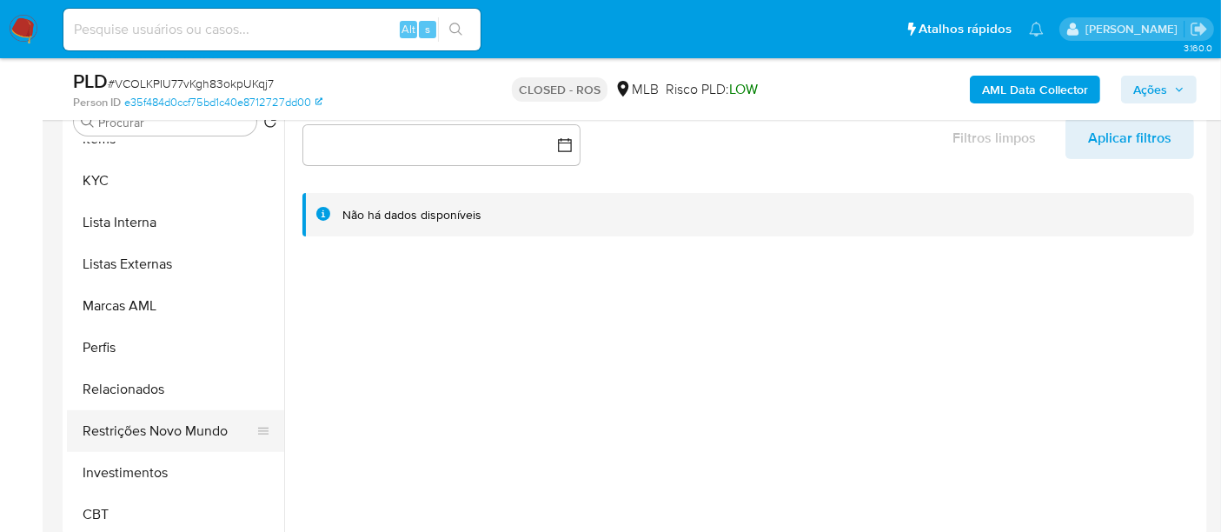
scroll to position [386, 0]
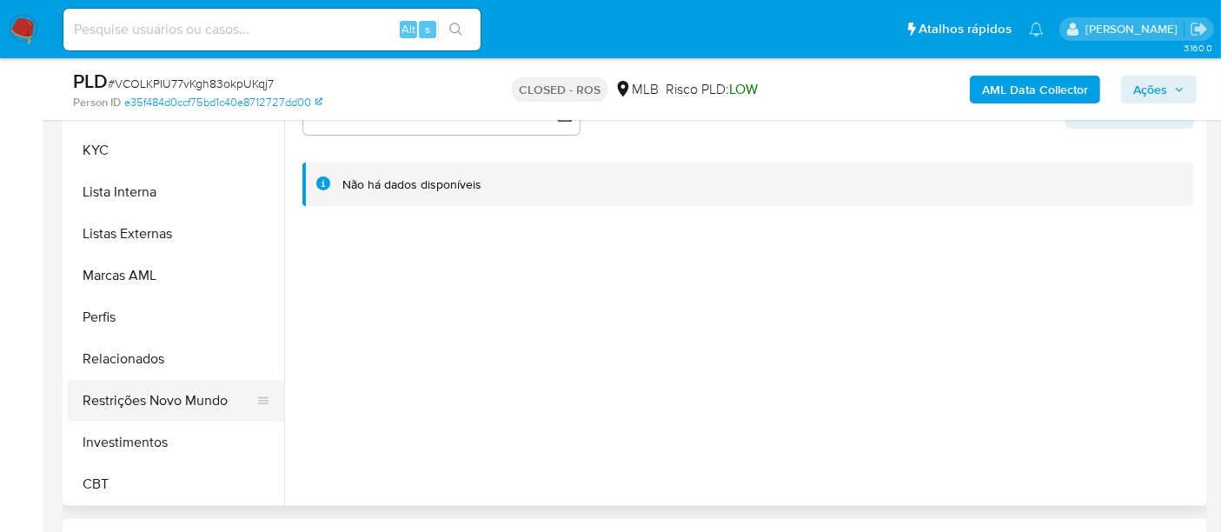
click at [160, 388] on button "Restrições Novo Mundo" at bounding box center [168, 401] width 203 height 42
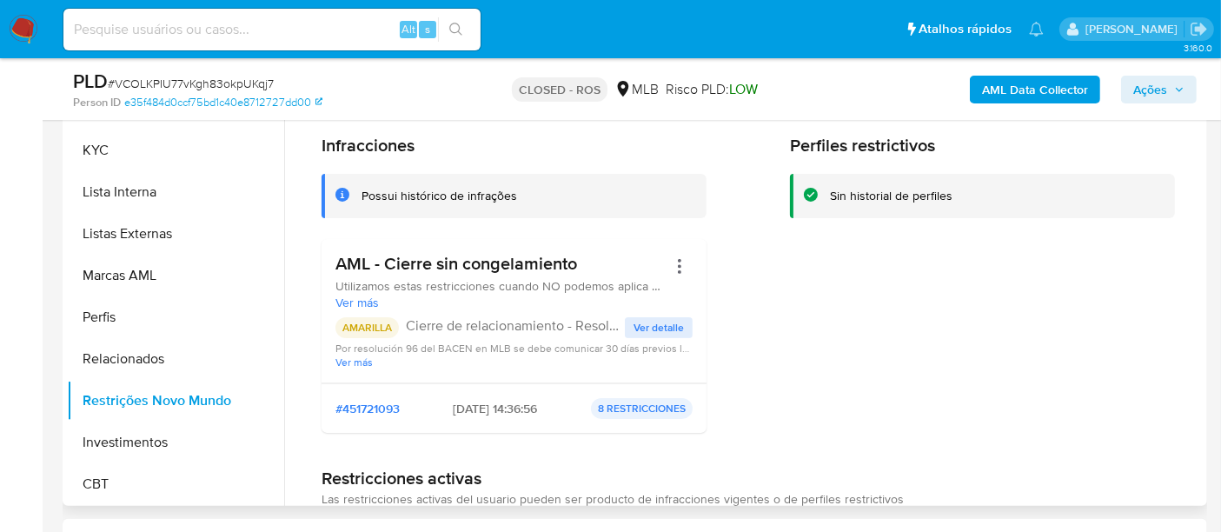
click at [648, 331] on span "Ver detalle" at bounding box center [658, 327] width 50 height 17
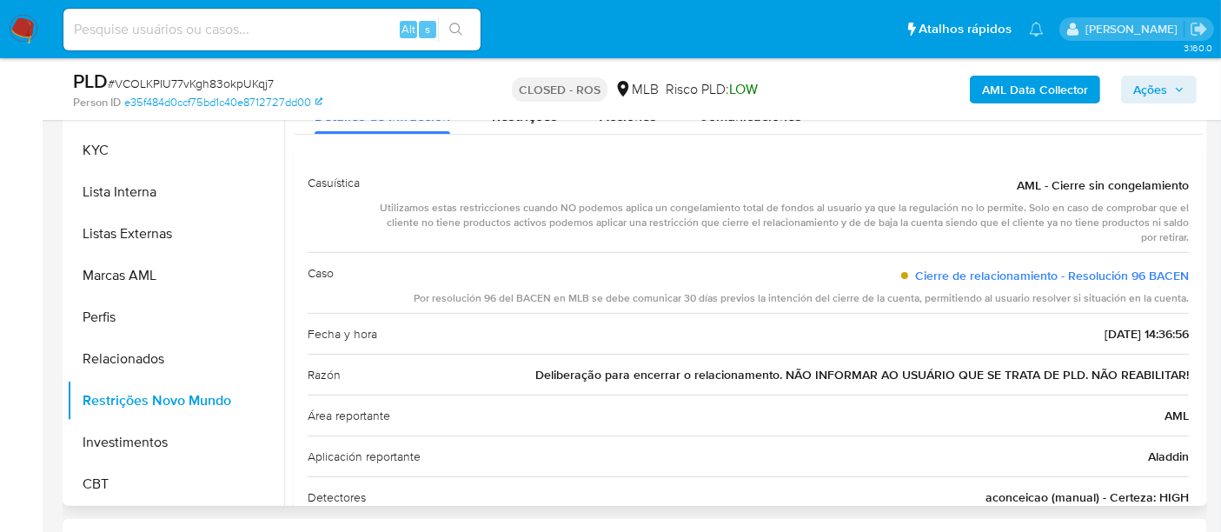
click at [606, 374] on span "Deliberação para encerrar o relacionamento. NÃO INFORMAR AO USUÁRIO QUE SE TRAT…" at bounding box center [861, 374] width 653 height 17
click at [607, 374] on span "Deliberação para encerrar o relacionamento. NÃO INFORMAR AO USUÁRIO QUE SE TRAT…" at bounding box center [861, 374] width 653 height 17
drag, startPoint x: 27, startPoint y: 31, endPoint x: 119, endPoint y: 52, distance: 94.4
click at [27, 31] on img at bounding box center [24, 30] width 30 height 30
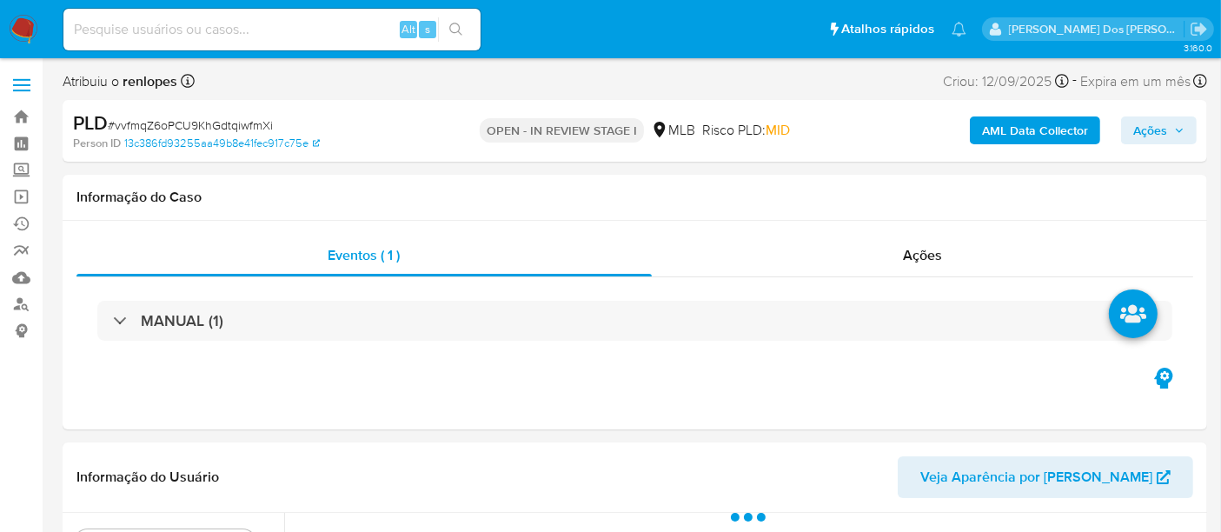
select select "10"
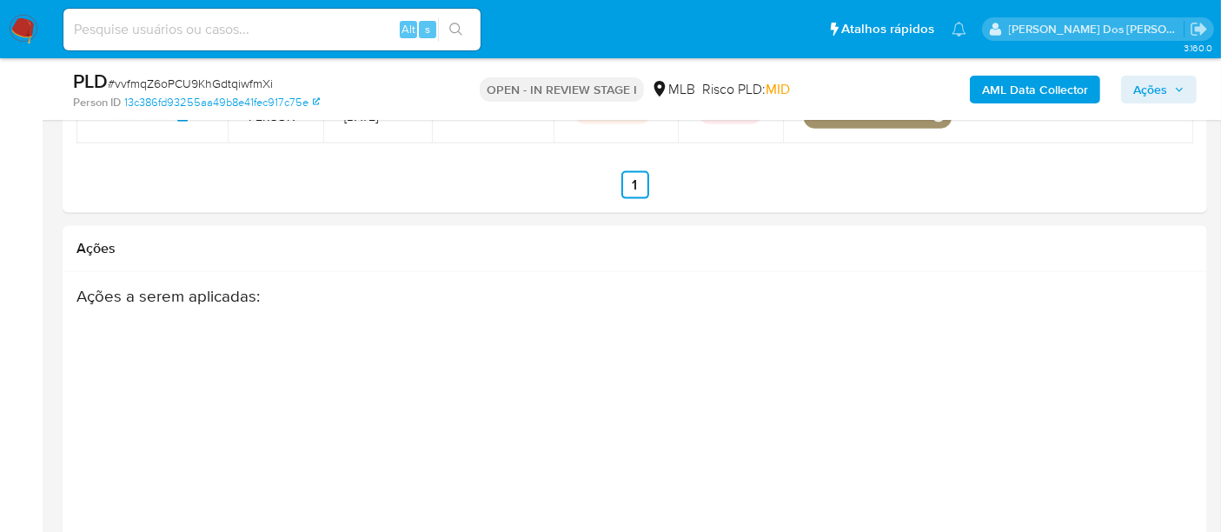
scroll to position [2510, 0]
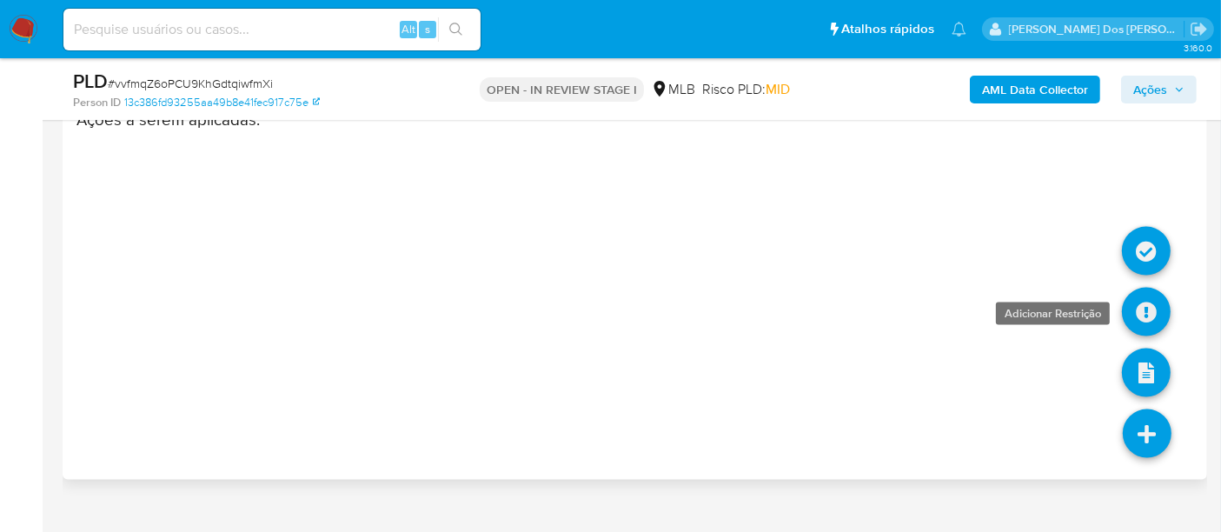
click at [1144, 299] on link at bounding box center [1146, 312] width 49 height 49
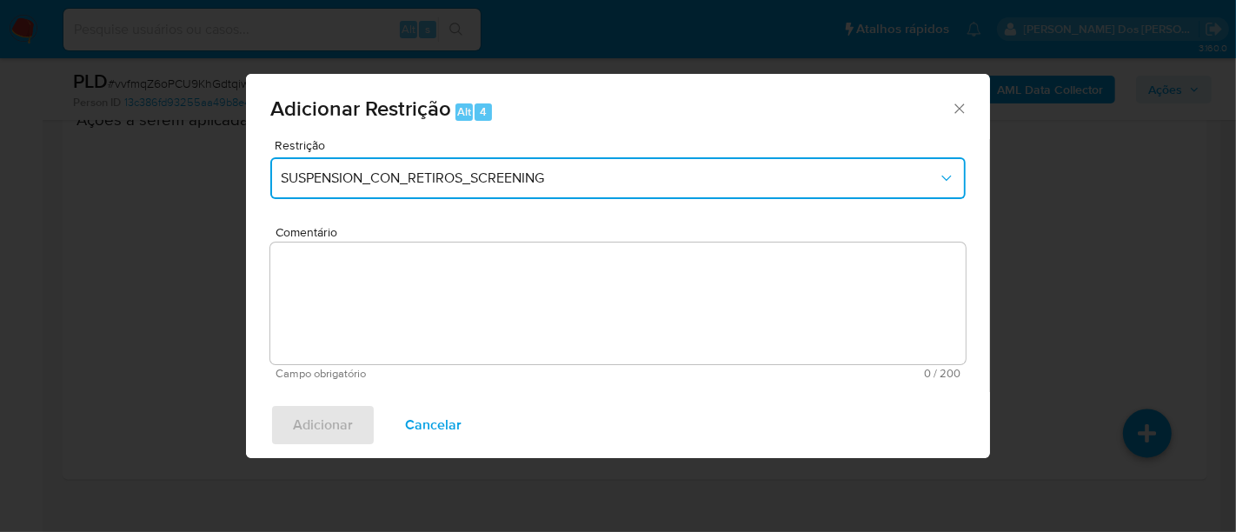
click at [428, 177] on span "SUSPENSION_CON_RETIROS_SCREENING" at bounding box center [609, 177] width 657 height 17
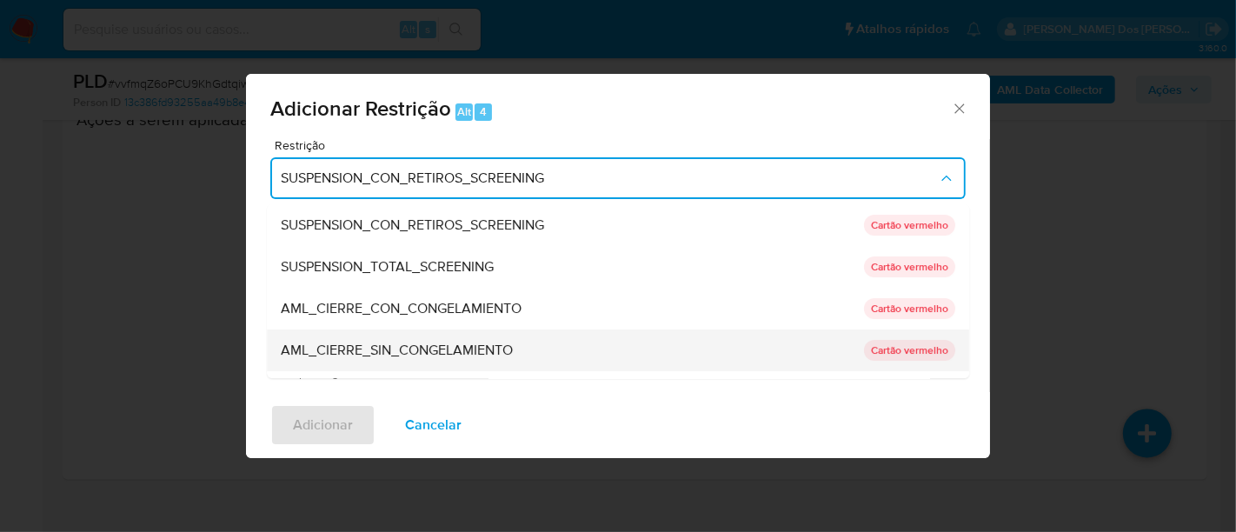
click at [419, 348] on span "AML_CIERRE_SIN_CONGELAMIENTO" at bounding box center [397, 350] width 232 height 17
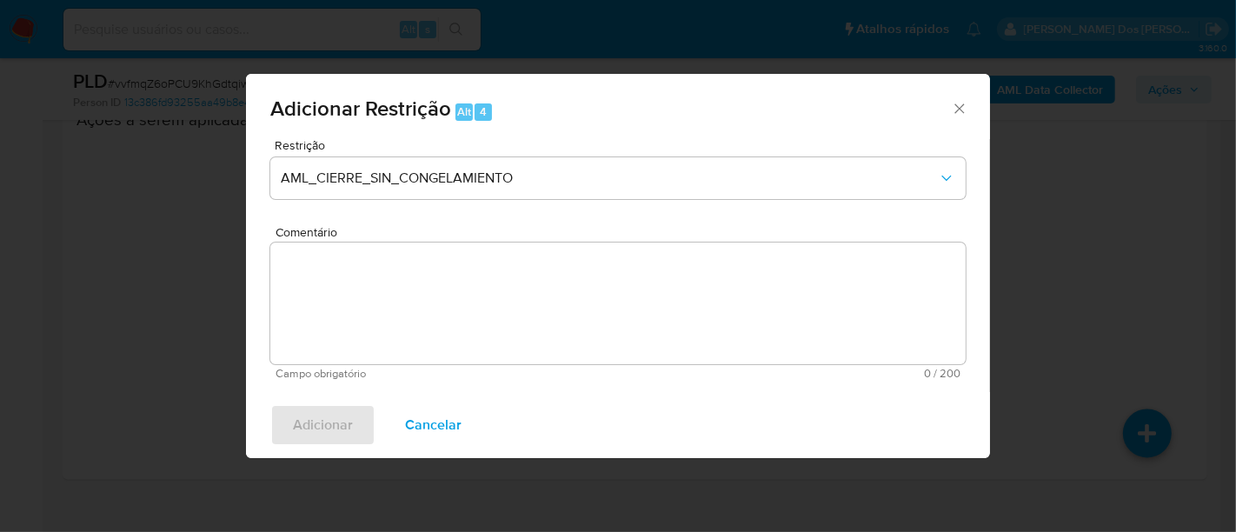
click at [464, 261] on textarea "Comentário" at bounding box center [617, 303] width 695 height 122
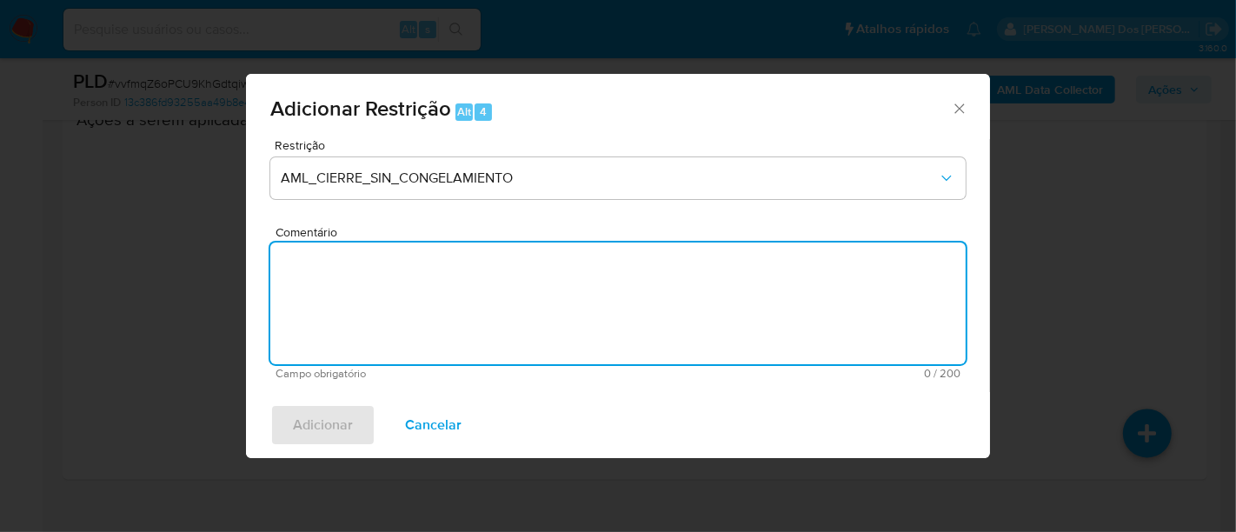
paste textarea "Deliberação para encerrar o relacionamento. NÃO INFORMAR AO USUÁRIO QUE SE TRAT…"
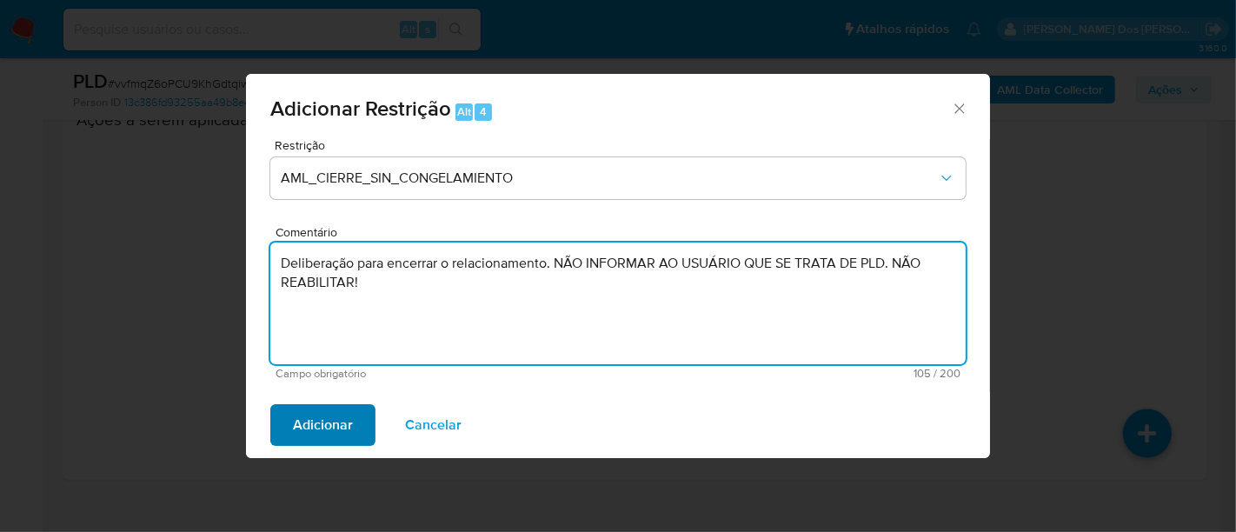
type textarea "Deliberação para encerrar o relacionamento. NÃO INFORMAR AO USUÁRIO QUE SE TRAT…"
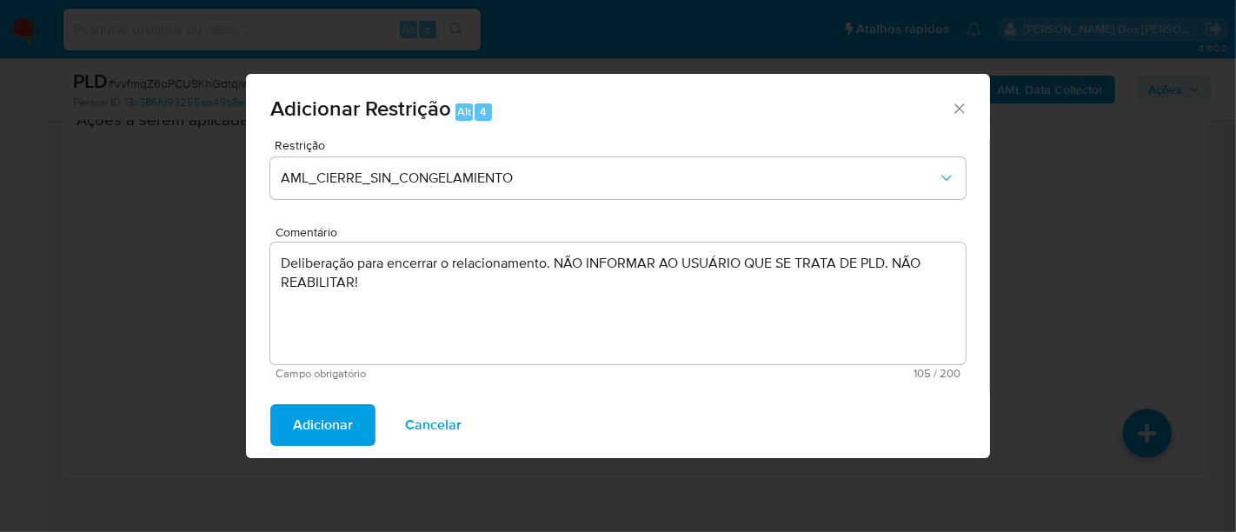
click at [345, 413] on span "Adicionar" at bounding box center [323, 425] width 60 height 38
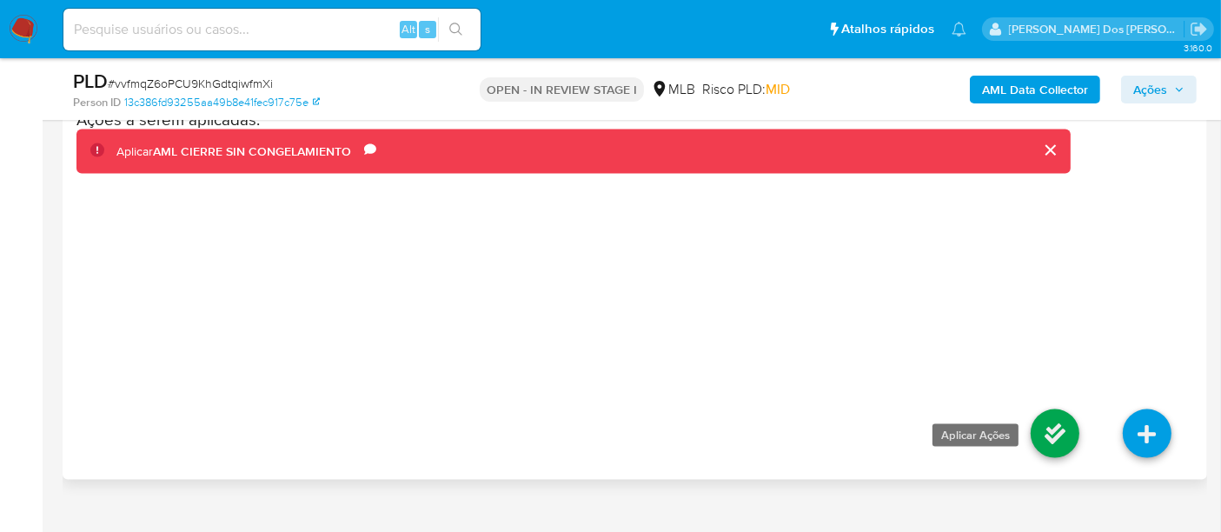
click at [1062, 409] on link at bounding box center [1055, 433] width 49 height 49
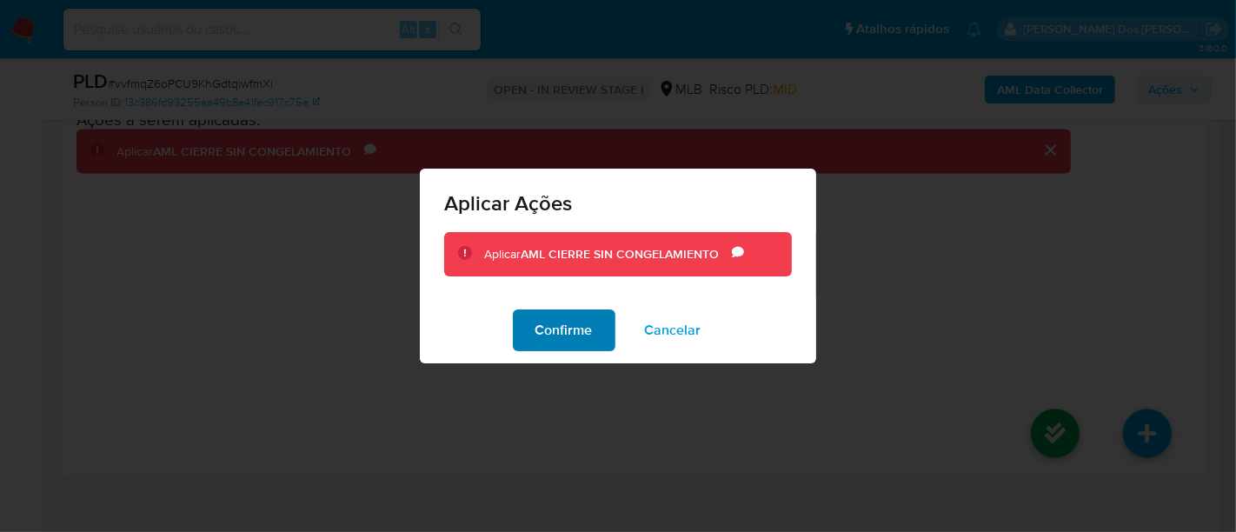
click at [600, 332] on button "Confirme" at bounding box center [564, 330] width 103 height 42
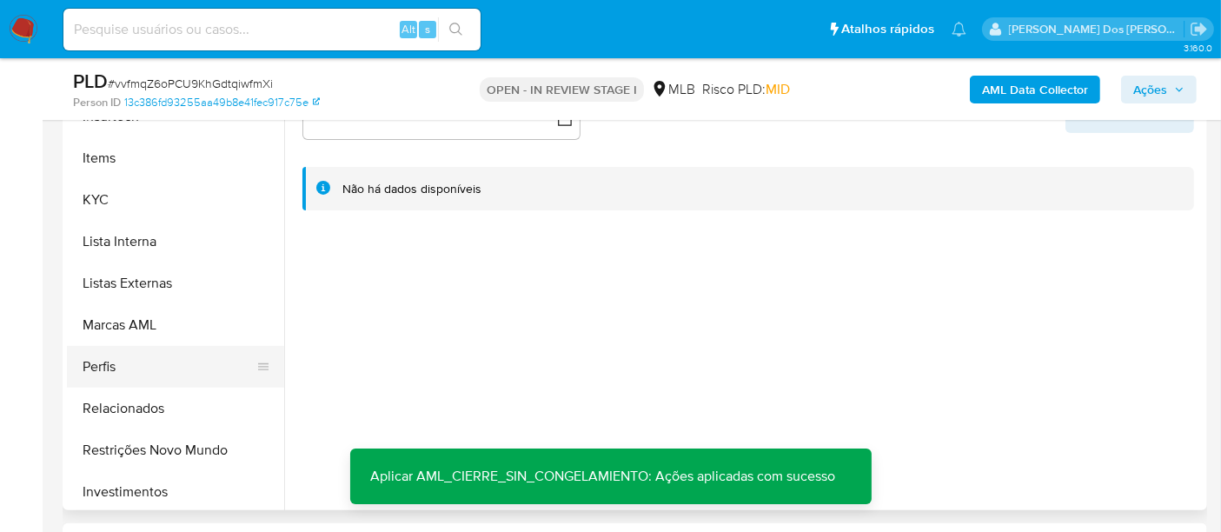
scroll to position [817, 0]
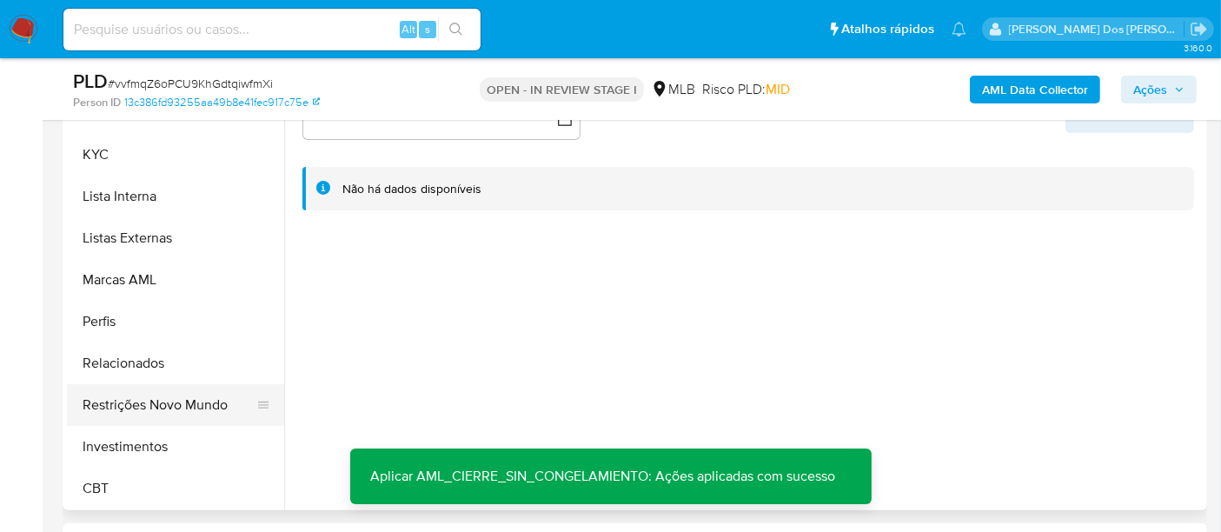
click at [143, 403] on button "Restrições Novo Mundo" at bounding box center [168, 405] width 203 height 42
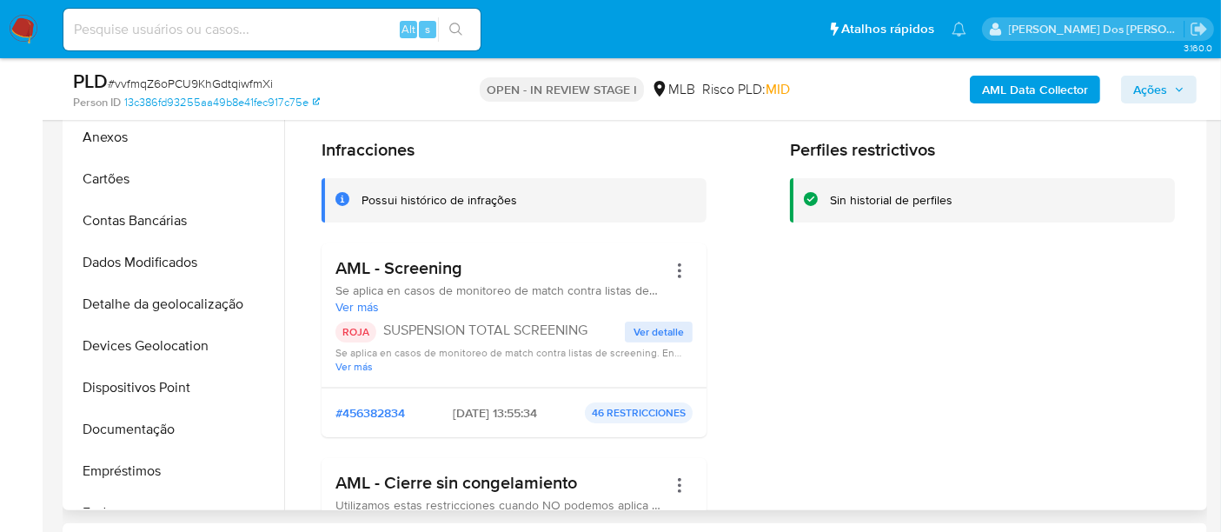
scroll to position [0, 0]
click at [21, 30] on img at bounding box center [24, 30] width 30 height 30
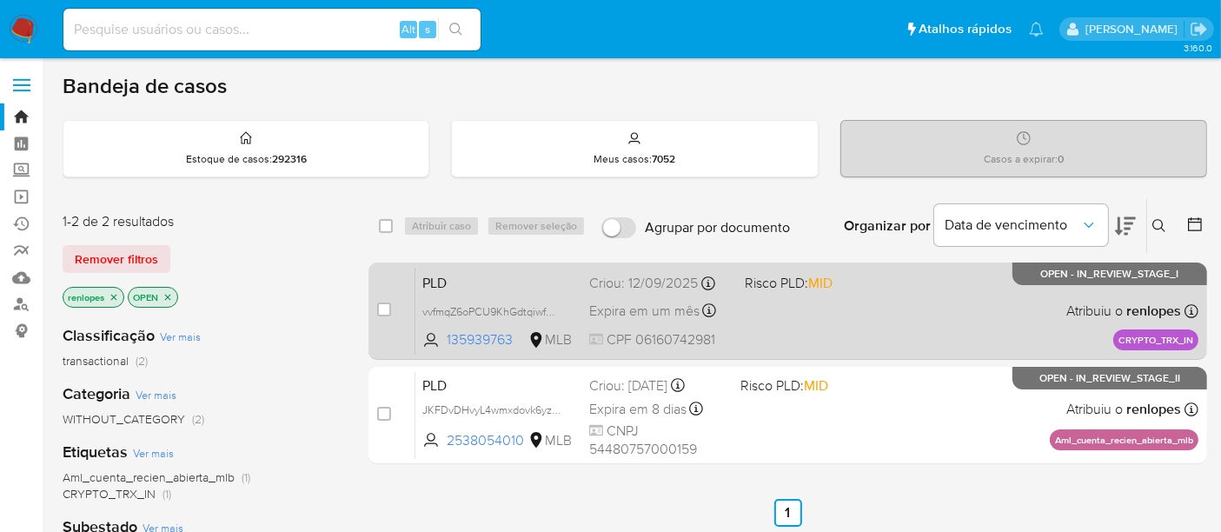
drag, startPoint x: 378, startPoint y: 306, endPoint x: 403, endPoint y: 273, distance: 41.5
click at [379, 305] on input "checkbox" at bounding box center [384, 309] width 14 height 14
checkbox input "true"
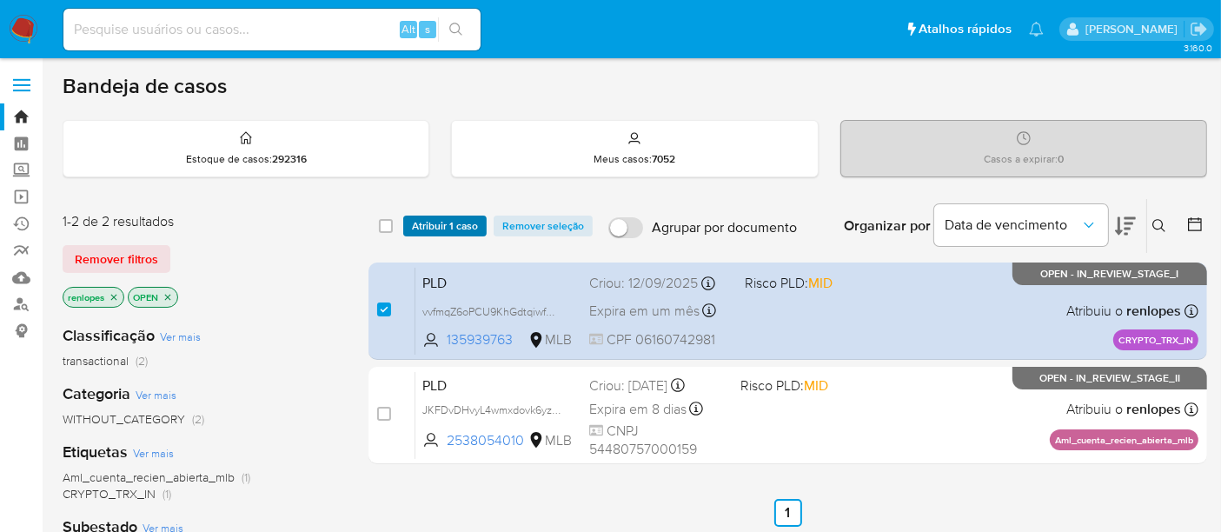
click at [426, 229] on span "Atribuir 1 caso" at bounding box center [445, 225] width 66 height 17
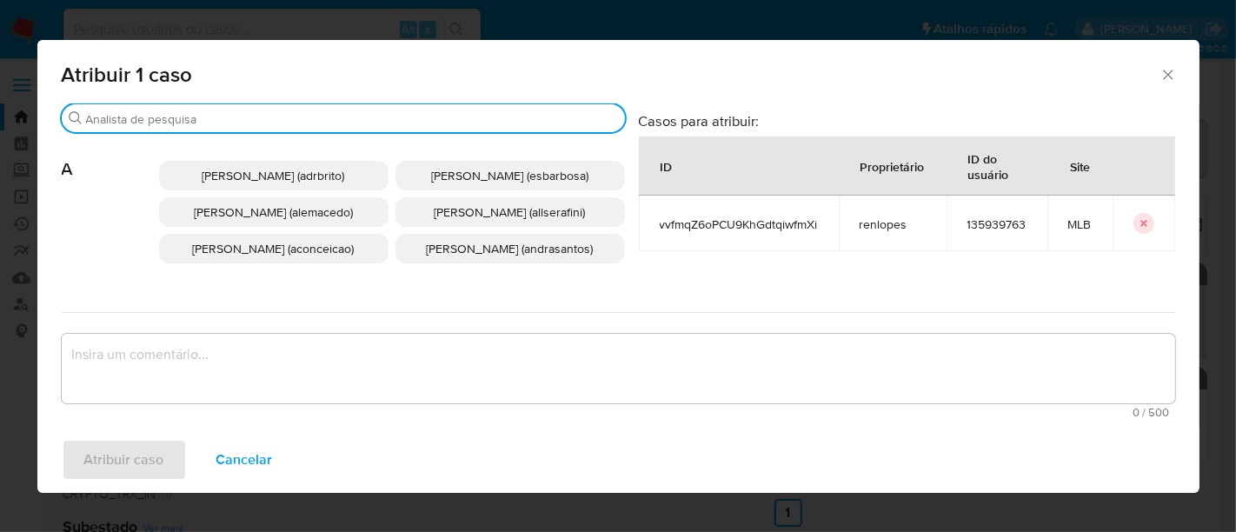
click at [373, 115] on input "Buscar" at bounding box center [352, 119] width 532 height 16
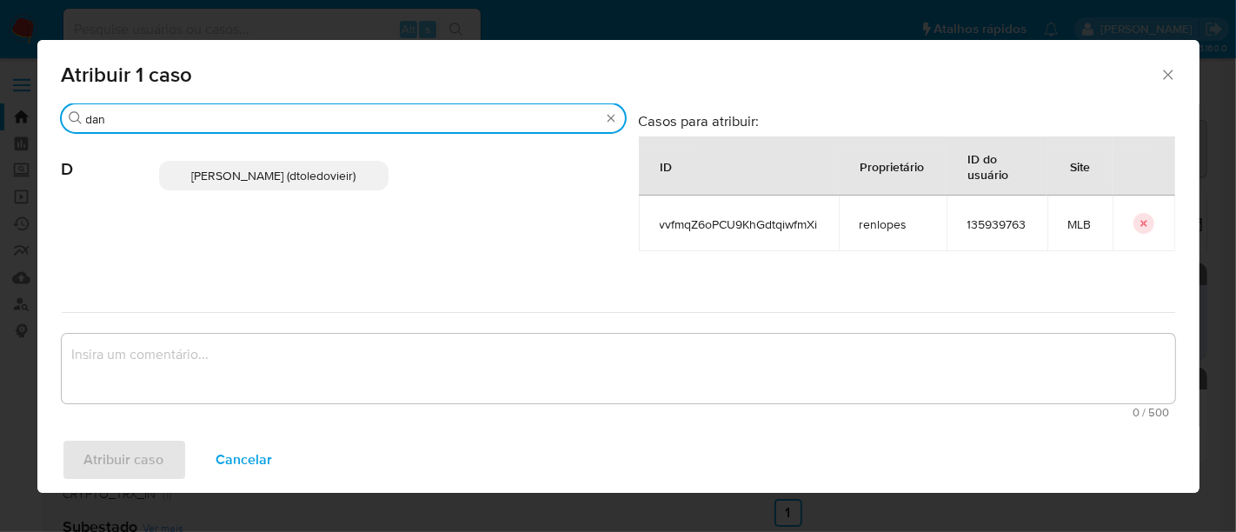
type input "dan"
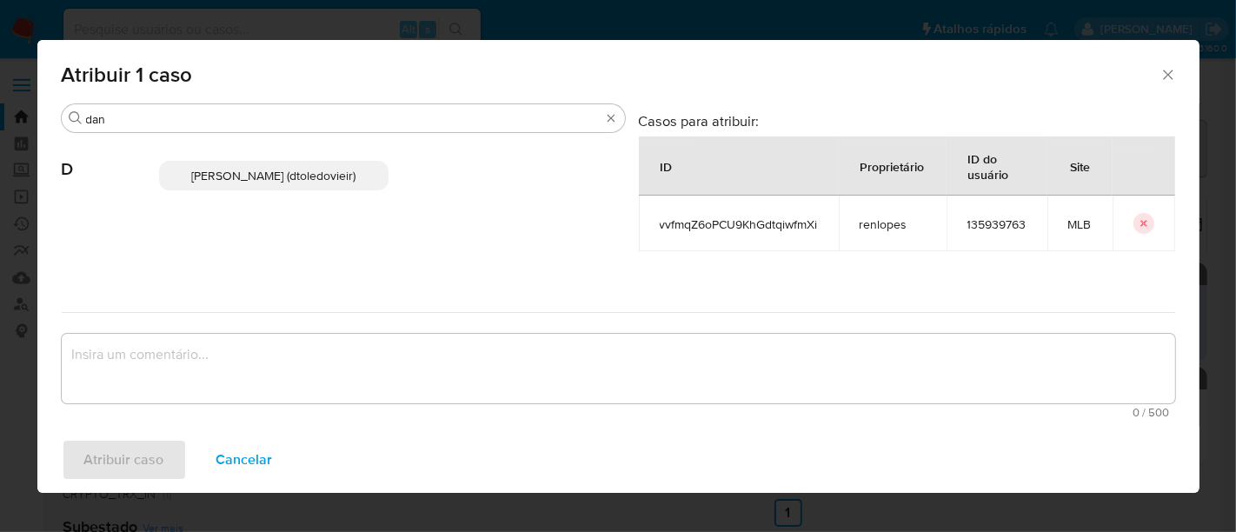
click at [310, 174] on span "Danilo Toledo Vieira (dtoledovieir)" at bounding box center [273, 175] width 164 height 17
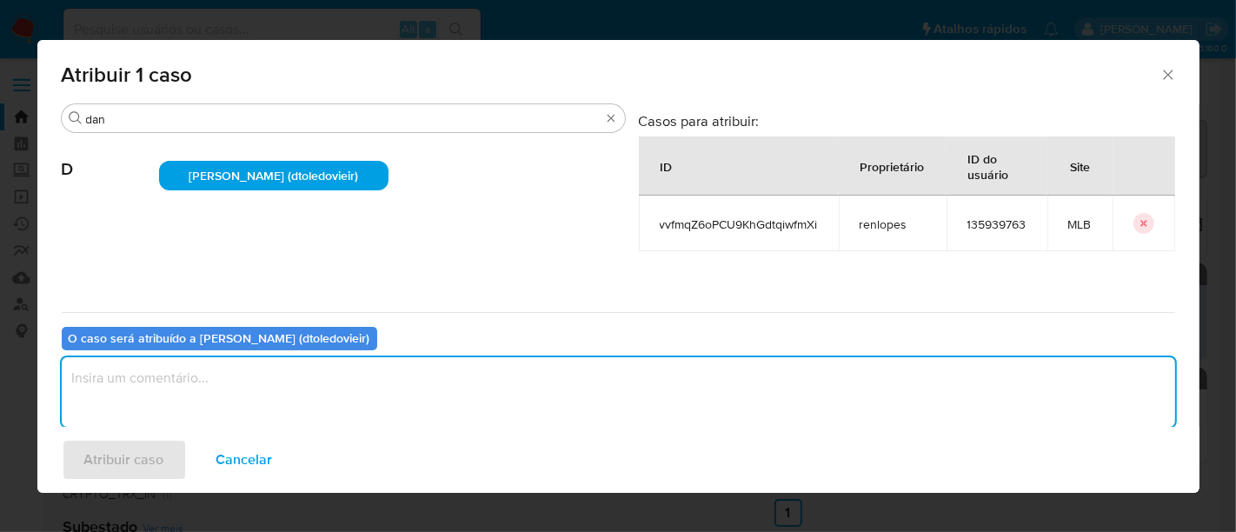
click at [368, 409] on textarea "assign-modal" at bounding box center [618, 392] width 1113 height 70
type textarea "."
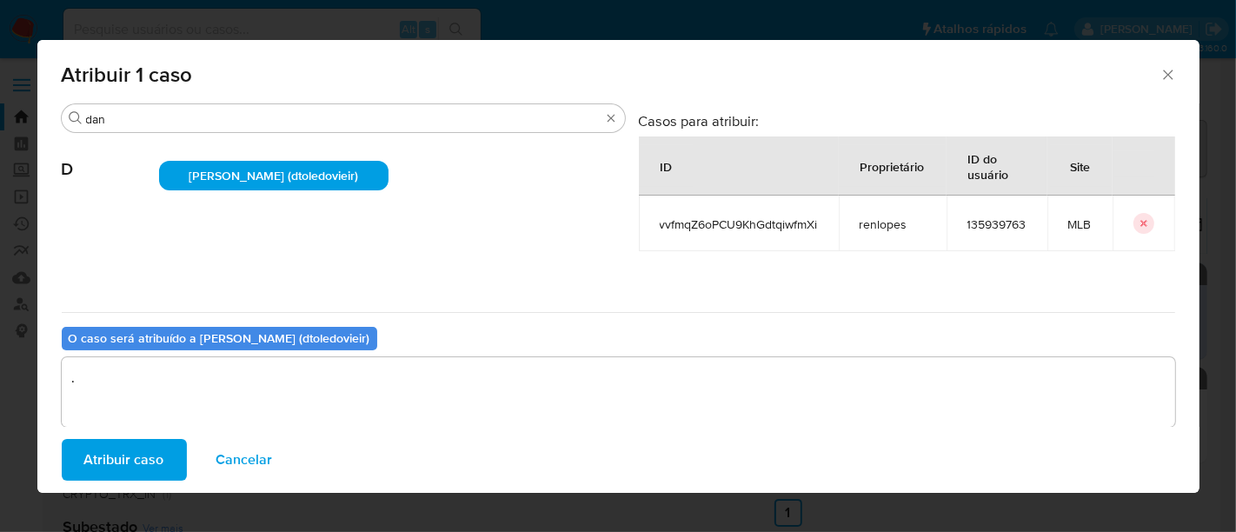
click at [140, 448] on span "Atribuir caso" at bounding box center [124, 460] width 80 height 38
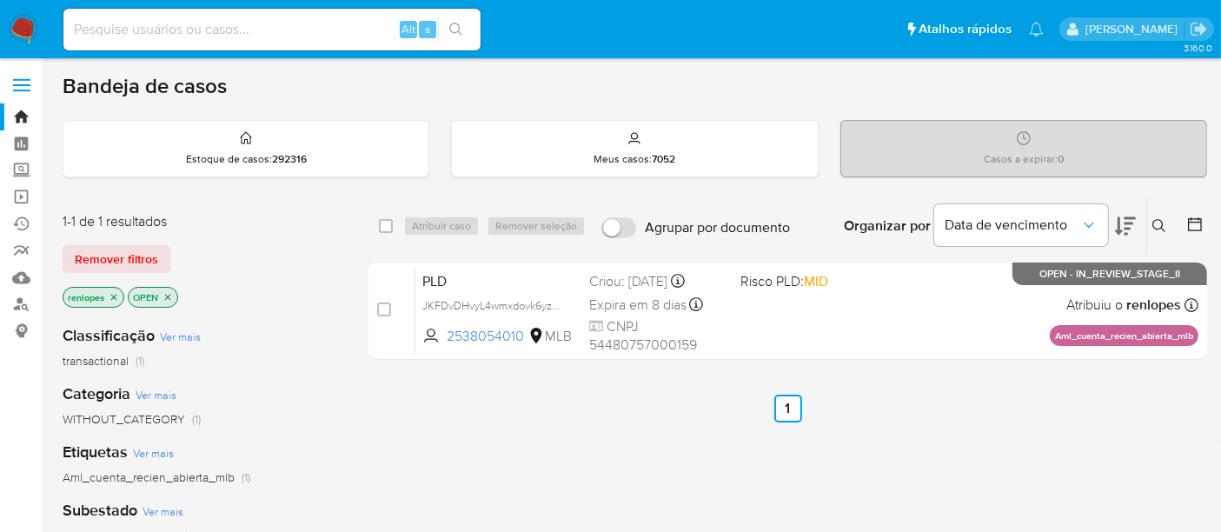
click at [226, 24] on input at bounding box center [271, 29] width 417 height 23
paste input "h64VqHJDHlUuU9Ei3bBPzuHr"
type input "h64VqHJDHlUuU9Ei3bBPzuHr"
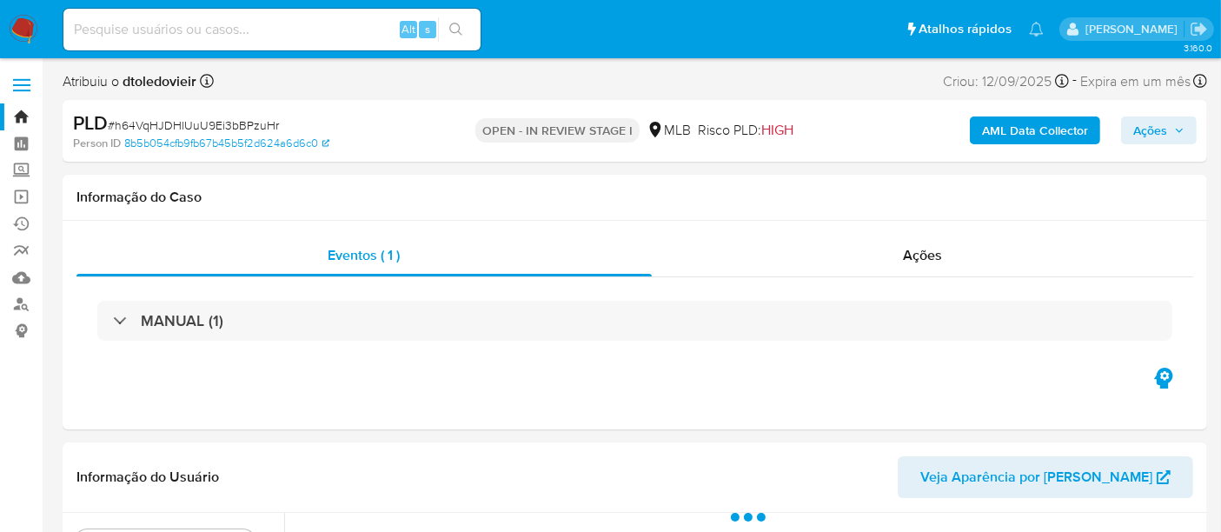
click at [1147, 132] on span "Ações" at bounding box center [1150, 130] width 34 height 28
select select "10"
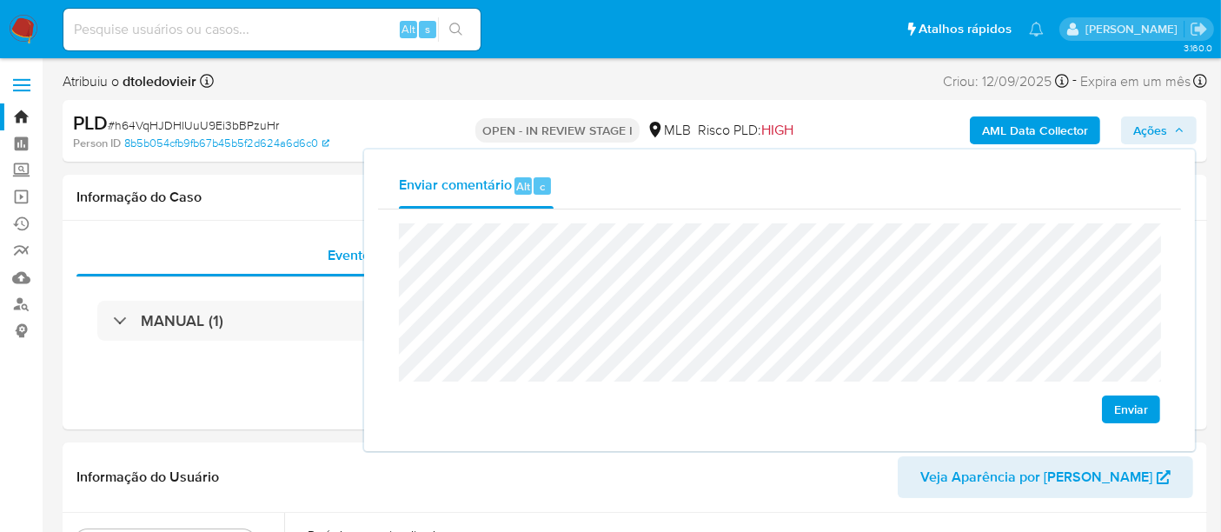
click at [1111, 407] on button "Enviar" at bounding box center [1131, 409] width 58 height 28
click at [240, 32] on input at bounding box center [271, 29] width 417 height 23
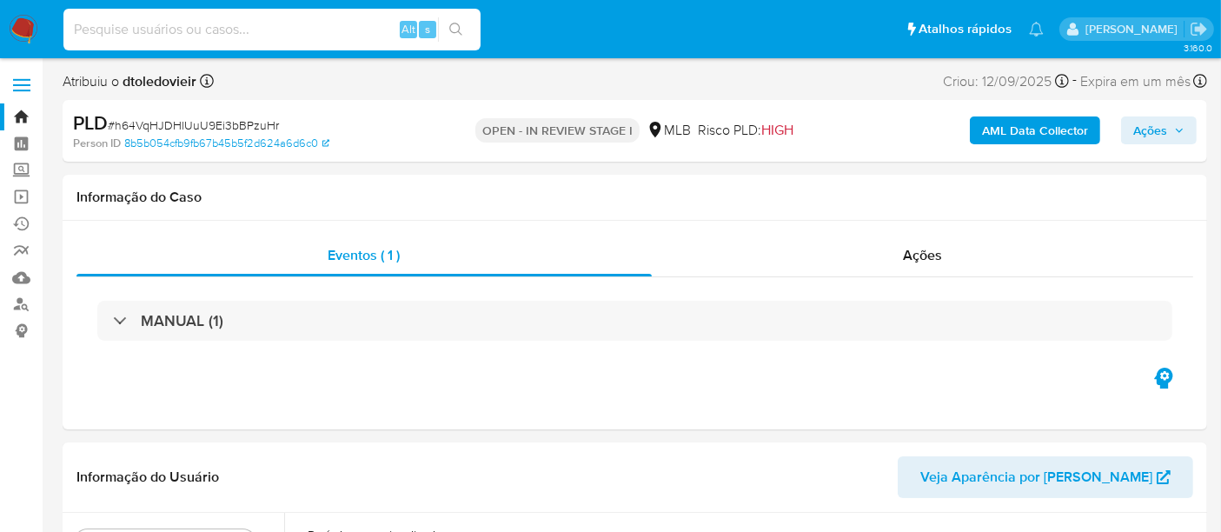
paste input "vvfmqZ6oPCU9KhGdtqiwfmXi"
type input "vvfmqZ6oPCU9KhGdtqiwfmXi"
select select "10"
click at [1153, 137] on span "Ações" at bounding box center [1150, 130] width 34 height 28
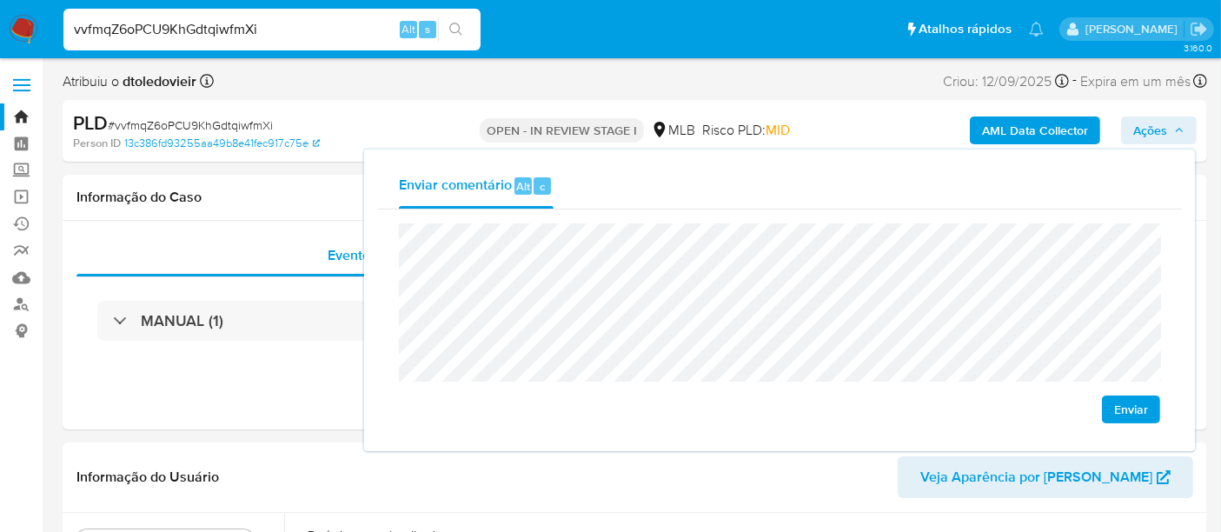
click at [1144, 414] on span "Enviar" at bounding box center [1131, 409] width 34 height 24
click at [17, 201] on link "Operações em massa" at bounding box center [103, 196] width 207 height 27
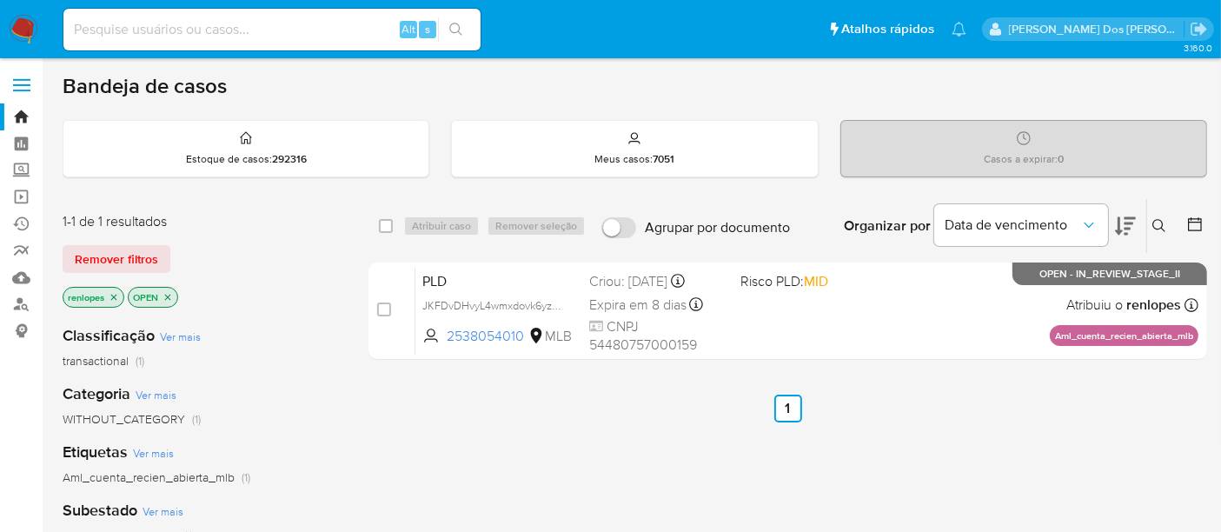
click at [176, 30] on input at bounding box center [271, 29] width 417 height 23
paste input "559394892"
type input "559394892"
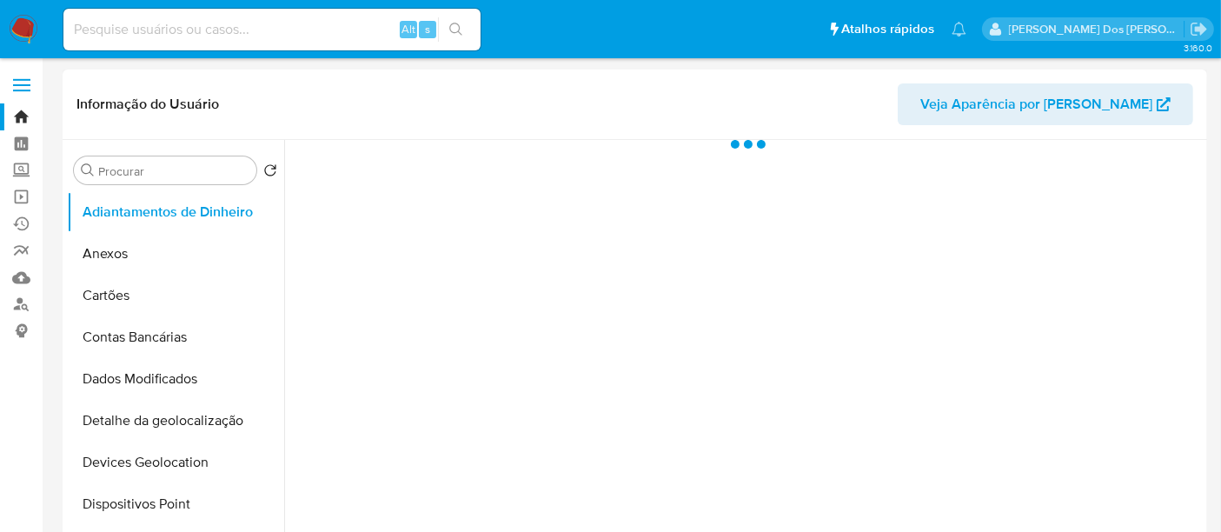
select select "10"
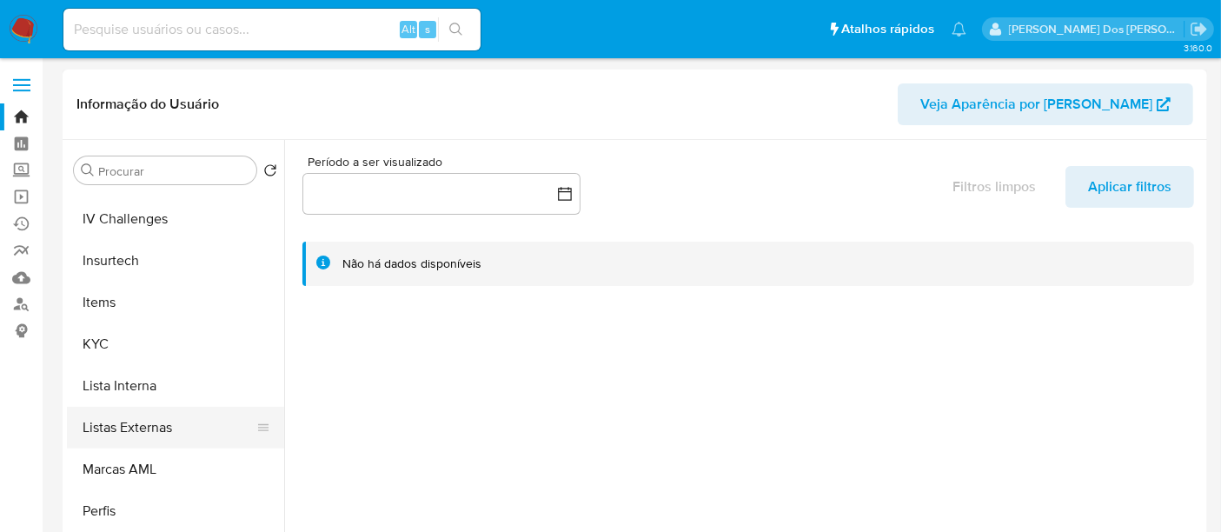
scroll to position [772, 0]
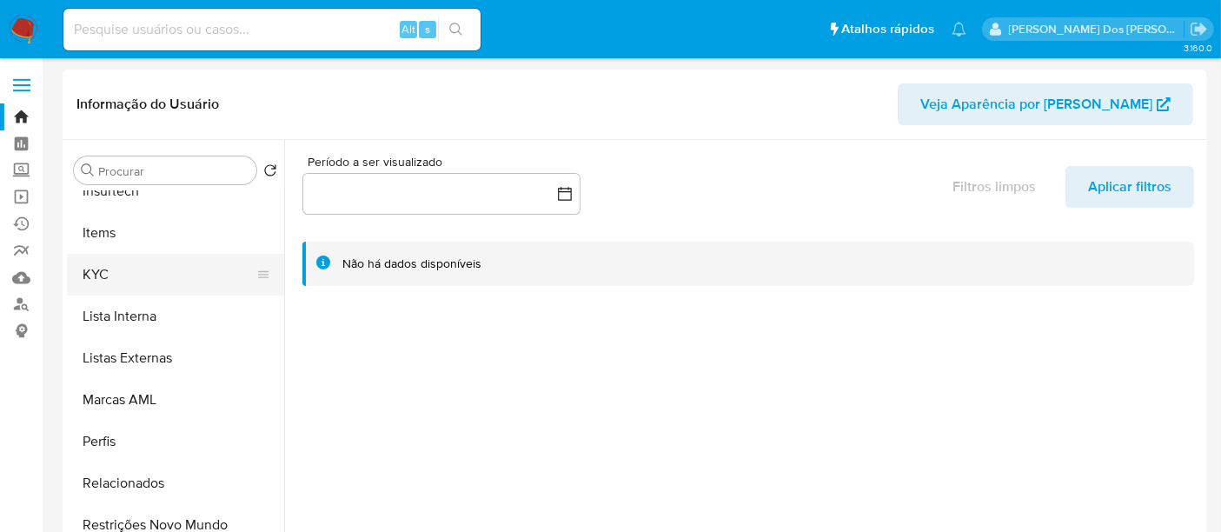
click at [101, 277] on button "KYC" at bounding box center [168, 275] width 203 height 42
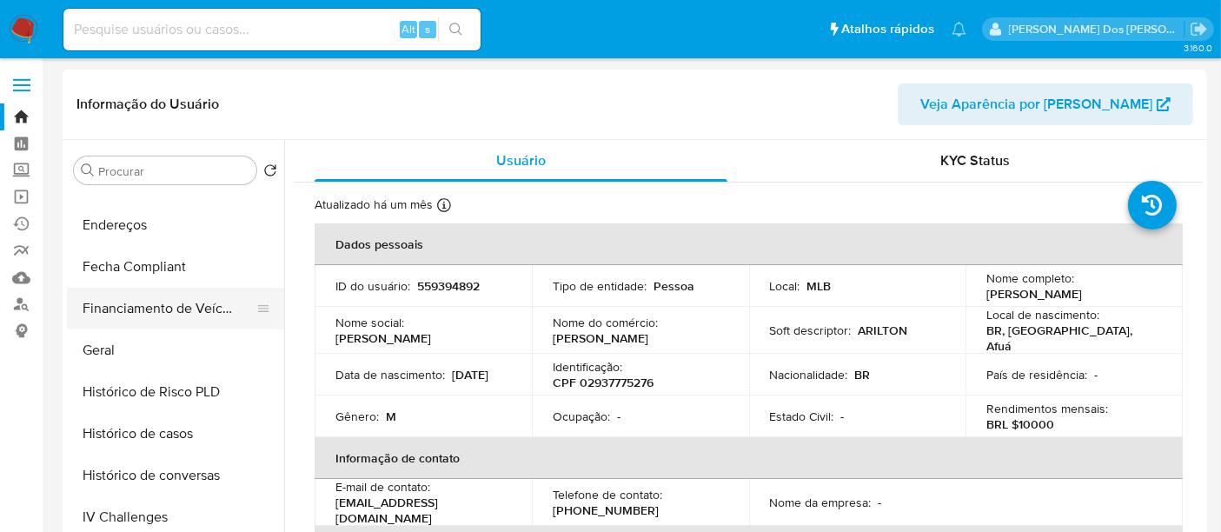
scroll to position [386, 0]
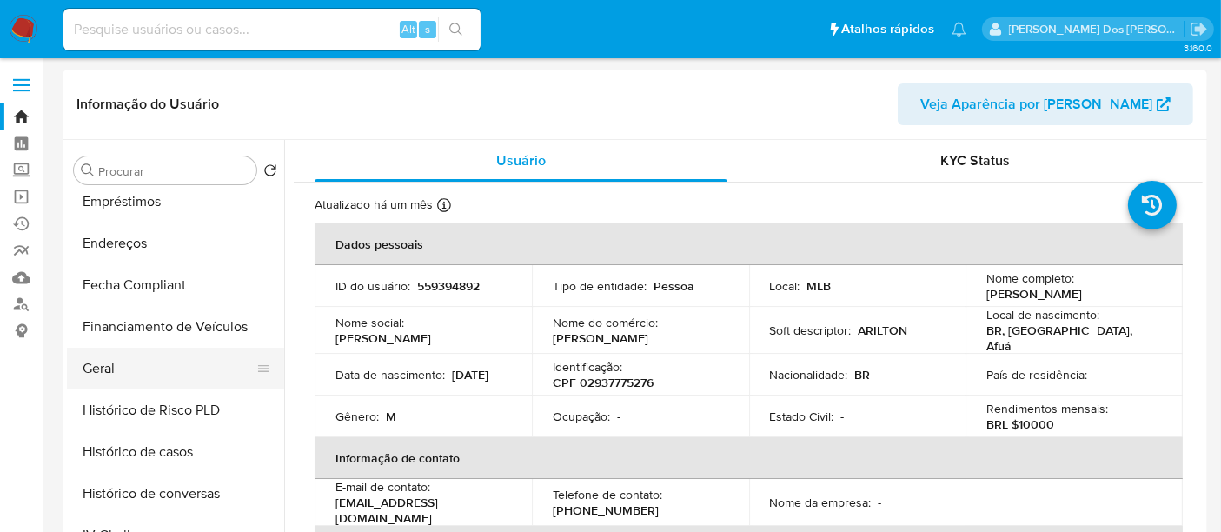
click at [99, 355] on button "Geral" at bounding box center [168, 369] width 203 height 42
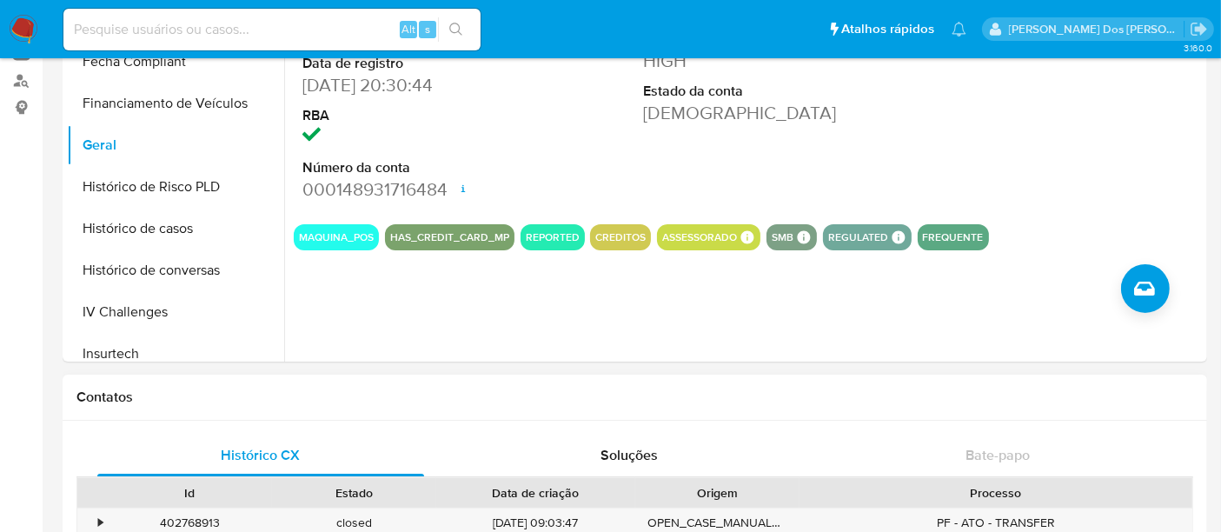
scroll to position [193, 0]
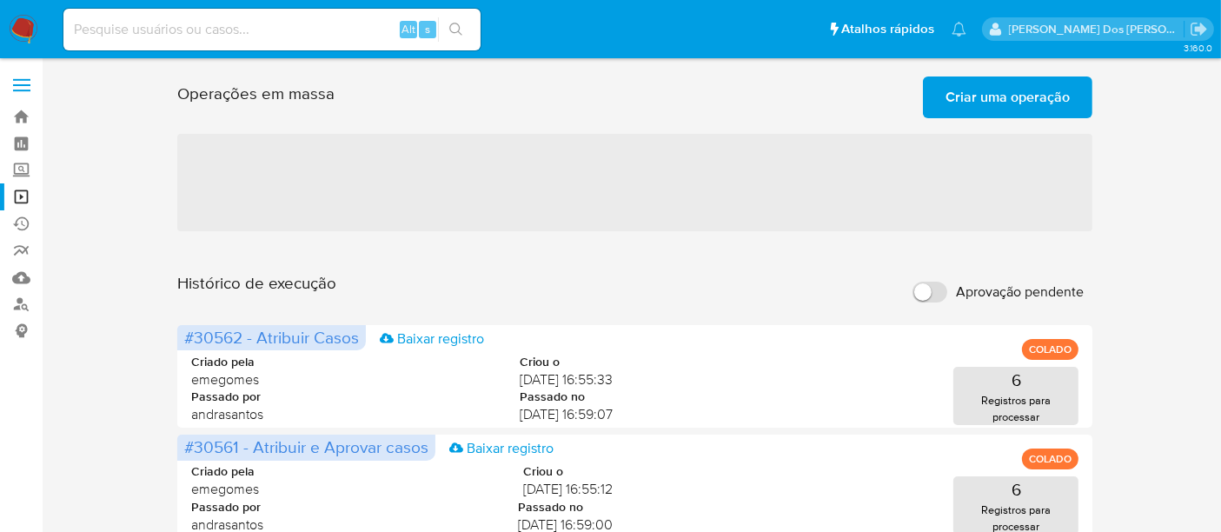
click at [964, 102] on span "Criar uma operação" at bounding box center [1007, 97] width 124 height 38
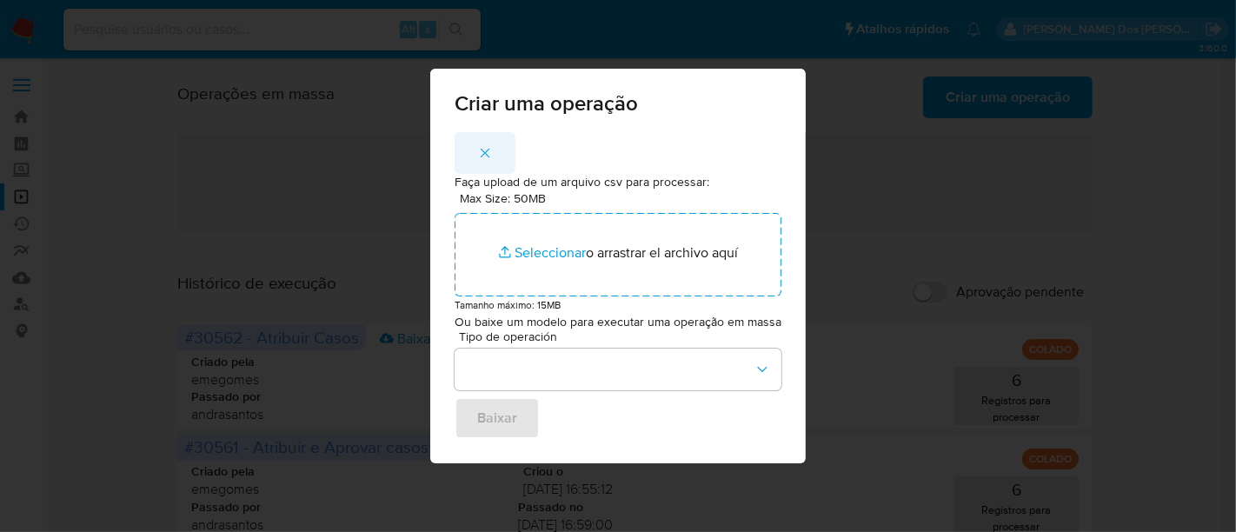
click at [489, 152] on icon "button" at bounding box center [485, 153] width 16 height 16
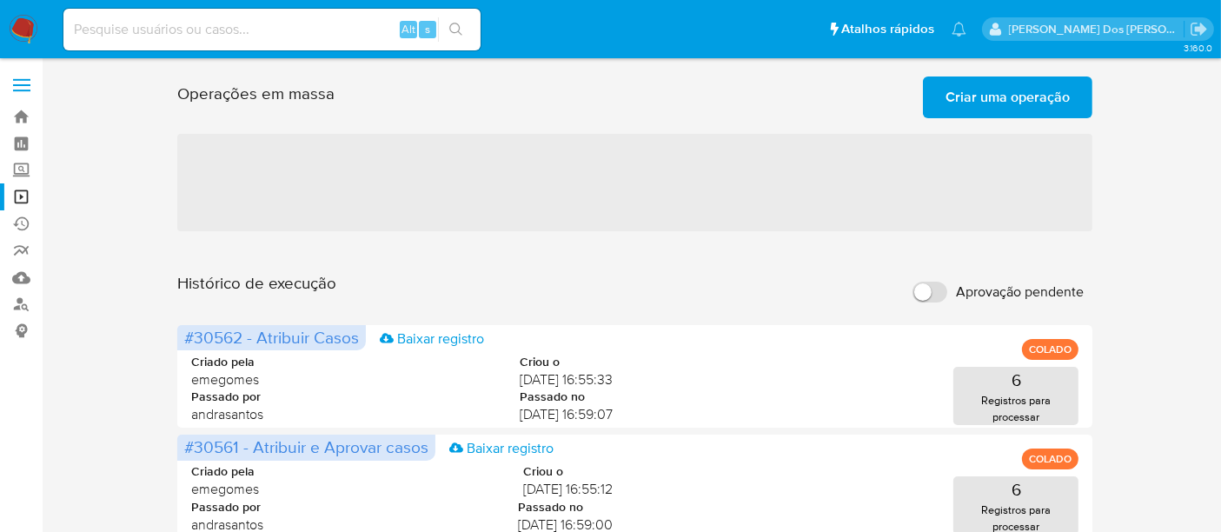
click at [951, 103] on span "Criar uma operação" at bounding box center [1007, 97] width 124 height 38
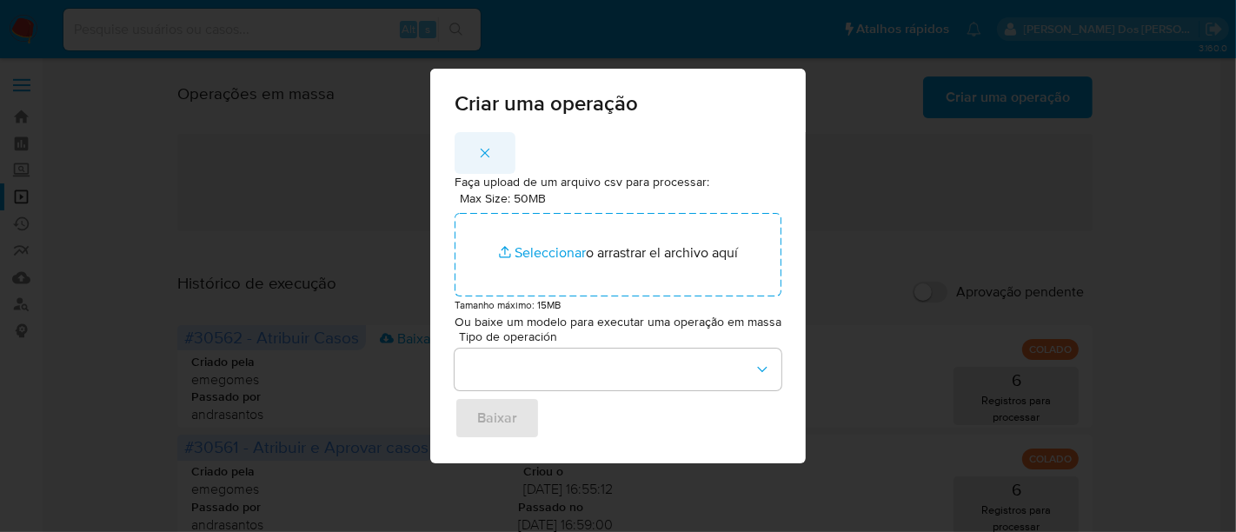
click at [494, 149] on button "button" at bounding box center [484, 153] width 61 height 42
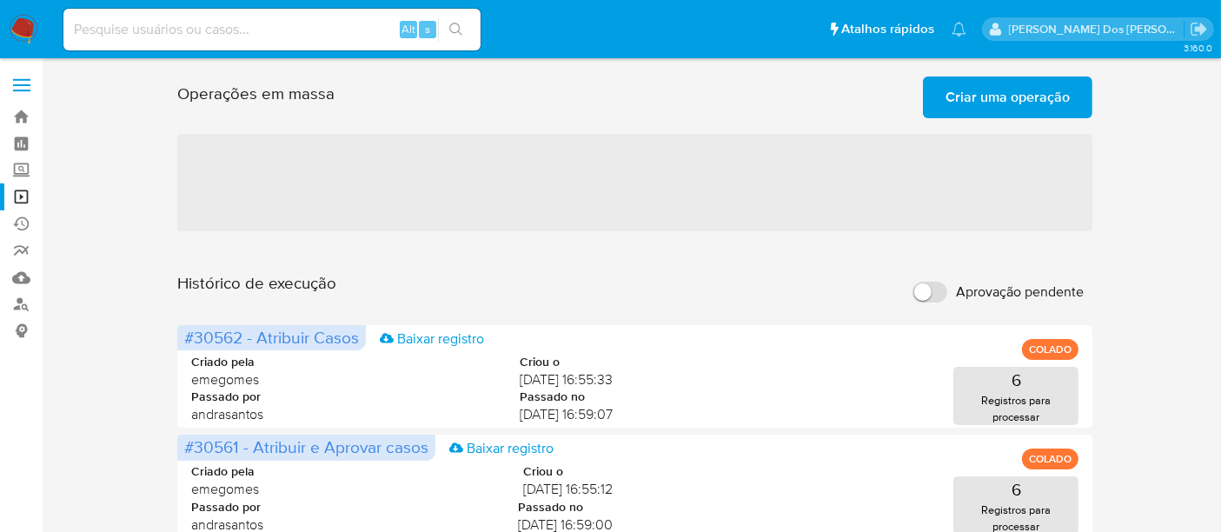
click at [958, 107] on span "Criar uma operação" at bounding box center [1007, 97] width 124 height 38
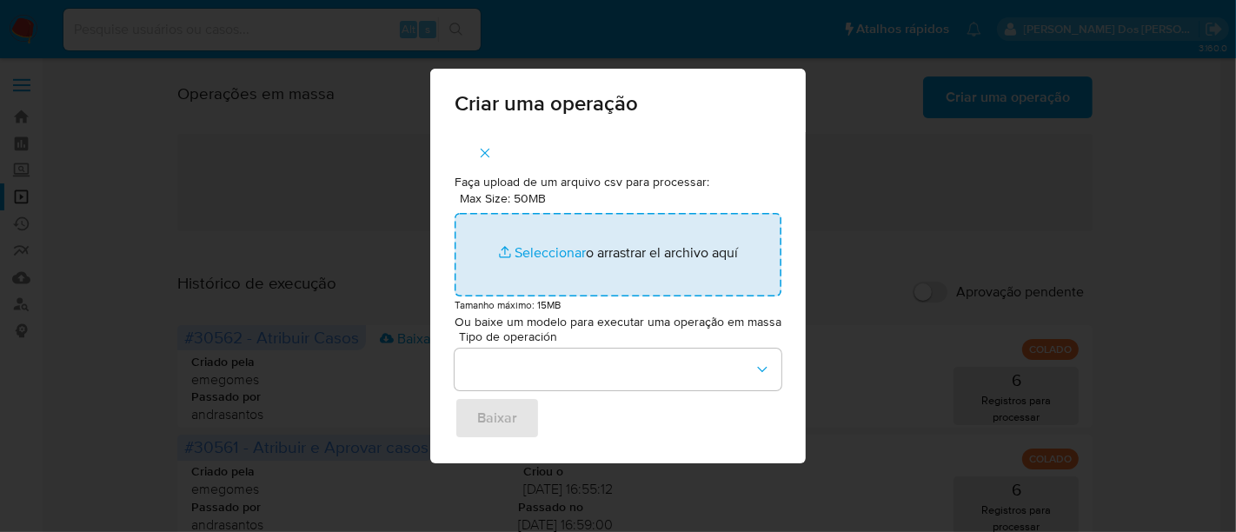
click at [554, 255] on input "Max Size: 50MB Seleccionar archivos" at bounding box center [617, 254] width 327 height 83
type input "C:\fakepath\ASSIGN_AND_CLOSE_CASE (3).csv"
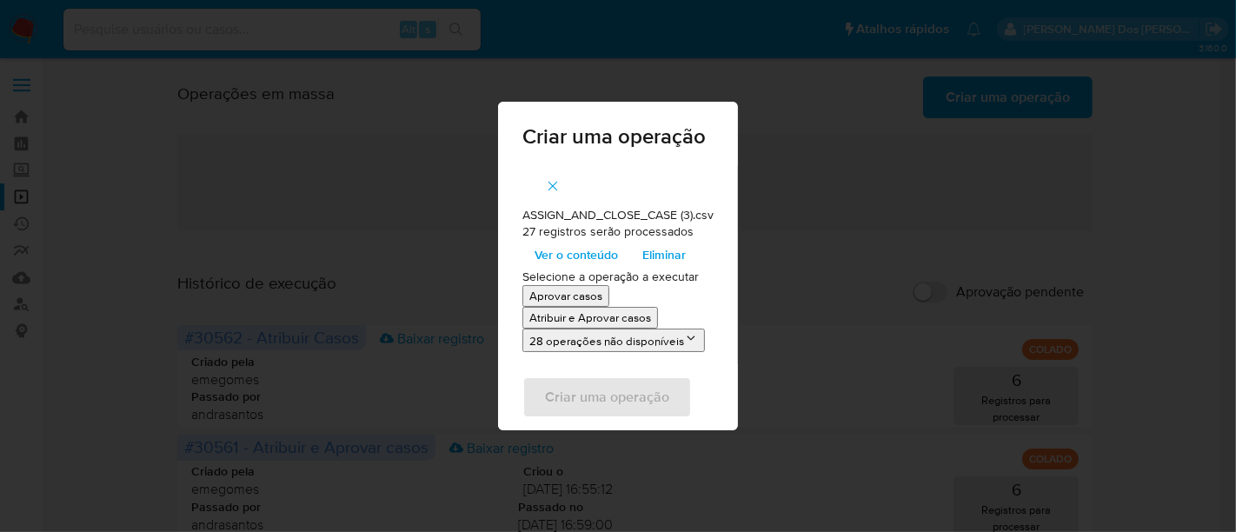
click at [565, 316] on p "Atribuir e Aprovar casos" at bounding box center [590, 317] width 122 height 17
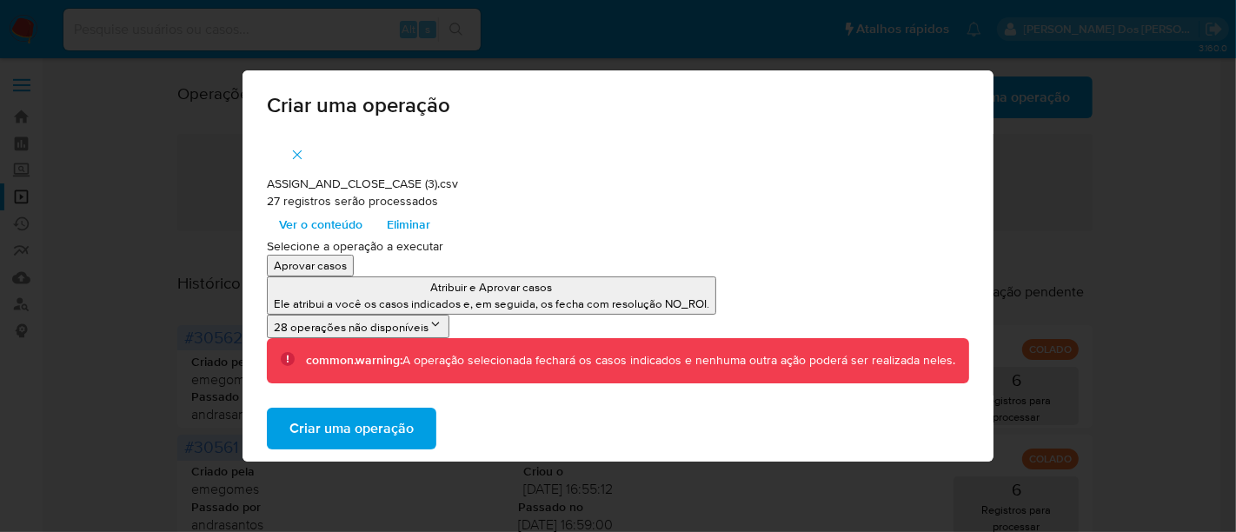
click at [297, 154] on icon "button" at bounding box center [297, 155] width 16 height 16
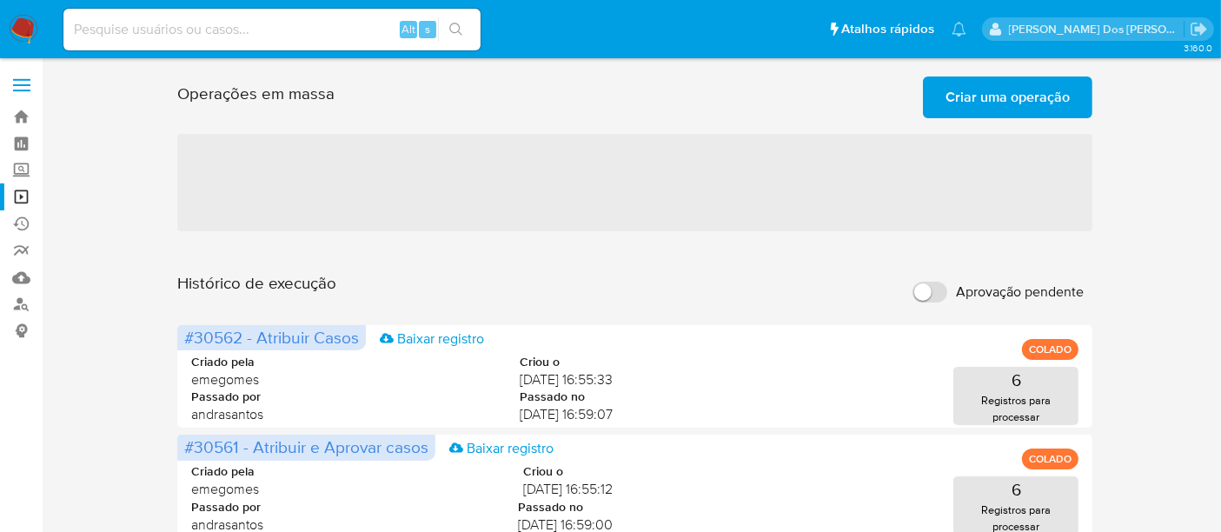
click at [978, 87] on span "Criar uma operação" at bounding box center [1007, 97] width 124 height 38
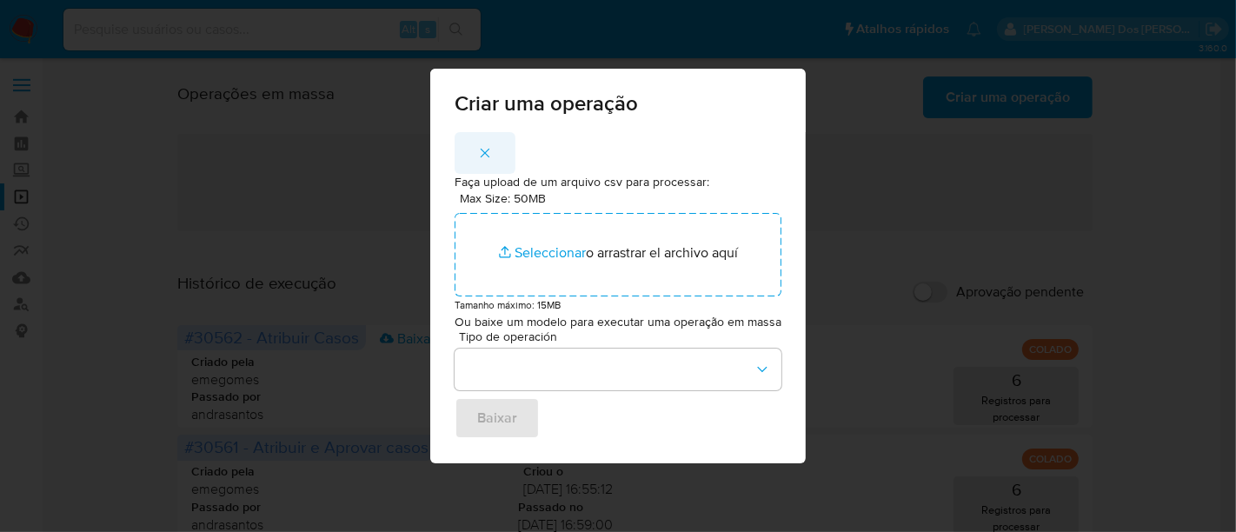
click at [481, 144] on span "button" at bounding box center [485, 153] width 16 height 38
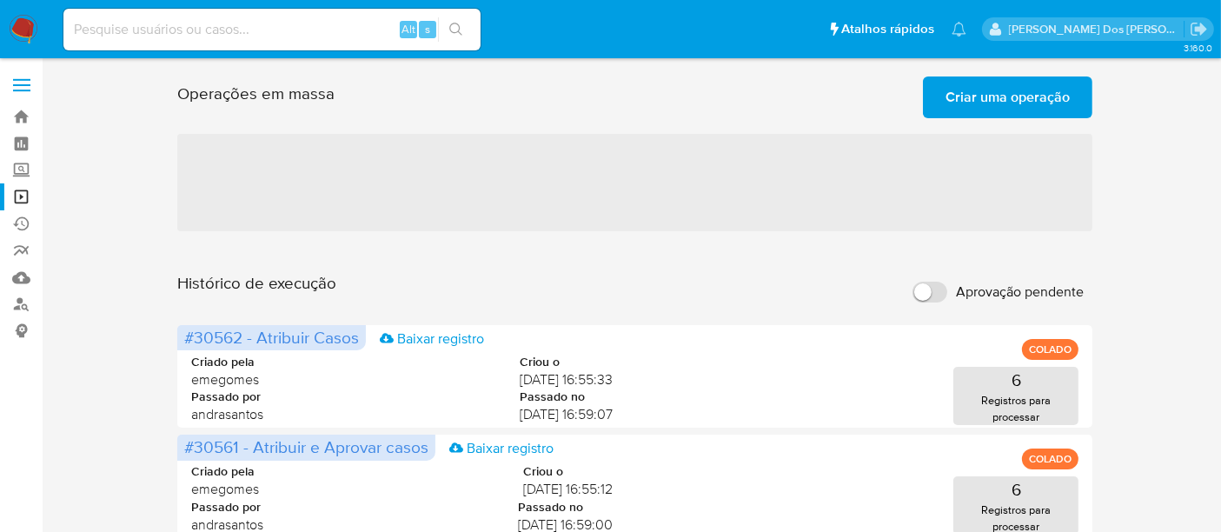
click at [999, 96] on span "Criar uma operação" at bounding box center [1007, 97] width 124 height 38
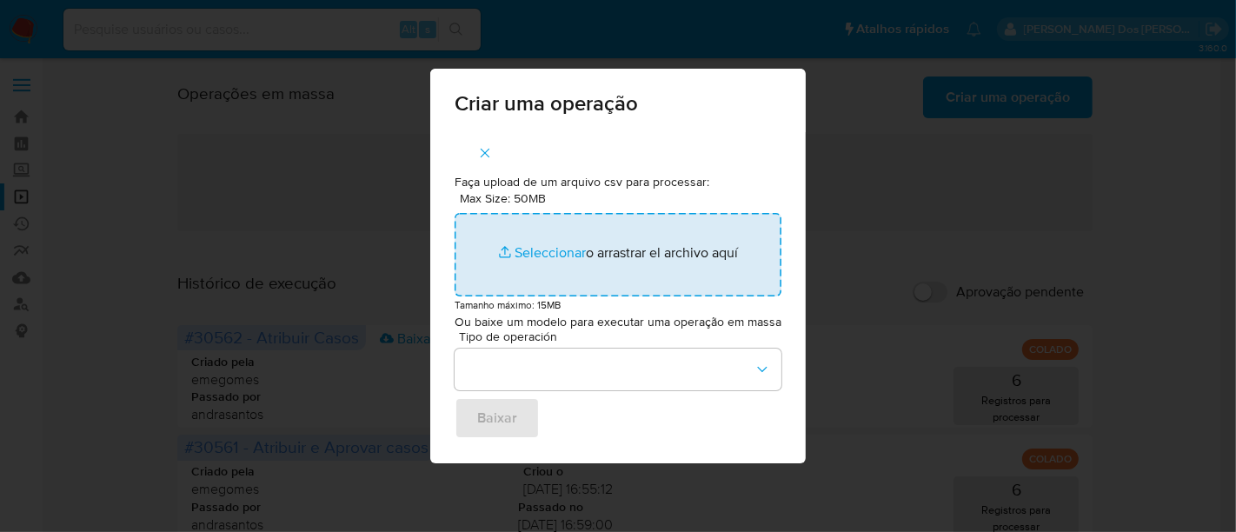
click at [519, 252] on input "Max Size: 50MB Seleccionar archivos" at bounding box center [617, 254] width 327 height 83
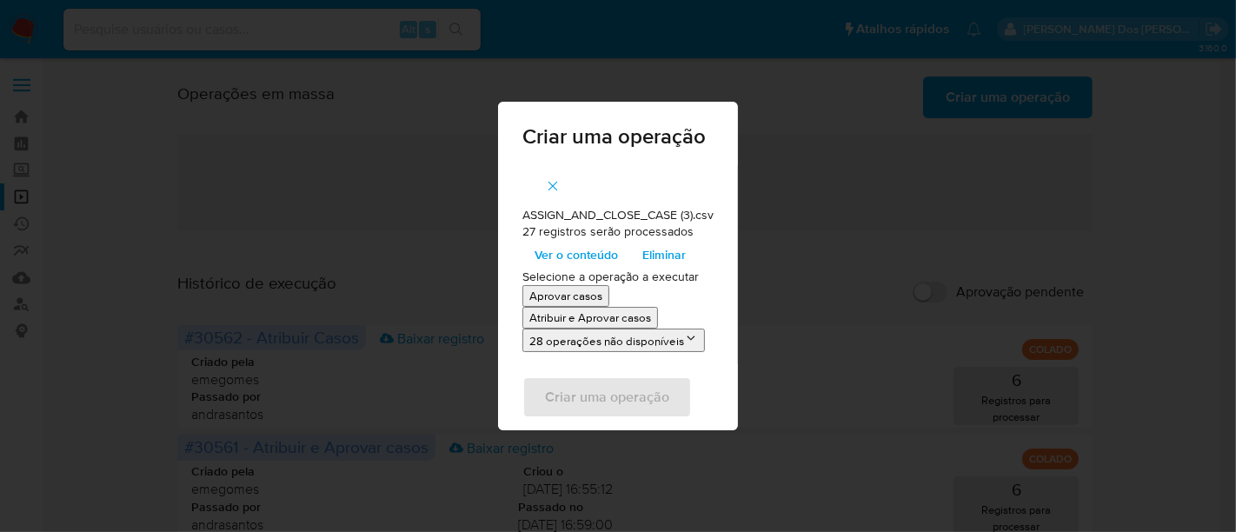
click at [536, 319] on p "Atribuir e Aprovar casos" at bounding box center [590, 317] width 122 height 17
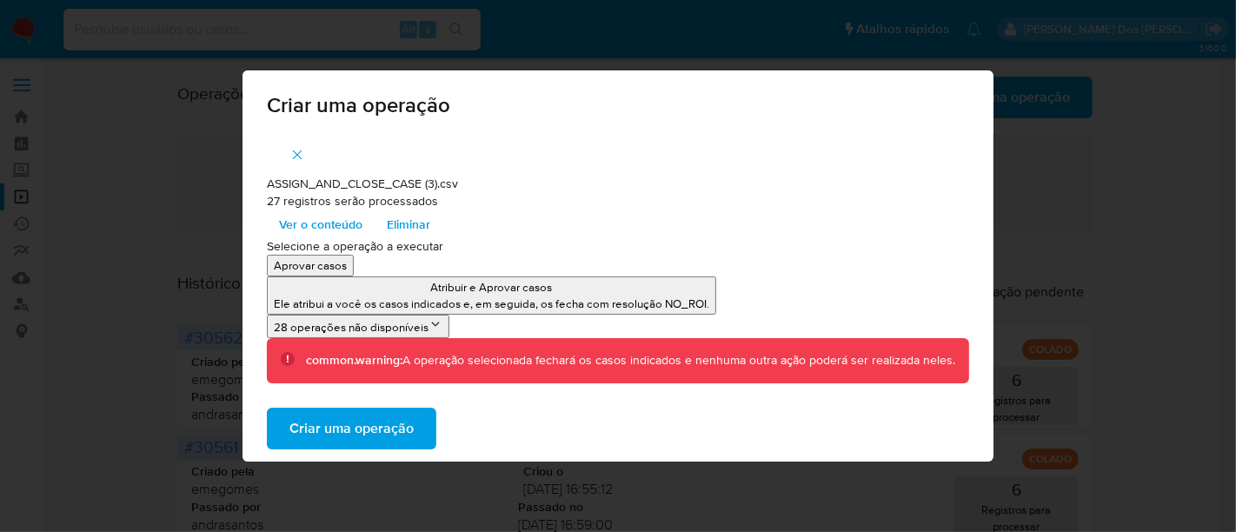
click at [381, 421] on span "Criar uma operação" at bounding box center [351, 428] width 124 height 38
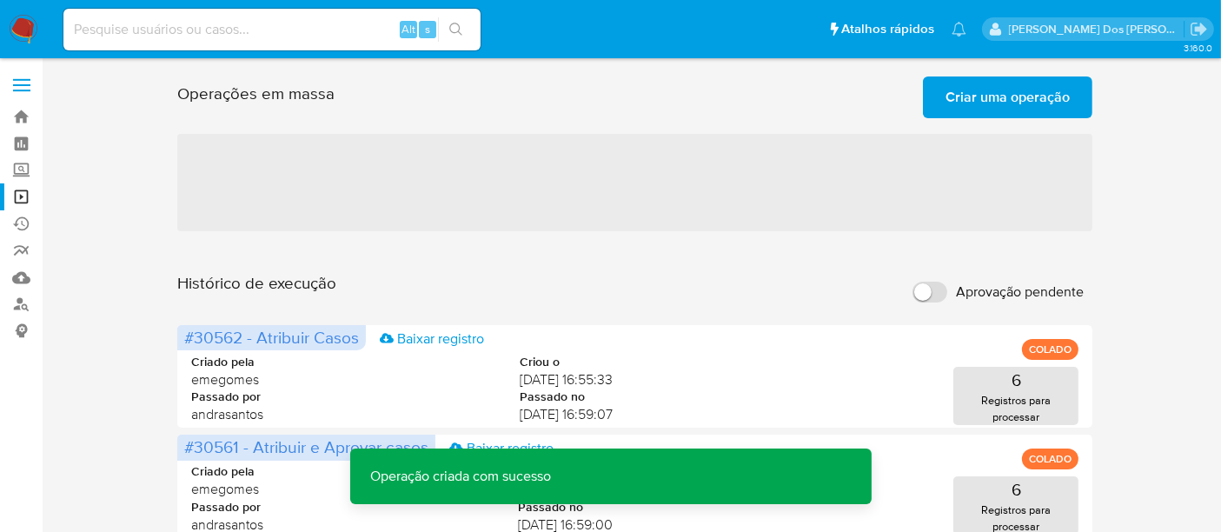
click at [996, 105] on span "Criar uma operação" at bounding box center [1007, 97] width 124 height 38
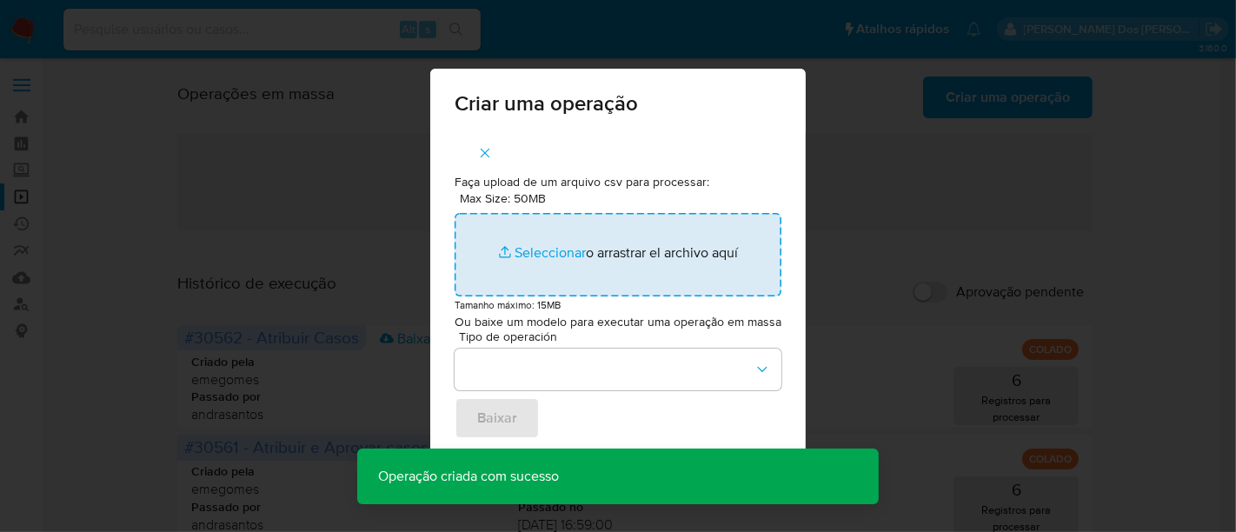
click at [541, 252] on input "Max Size: 50MB Seleccionar archivos" at bounding box center [617, 254] width 327 height 83
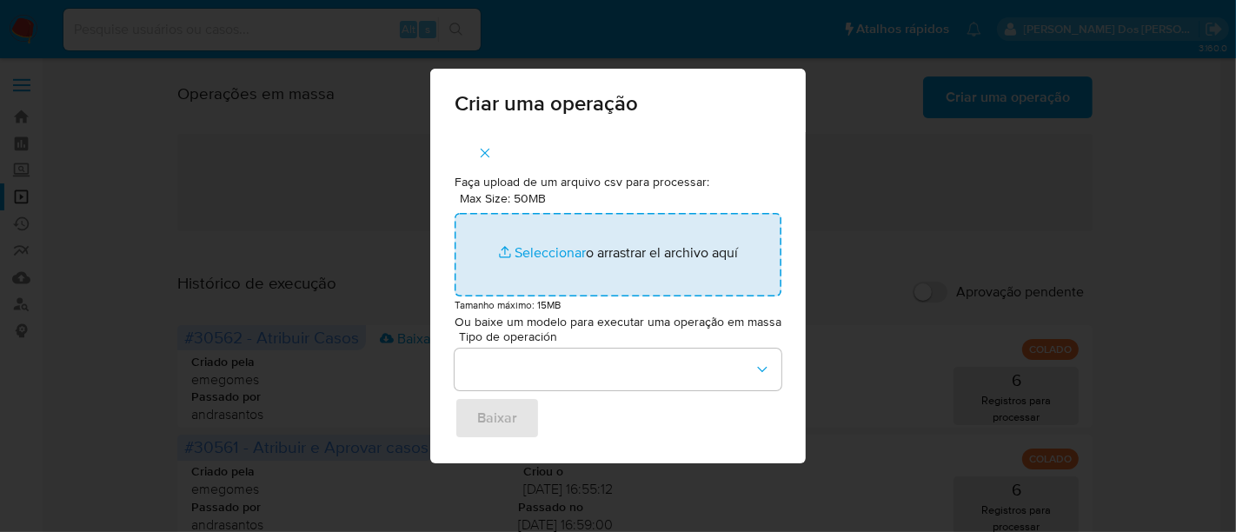
type input "C:\fakepath\ASSIGN_CASE.csv"
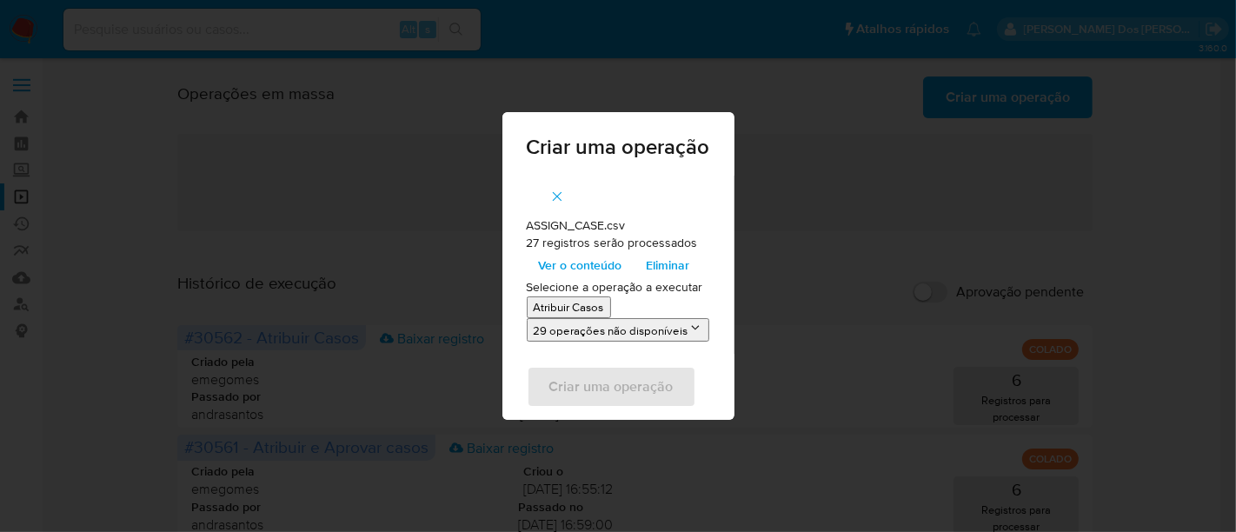
click at [566, 308] on p "Atribuir Casos" at bounding box center [569, 307] width 70 height 17
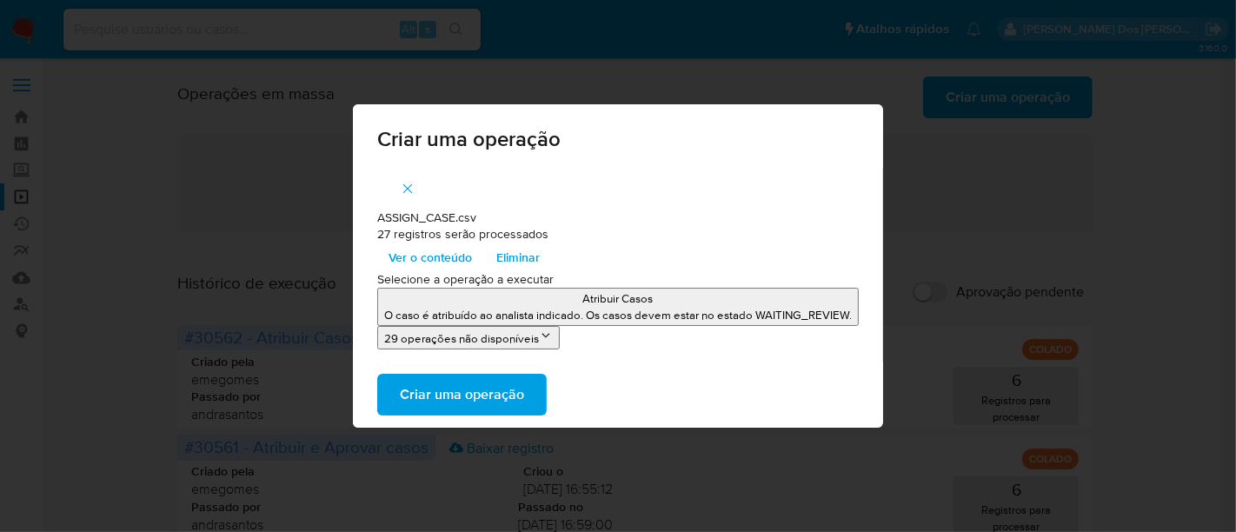
click at [508, 392] on span "Criar uma operação" at bounding box center [462, 394] width 124 height 38
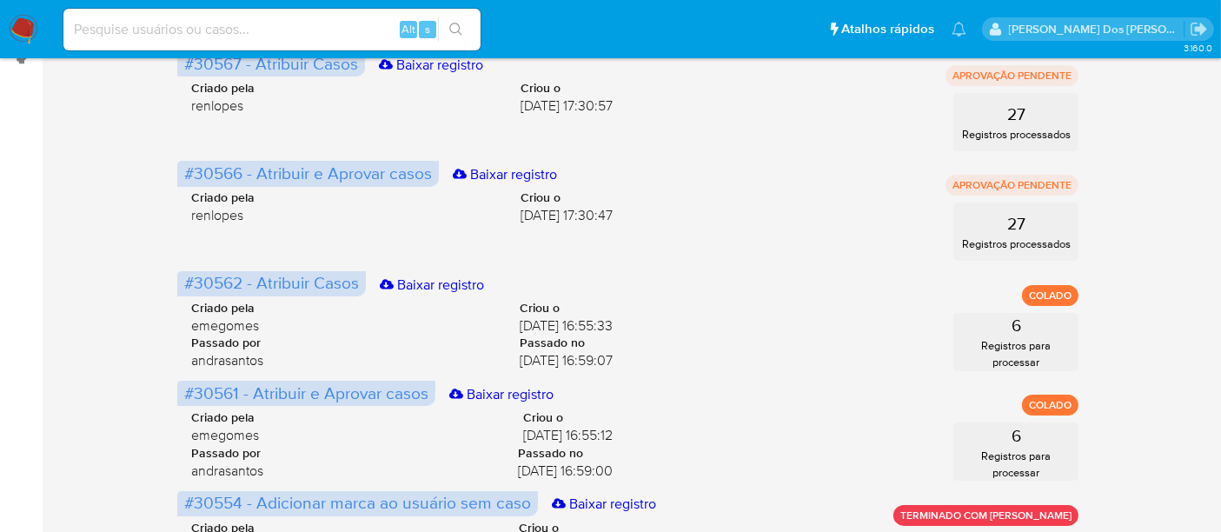
scroll to position [193, 0]
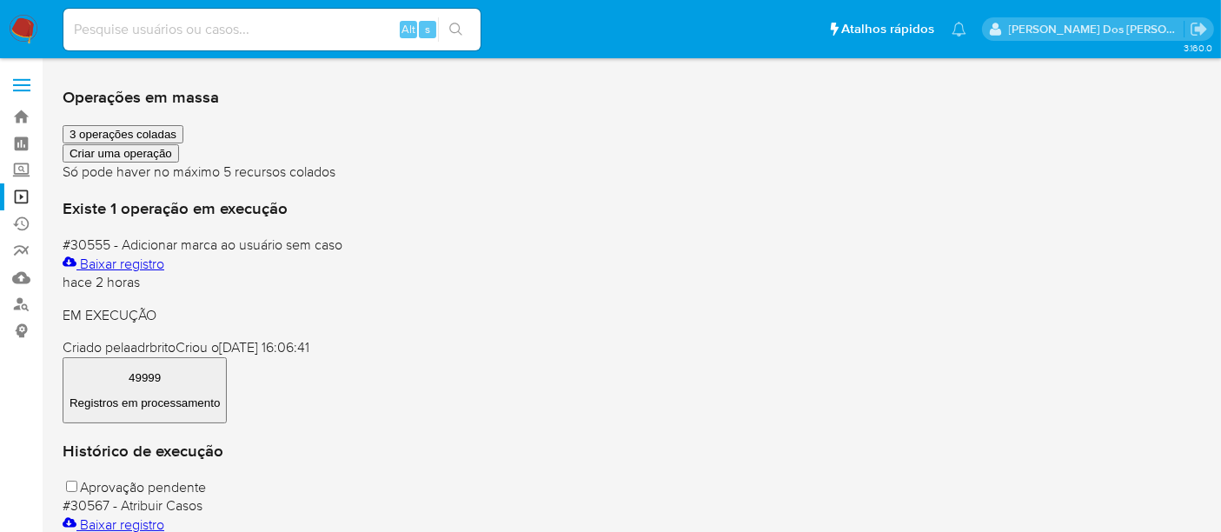
scroll to position [193, 0]
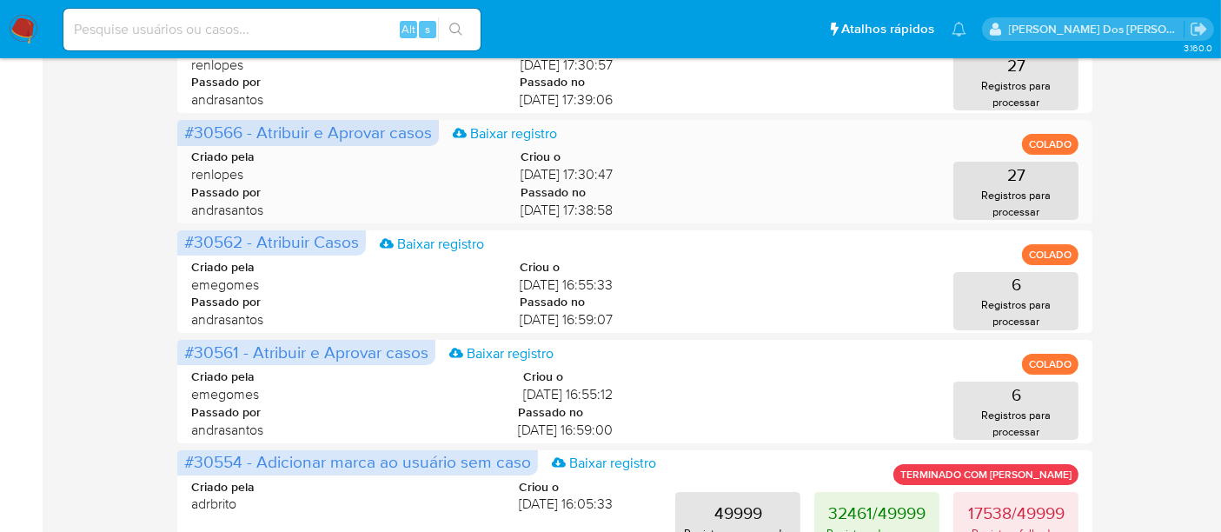
scroll to position [193, 0]
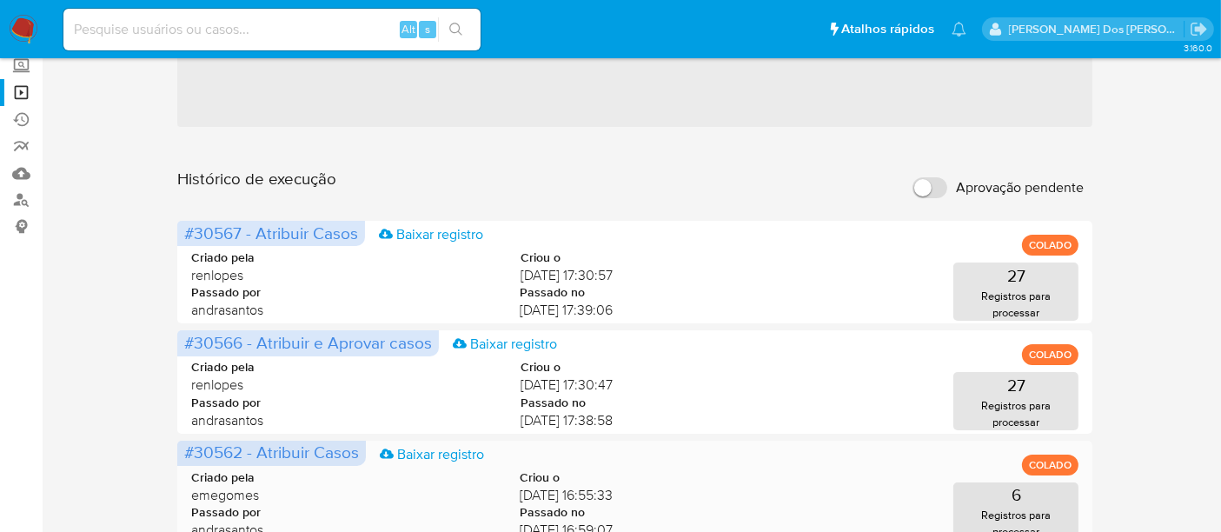
scroll to position [96, 0]
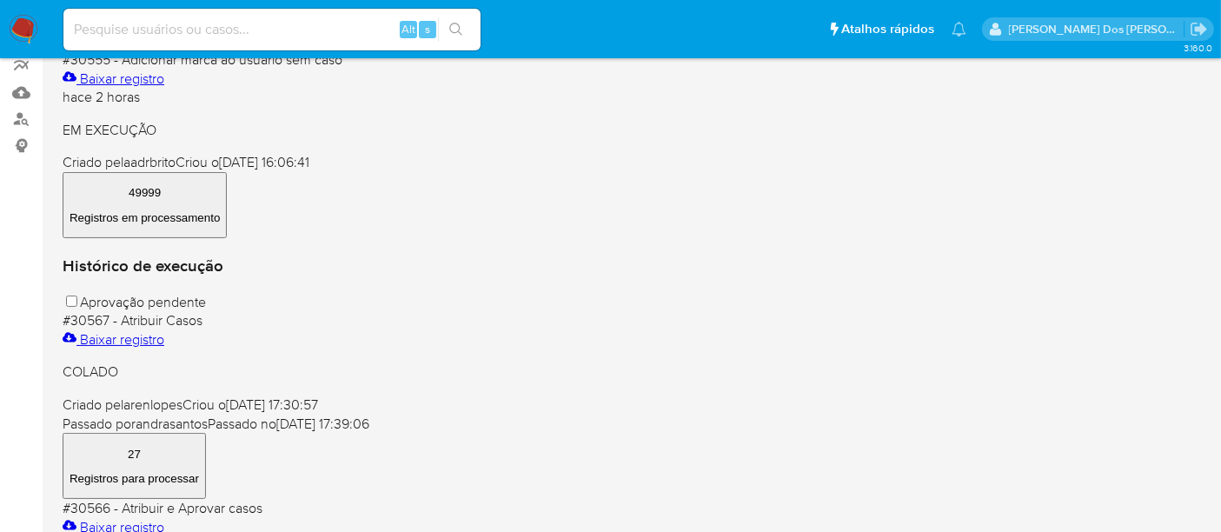
scroll to position [289, 0]
